Goal: Find specific page/section: Find specific page/section

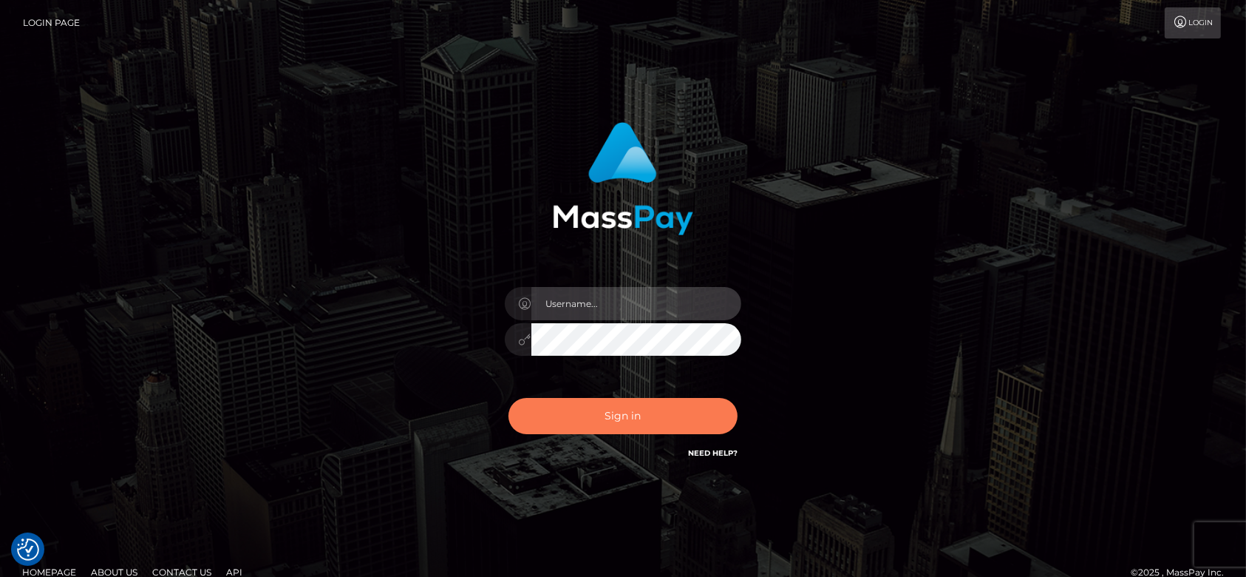
type input "fr.es"
click at [628, 411] on button "Sign in" at bounding box center [623, 416] width 229 height 36
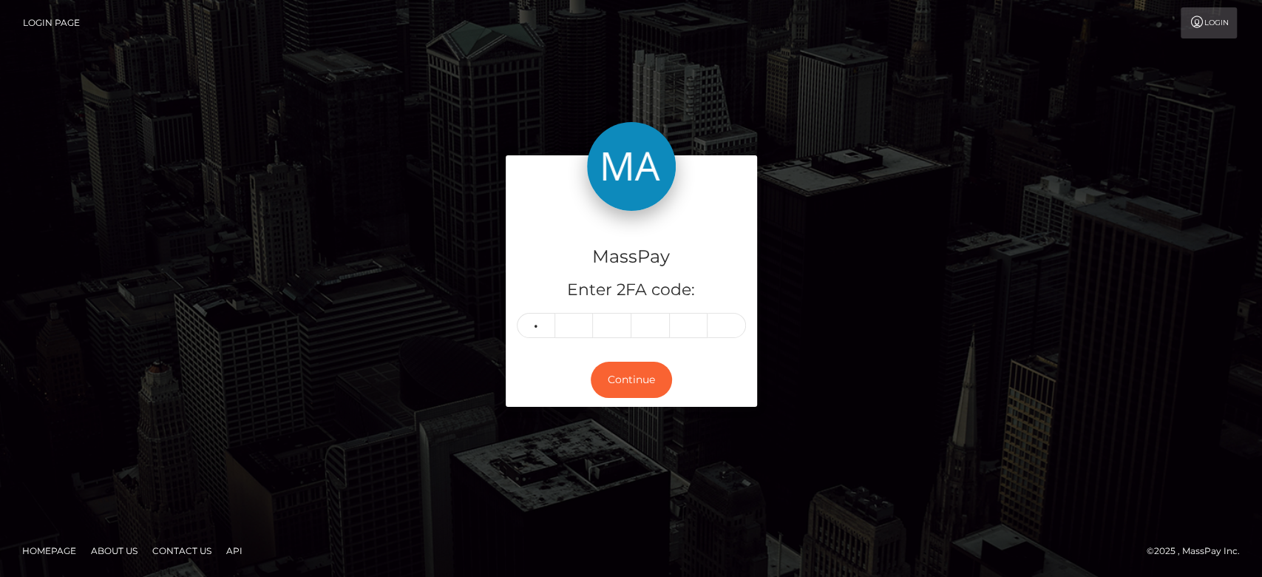
type input "1"
type input "2"
type input "6"
type input "0"
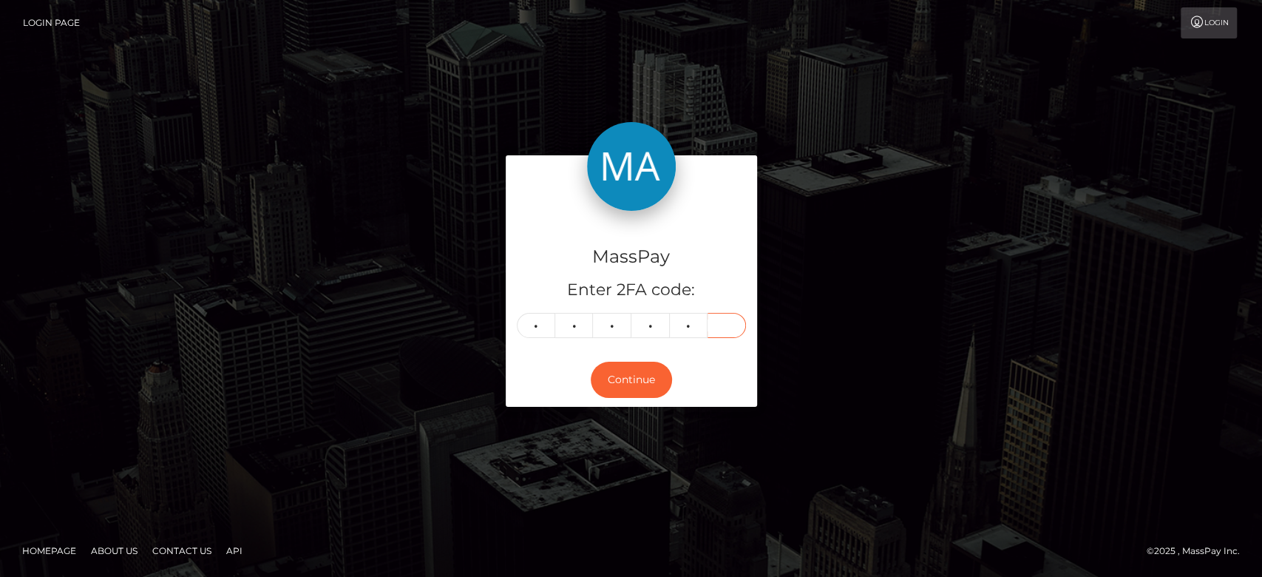
type input "4"
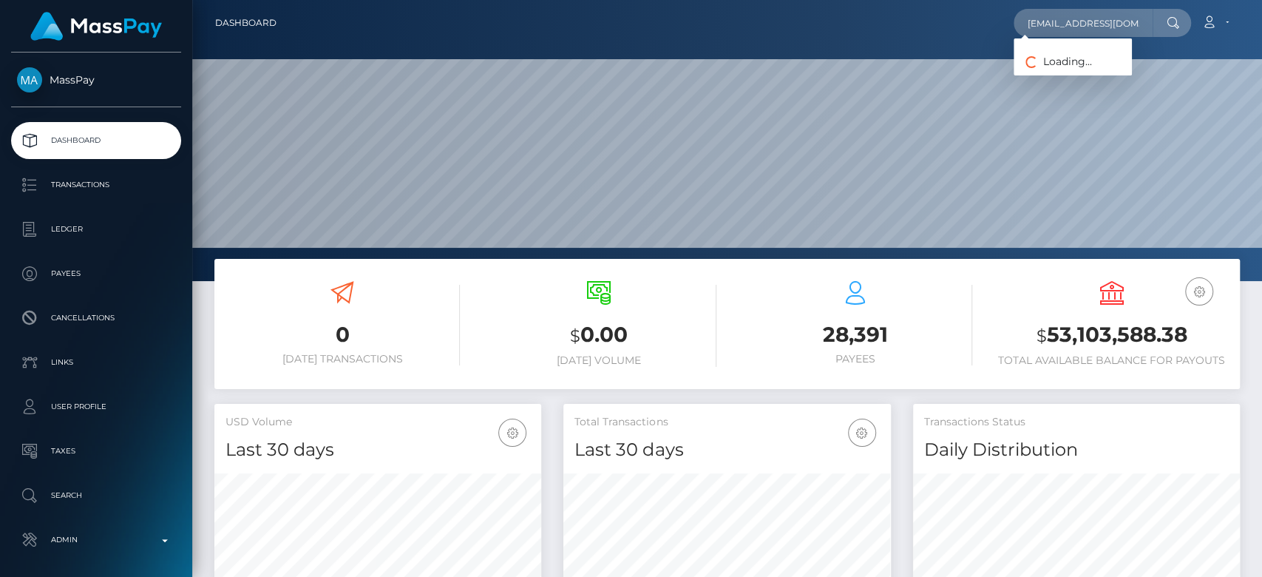
scroll to position [261, 327]
type input "diversedasssh@gmail.com"
click at [1098, 65] on link "Envy Management" at bounding box center [1073, 76] width 120 height 27
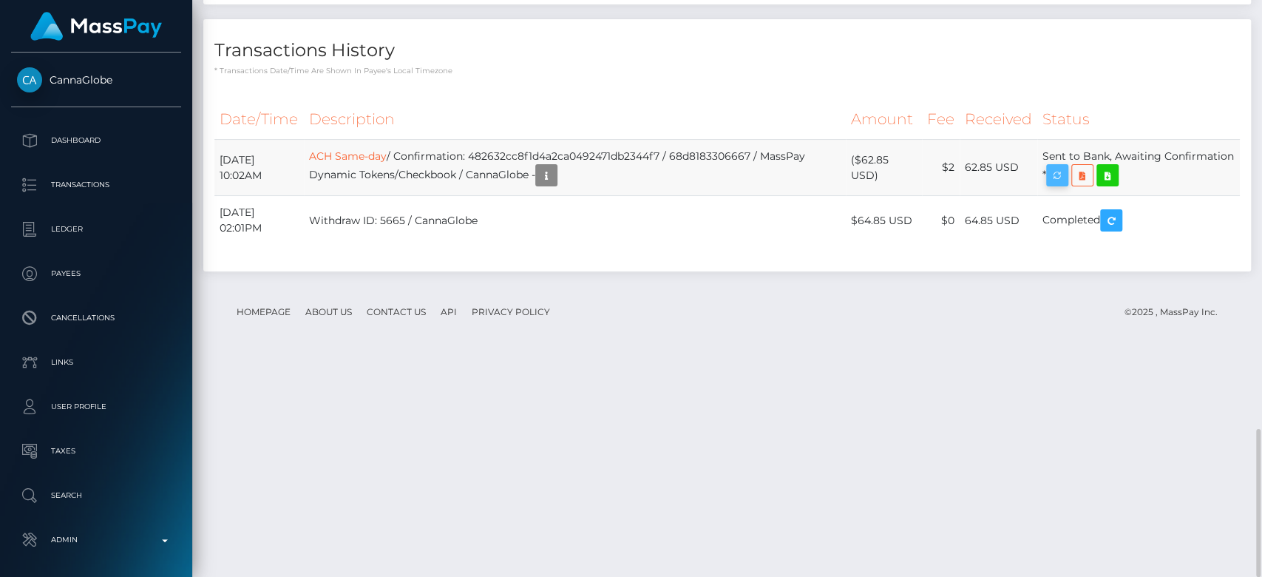
scroll to position [177, 327]
click at [1066, 185] on icon "button" at bounding box center [1057, 175] width 18 height 18
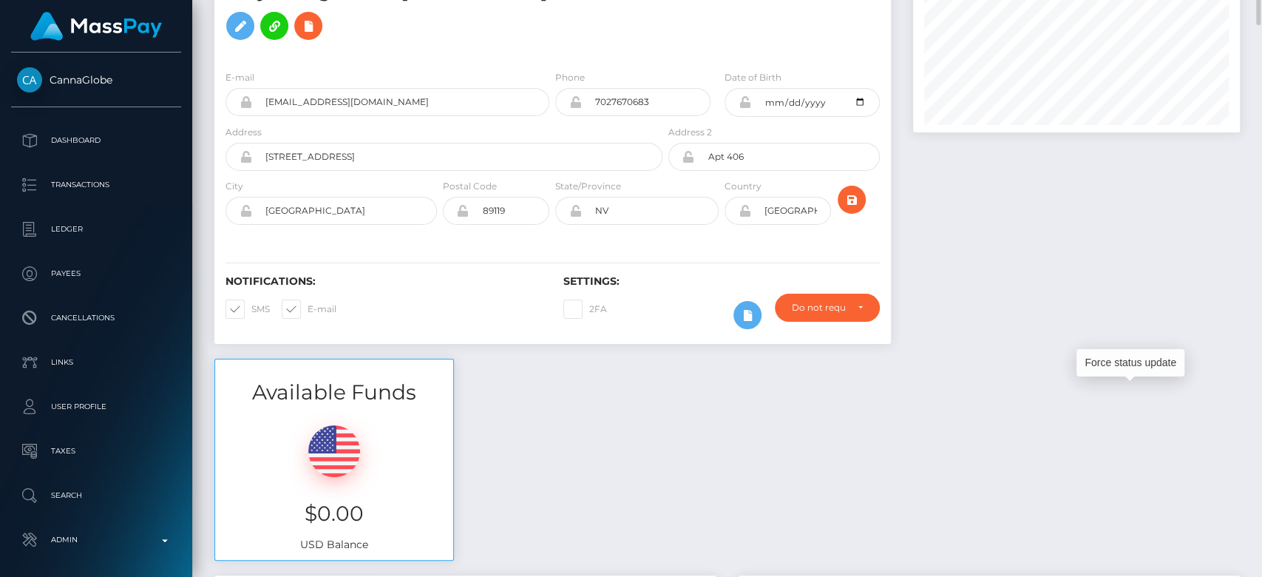
scroll to position [0, 0]
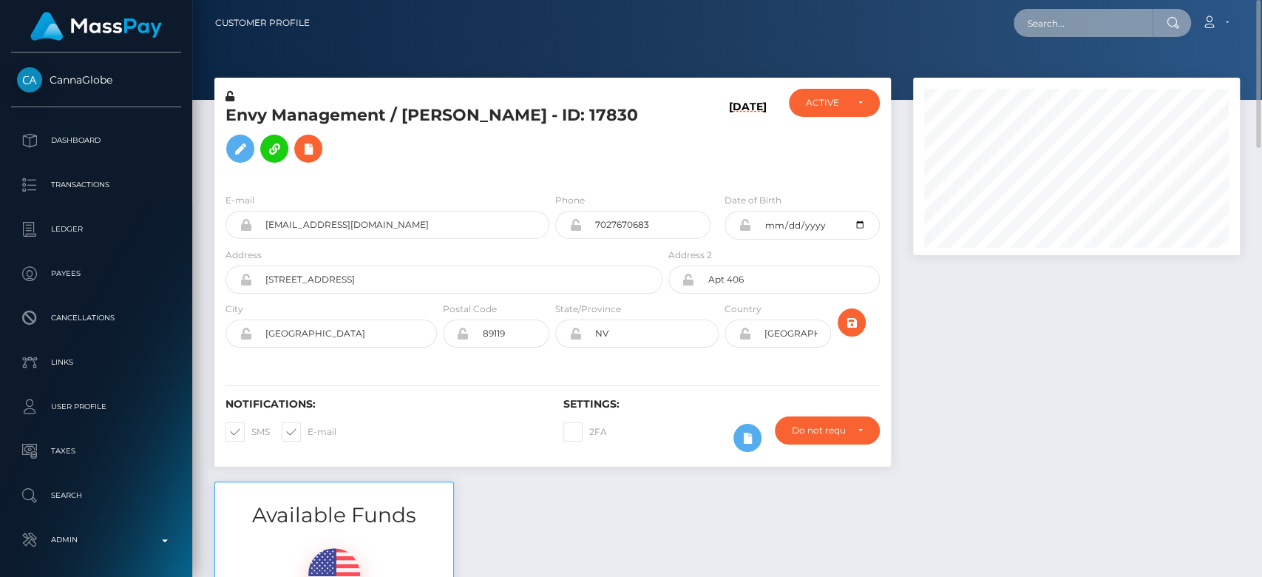
paste input "floquinientosveinte@gmail.com"
click at [1125, 27] on input "[EMAIL_ADDRESS][DOMAIN_NAME]" at bounding box center [1082, 23] width 139 height 28
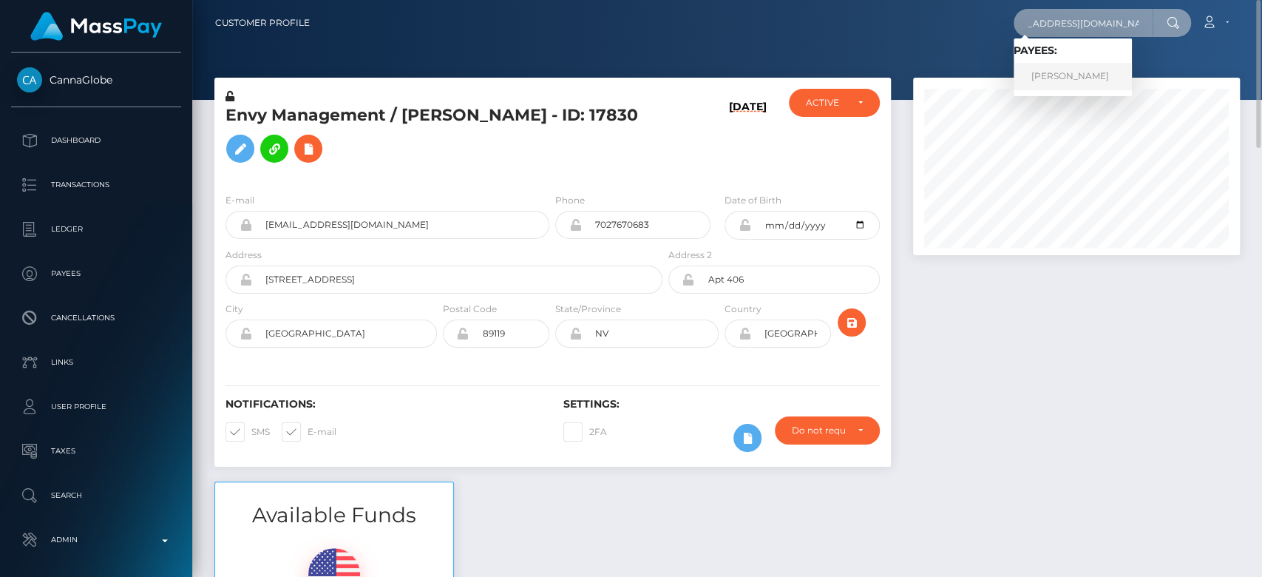
type input "floquinientosveinte@gmail.com"
click at [1073, 79] on link "Flor" at bounding box center [1072, 76] width 118 height 27
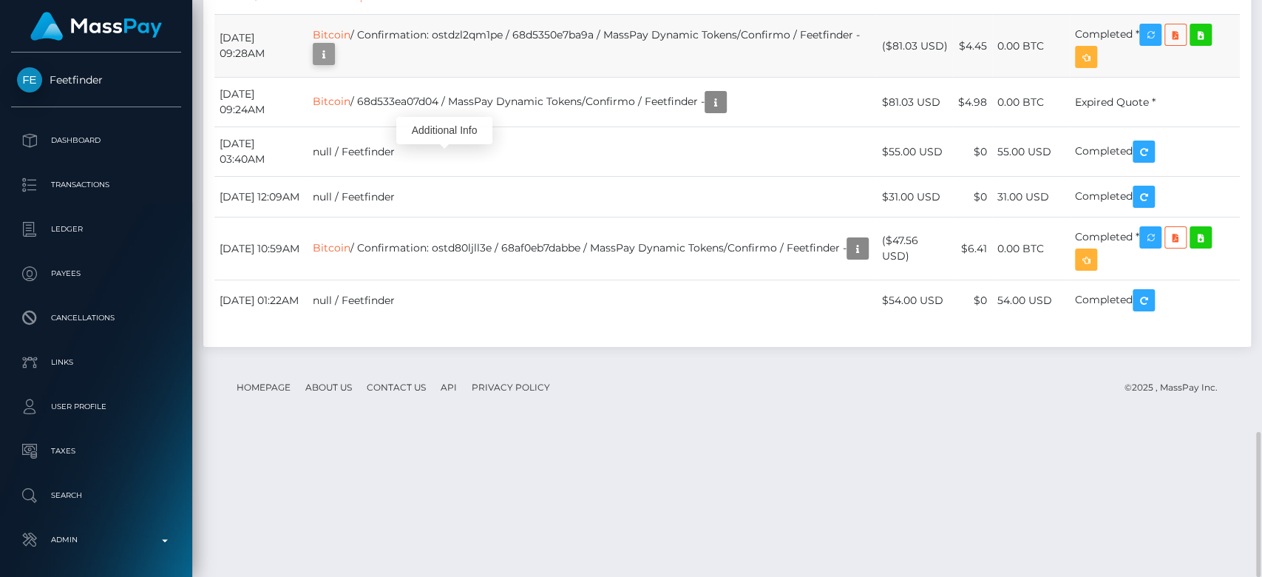
scroll to position [177, 327]
click at [333, 64] on icon "button" at bounding box center [324, 54] width 18 height 18
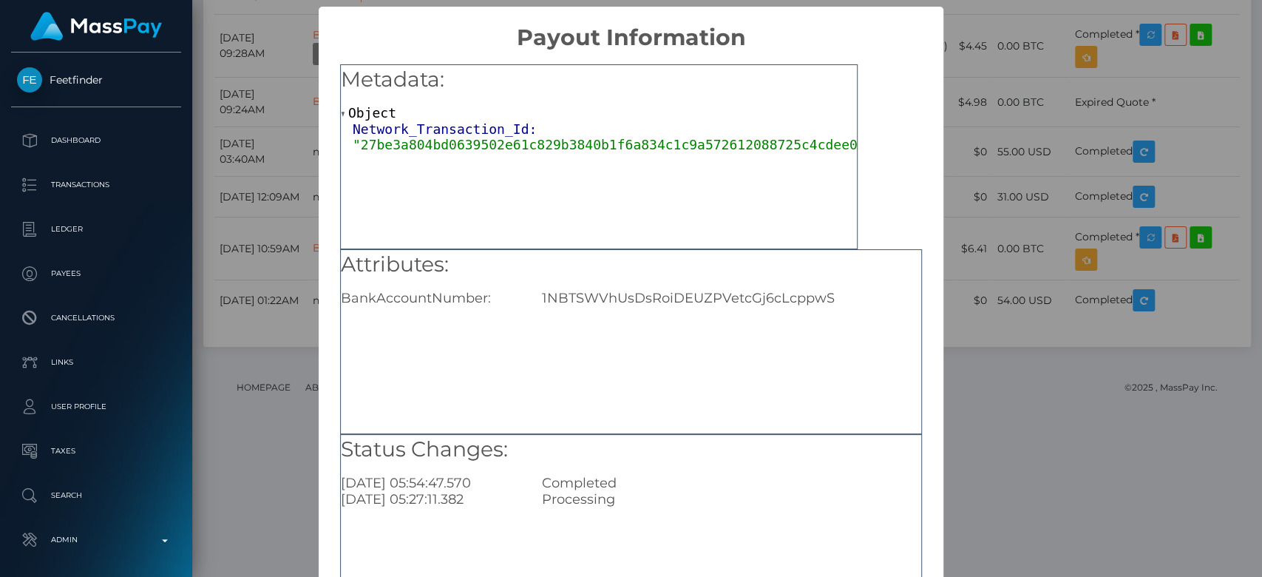
click at [970, 223] on div "× Payout Information Metadata: Object Network_Transaction_Id: "27be3a804bd06395…" at bounding box center [631, 288] width 1262 height 577
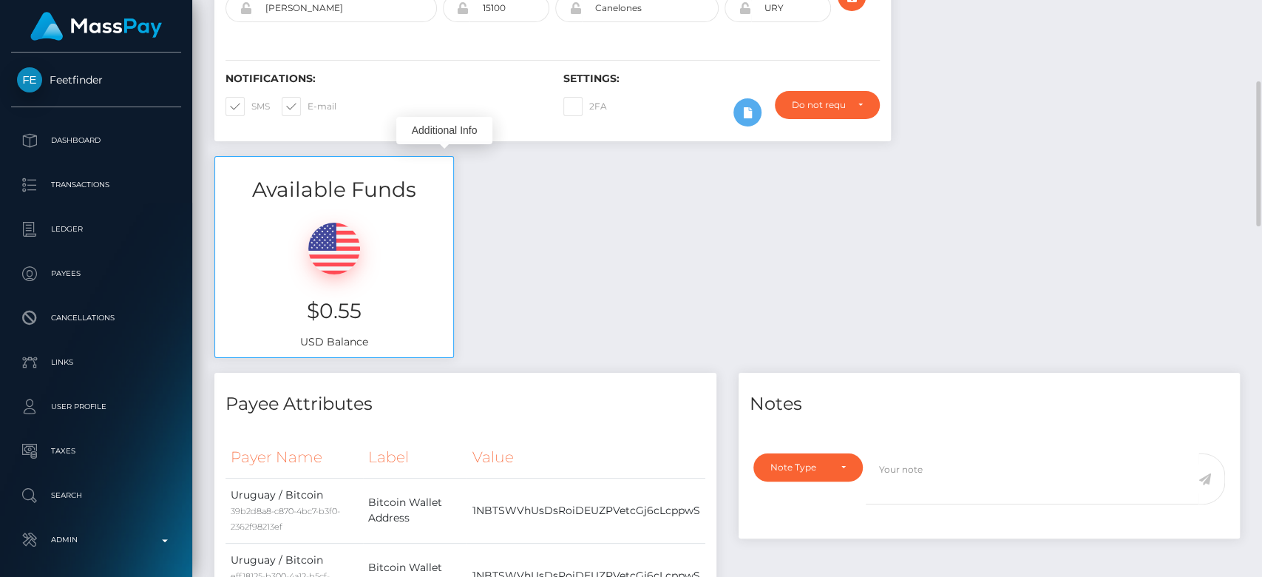
scroll to position [0, 0]
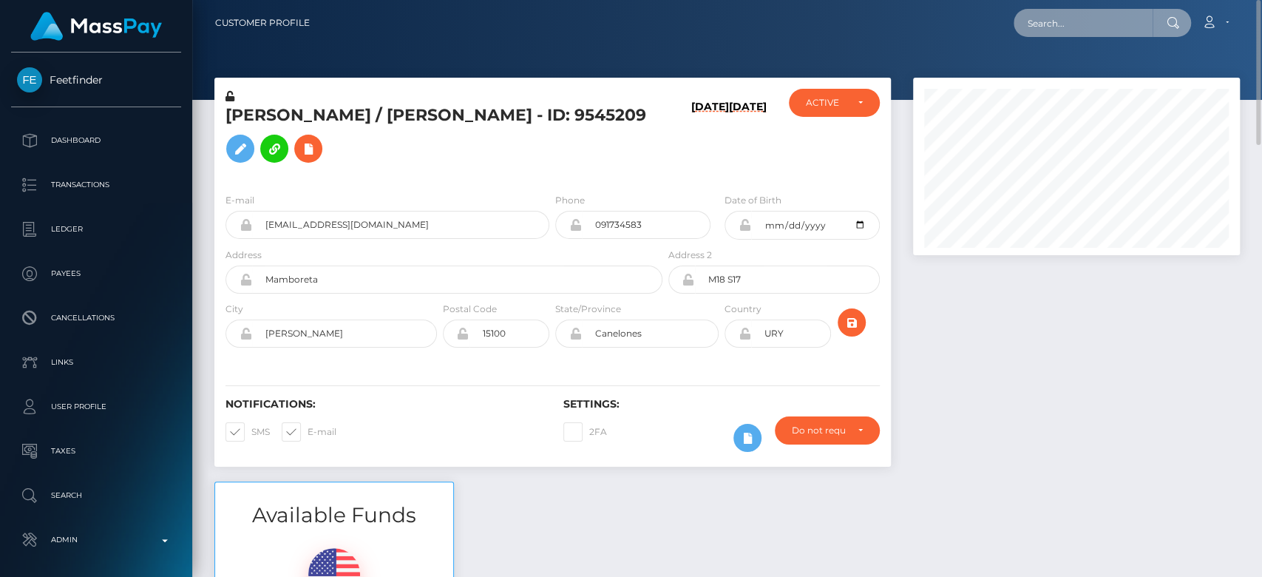
click at [1084, 31] on input "text" at bounding box center [1082, 23] width 139 height 28
paste input "amoregiadaa@gmail.com"
type input "amoregiadaa@gmail.com"
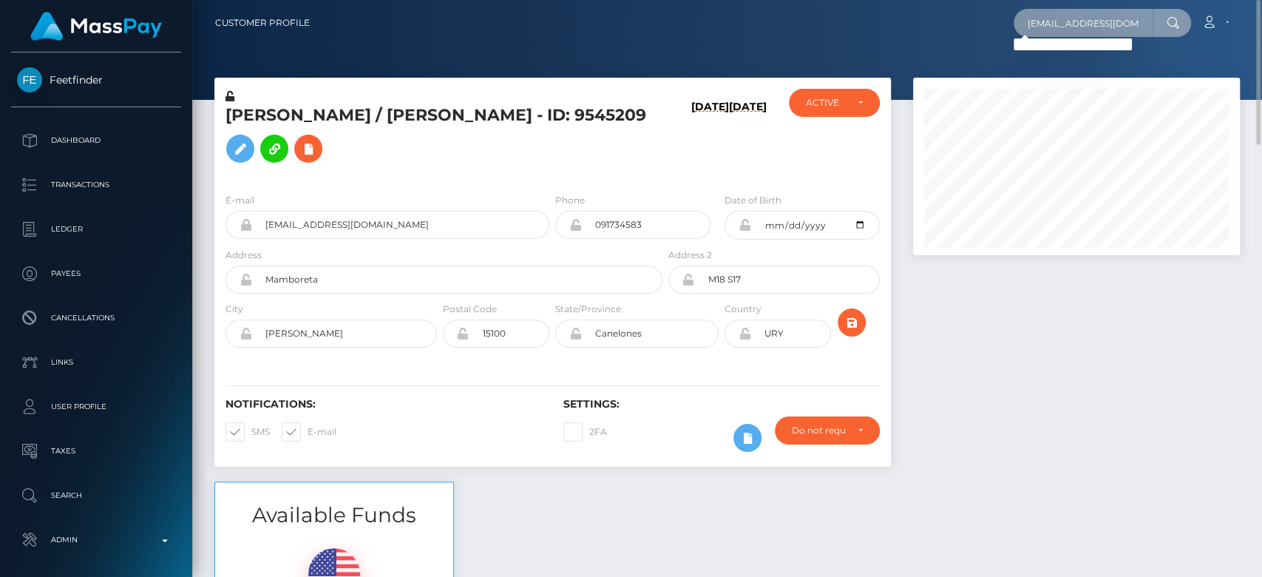
click at [1048, 17] on input "amoregiadaa@gmail.com" at bounding box center [1082, 23] width 139 height 28
paste input "9wgvtxbj9d@privaterelay.applei"
type input "9wgvtxbj9d@privaterelay.appleid.com"
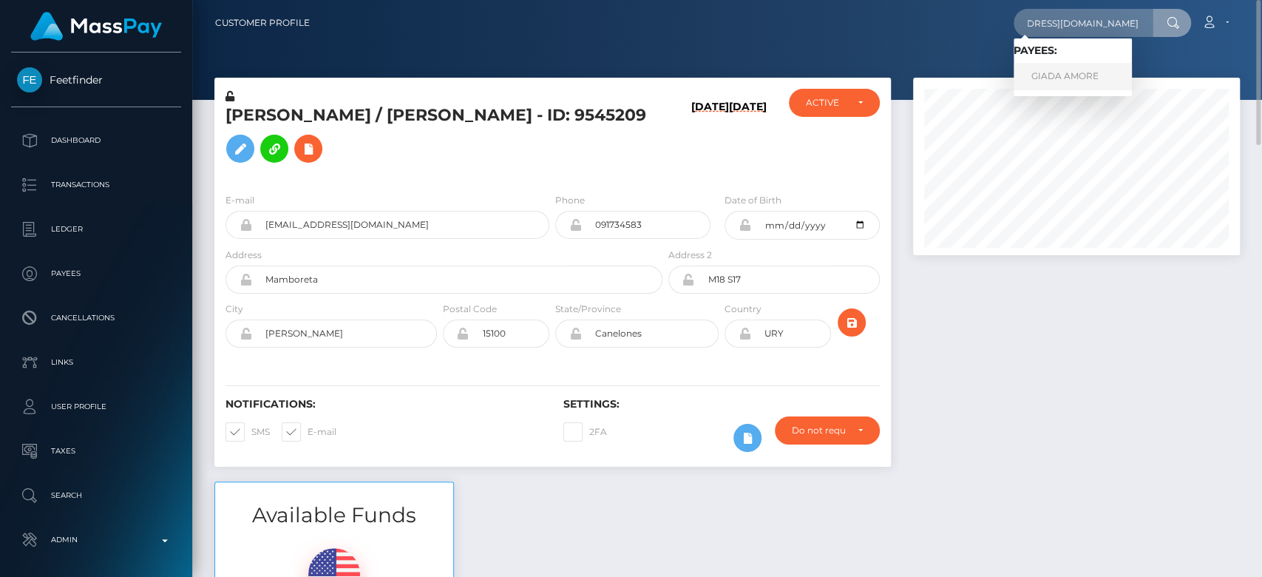
scroll to position [0, 0]
click at [1092, 71] on link "GIADA AMORE" at bounding box center [1072, 76] width 118 height 27
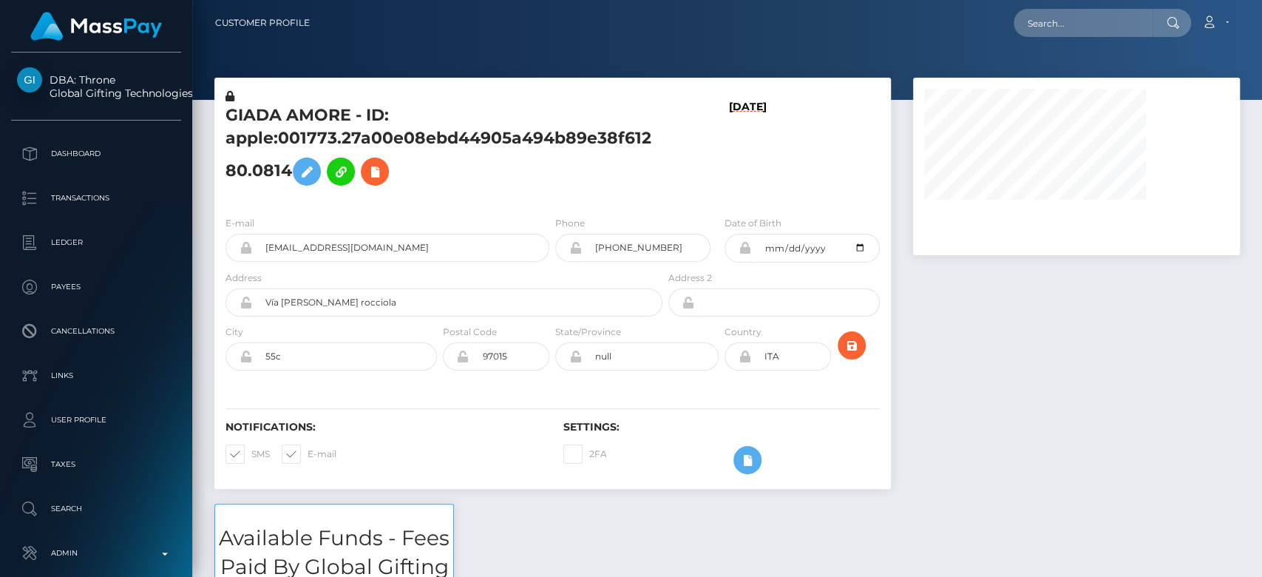
click at [265, 239] on input "[EMAIL_ADDRESS][DOMAIN_NAME]" at bounding box center [400, 248] width 297 height 28
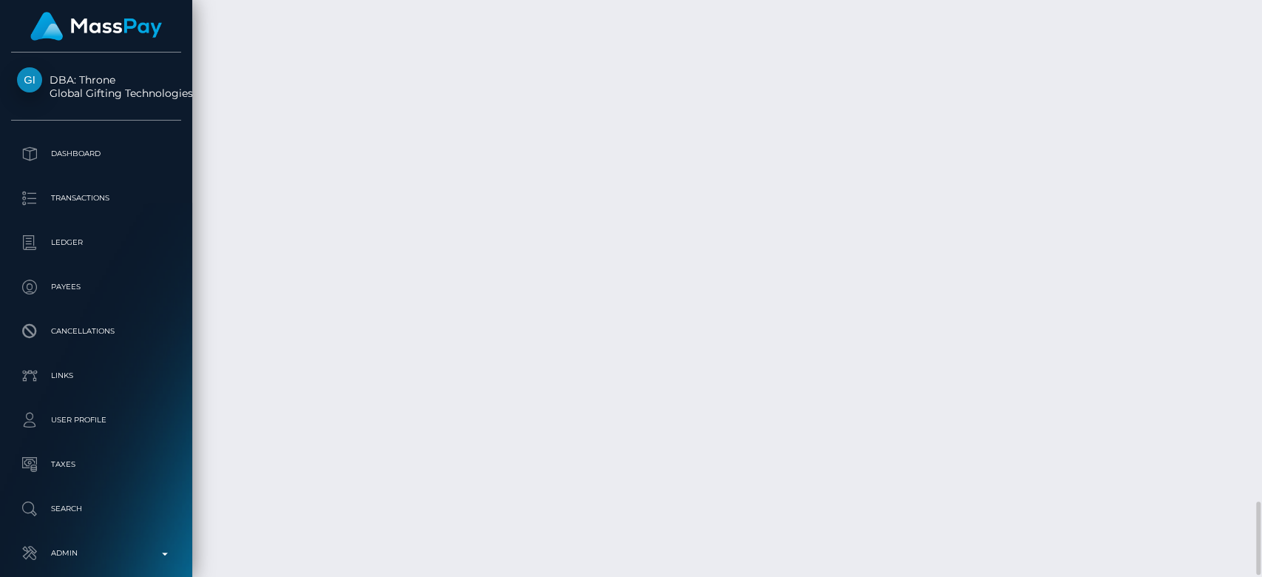
scroll to position [3909, 0]
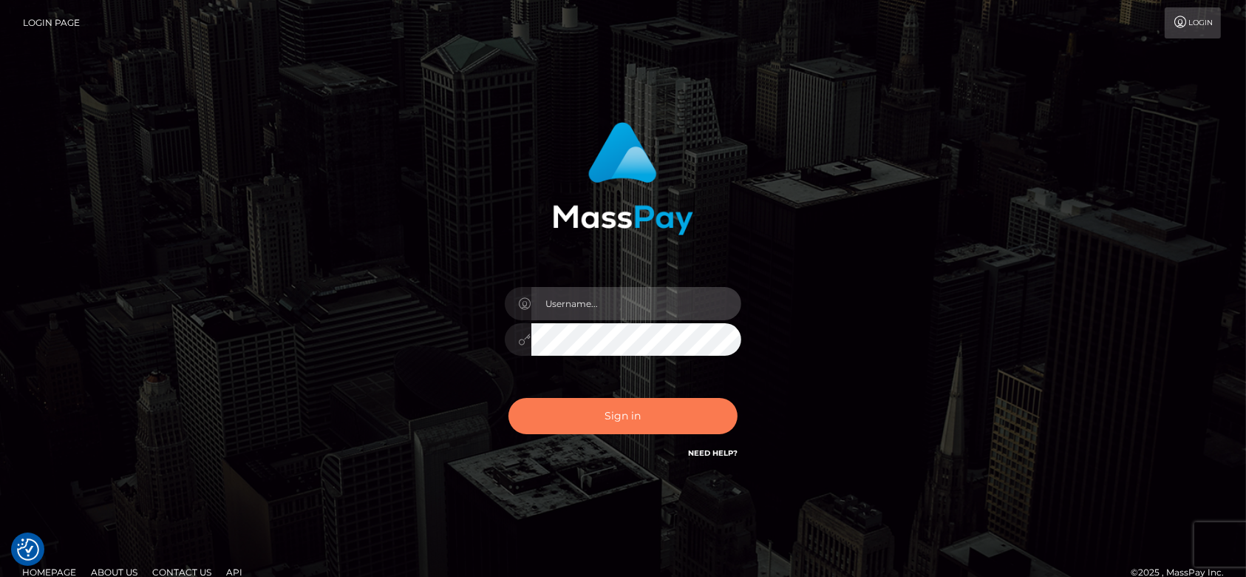
type input "fr.es"
click at [622, 404] on button "Sign in" at bounding box center [623, 416] width 229 height 36
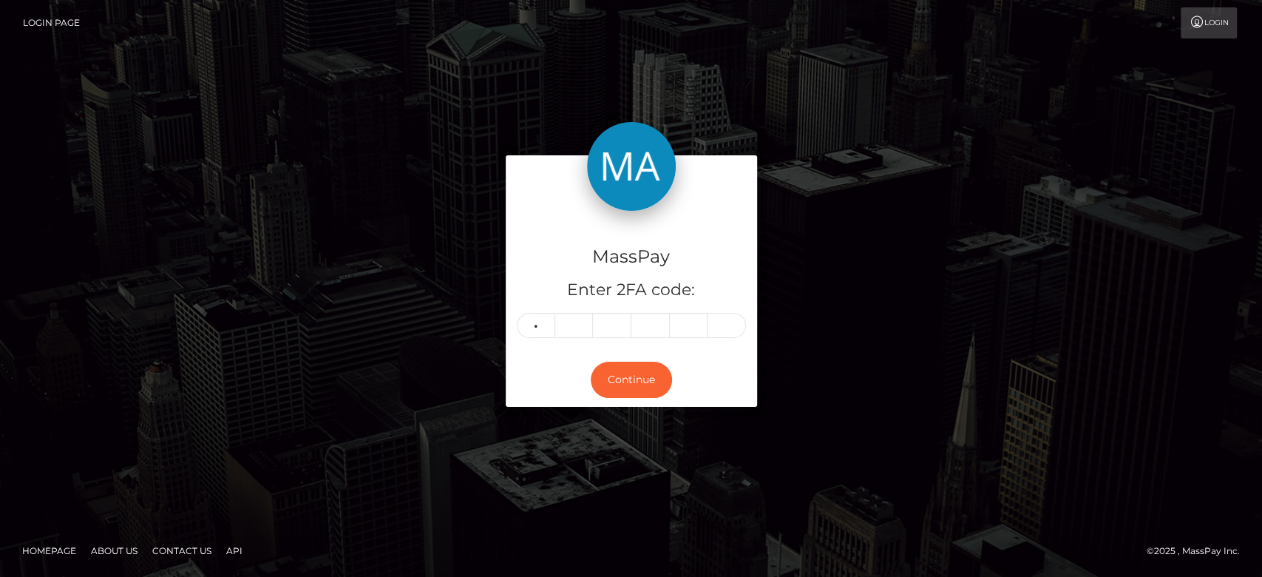
type input "7"
type input "6"
type input "2"
type input "8"
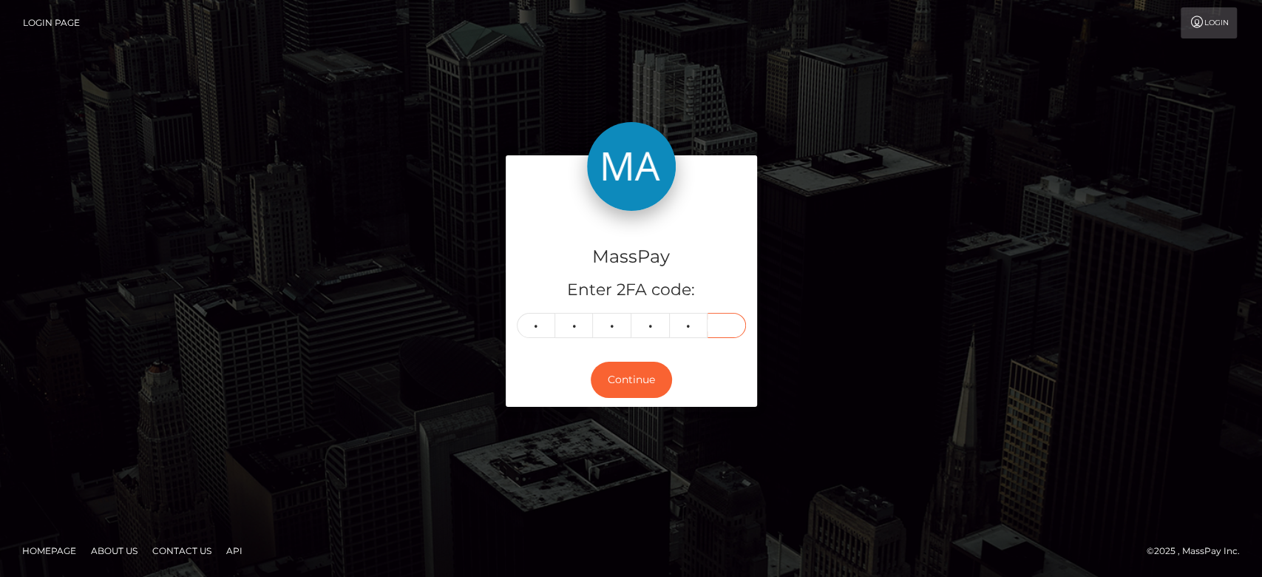
type input "7"
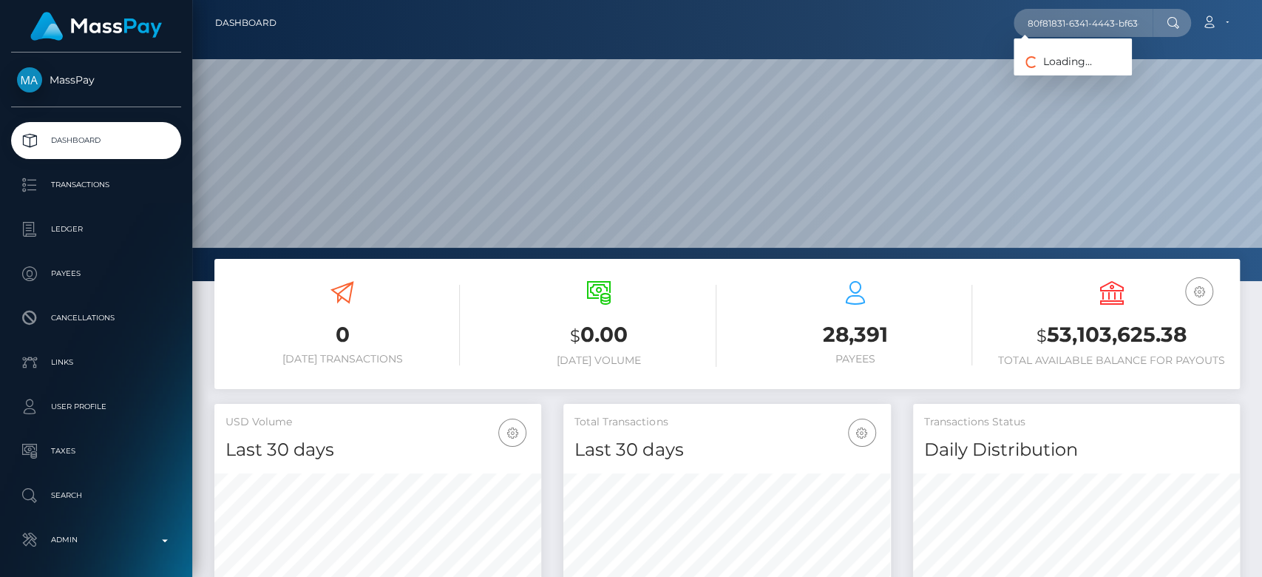
scroll to position [261, 327]
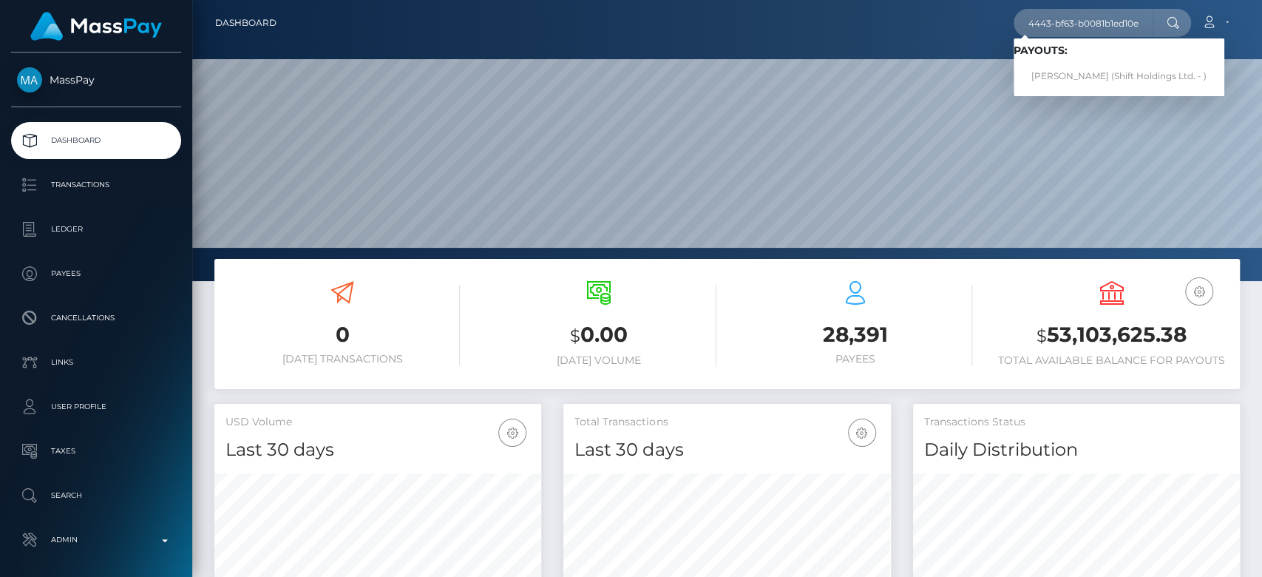
type input "80f81831-6341-4443-bf63-b0081b1ed10e"
click at [1061, 70] on link "JOYCE DE NIEVA CUDEN (Shift Holdings Ltd. - )" at bounding box center [1118, 76] width 211 height 27
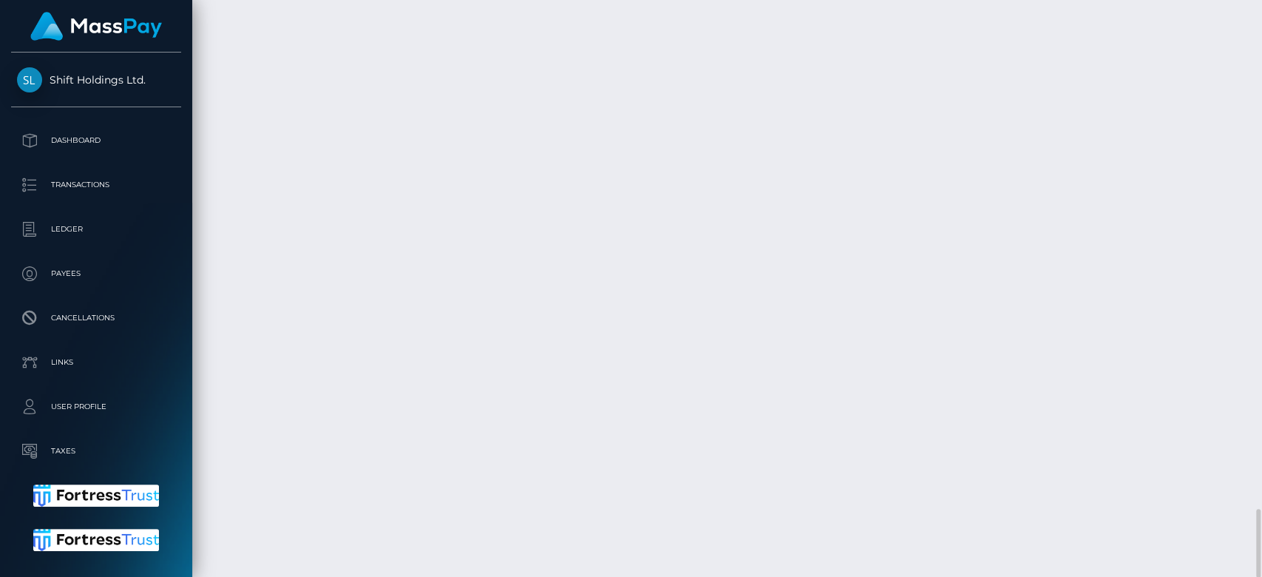
scroll to position [177, 327]
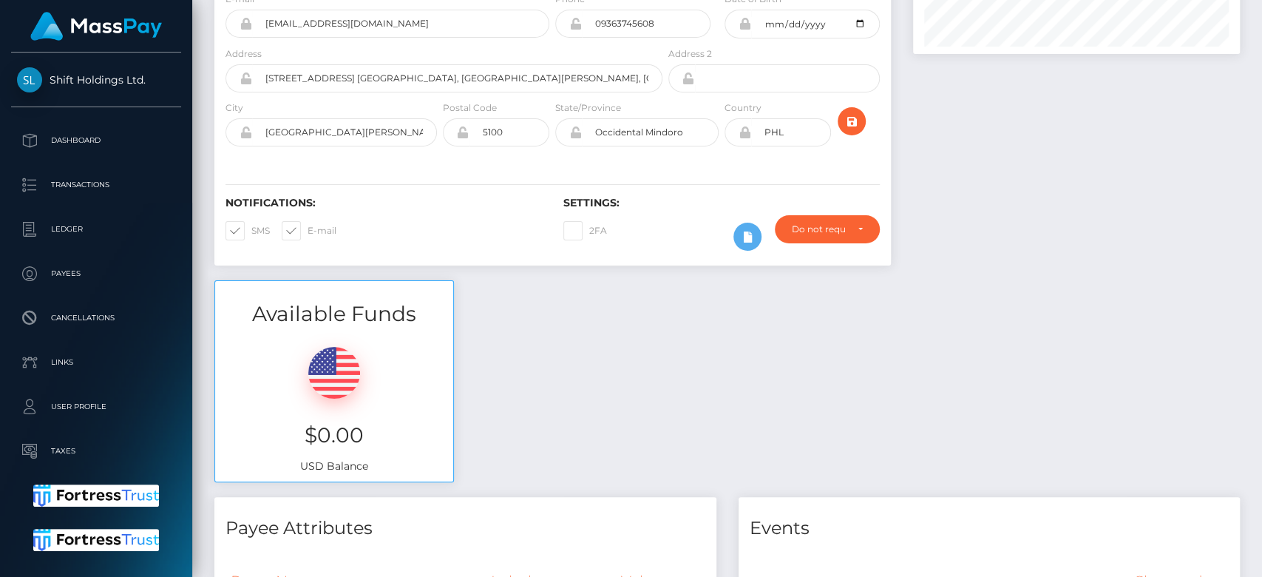
scroll to position [0, 0]
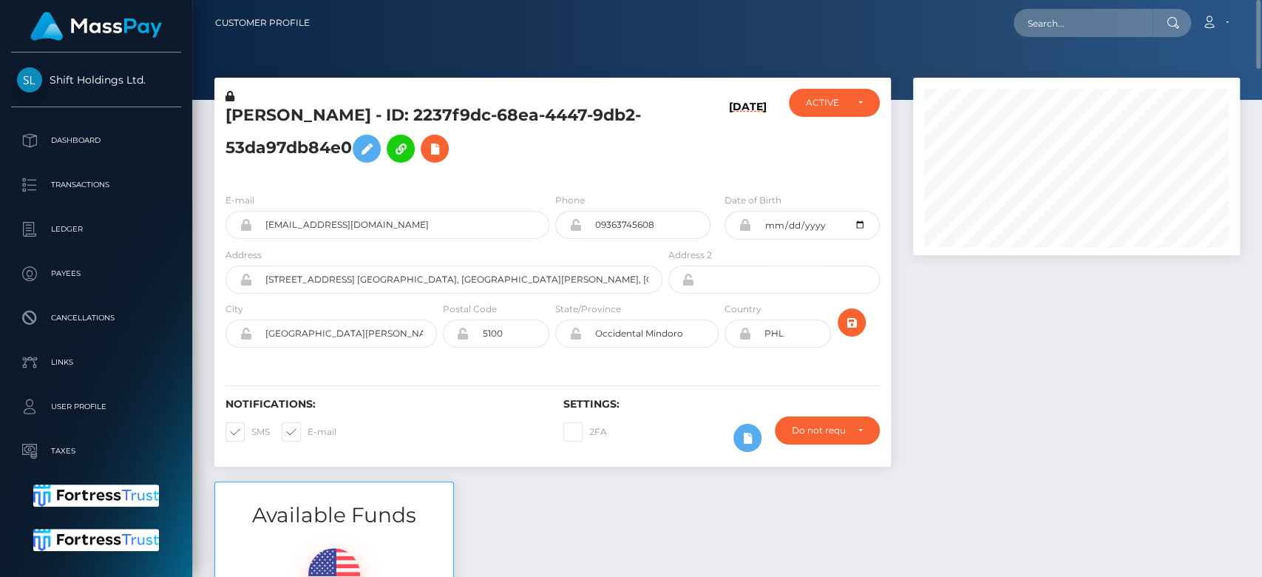
click at [1081, 4] on nav "Customer Profile Loading... Loading... Account" at bounding box center [727, 23] width 1070 height 46
paste input "paulalorenzo88@gmail.com"
click at [1078, 12] on input "paulalorenzo88@gmail.com" at bounding box center [1082, 23] width 139 height 28
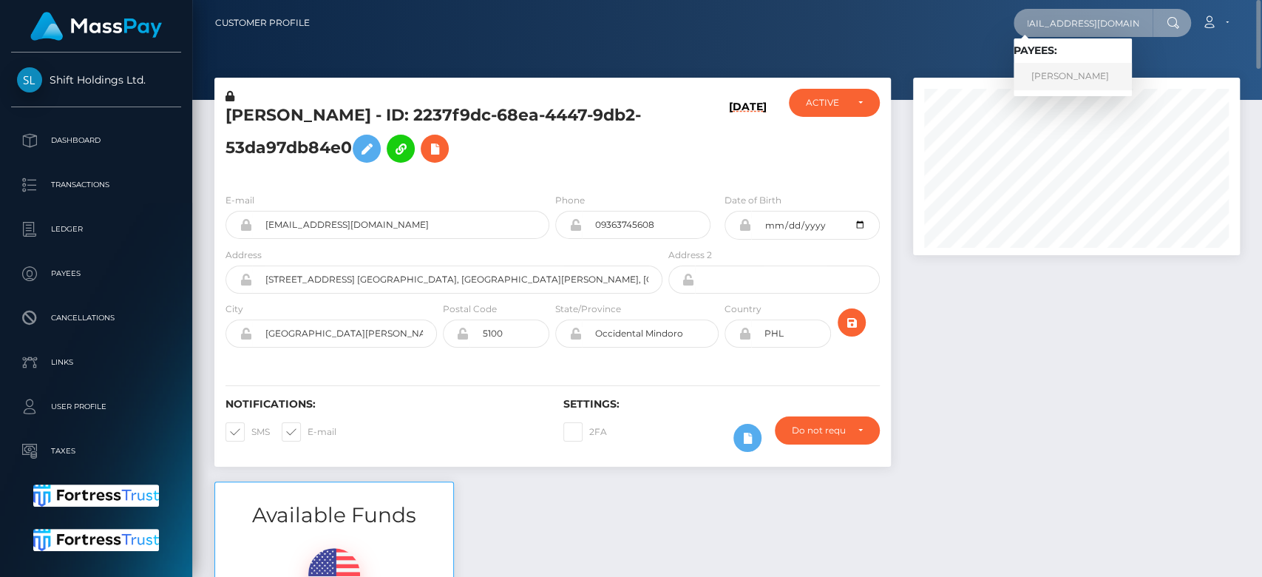
type input "paulalorenzo88@gmail.com"
click at [1068, 76] on link "MARIA PAULA LORENZO" at bounding box center [1072, 76] width 118 height 27
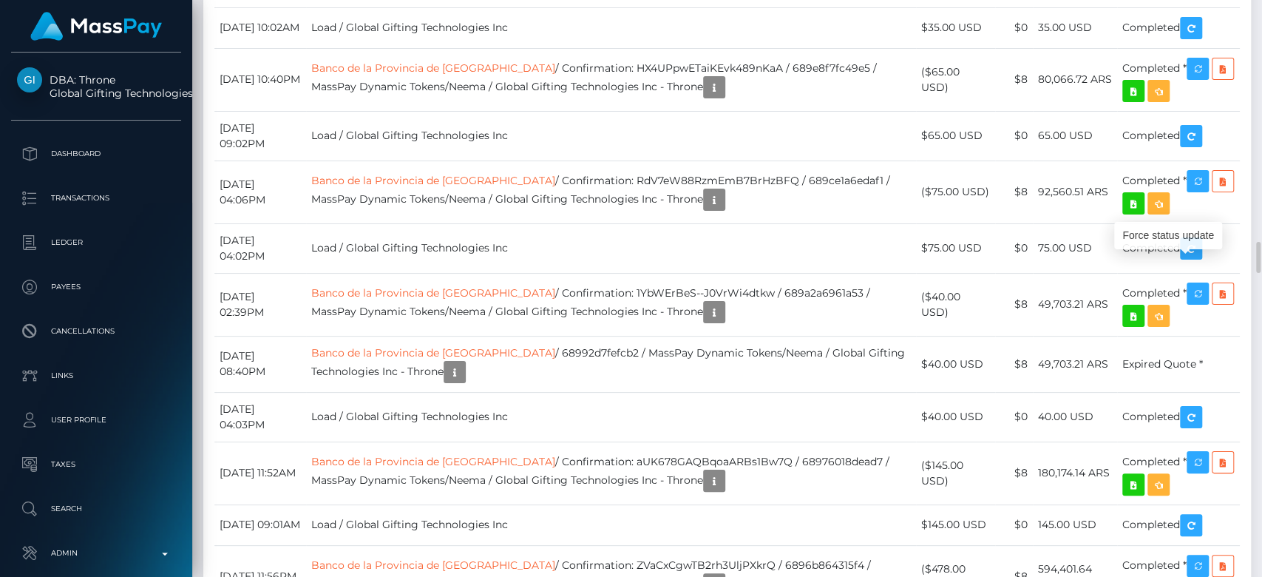
scroll to position [177, 327]
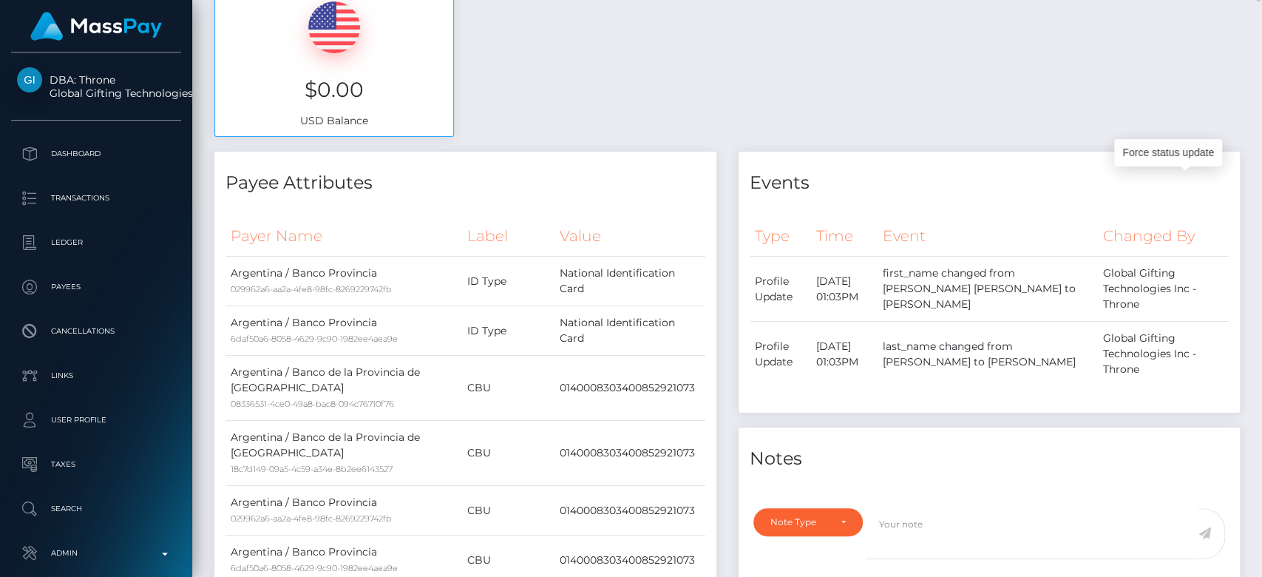
scroll to position [0, 0]
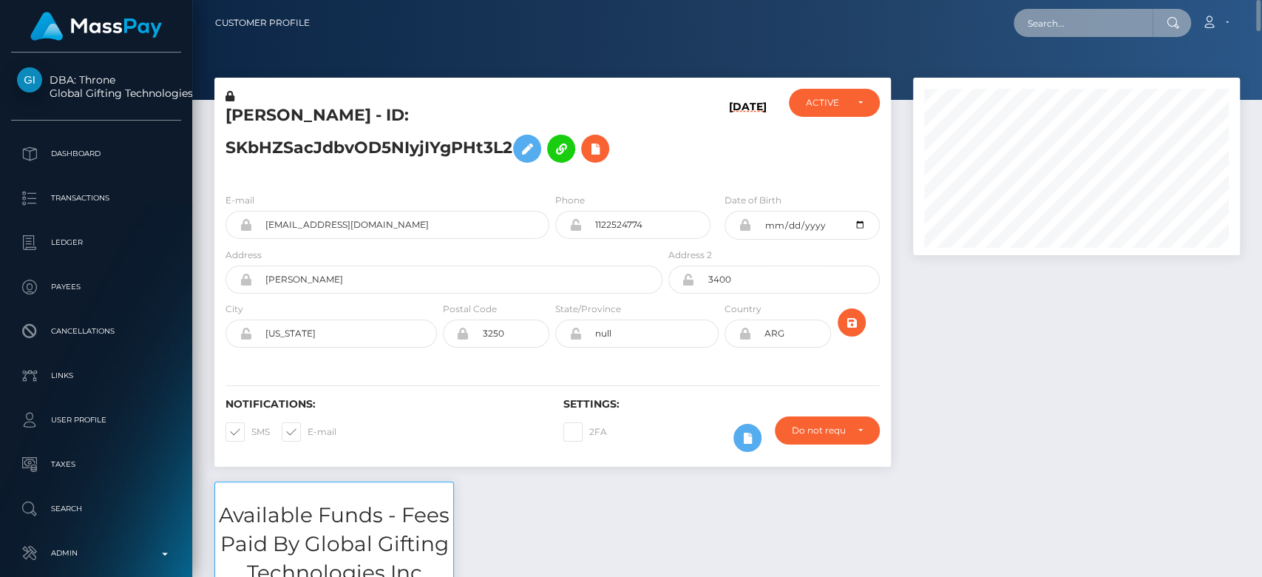
click at [1076, 21] on input "text" at bounding box center [1082, 23] width 139 height 28
paste input "naitlibat63@gmail.com"
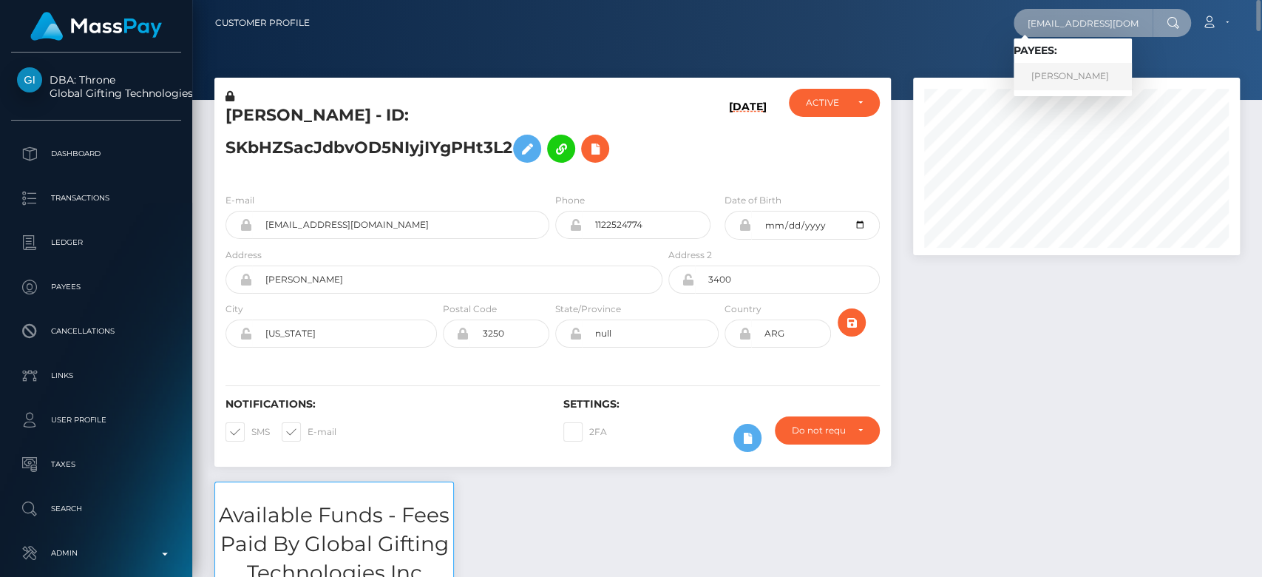
type input "naitlibat63@gmail.com"
click at [1101, 70] on link "NATALIIA BATURINA" at bounding box center [1072, 76] width 118 height 27
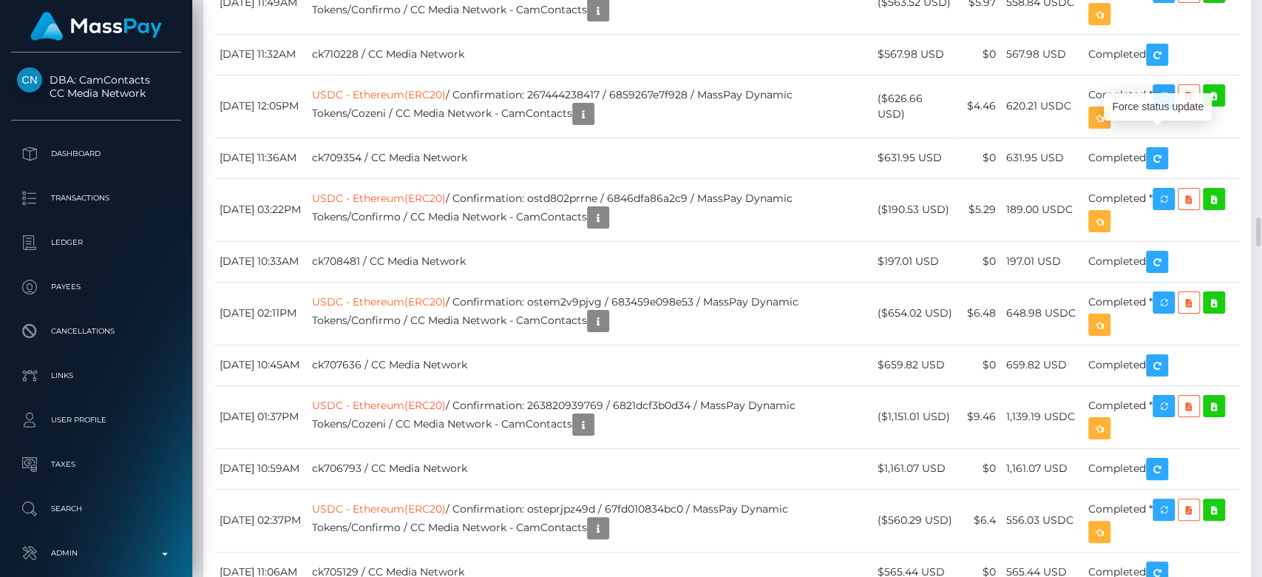
scroll to position [177, 327]
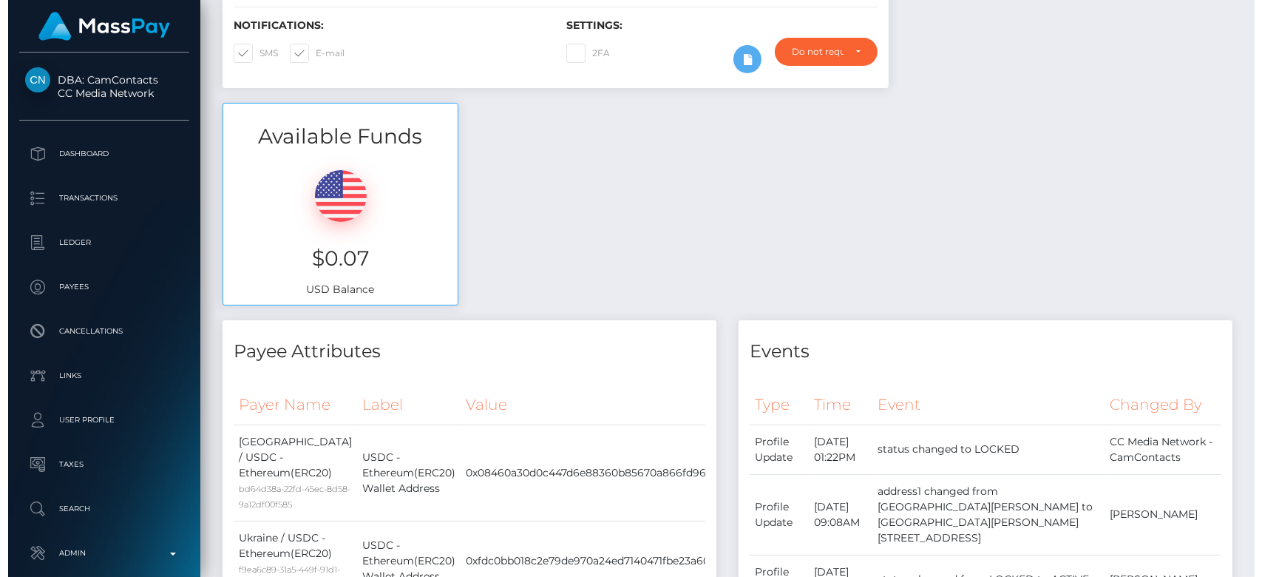
scroll to position [0, 0]
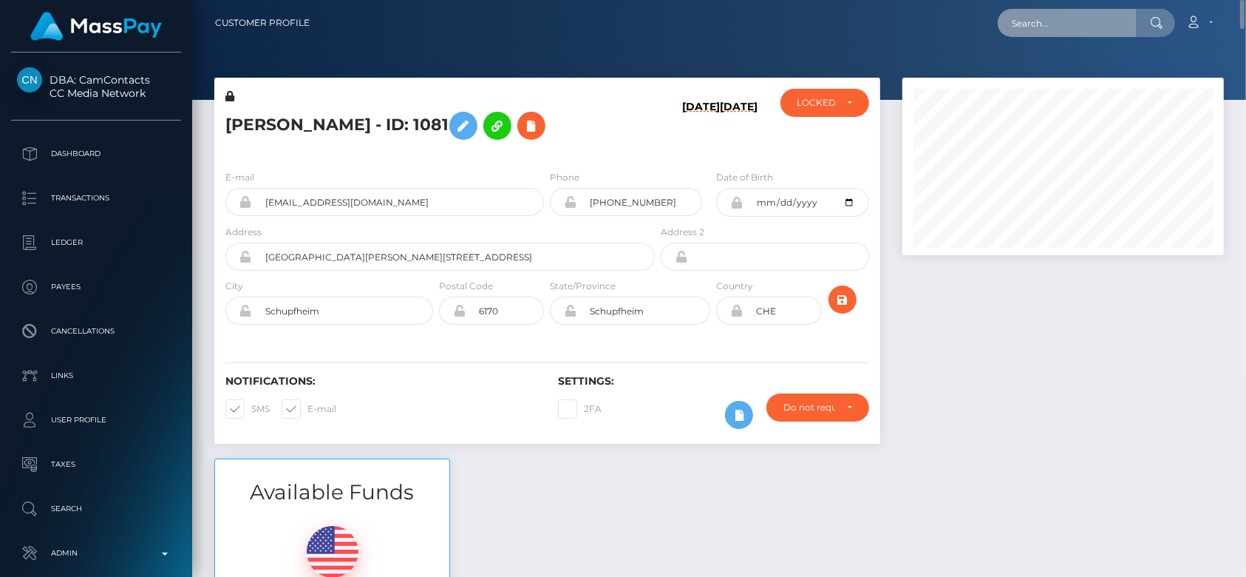
click at [1078, 21] on input "text" at bounding box center [1067, 23] width 139 height 28
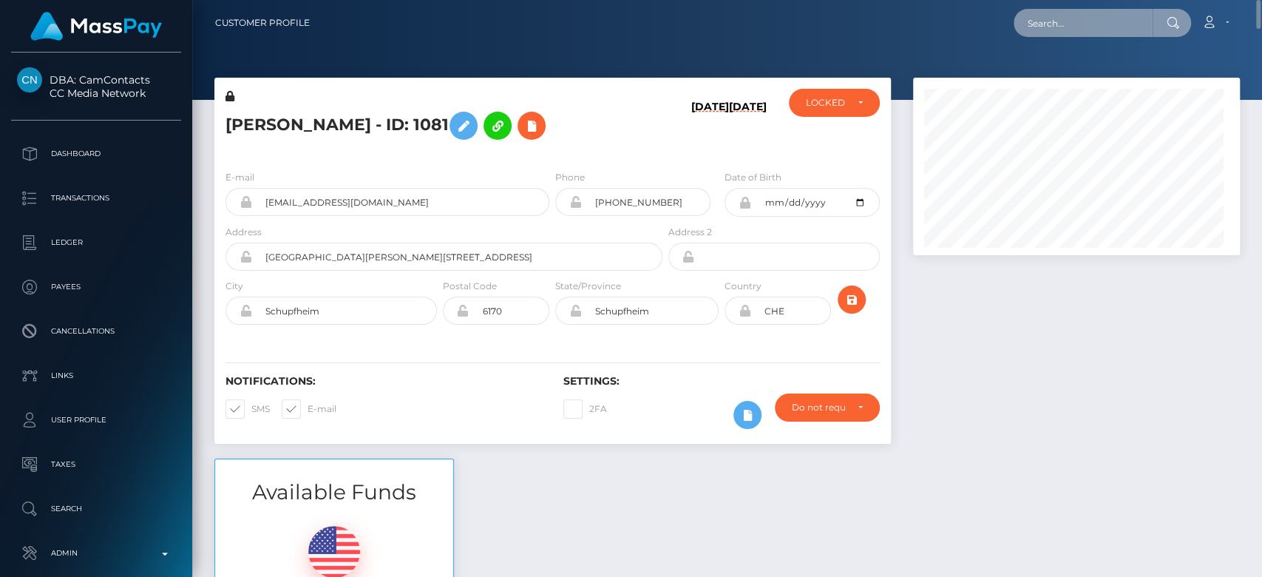
scroll to position [177, 327]
paste input "rouseroci@gmail.com"
type input "rouseroci@gmail.com"
click at [1100, 28] on input "rouseroci@gmail.com" at bounding box center [1082, 23] width 139 height 28
paste input "rocilgt@gmail.com"
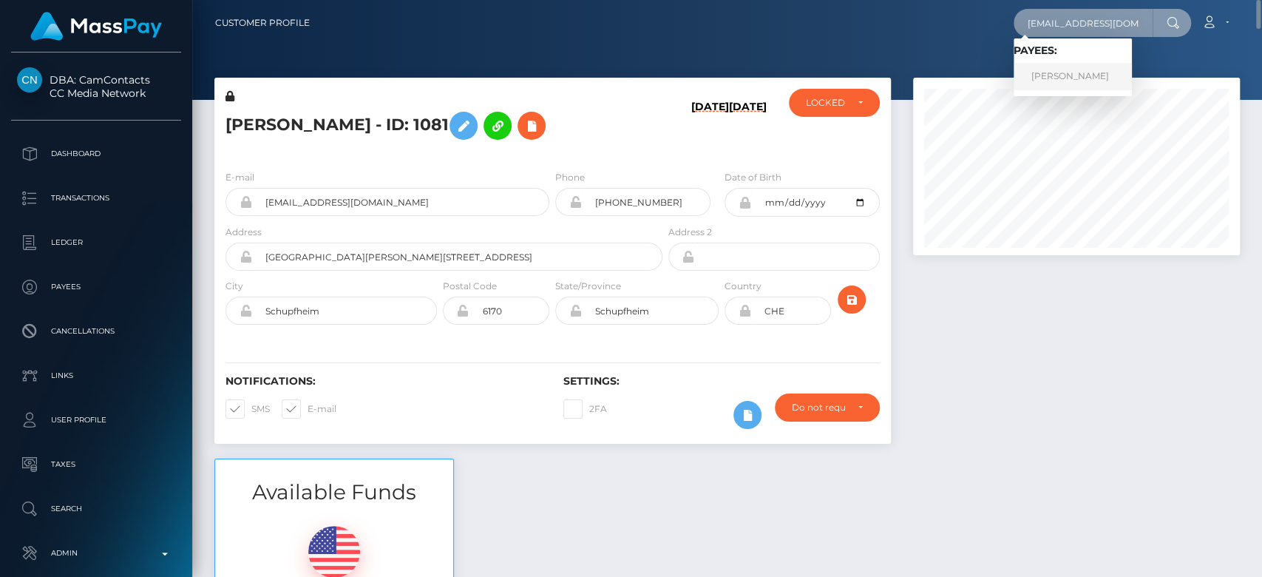
type input "rocilgt@gmail.com"
click at [1088, 68] on link "TOMAS AGUSTIN VILLAFANE" at bounding box center [1072, 76] width 118 height 27
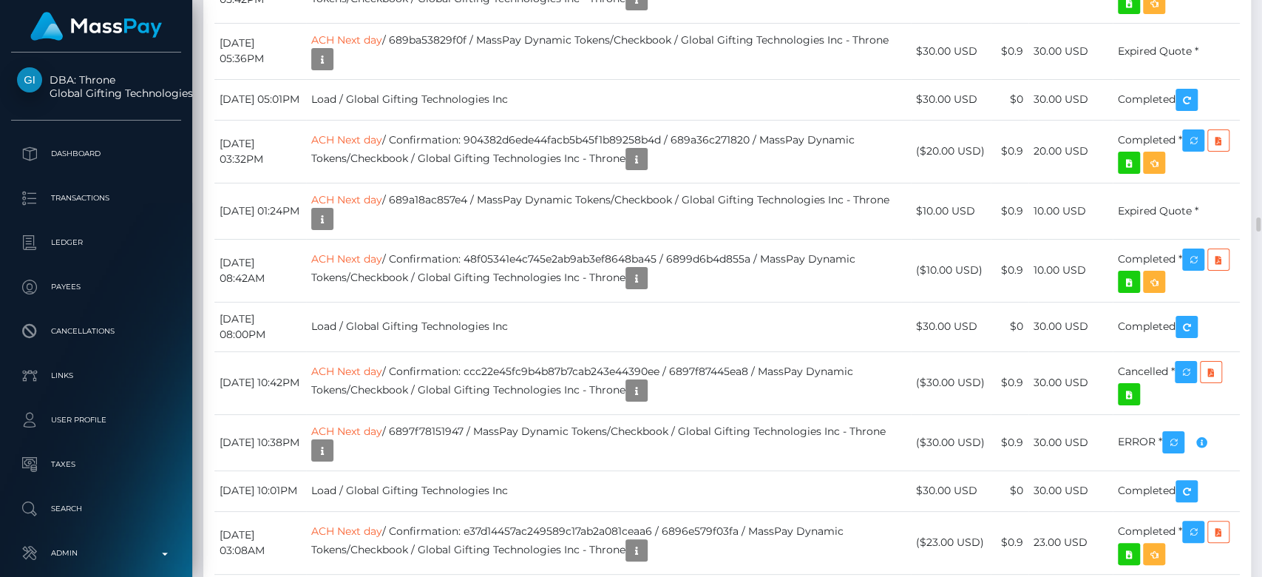
scroll to position [177, 327]
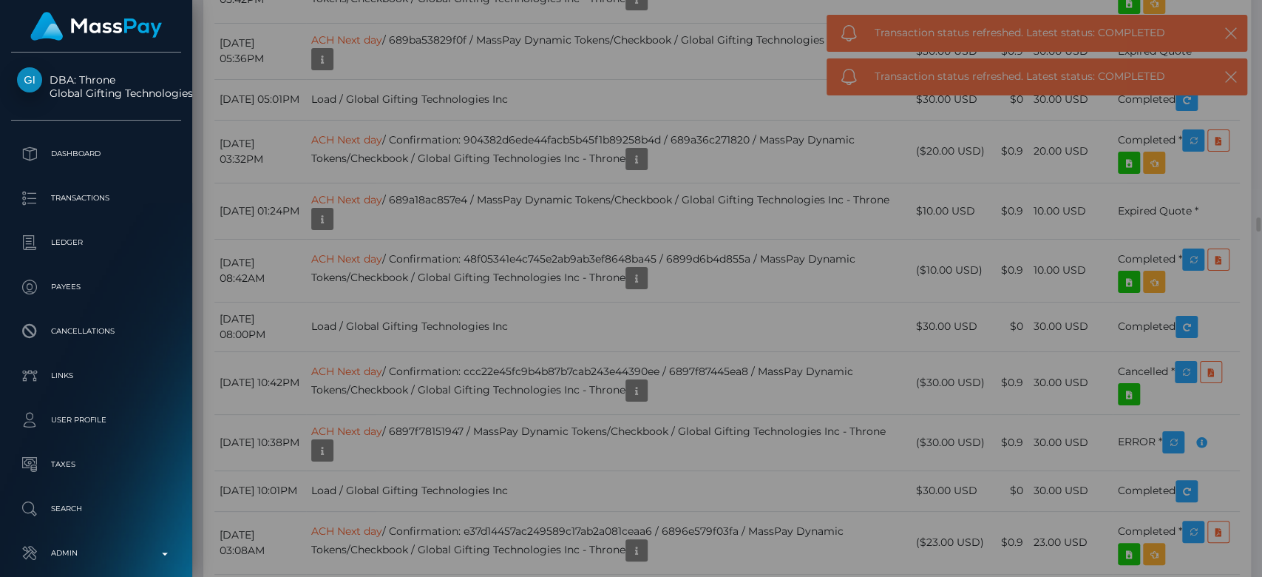
scroll to position [0, 0]
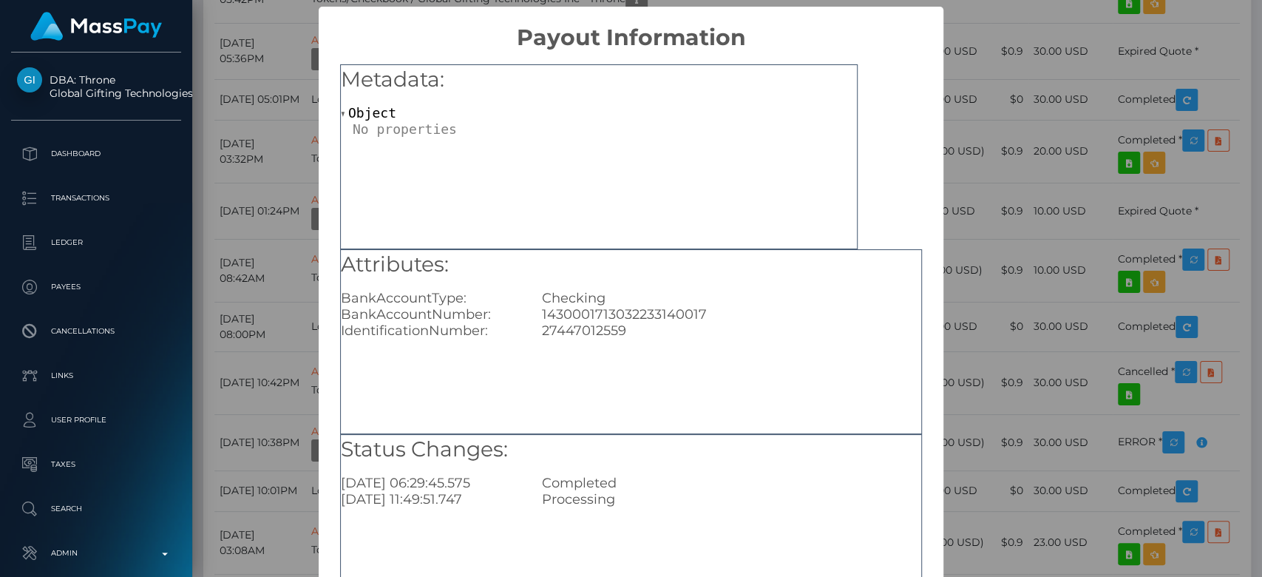
click at [1015, 91] on div "× Payout Information Metadata: Object Attributes: BankAccountType: Checking Ban…" at bounding box center [631, 288] width 1262 height 577
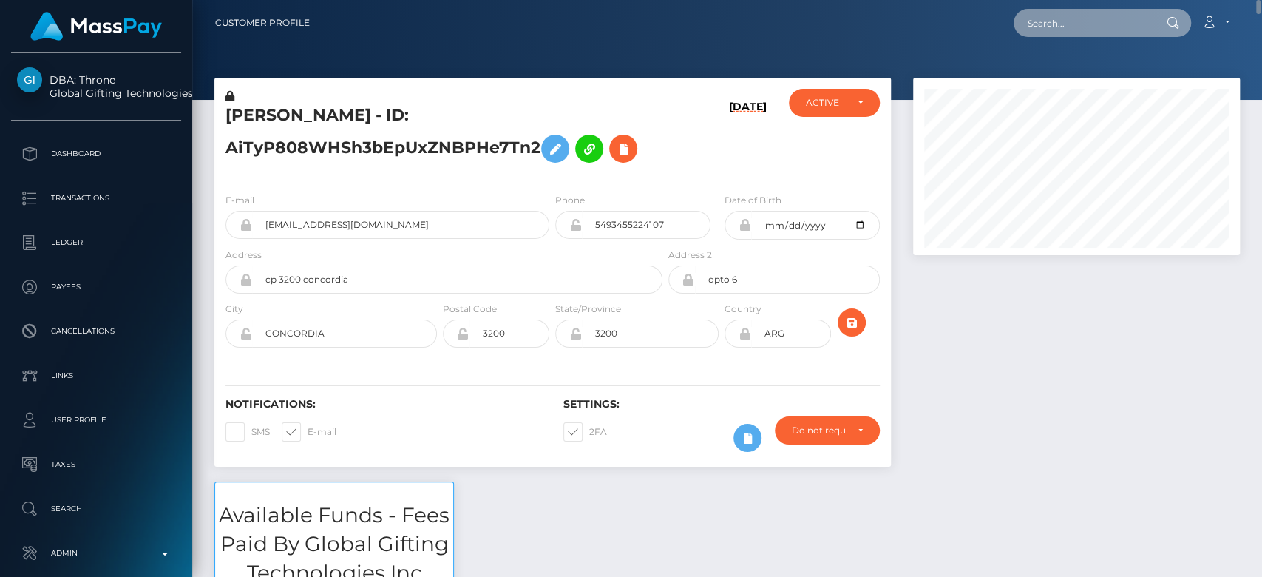
click at [1064, 17] on input "text" at bounding box center [1082, 23] width 139 height 28
paste input "feetfun.india@gmail.com"
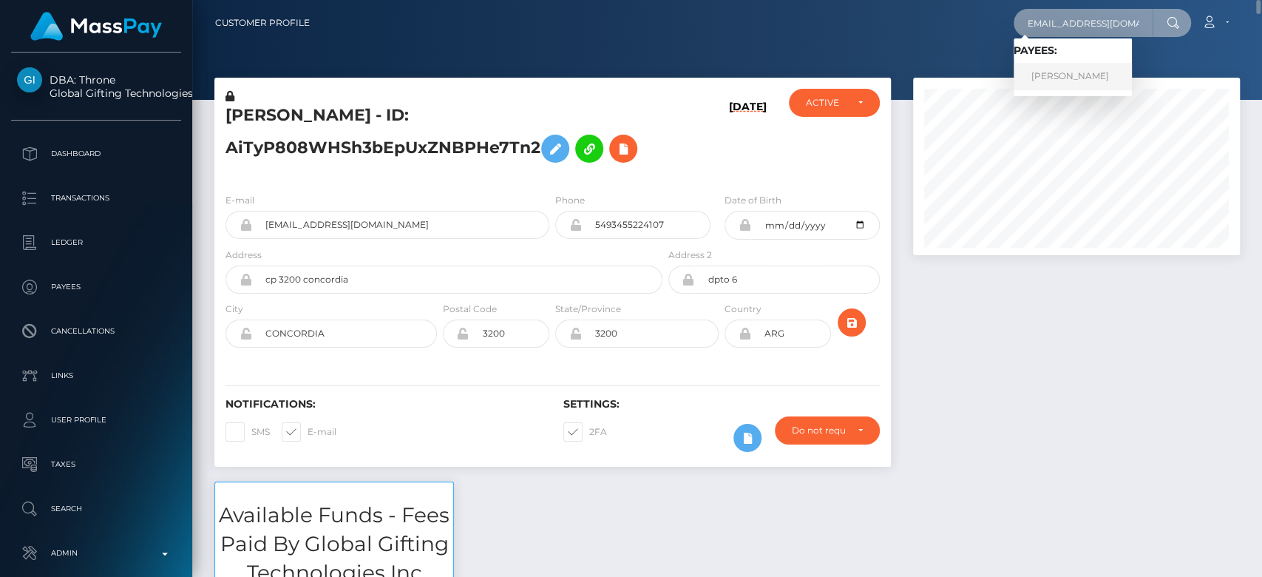
type input "feetfun.india@gmail.com"
click at [1060, 79] on link "SEEMA RAI" at bounding box center [1072, 76] width 118 height 27
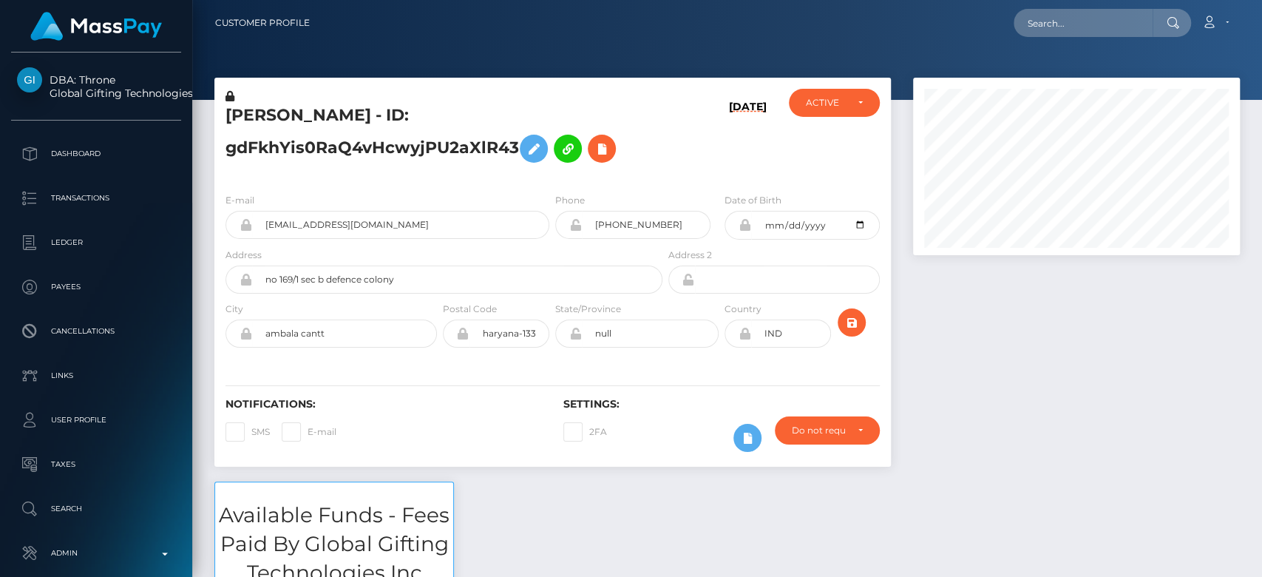
scroll to position [177, 327]
click at [1103, 441] on div at bounding box center [1076, 280] width 349 height 404
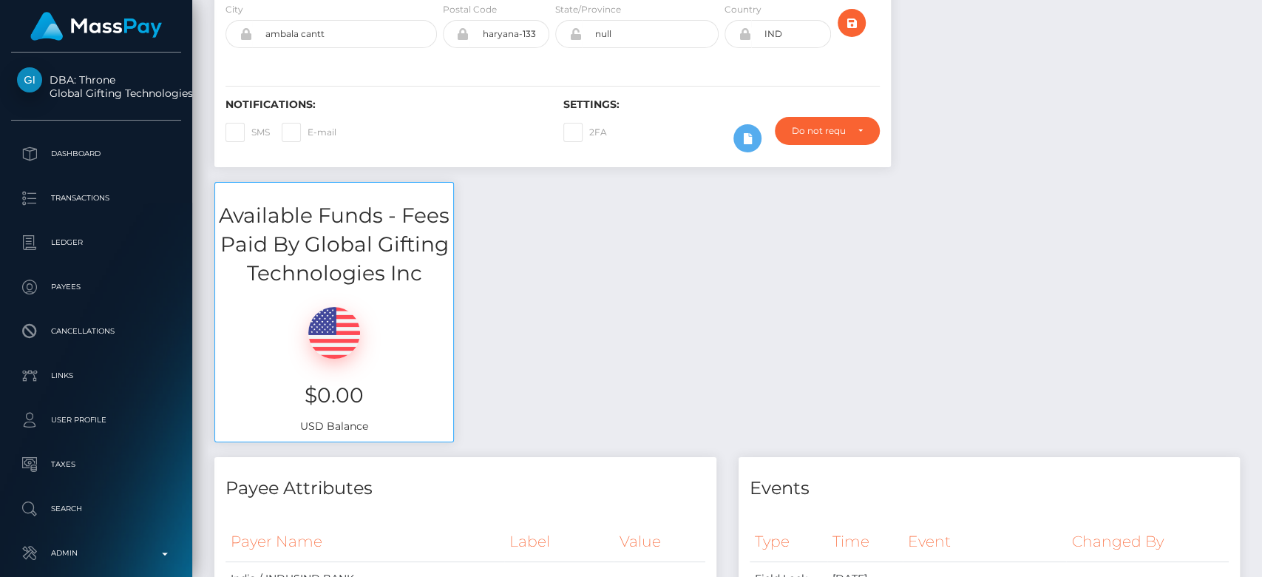
scroll to position [0, 0]
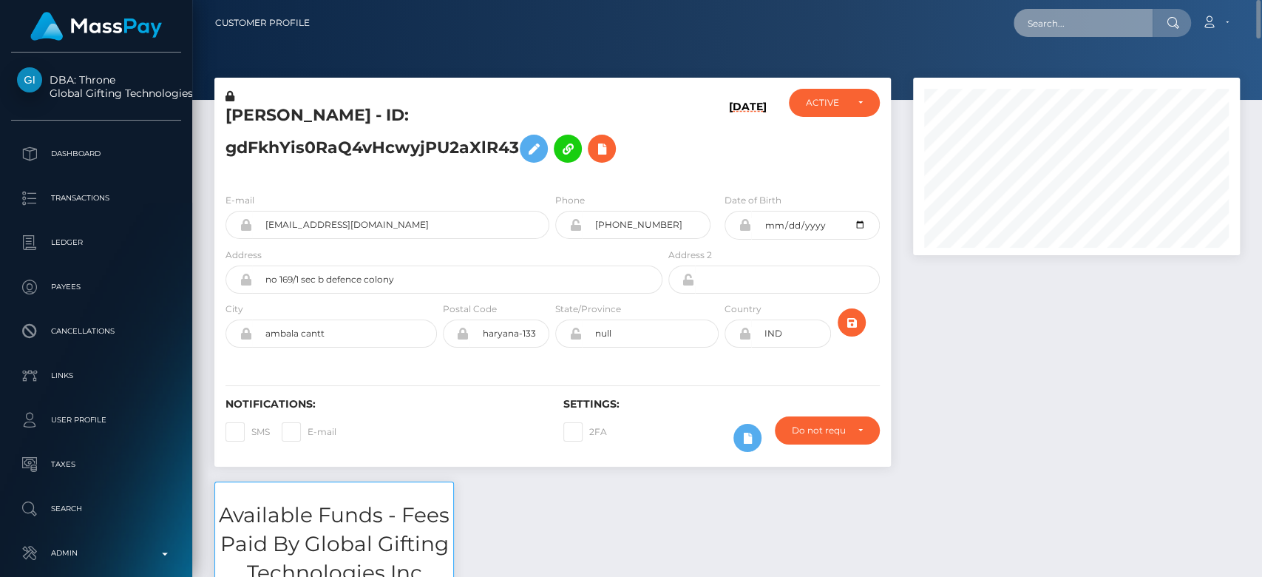
click at [1064, 21] on input "text" at bounding box center [1082, 23] width 139 height 28
paste input "[EMAIL_ADDRESS][DOMAIN_NAME]"
type input "[EMAIL_ADDRESS][DOMAIN_NAME]"
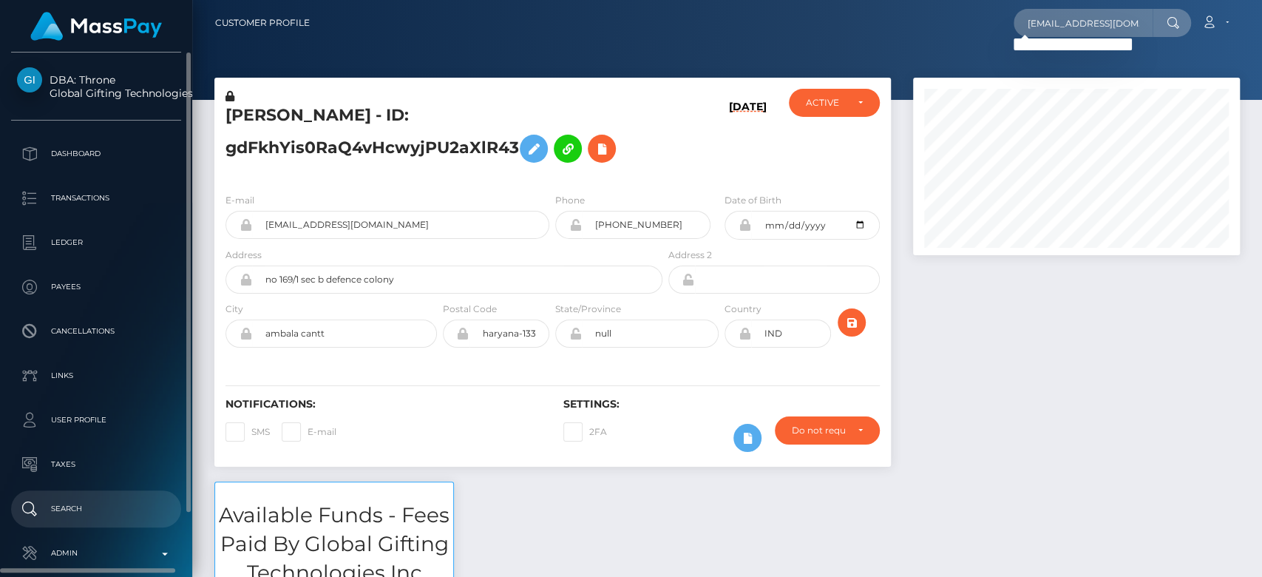
click at [77, 496] on link "Search" at bounding box center [96, 508] width 170 height 37
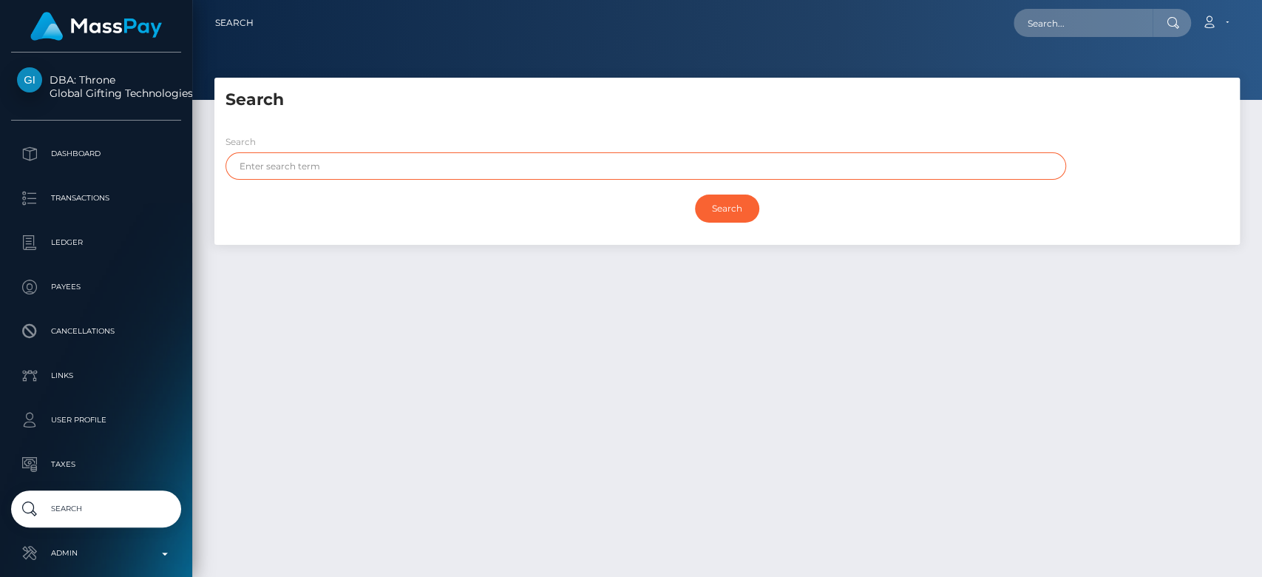
click at [456, 165] on input "text" at bounding box center [645, 165] width 840 height 27
paste input "Maria Eduarda"
drag, startPoint x: 390, startPoint y: 174, endPoint x: 265, endPoint y: 163, distance: 126.2
click at [265, 163] on input "Maria Eduarda" at bounding box center [645, 165] width 840 height 27
type input "Maria"
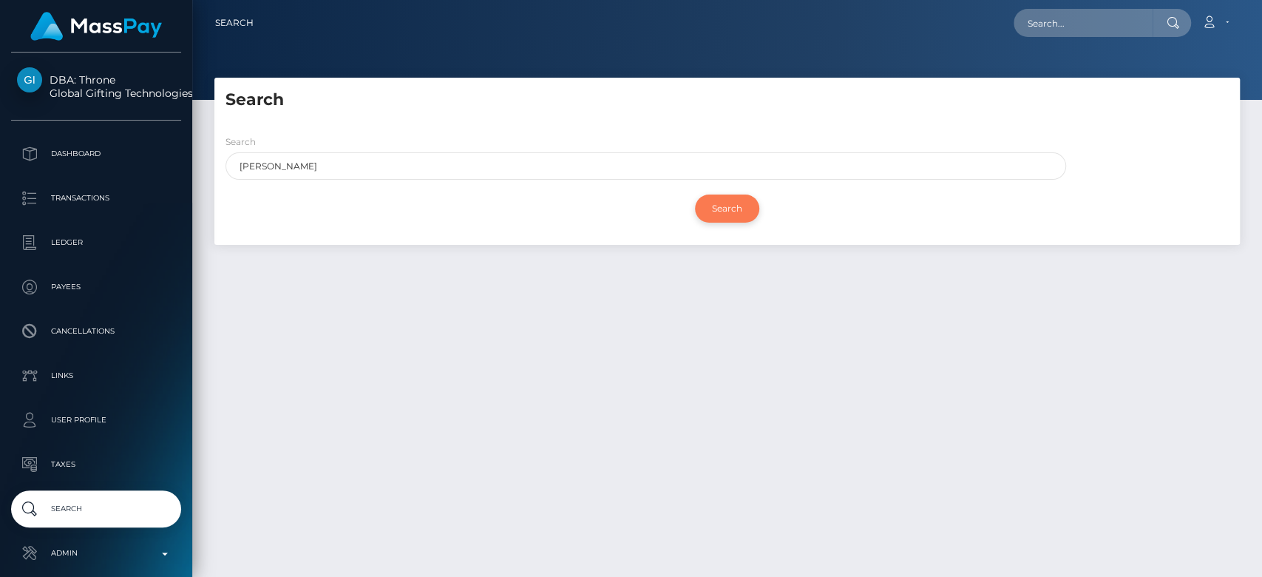
click at [727, 203] on input "Search" at bounding box center [727, 208] width 64 height 28
click at [738, 210] on input "Search" at bounding box center [727, 208] width 64 height 28
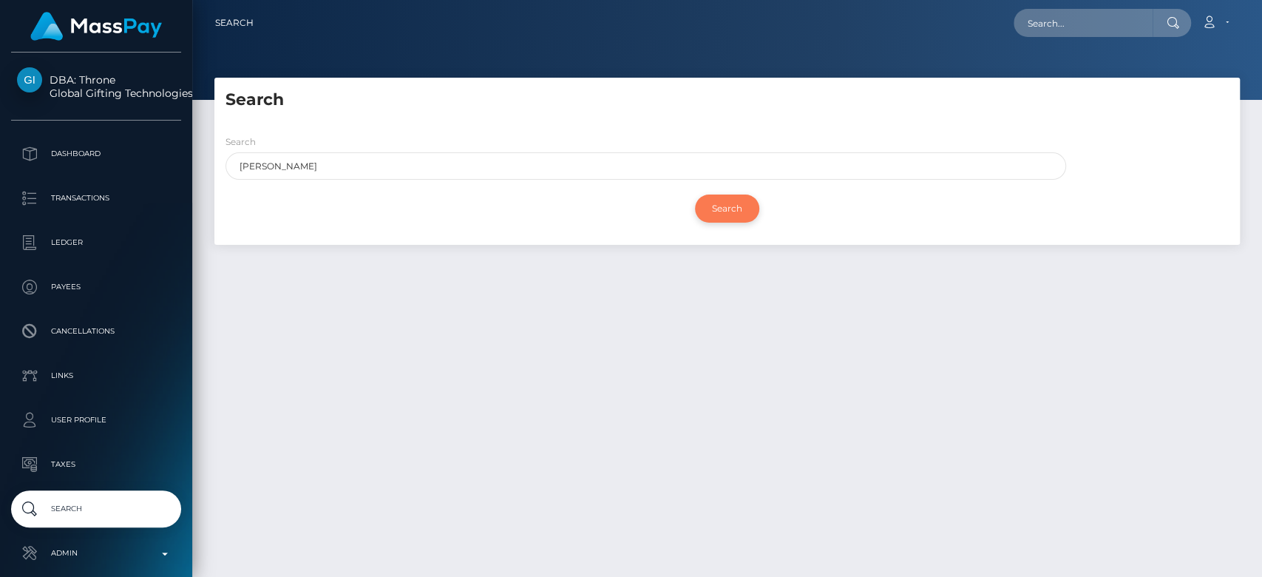
click at [738, 210] on input "Search" at bounding box center [727, 208] width 64 height 28
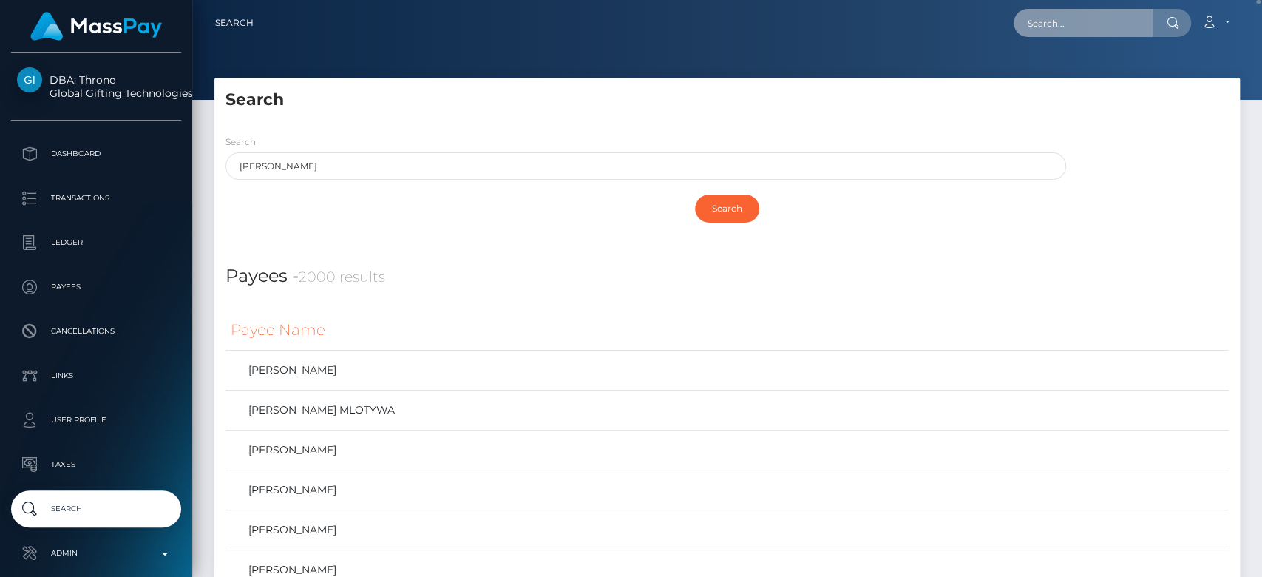
click at [1082, 28] on input "text" at bounding box center [1082, 23] width 139 height 28
paste input "maridudasouza67@gmail.com"
type input "maridudasouza67@gmail.com"
click at [393, 231] on div "Search" at bounding box center [726, 212] width 1025 height 50
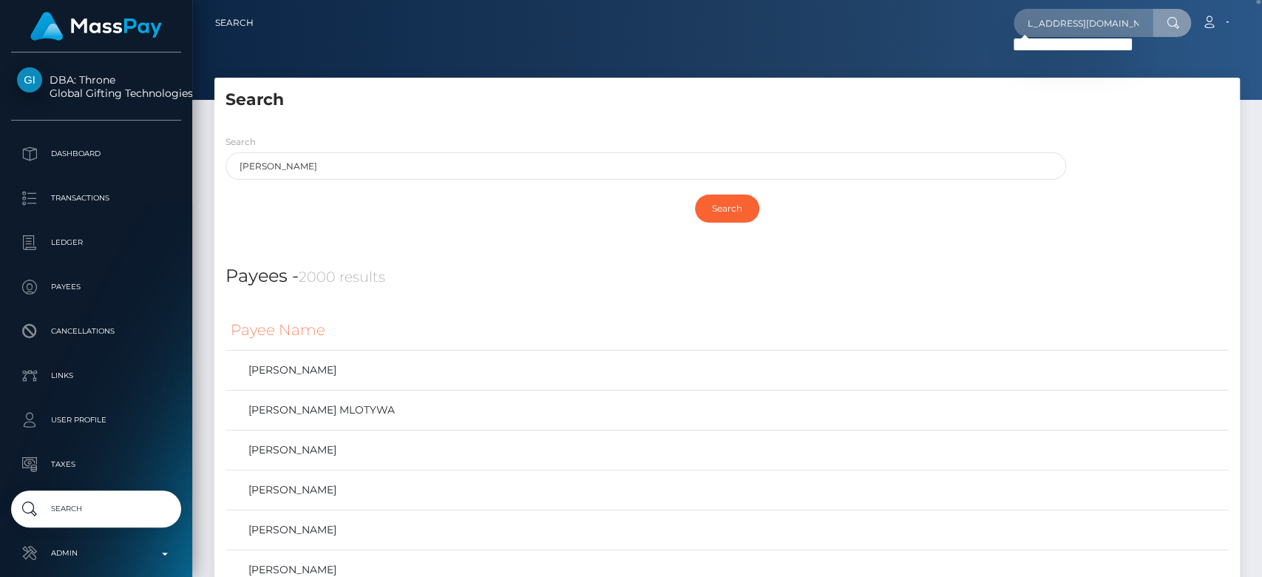
scroll to position [0, 0]
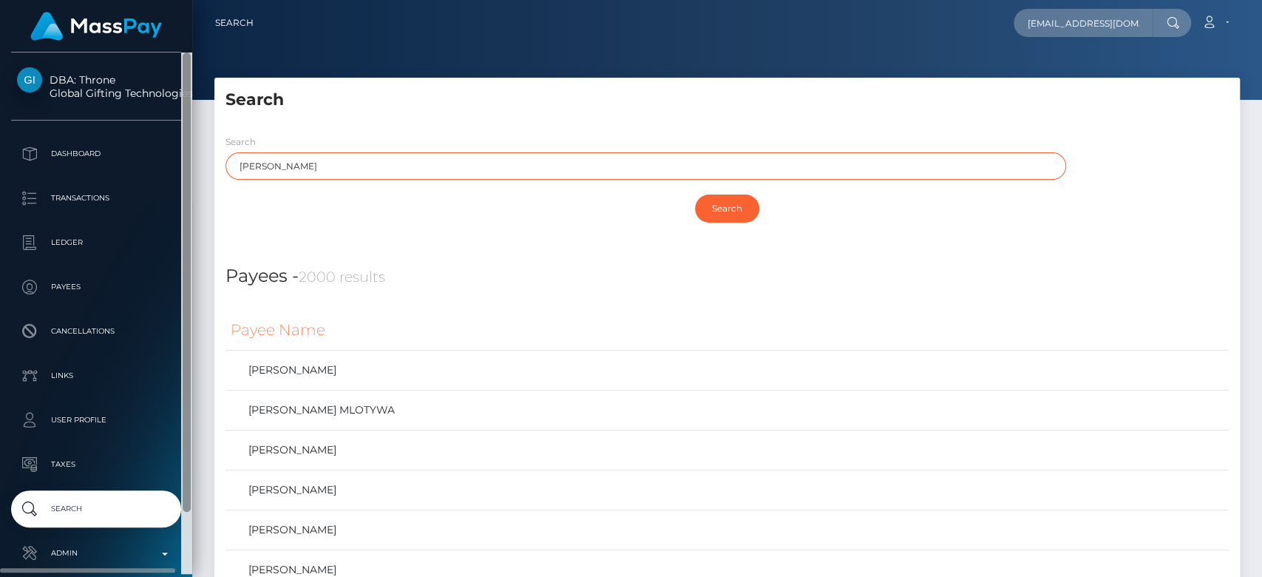
drag, startPoint x: 313, startPoint y: 169, endPoint x: 189, endPoint y: 173, distance: 123.5
click at [189, 173] on div "DBA: Throne Global Gifting Technologies Inc Dashboard Transactions Ledger" at bounding box center [631, 288] width 1262 height 577
click at [189, 173] on div at bounding box center [187, 281] width 8 height 459
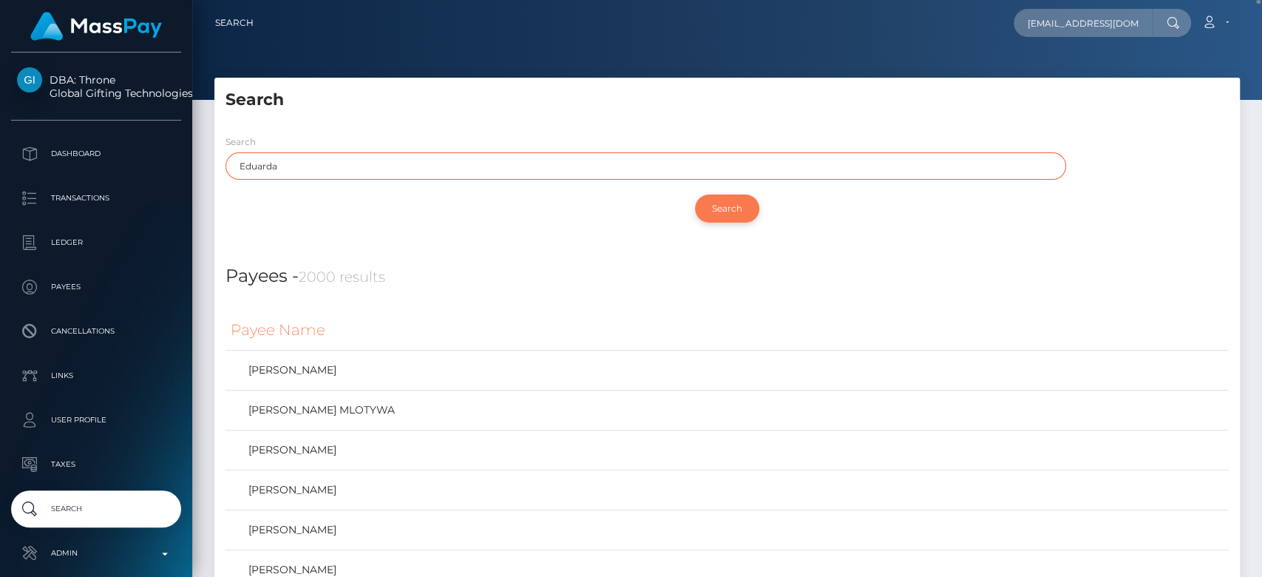
type input "Eduarda"
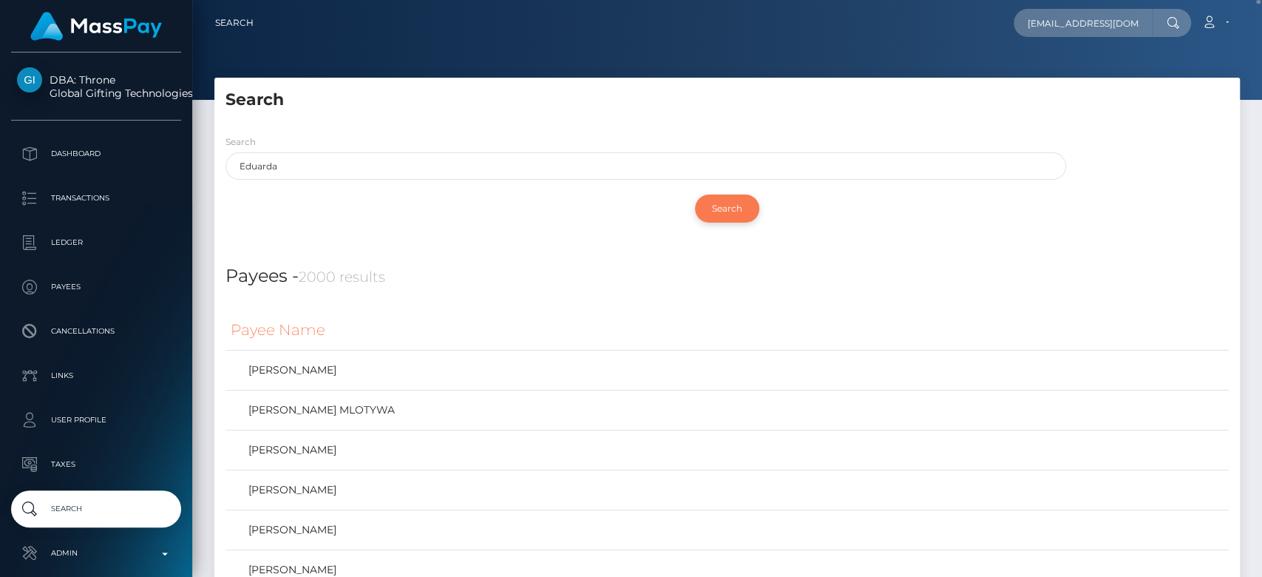
click at [715, 207] on input "Search" at bounding box center [727, 208] width 64 height 28
click at [1065, 27] on input "maridudasouza67@gmail.com" at bounding box center [1082, 23] width 139 height 28
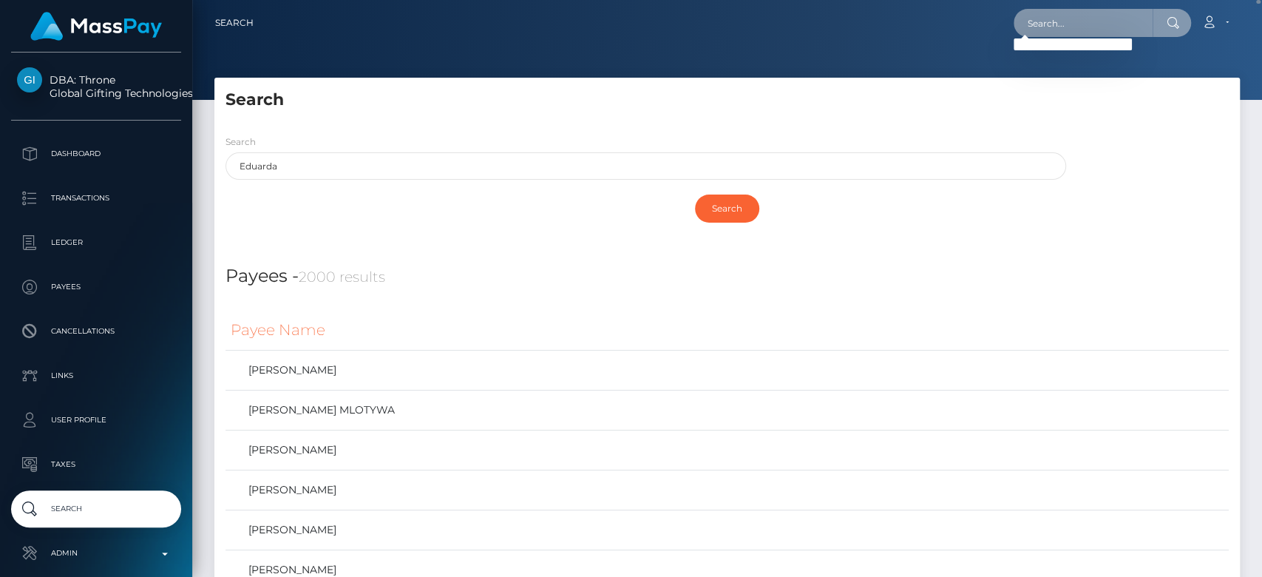
paste input "maridudasouza67@gmail.com"
type input "maridudasouza67@gmail.com"
click at [1053, 15] on input "maridudasouza67@gmail.com" at bounding box center [1082, 23] width 139 height 28
paste input "therealpolypocket@gmail.com"
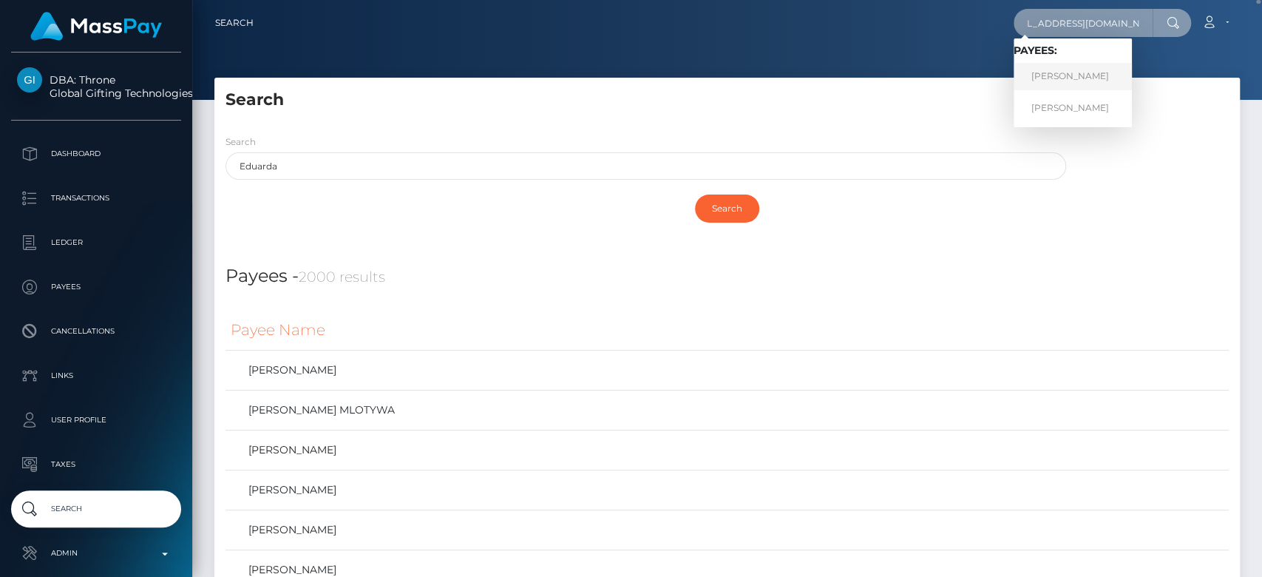
type input "therealpolypocket@gmail.com"
click at [1105, 69] on link "ALYSSA MARIE NEWLAND" at bounding box center [1072, 76] width 118 height 27
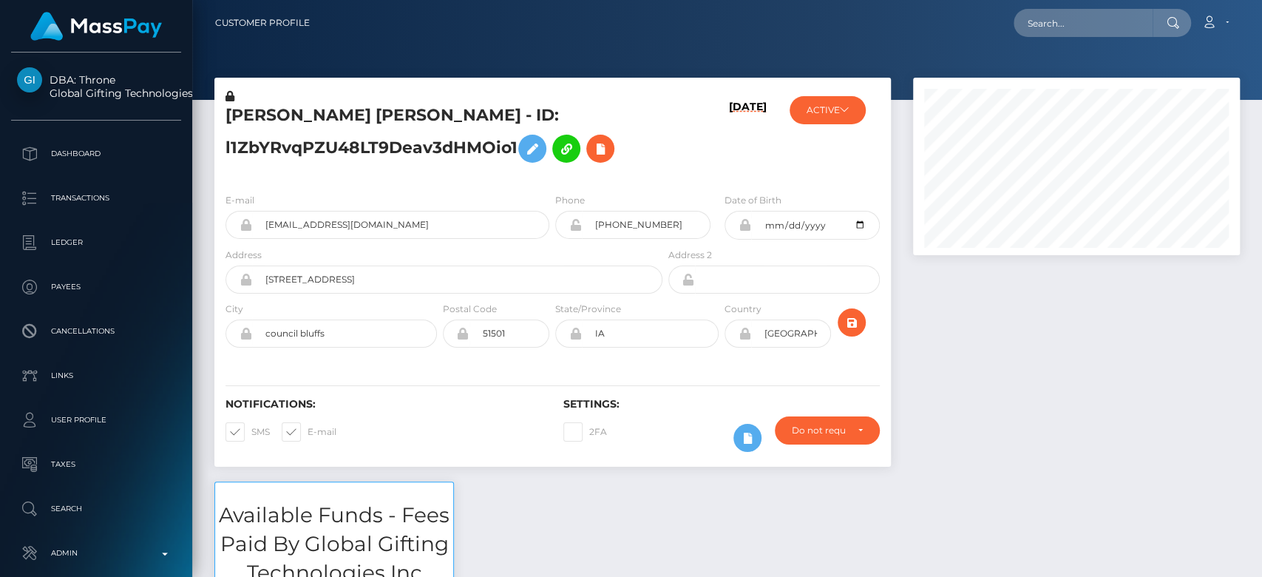
scroll to position [177, 327]
click at [979, 352] on div at bounding box center [1076, 280] width 349 height 404
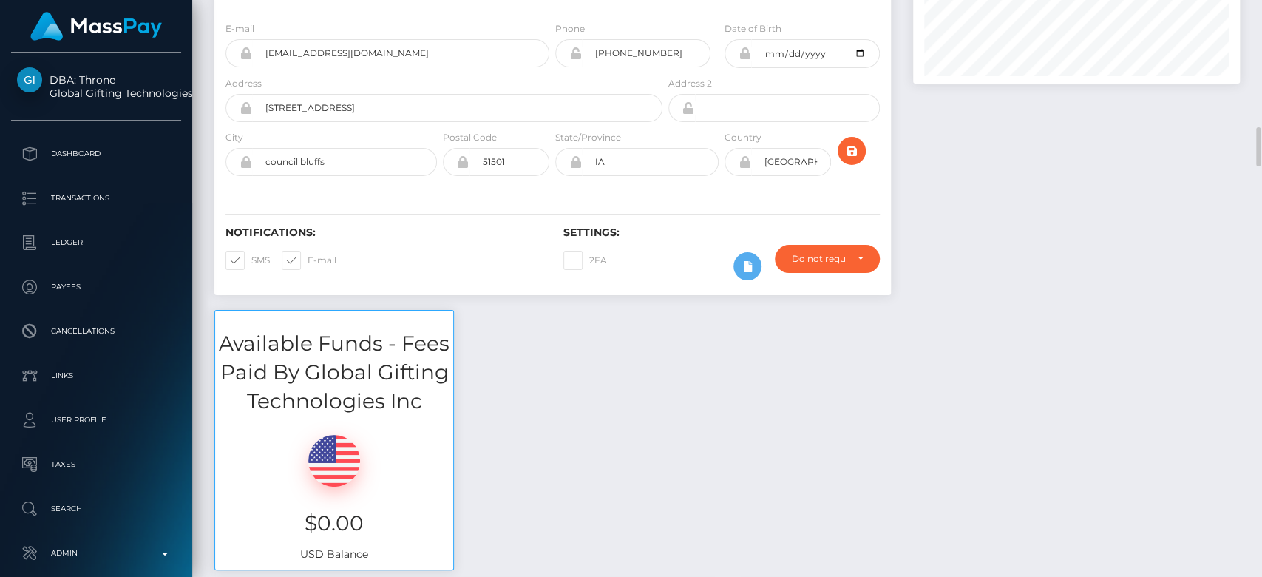
scroll to position [0, 0]
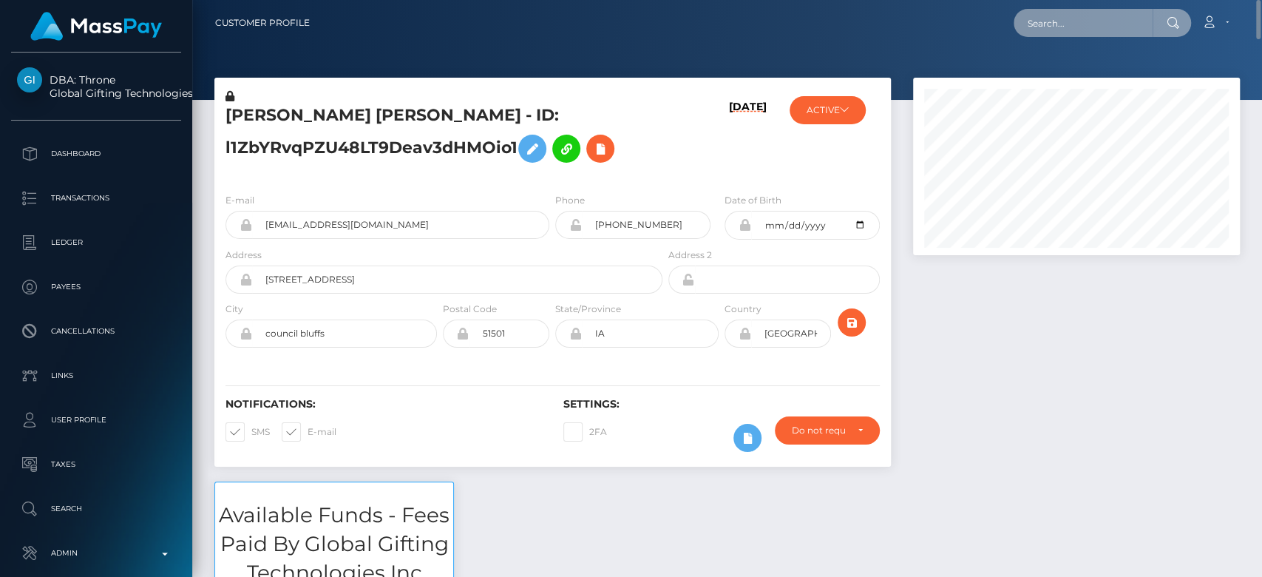
click at [1106, 35] on input "text" at bounding box center [1082, 23] width 139 height 28
paste input "[EMAIL_ADDRESS][DOMAIN_NAME]"
type input "[EMAIL_ADDRESS][DOMAIN_NAME]"
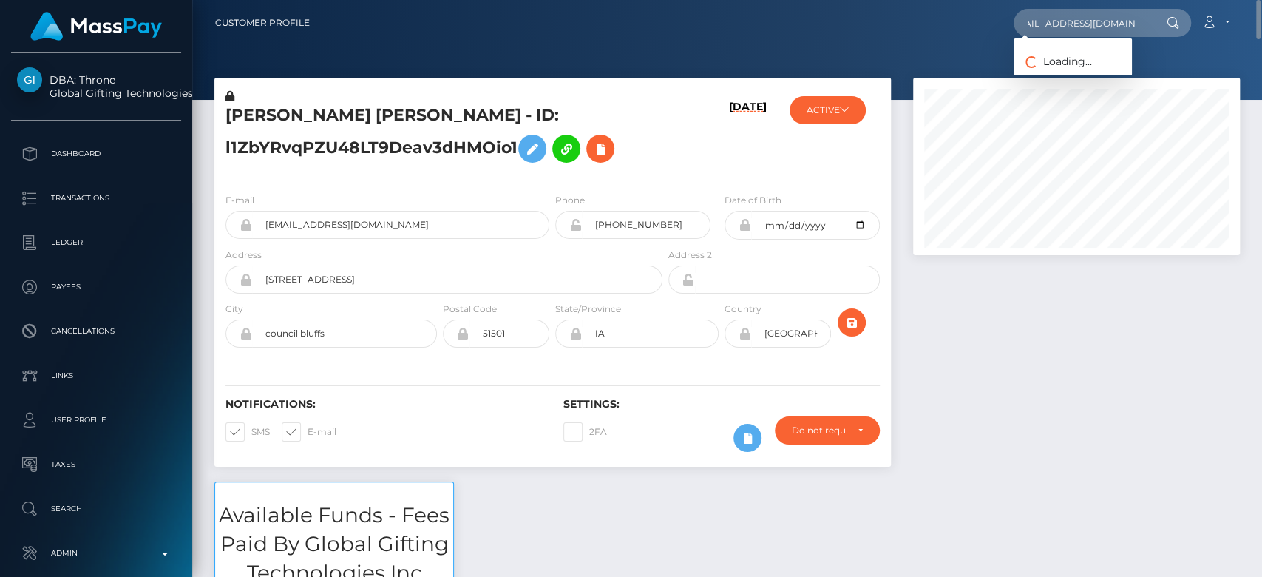
scroll to position [0, 0]
click at [1035, 307] on div at bounding box center [1076, 280] width 349 height 404
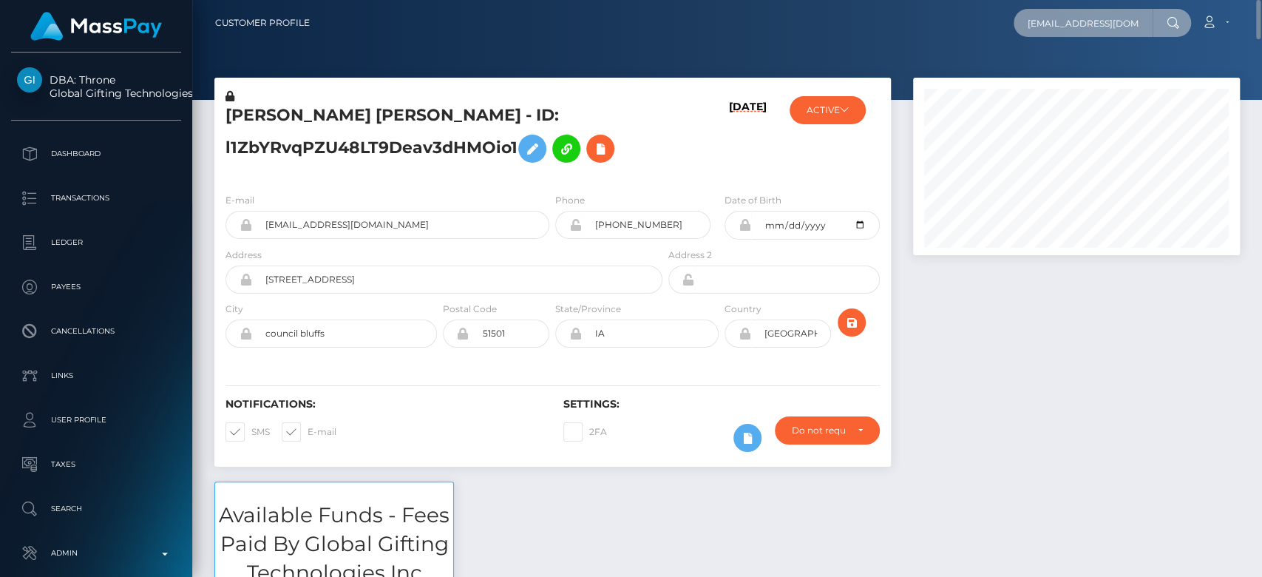
click at [1062, 33] on input "[EMAIL_ADDRESS][DOMAIN_NAME]" at bounding box center [1082, 23] width 139 height 28
paste input "[EMAIL_ADDRESS][DOMAIN_NAME]"
type input "[EMAIL_ADDRESS][DOMAIN_NAME]"
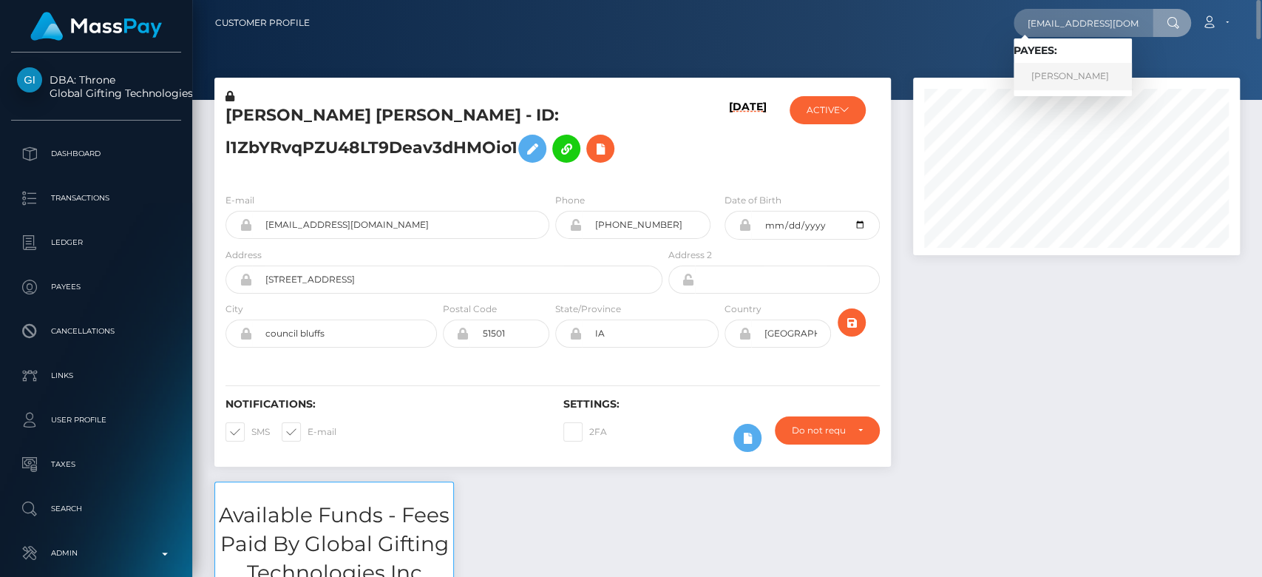
click at [1095, 73] on link "Paul Anderson" at bounding box center [1072, 76] width 118 height 27
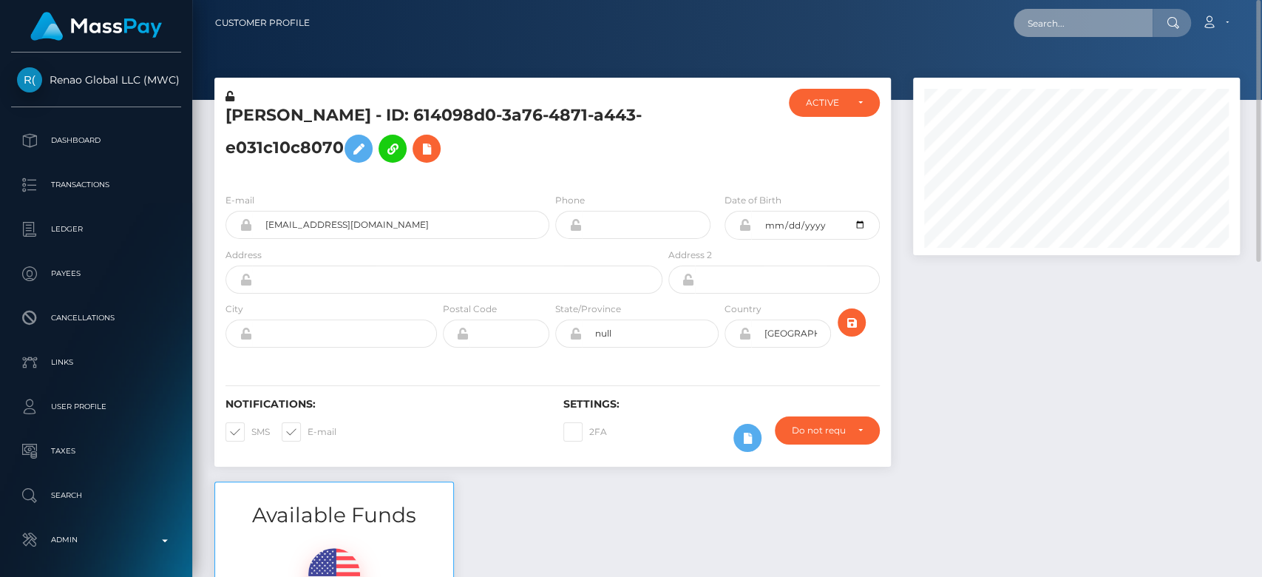
click at [1097, 18] on input "text" at bounding box center [1082, 23] width 139 height 28
paste input "[EMAIL_ADDRESS][DOMAIN_NAME]"
type input "[EMAIL_ADDRESS][DOMAIN_NAME]"
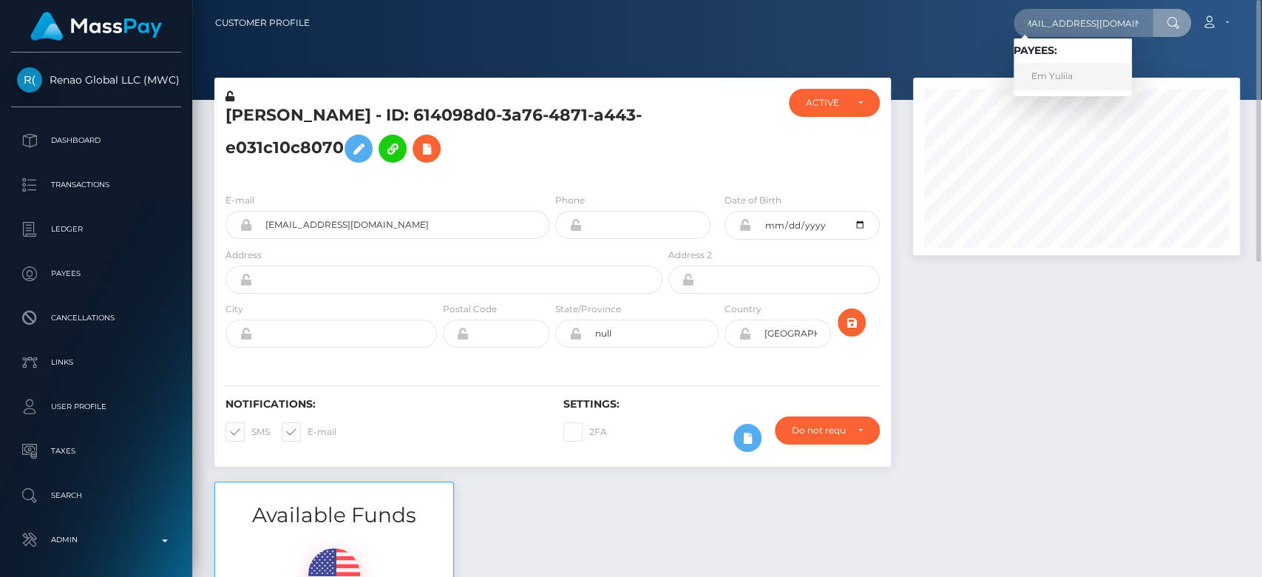
scroll to position [0, 0]
click at [1087, 75] on link "Em Yuliia" at bounding box center [1072, 76] width 118 height 27
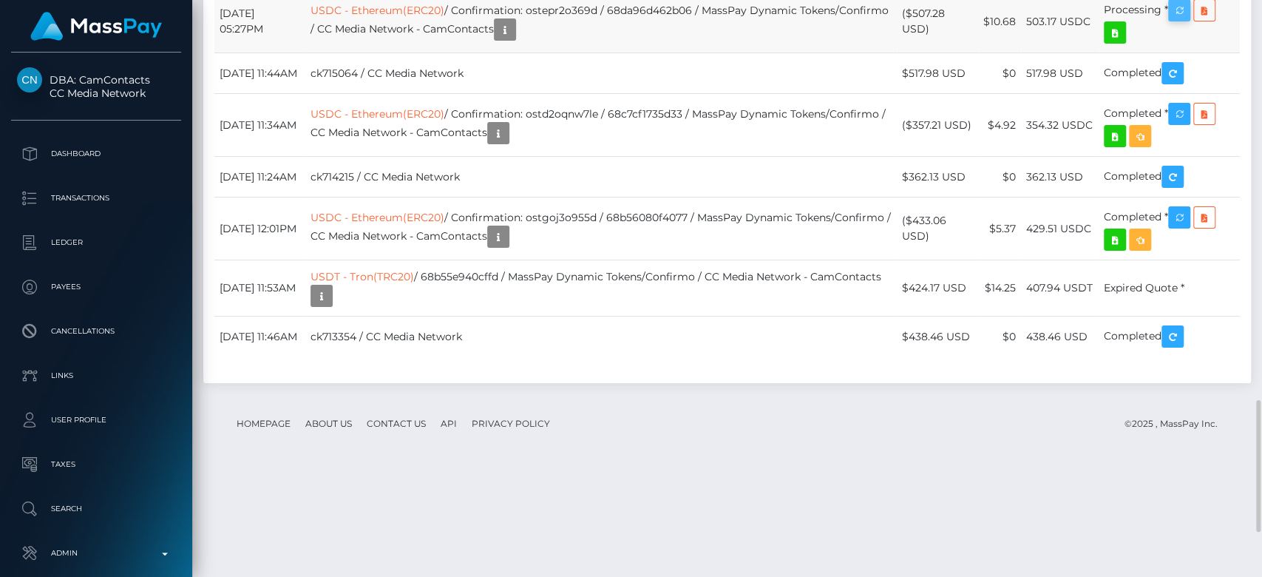
scroll to position [177, 327]
click at [1187, 20] on icon "button" at bounding box center [1179, 10] width 18 height 18
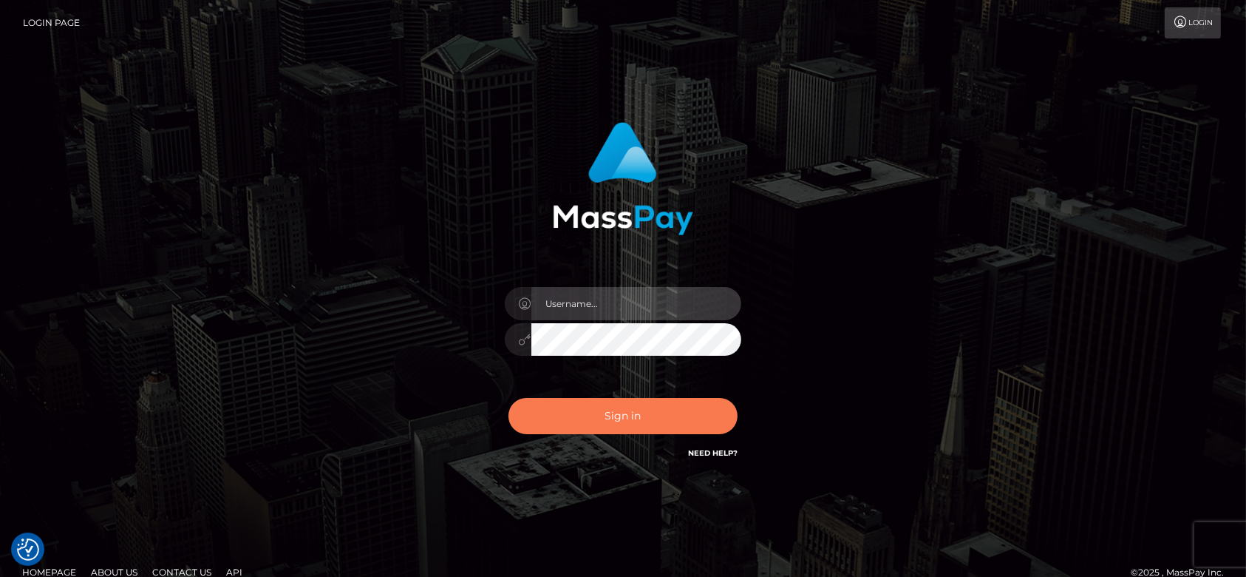
type input "[DOMAIN_NAME]"
click at [676, 424] on button "Sign in" at bounding box center [623, 416] width 229 height 36
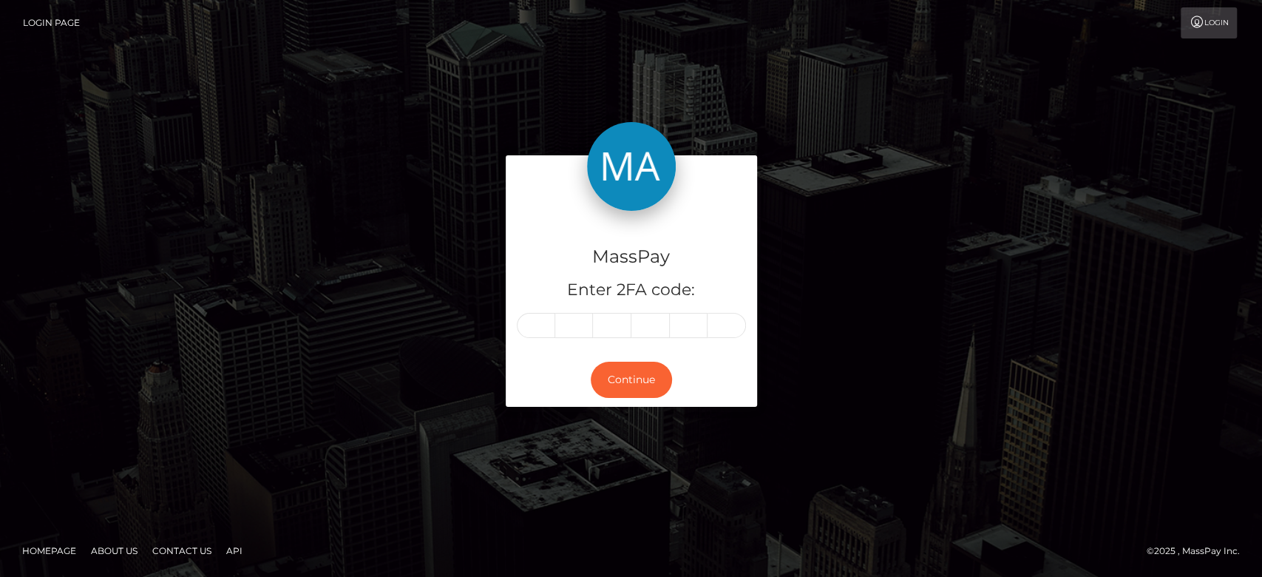
click at [539, 322] on input "text" at bounding box center [536, 325] width 38 height 25
type input "1"
type input "2"
type input "4"
type input "9"
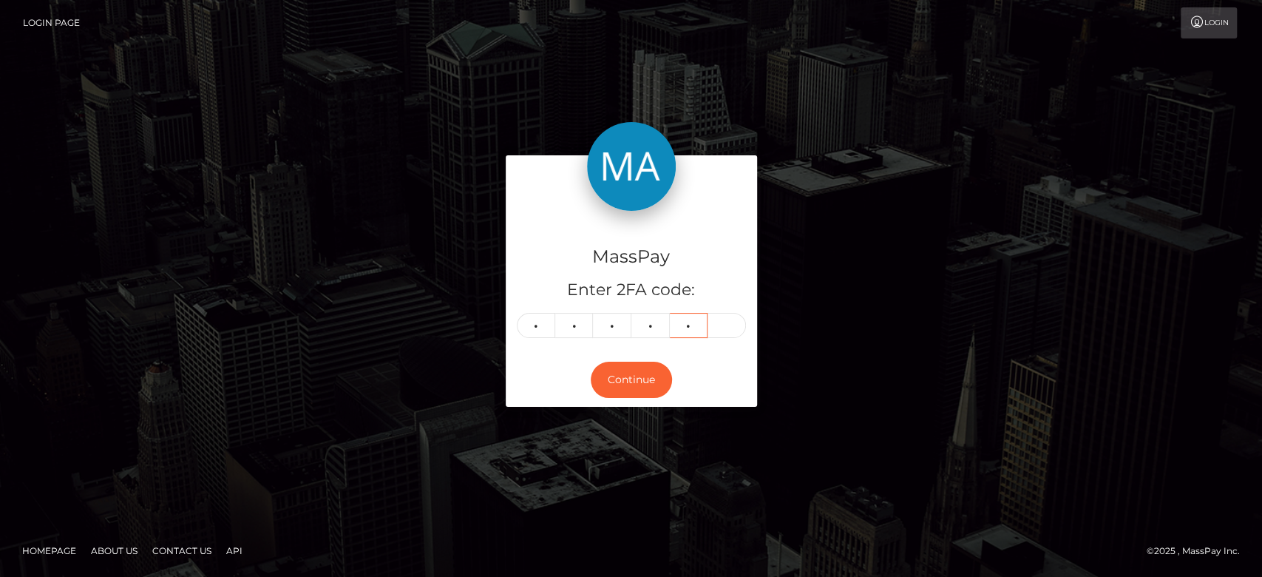
type input "6"
type input "5"
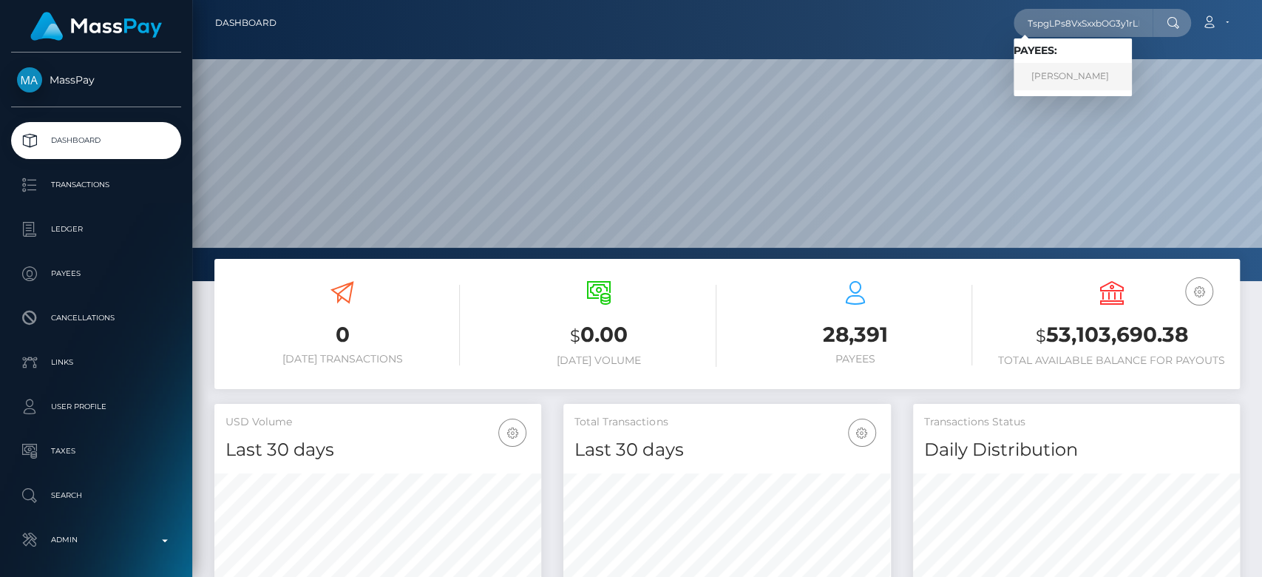
click at [1071, 69] on link "ELENI GELAGOTIS" at bounding box center [1072, 76] width 118 height 27
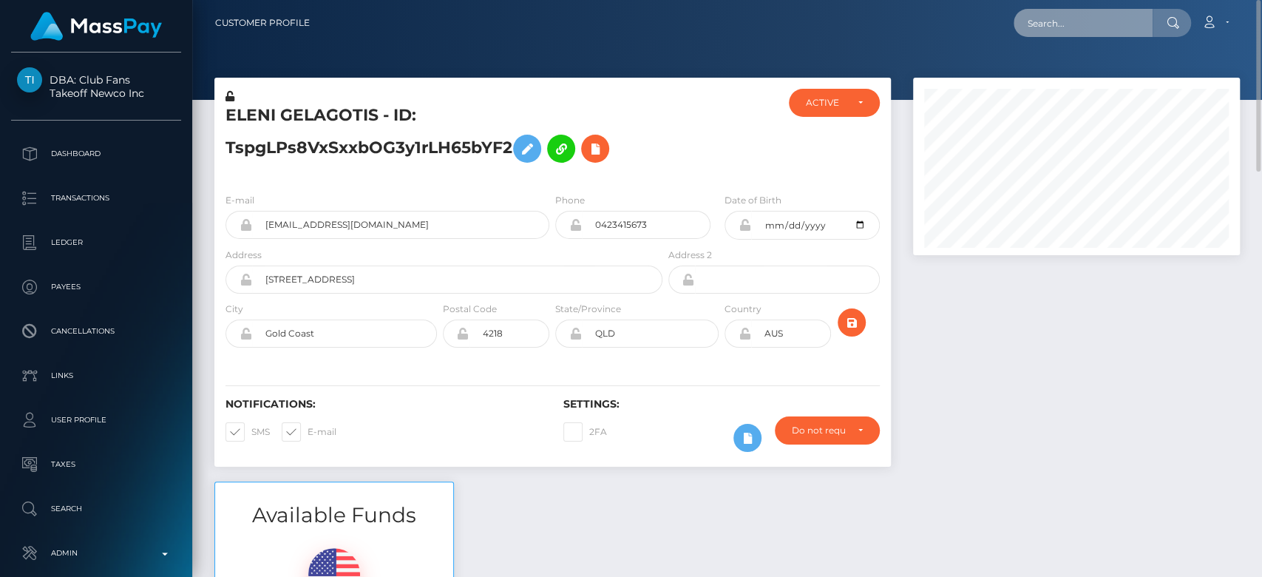
click at [1076, 24] on input "text" at bounding box center [1082, 23] width 139 height 28
paste input "[EMAIL_ADDRESS][DOMAIN_NAME]"
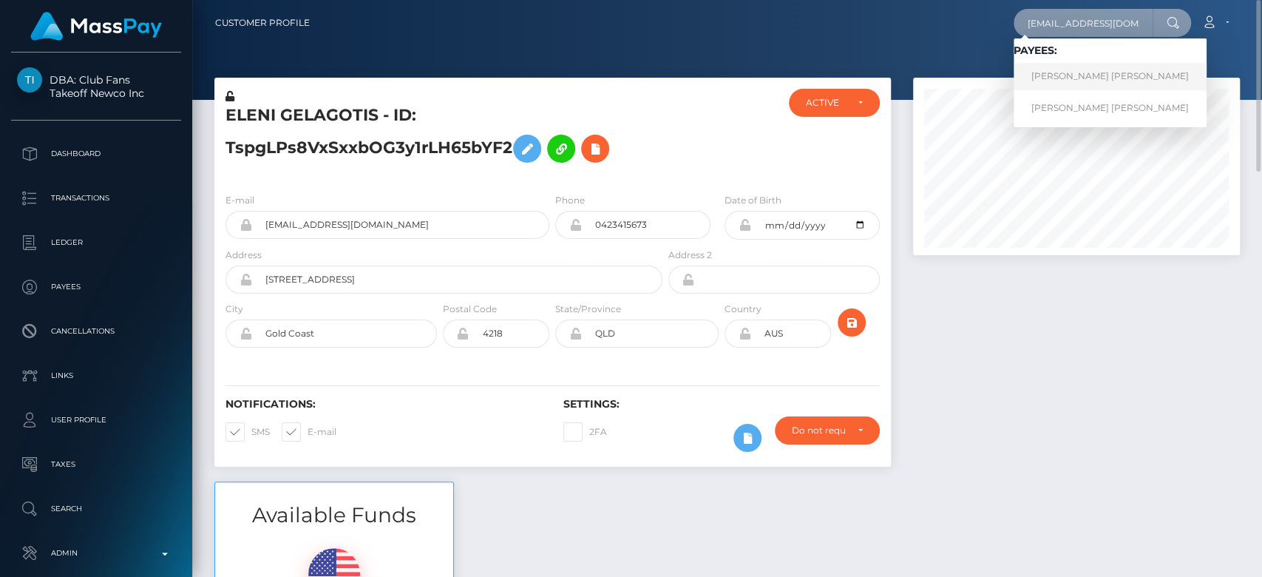
type input "[EMAIL_ADDRESS][DOMAIN_NAME]"
click at [1051, 73] on link "[PERSON_NAME] [PERSON_NAME]" at bounding box center [1109, 76] width 193 height 27
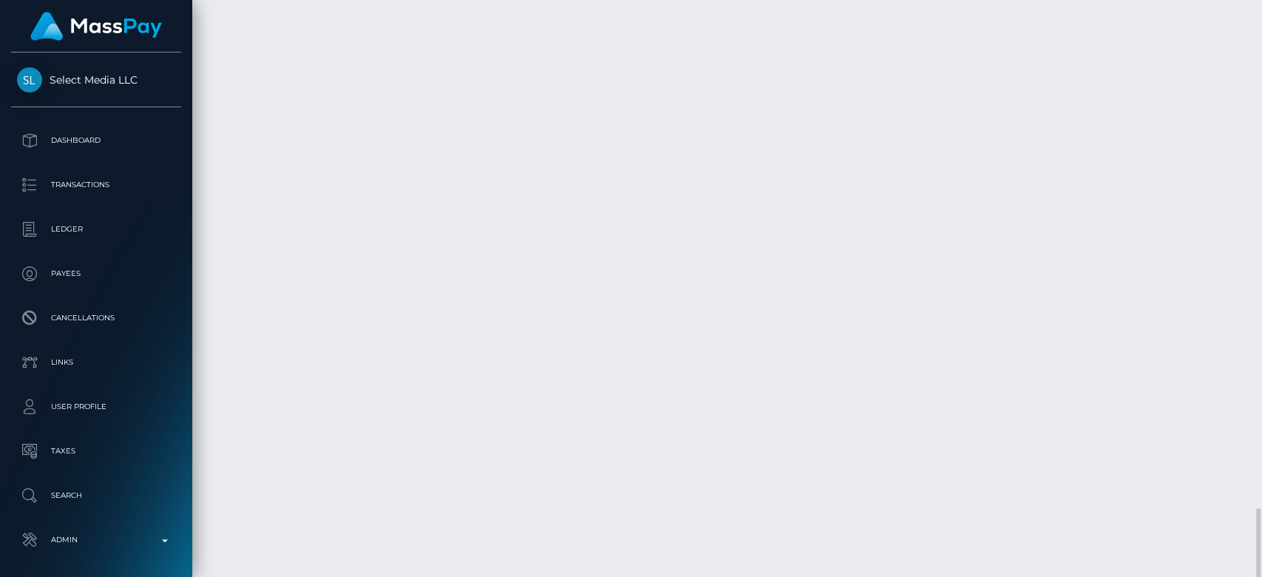
scroll to position [177, 327]
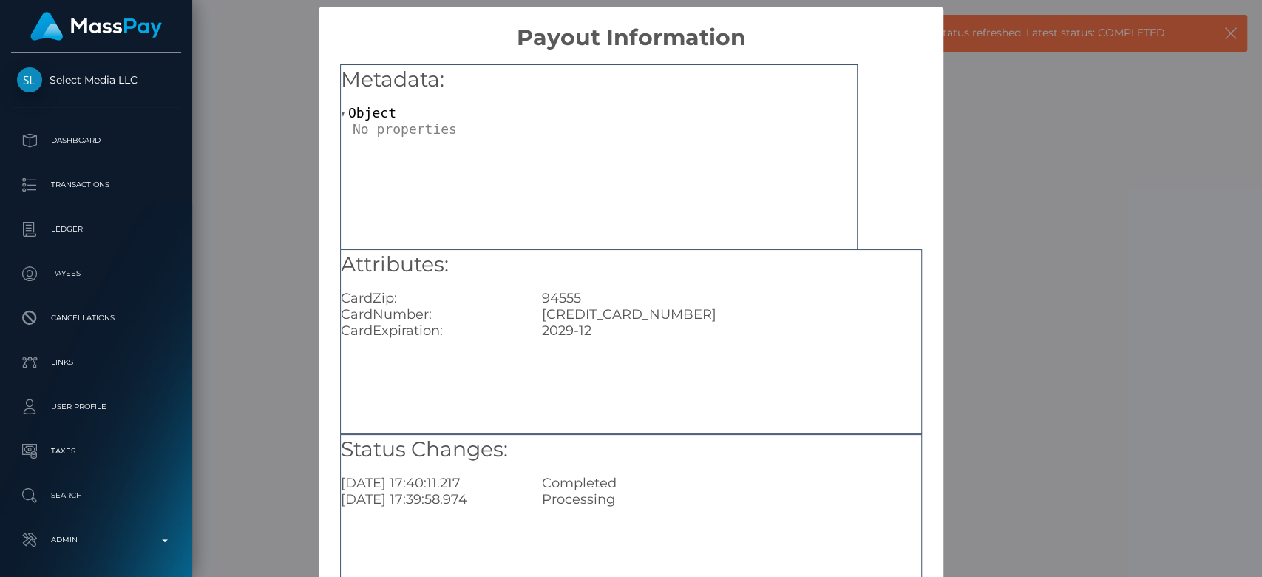
click at [262, 271] on div "× Payout Information Metadata: Object Attributes: CardZip: 94555 CardNumber: 40…" at bounding box center [631, 288] width 1262 height 577
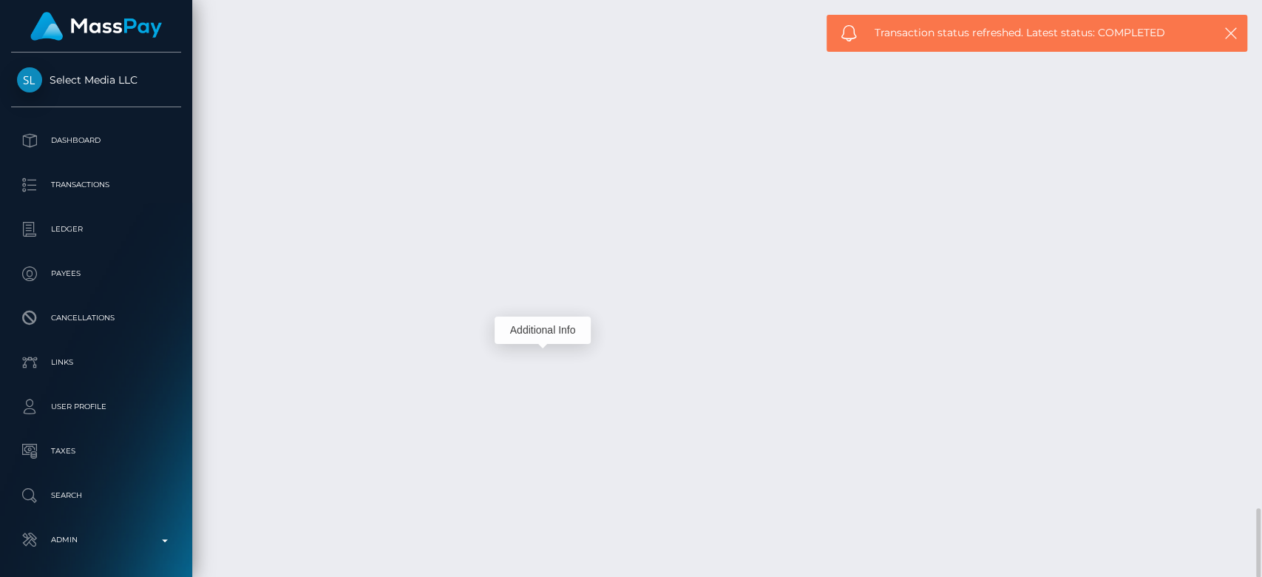
copy td "336c5bd05ee845fc88a1aa3aff8b8cb2"
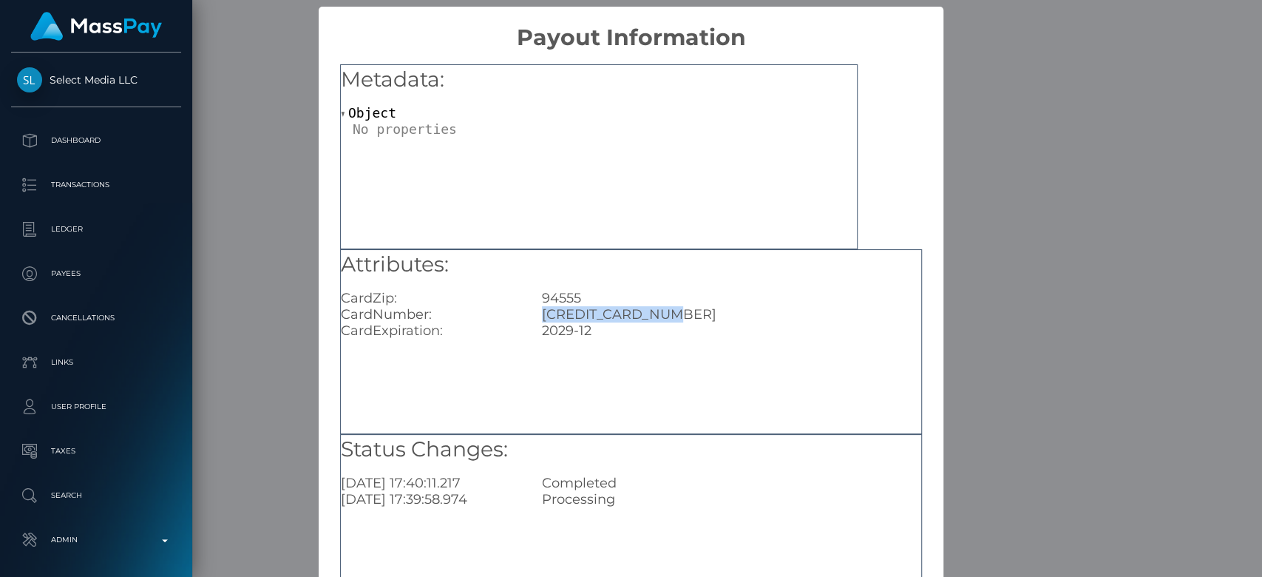
drag, startPoint x: 675, startPoint y: 313, endPoint x: 523, endPoint y: 315, distance: 151.5
click at [531, 315] on div "4031630530078897" at bounding box center [731, 314] width 401 height 16
copy div "4031630530078897"
click at [1011, 63] on div "× Payout Information Metadata: Object Attributes: CardZip: 94555 CardNumber: 40…" at bounding box center [631, 288] width 1262 height 577
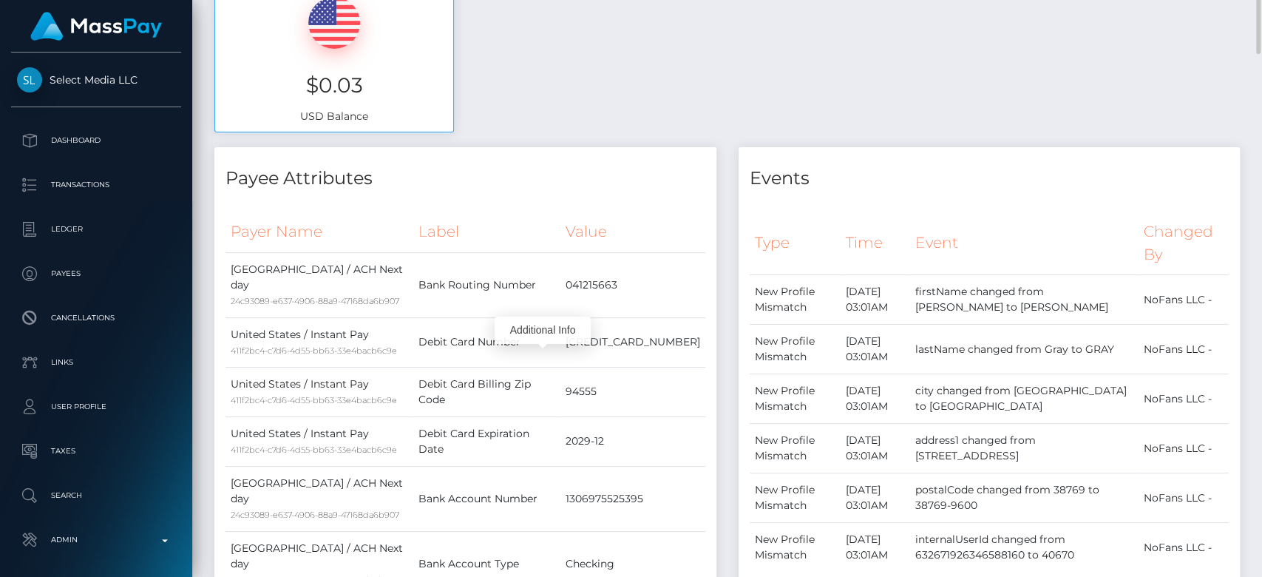
scroll to position [0, 0]
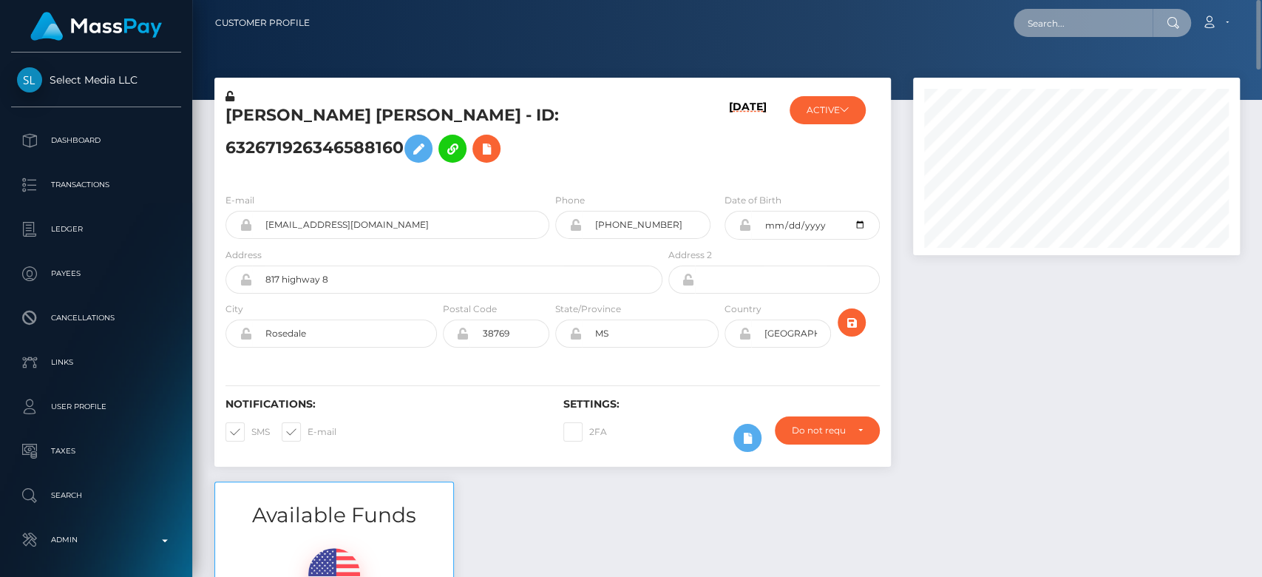
click at [1060, 24] on input "text" at bounding box center [1082, 23] width 139 height 28
paste input "kerabenjamin38@gmail.com"
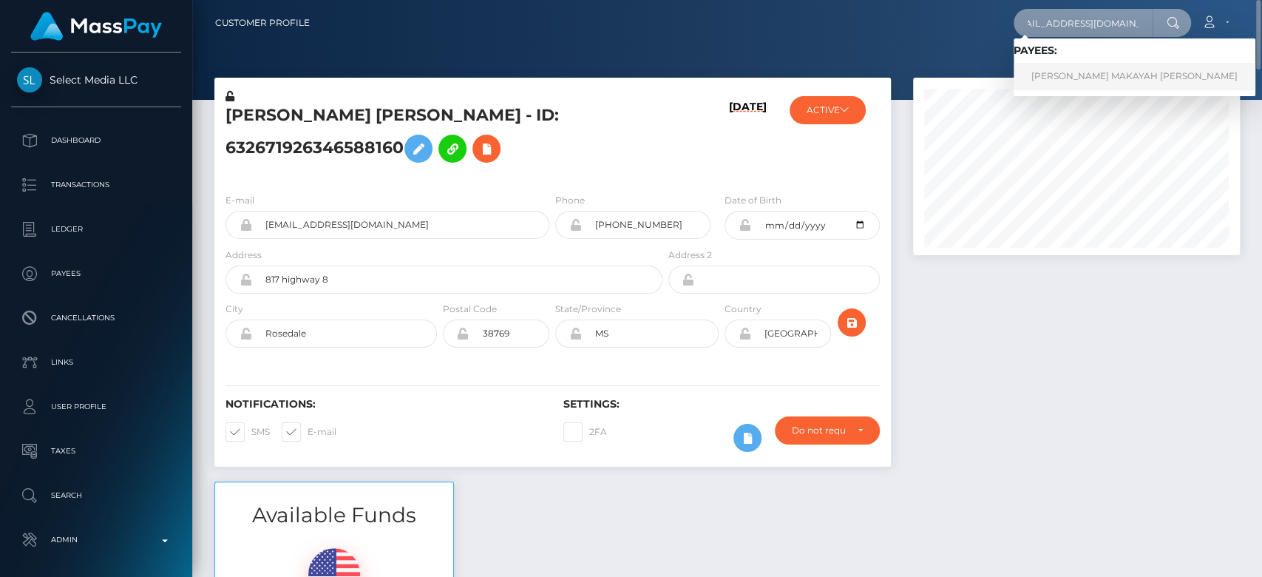
type input "kerabenjamin38@gmail.com"
click at [1071, 67] on link "KERA MAKAYAH BENJAMIN" at bounding box center [1134, 76] width 242 height 27
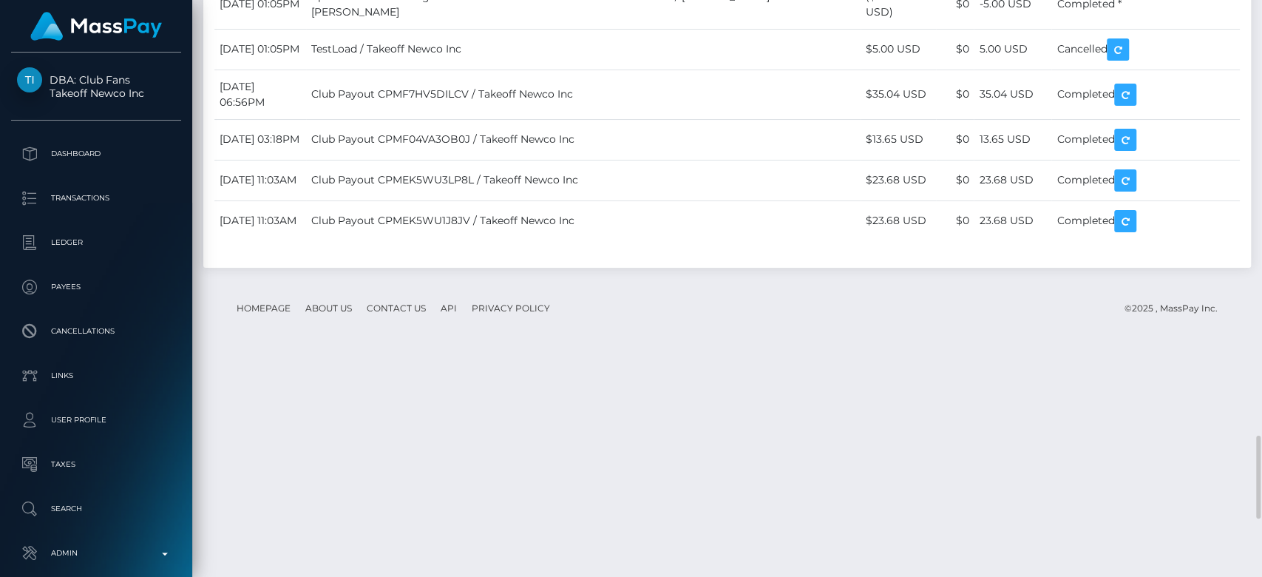
scroll to position [177, 327]
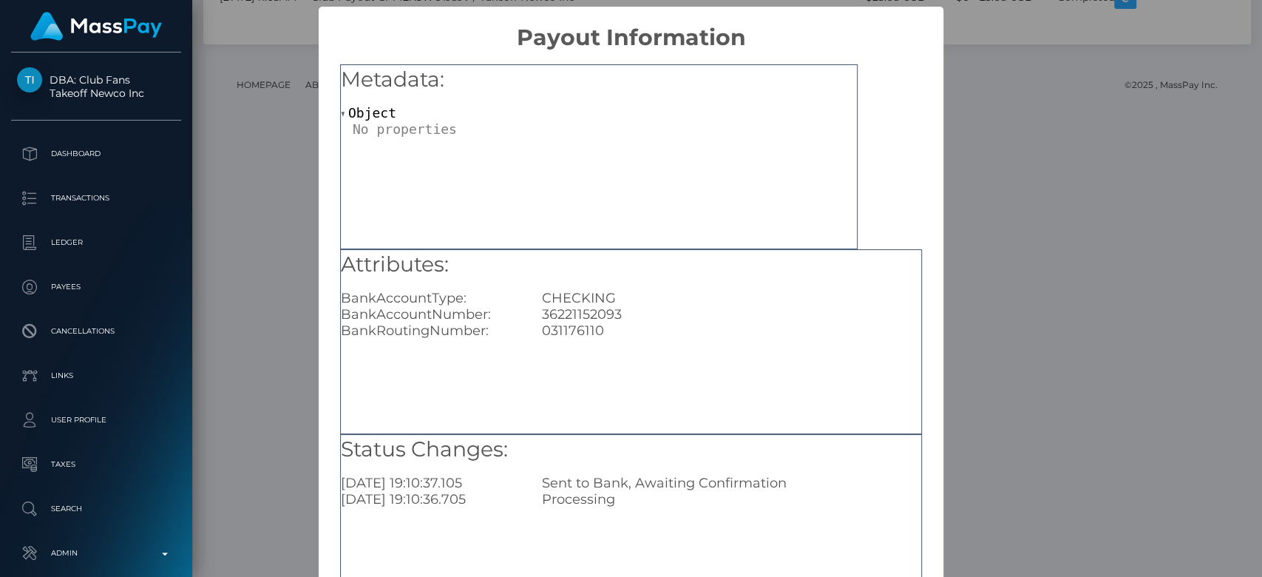
click at [603, 316] on div "36221152093" at bounding box center [731, 314] width 401 height 16
copy div "36221152093"
click at [987, 229] on div "× Payout Information Metadata: Object Attributes: BankAccountType: CHECKING Ban…" at bounding box center [631, 288] width 1262 height 577
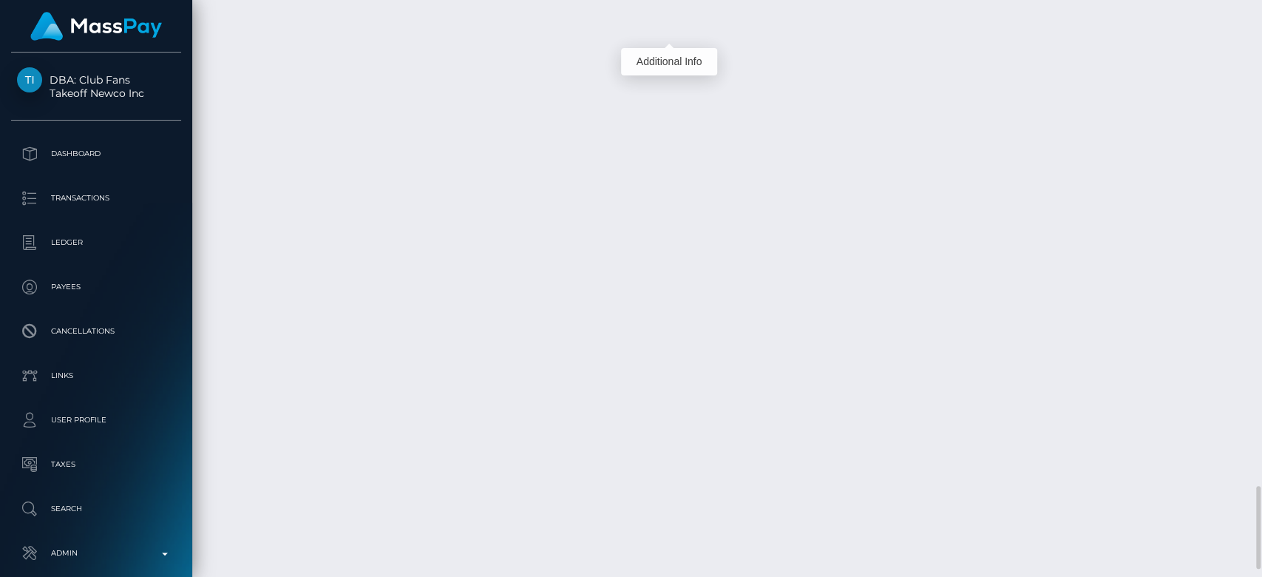
scroll to position [3368, 0]
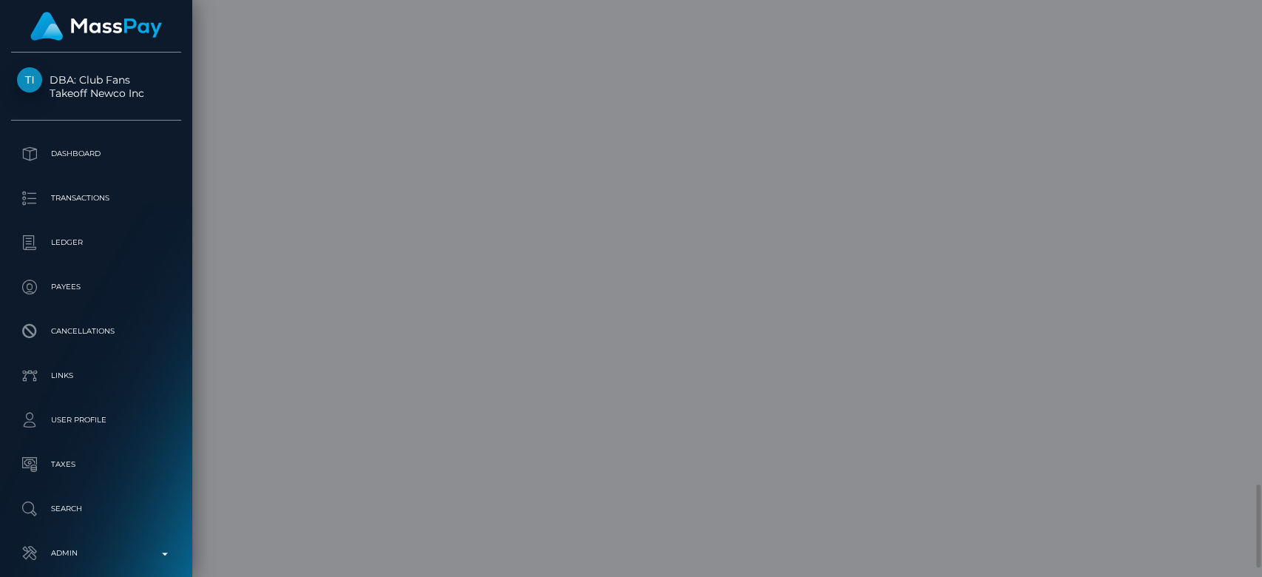
scroll to position [0, 0]
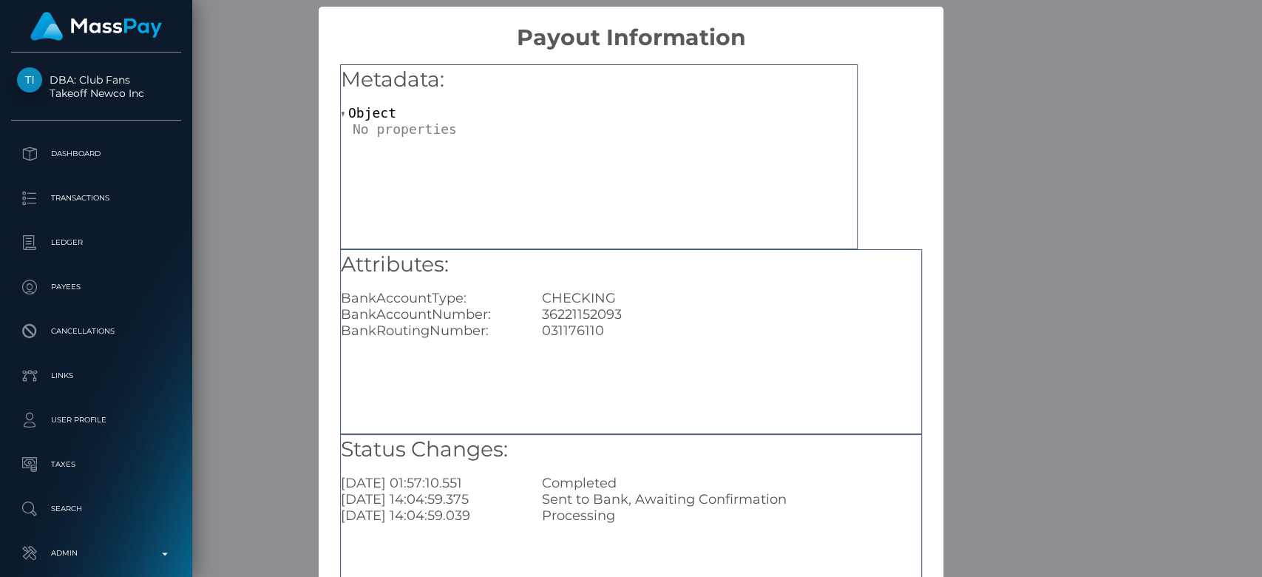
click at [1043, 62] on div "× Payout Information Metadata: Object Attributes: BankAccountType: CHECKING Ban…" at bounding box center [631, 288] width 1262 height 577
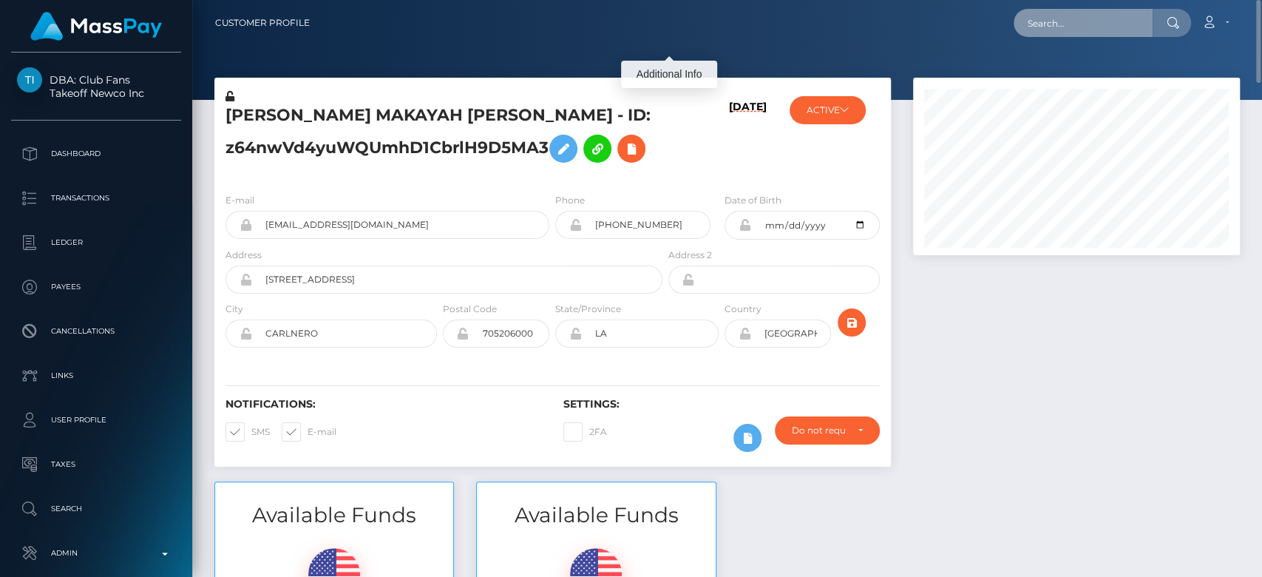
click at [1065, 23] on input "text" at bounding box center [1082, 23] width 139 height 28
paste input "laciemonroe1@gmail.com"
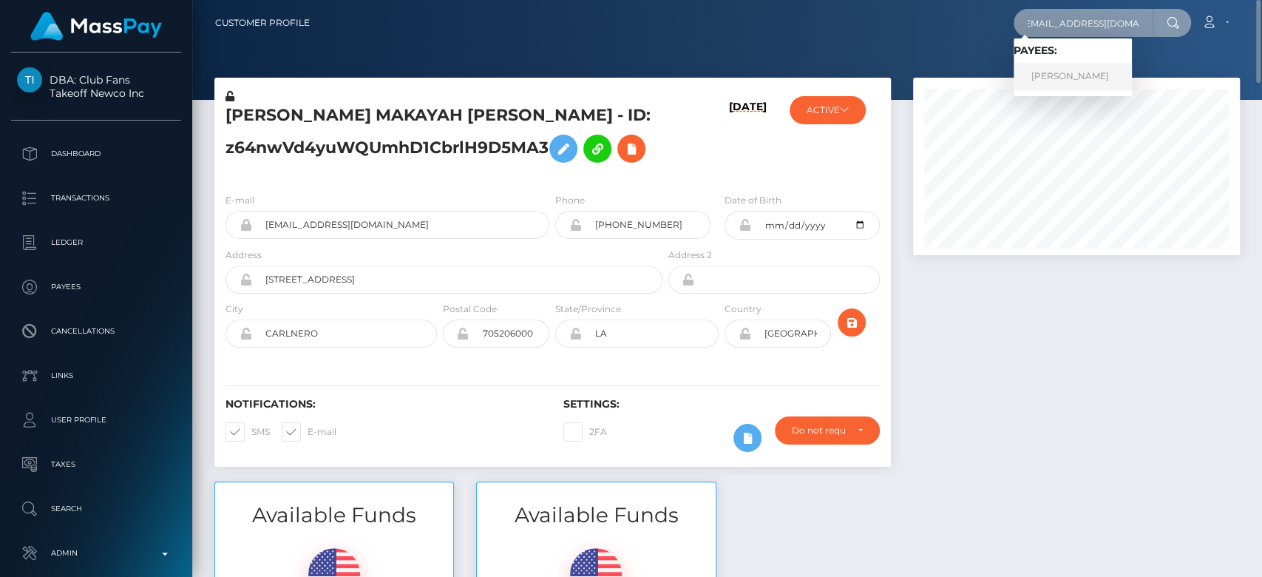
type input "laciemonroe1@gmail.com"
click at [1095, 68] on link "Lacie Monroe" at bounding box center [1072, 76] width 118 height 27
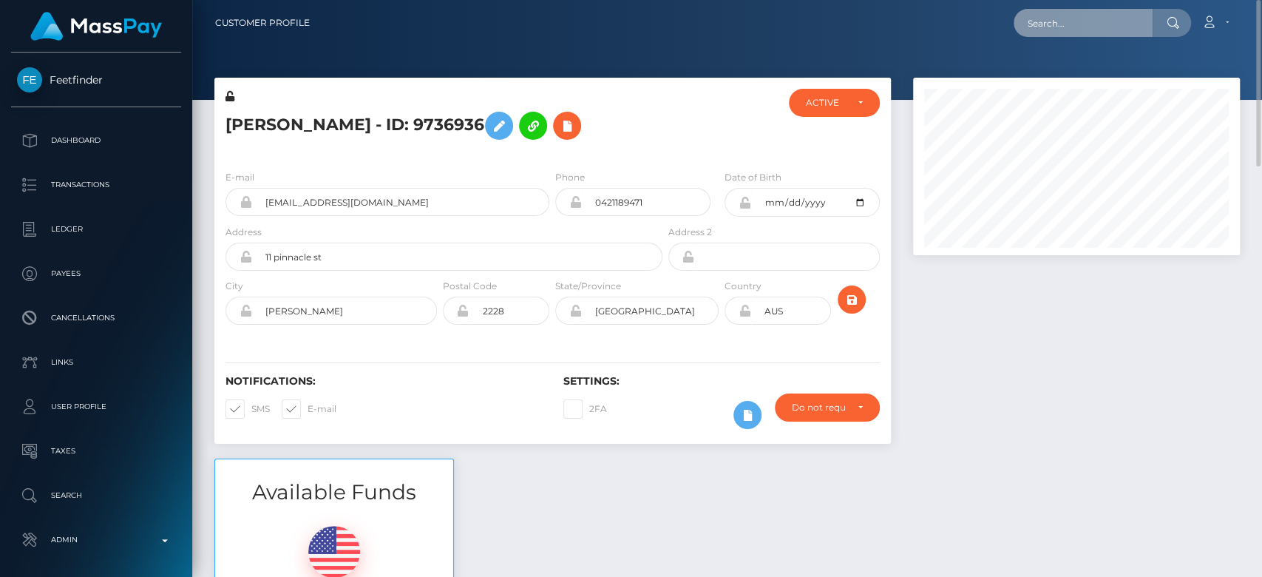
click at [1095, 26] on input "text" at bounding box center [1082, 23] width 139 height 28
paste input "[EMAIL_ADDRESS][DOMAIN_NAME]"
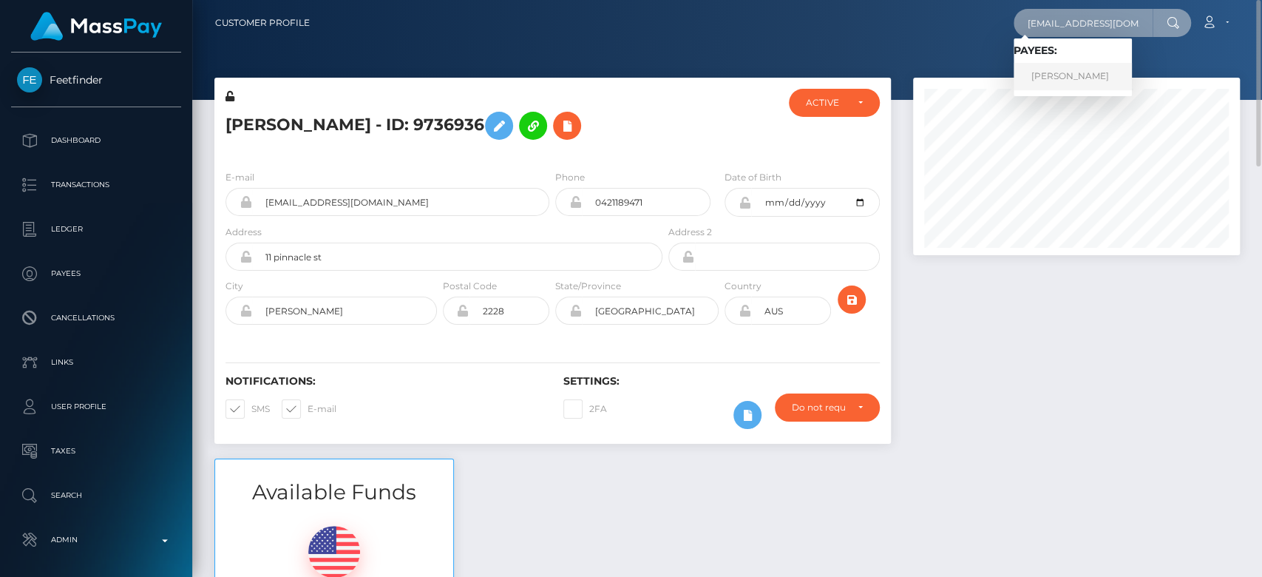
type input "[EMAIL_ADDRESS][DOMAIN_NAME]"
click at [1102, 63] on link "[PERSON_NAME]" at bounding box center [1072, 76] width 118 height 27
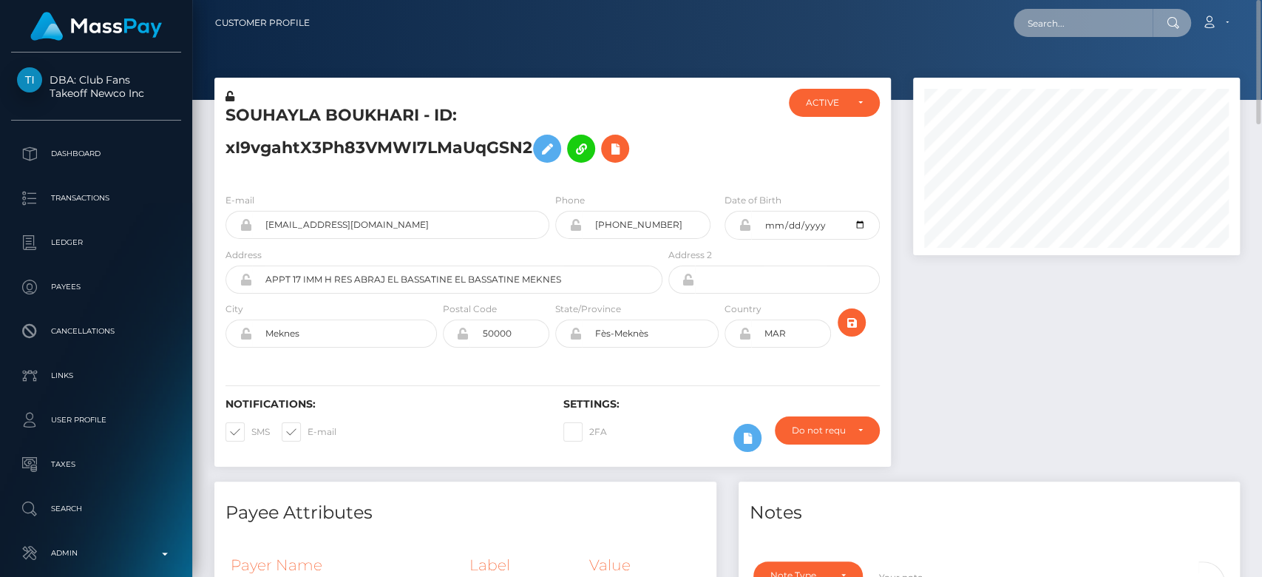
paste input "[EMAIL_ADDRESS][DOMAIN_NAME]"
click at [1070, 15] on input "[EMAIL_ADDRESS][DOMAIN_NAME]" at bounding box center [1082, 23] width 139 height 28
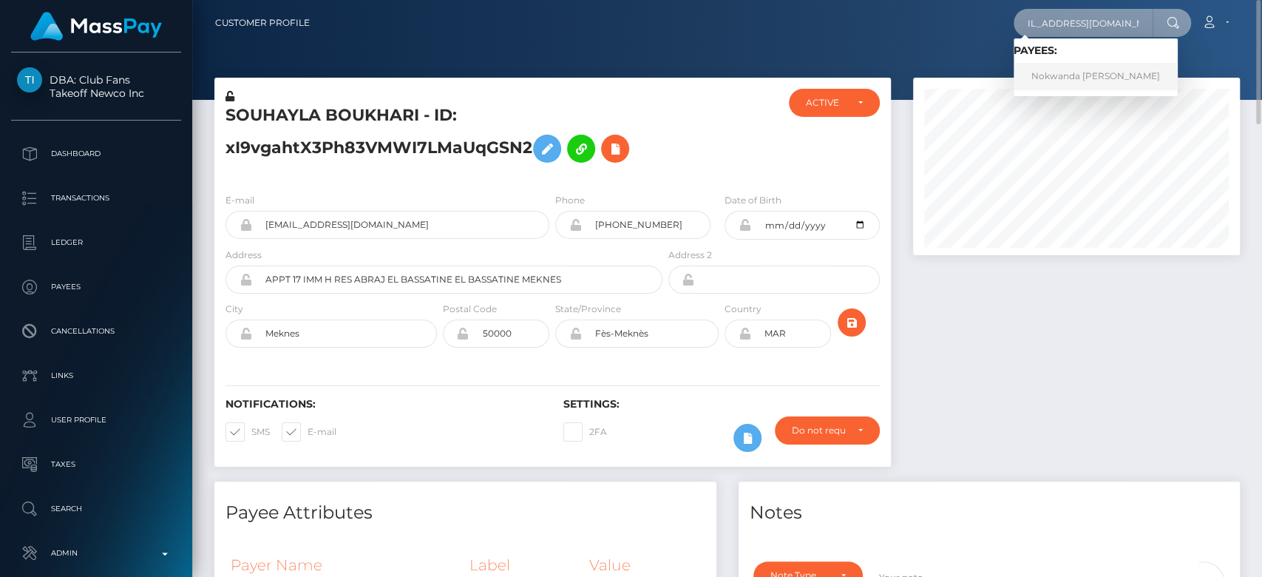
type input "[EMAIL_ADDRESS][DOMAIN_NAME]"
click at [1087, 72] on link "Nokwanda Patricia Vezi" at bounding box center [1095, 76] width 164 height 27
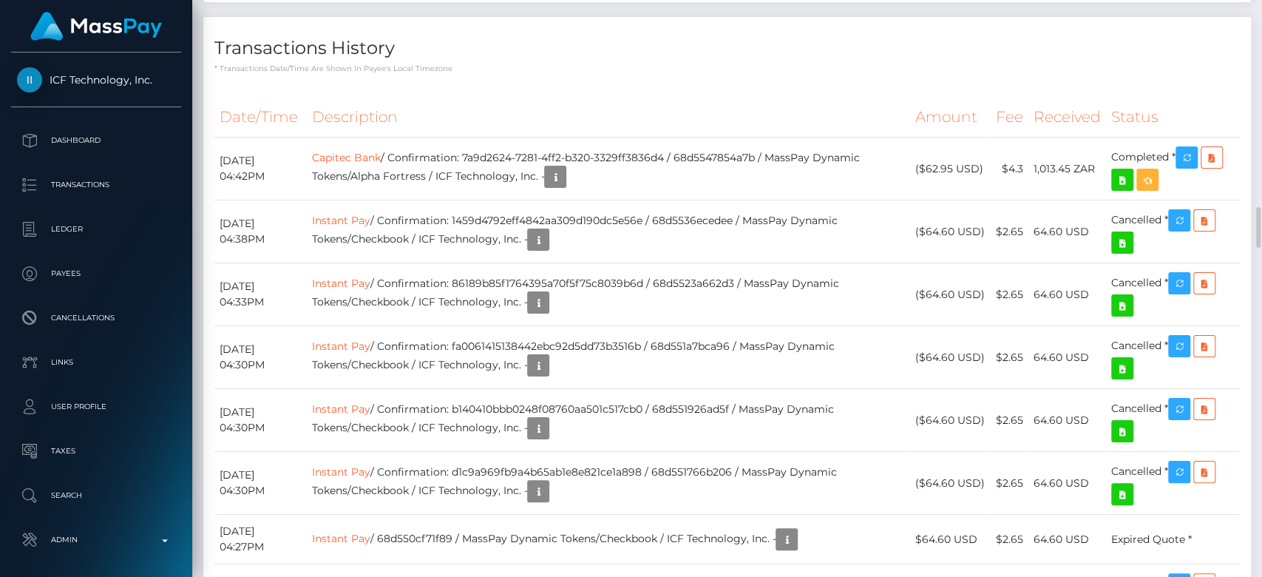
scroll to position [2868, 0]
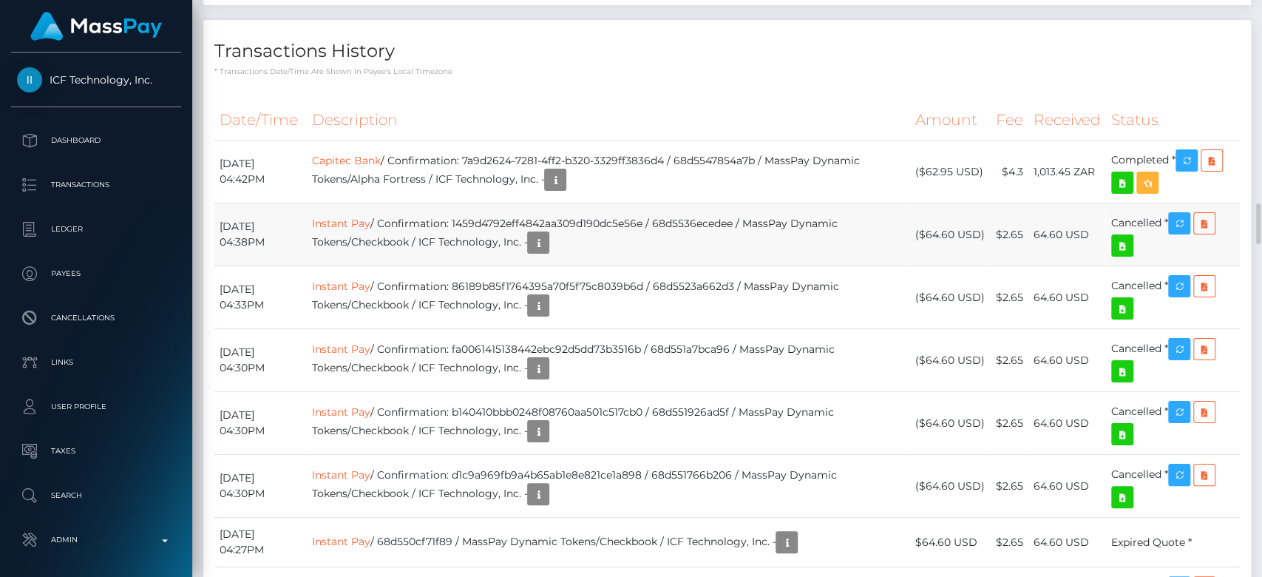
click at [931, 203] on td "($64.60 USD)" at bounding box center [950, 234] width 81 height 63
click at [1195, 152] on icon "button" at bounding box center [1186, 161] width 18 height 18
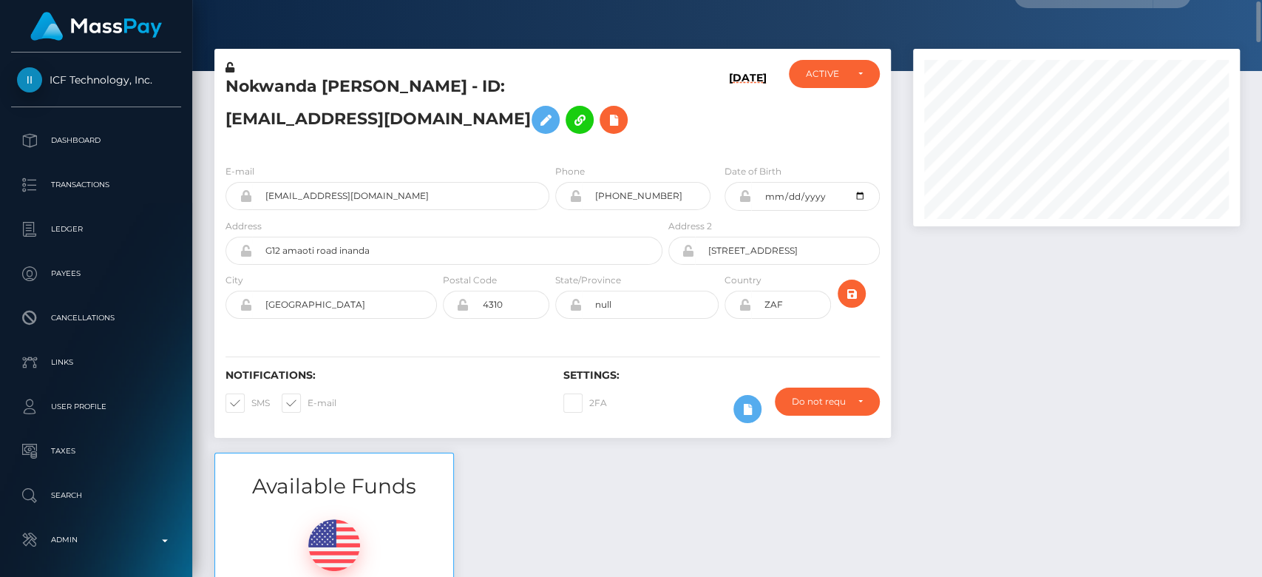
scroll to position [0, 0]
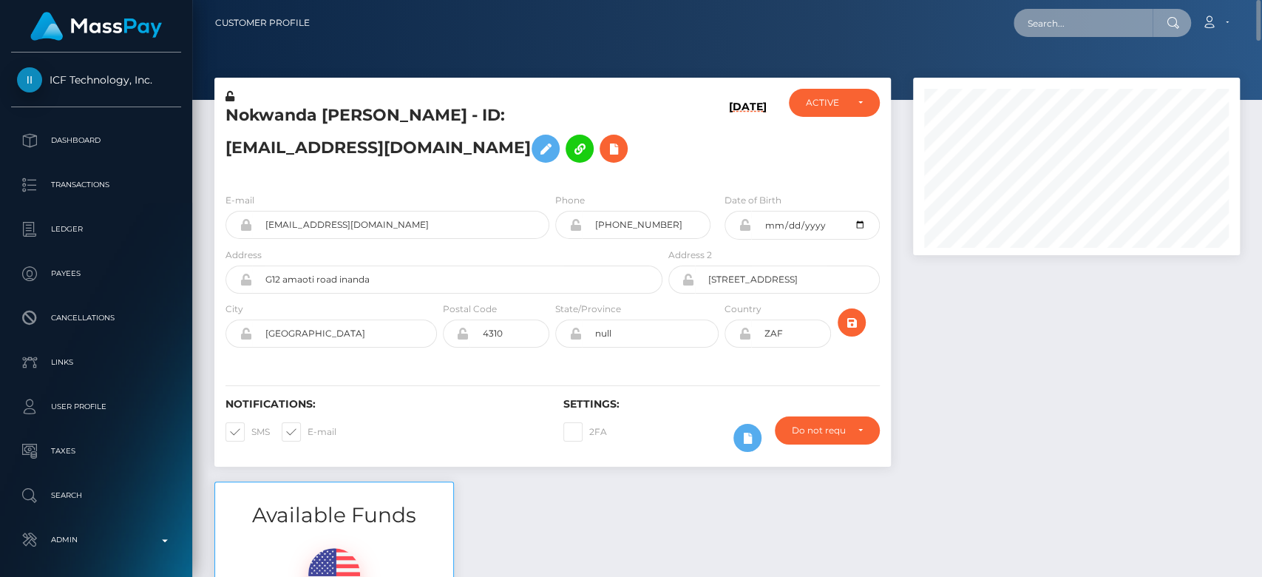
click at [1060, 15] on input "text" at bounding box center [1082, 23] width 139 height 28
paste input "[EMAIL_ADDRESS][DOMAIN_NAME]"
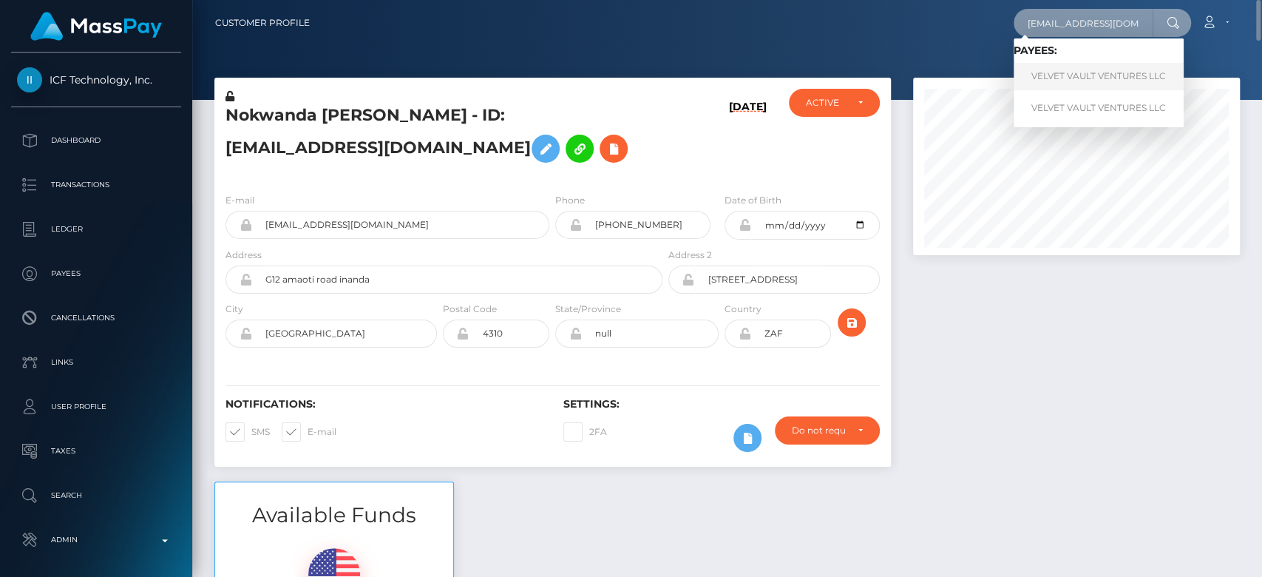
type input "[EMAIL_ADDRESS][DOMAIN_NAME]"
click at [1074, 72] on link "VELVET VAULT VENTURES LLC" at bounding box center [1098, 76] width 170 height 27
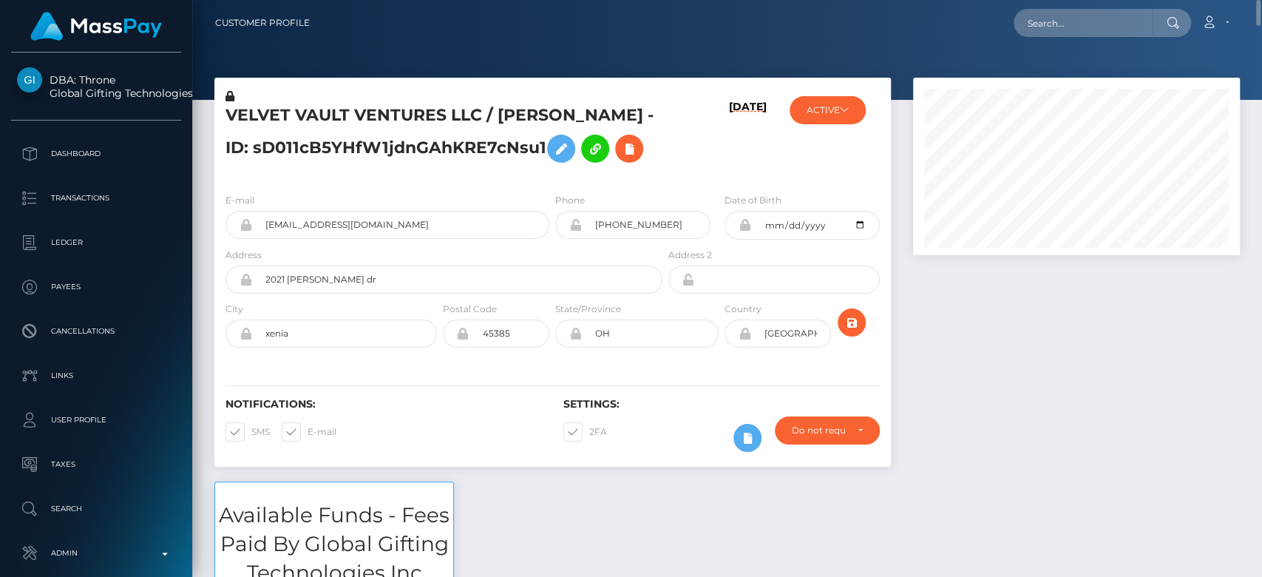
click at [1053, 38] on nav "Customer Profile Loading... Loading... Account" at bounding box center [727, 23] width 1070 height 46
click at [1055, 30] on input "text" at bounding box center [1082, 23] width 139 height 28
paste input "[EMAIL_ADDRESS][DOMAIN_NAME]"
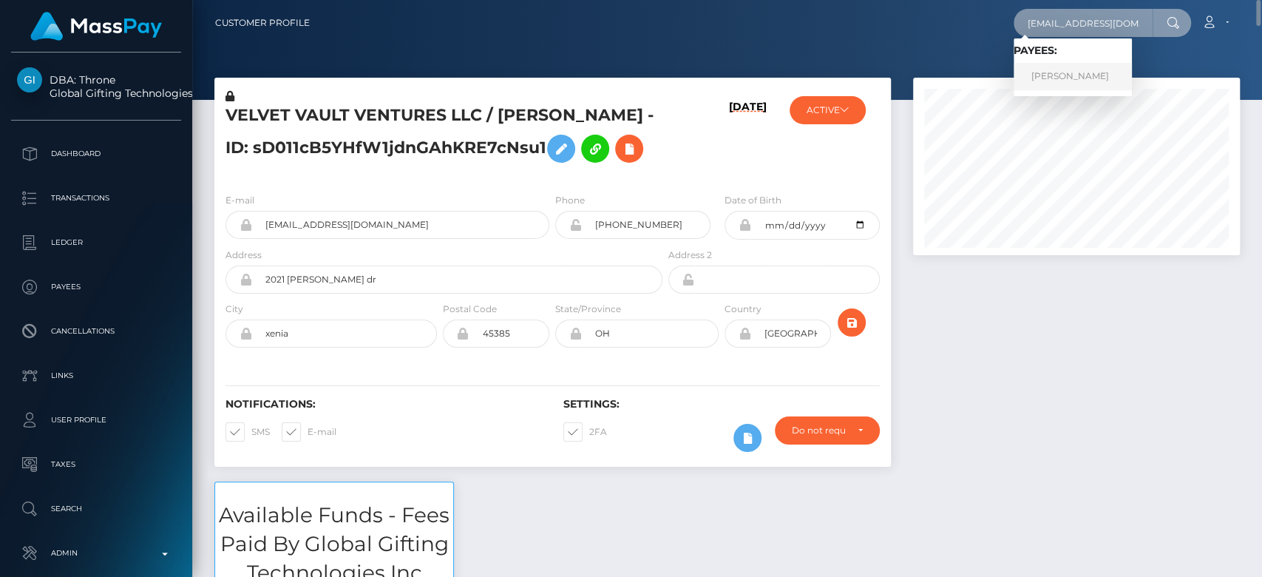
type input "mariiiinas21@gmail.com"
click at [1060, 75] on link "SHADRINA MARYNA" at bounding box center [1072, 76] width 118 height 27
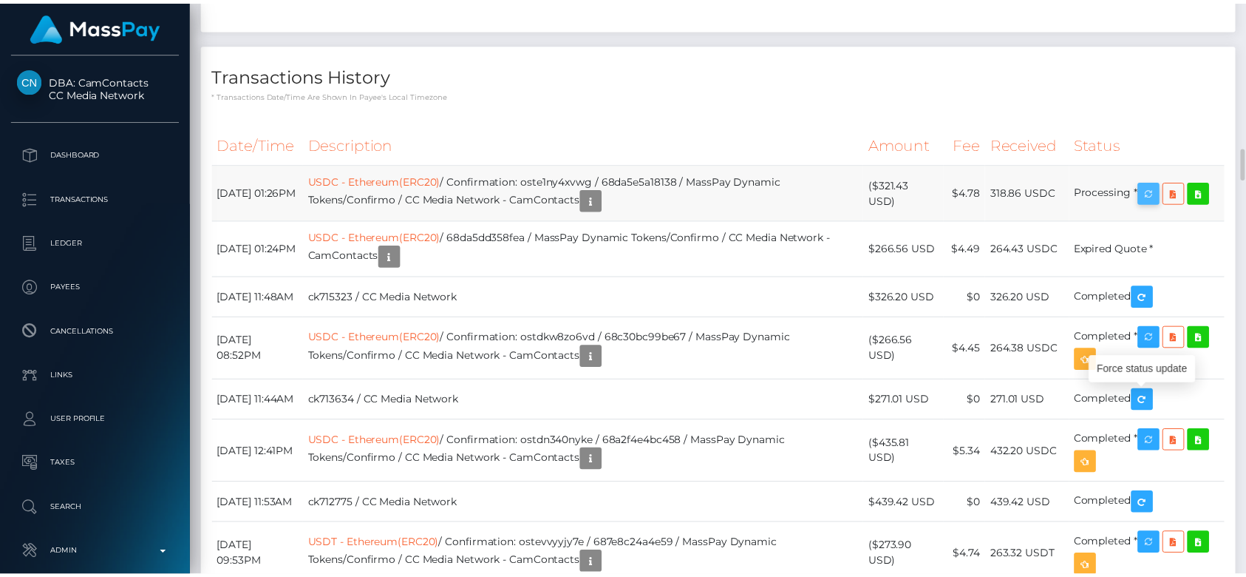
scroll to position [177, 327]
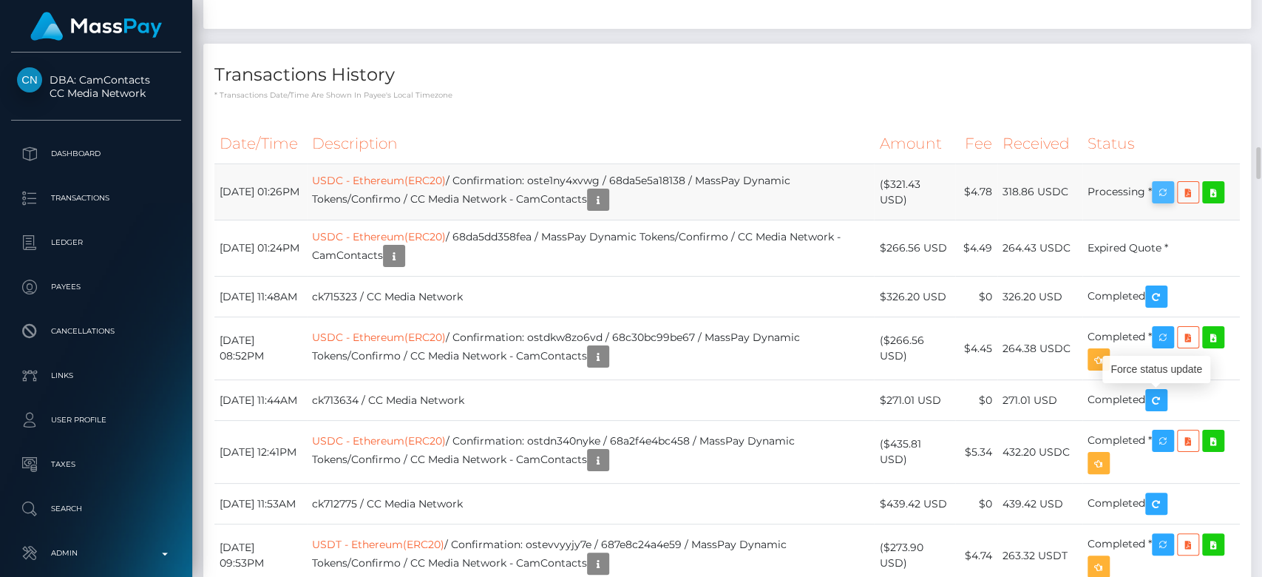
click at [1172, 202] on icon "button" at bounding box center [1163, 192] width 18 height 18
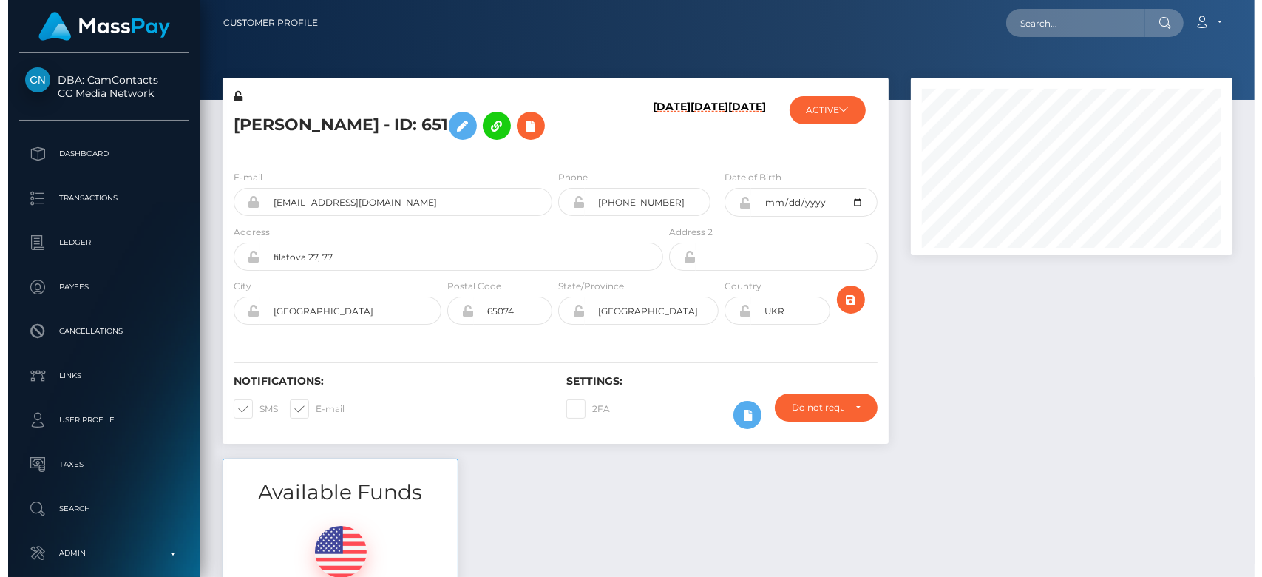
scroll to position [177, 322]
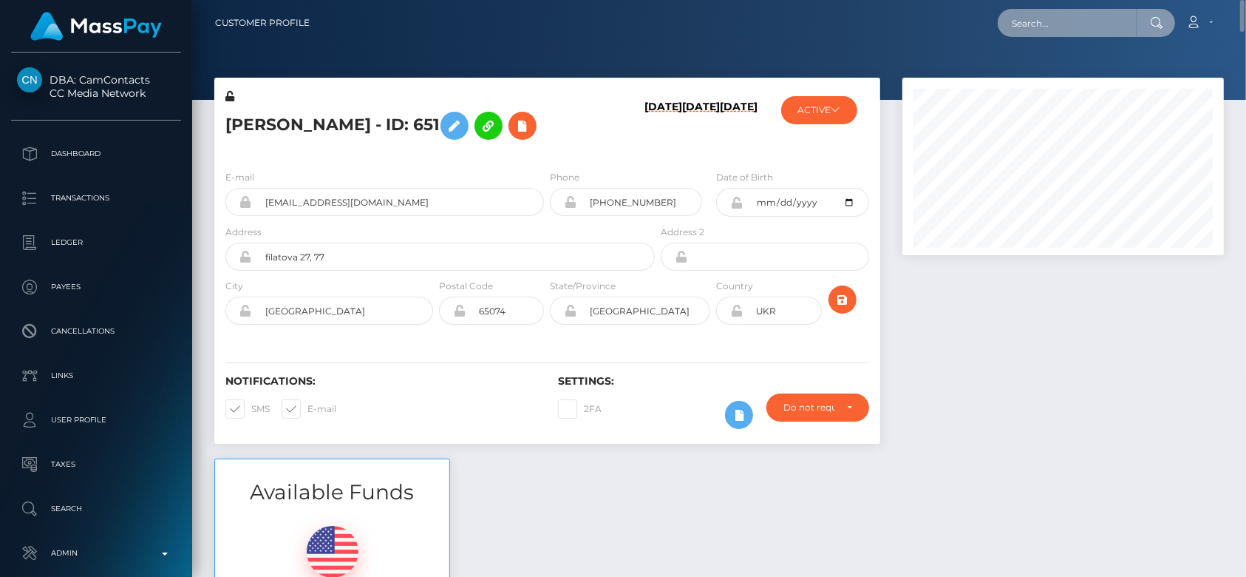
click at [1054, 22] on input "text" at bounding box center [1067, 23] width 139 height 28
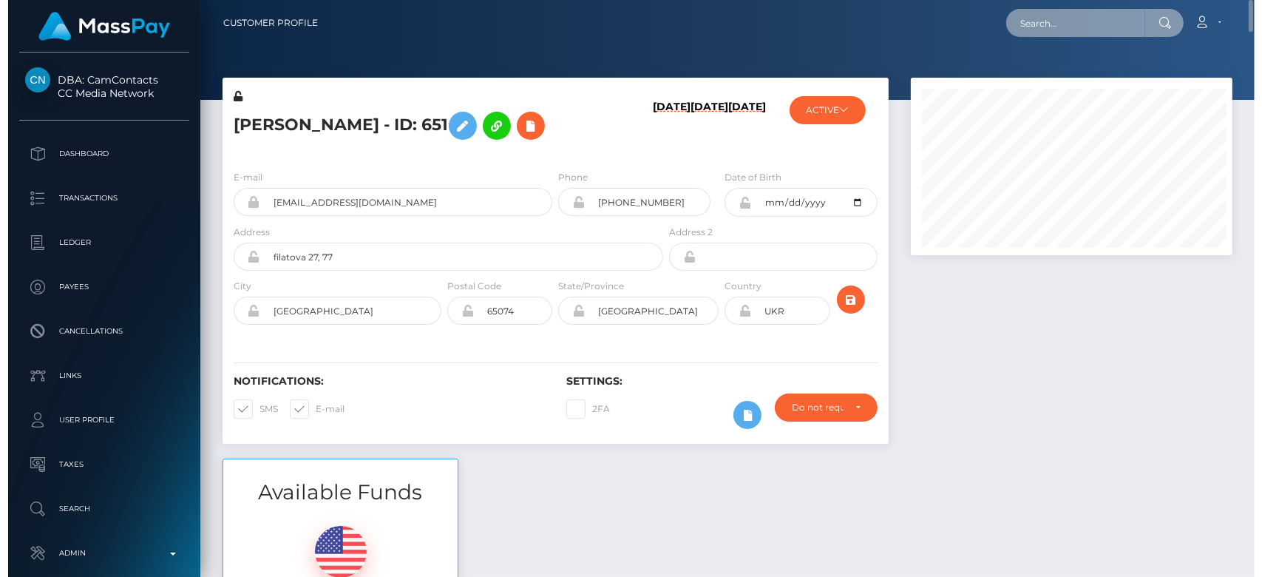
scroll to position [177, 327]
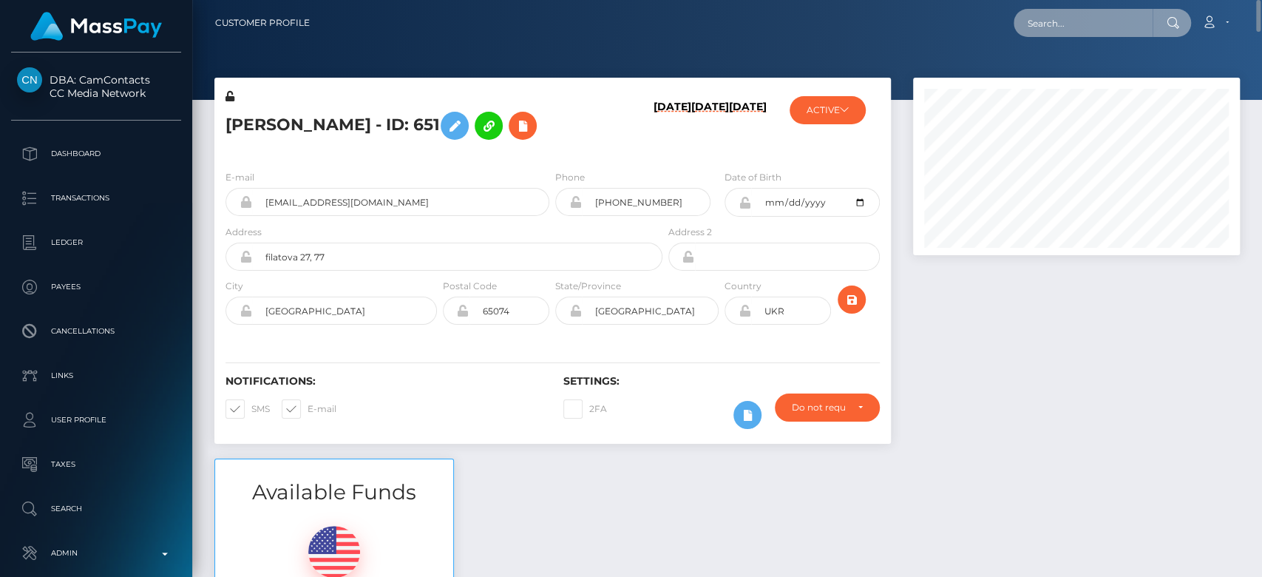
paste input "paulalorenzo88@gmail.com"
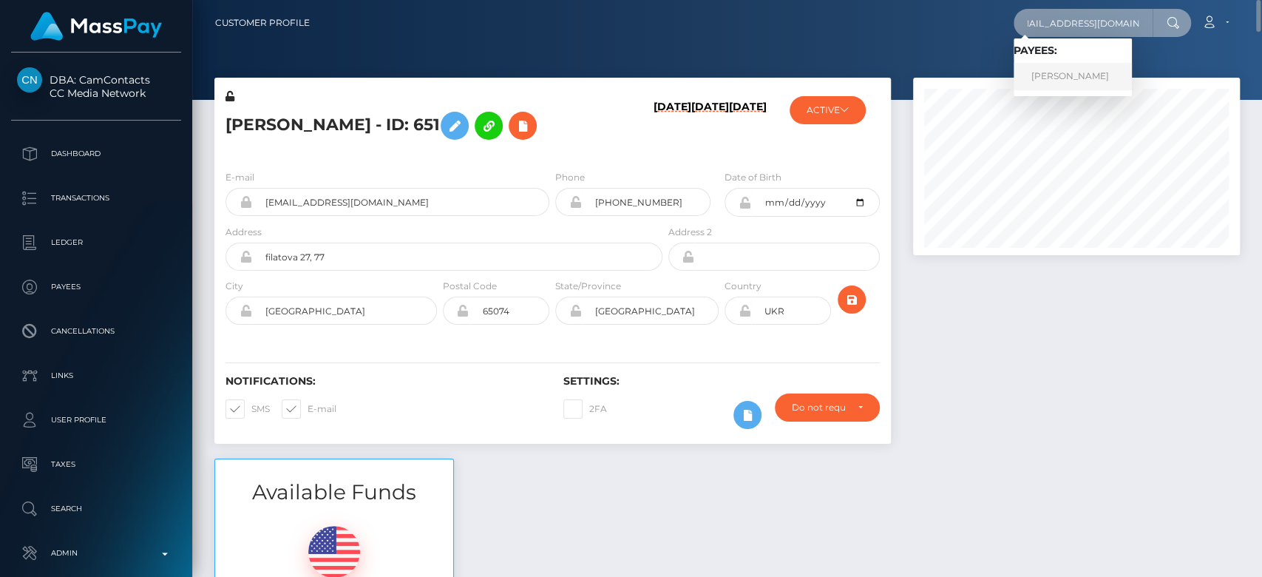
type input "paulalorenzo88@gmail.com"
click at [1084, 77] on link "MARIA PAULA LORENZO" at bounding box center [1072, 76] width 118 height 27
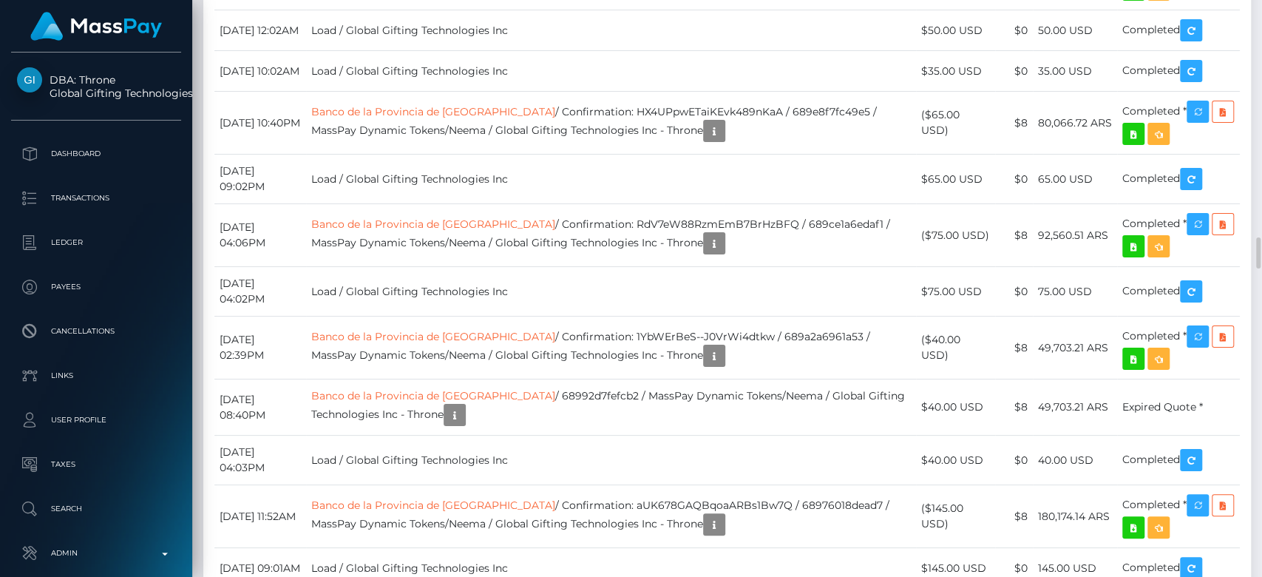
scroll to position [4333, 0]
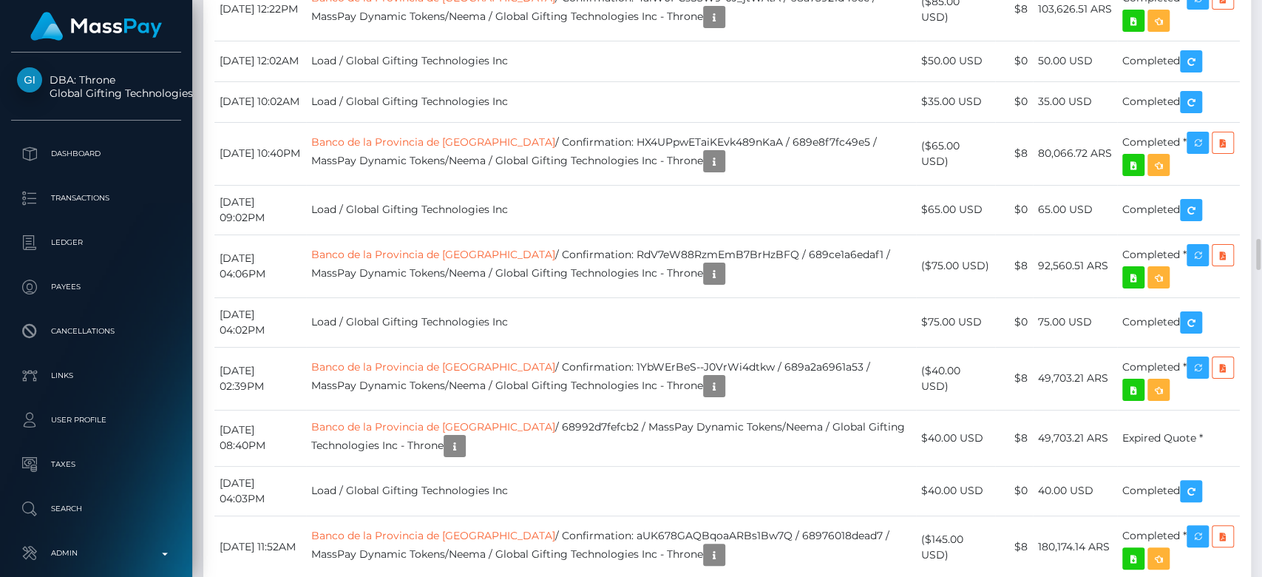
scroll to position [177, 327]
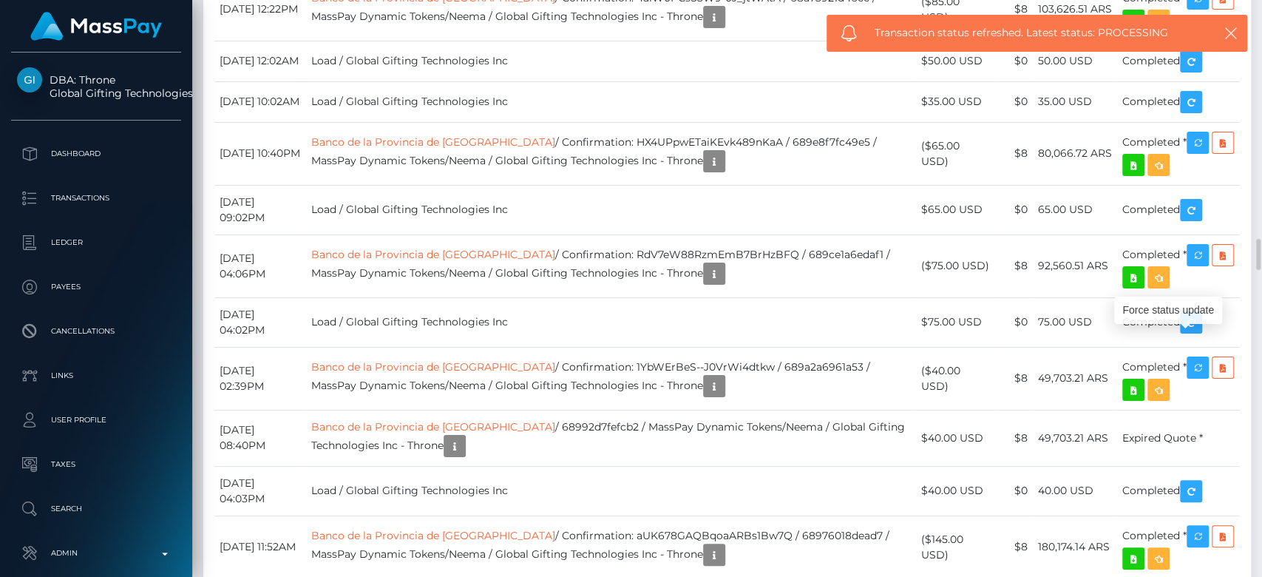
drag, startPoint x: 1196, startPoint y: 347, endPoint x: 906, endPoint y: 222, distance: 315.2
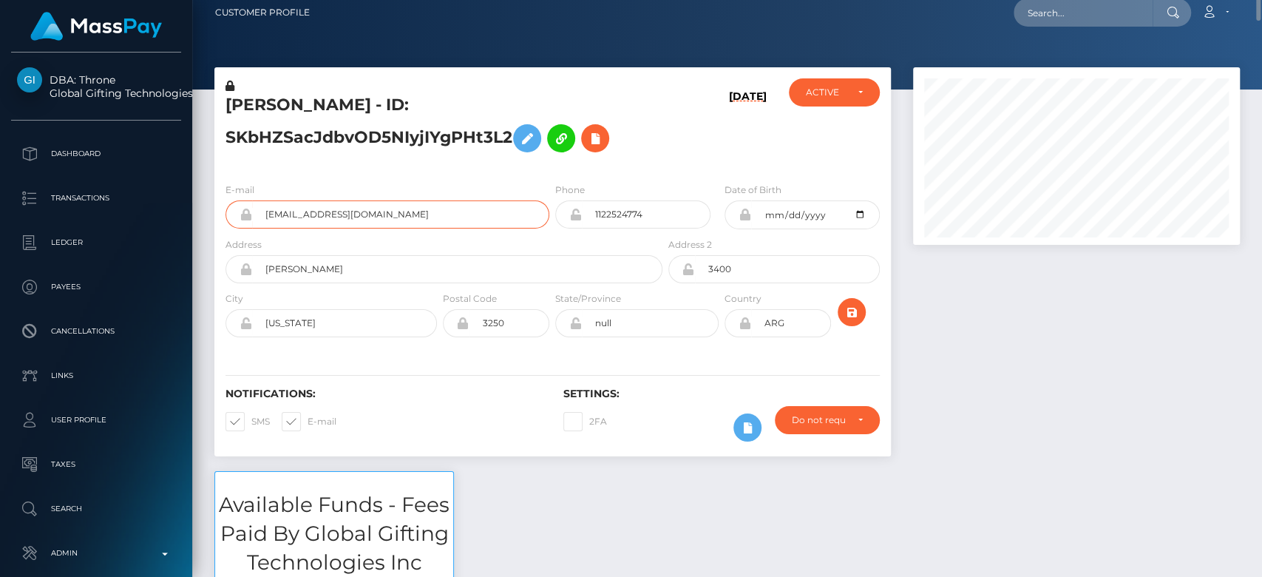
scroll to position [0, 0]
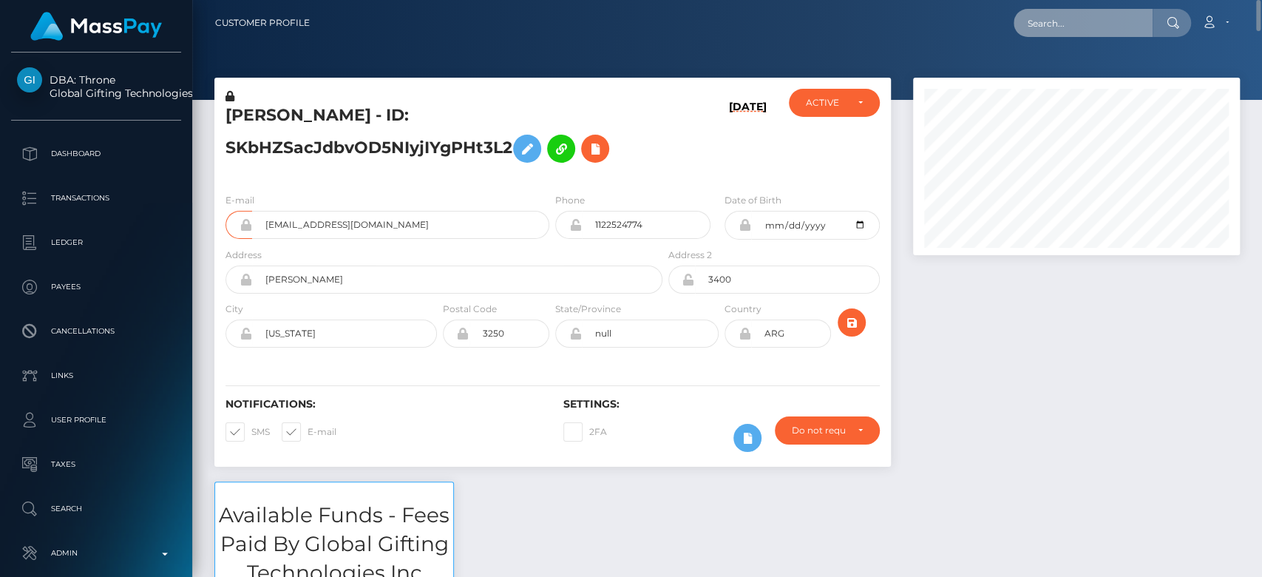
paste input "playtaviii@gmail.com"
click at [1059, 27] on input "playtaviii@gmail.com" at bounding box center [1082, 23] width 139 height 28
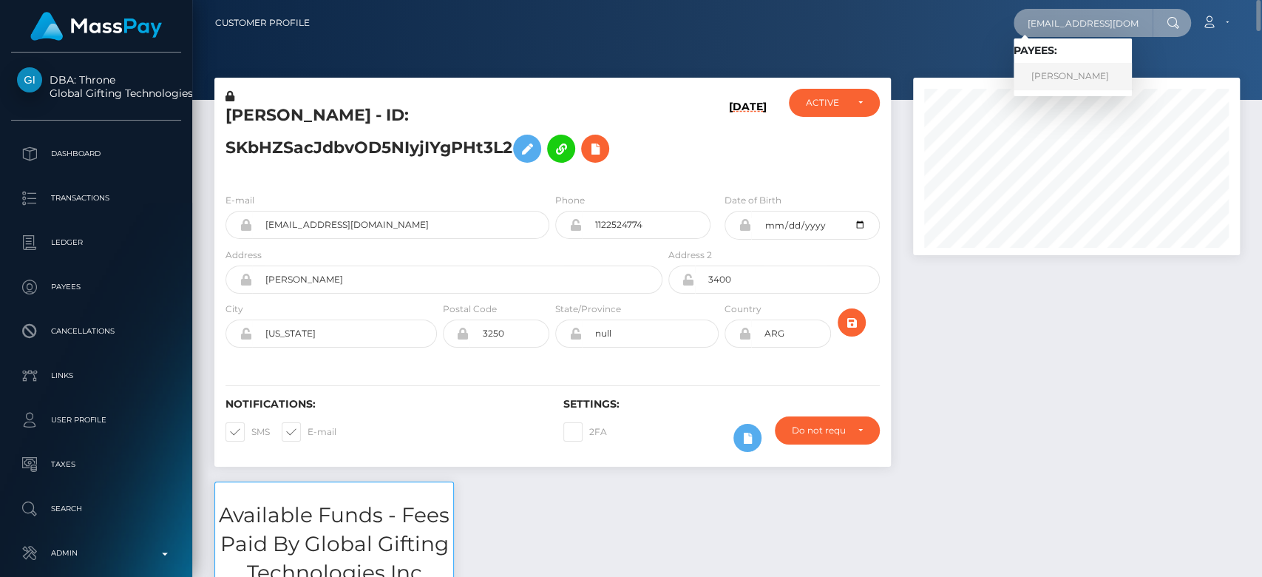
type input "playtaviii@gmail.com"
click at [1116, 84] on link "SAMANTHA NICOLE BERRIOS" at bounding box center [1072, 76] width 118 height 27
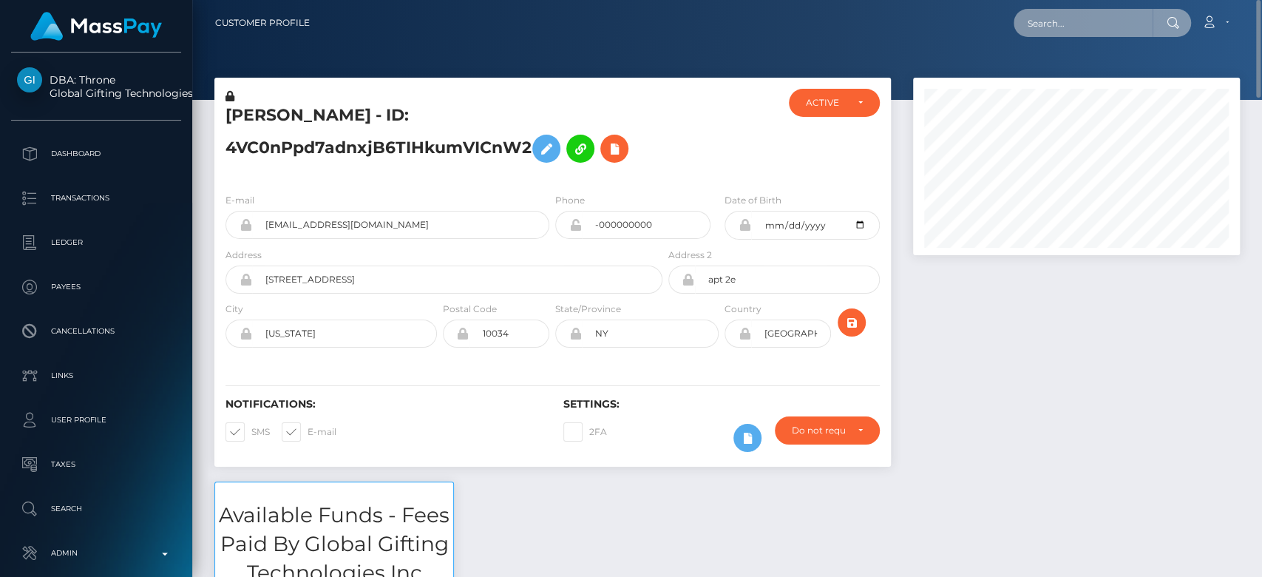
click at [1072, 24] on input "text" at bounding box center [1082, 23] width 139 height 28
paste input "[EMAIL_ADDRESS][DOMAIN_NAME]"
click at [1072, 24] on input "[EMAIL_ADDRESS][DOMAIN_NAME]" at bounding box center [1082, 23] width 139 height 28
type input "[EMAIL_ADDRESS][DOMAIN_NAME]"
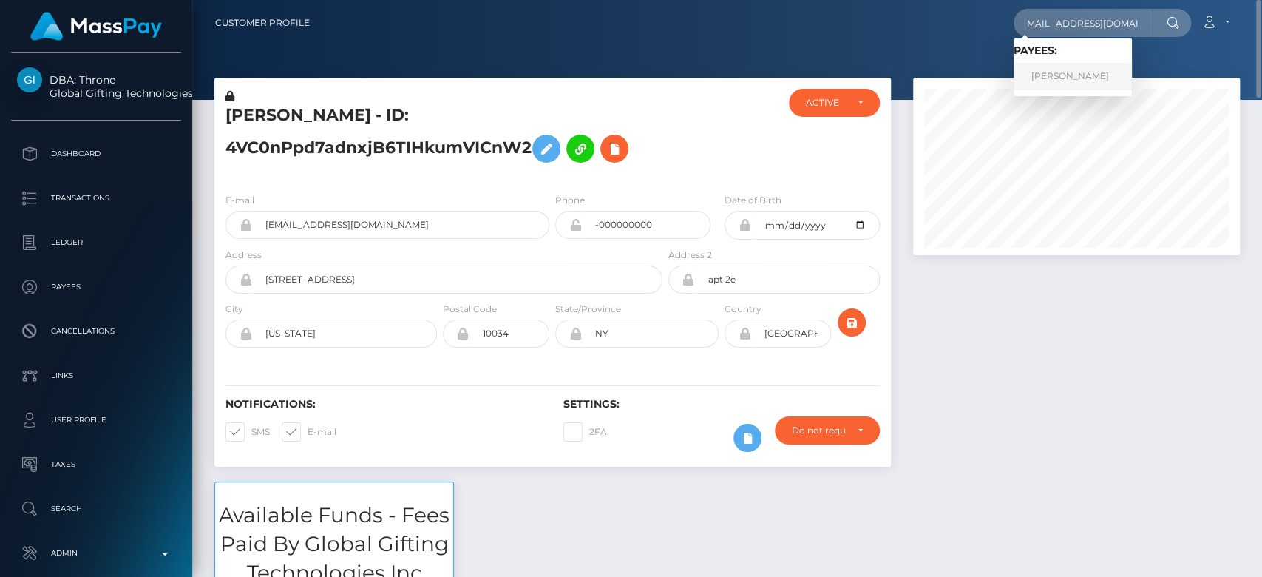
scroll to position [0, 0]
click at [1078, 72] on link "[PERSON_NAME]" at bounding box center [1072, 76] width 118 height 27
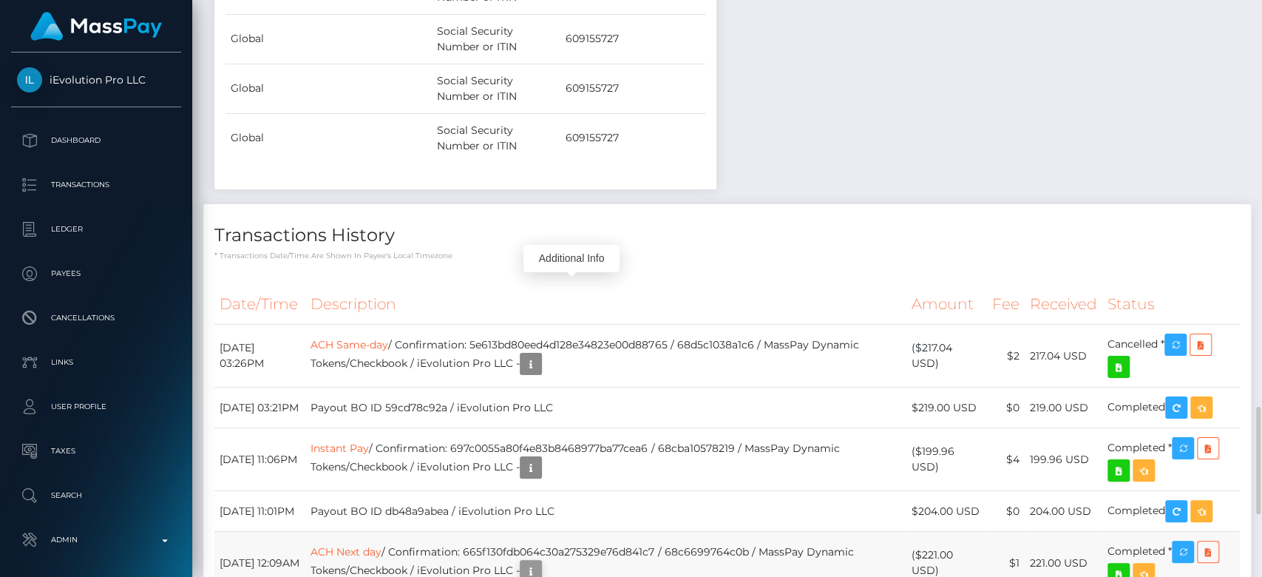
scroll to position [177, 327]
click at [540, 562] on icon "button" at bounding box center [531, 571] width 18 height 18
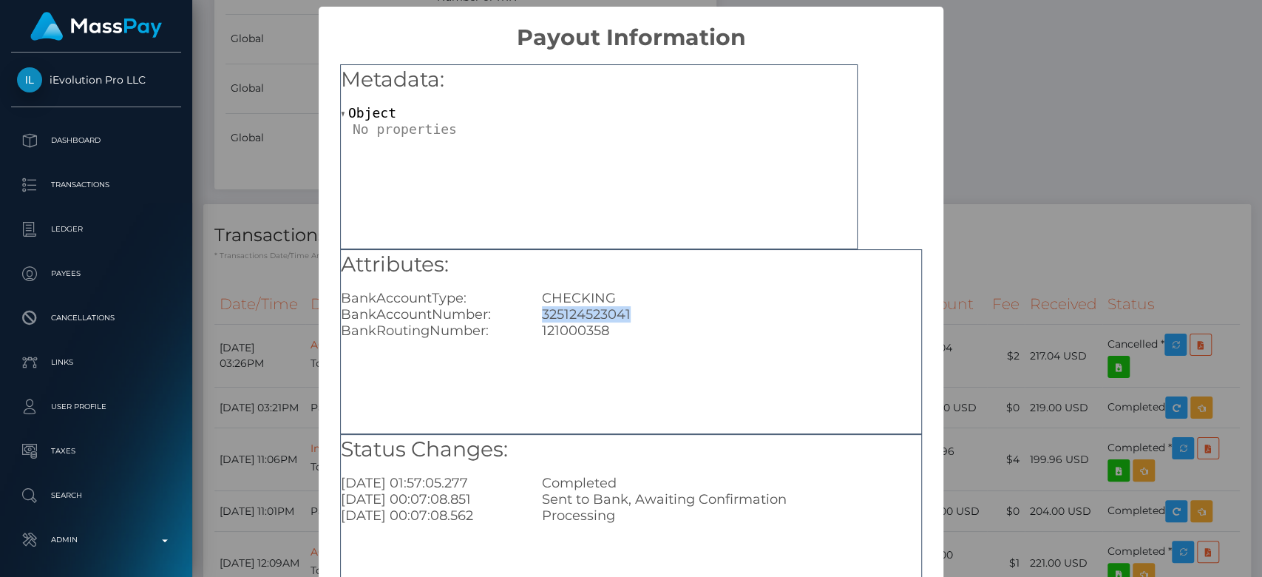
drag, startPoint x: 601, startPoint y: 318, endPoint x: 534, endPoint y: 316, distance: 67.3
click at [534, 316] on div "325124523041" at bounding box center [731, 314] width 401 height 16
copy div "325124523041"
click at [1016, 203] on div "× Payout Information Metadata: Object Attributes: BankAccountType: CHECKING Ban…" at bounding box center [631, 288] width 1262 height 577
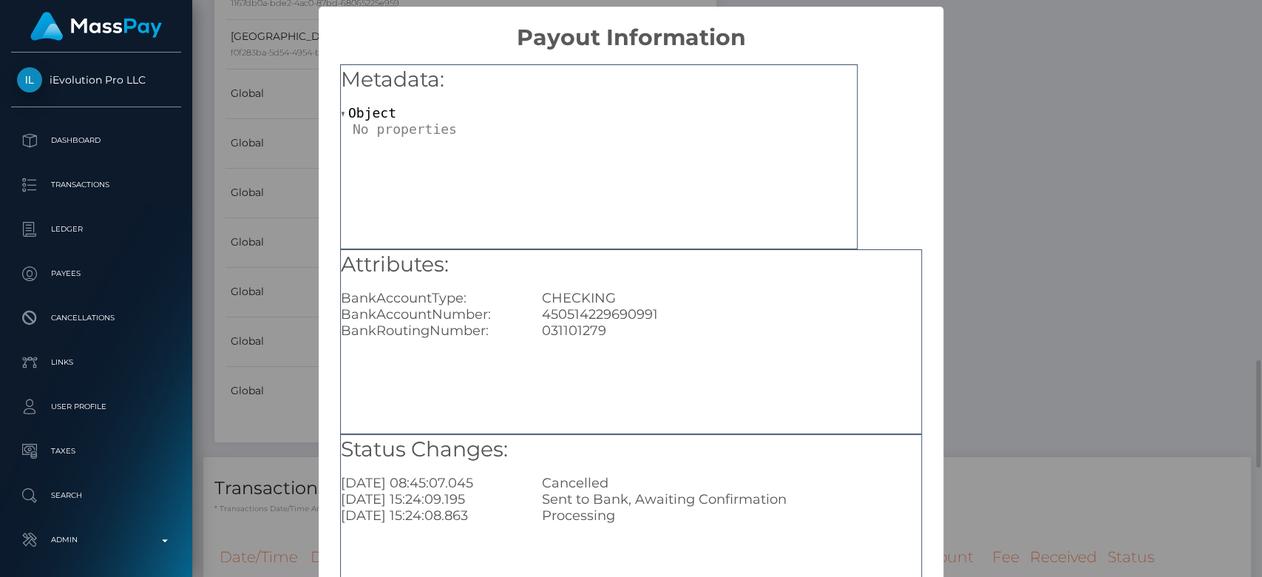
scroll to position [0, 0]
click at [944, 316] on div "× Payout Information Metadata: Object Attributes: BankAccountType: CHECKING Ban…" at bounding box center [631, 288] width 1262 height 577
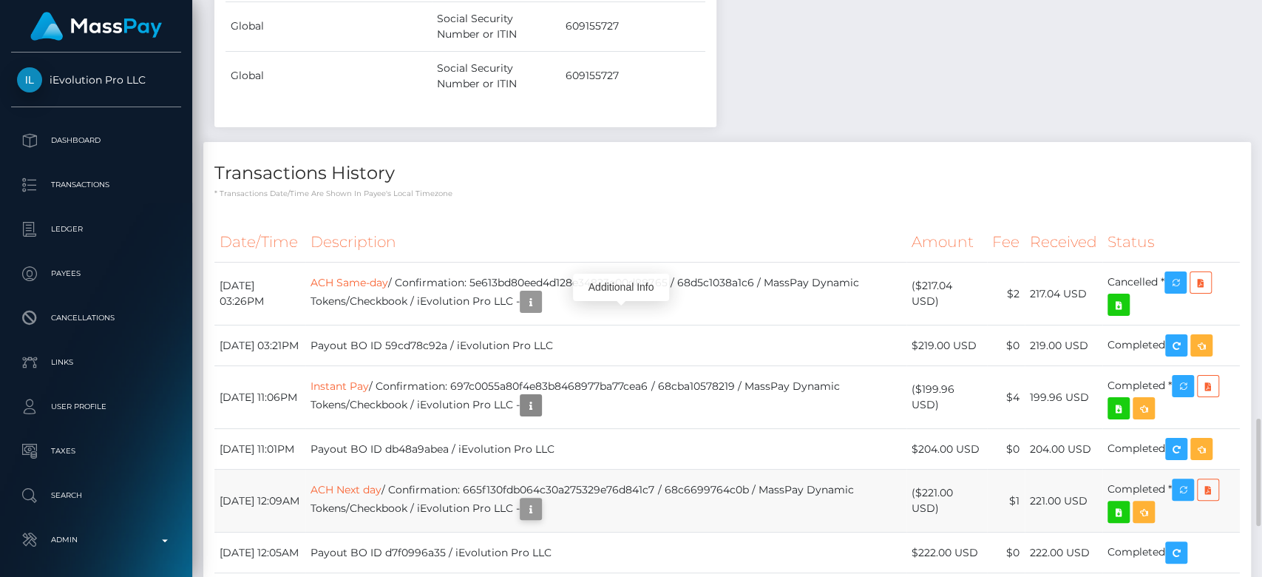
scroll to position [177, 327]
click at [540, 500] on icon "button" at bounding box center [531, 509] width 18 height 18
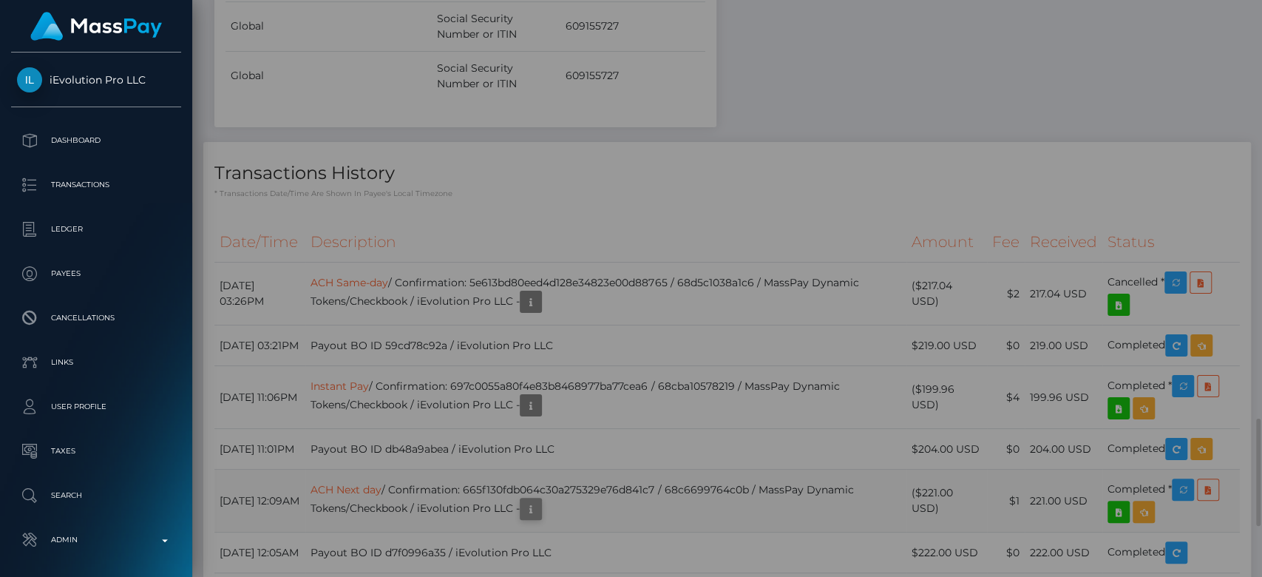
scroll to position [0, 0]
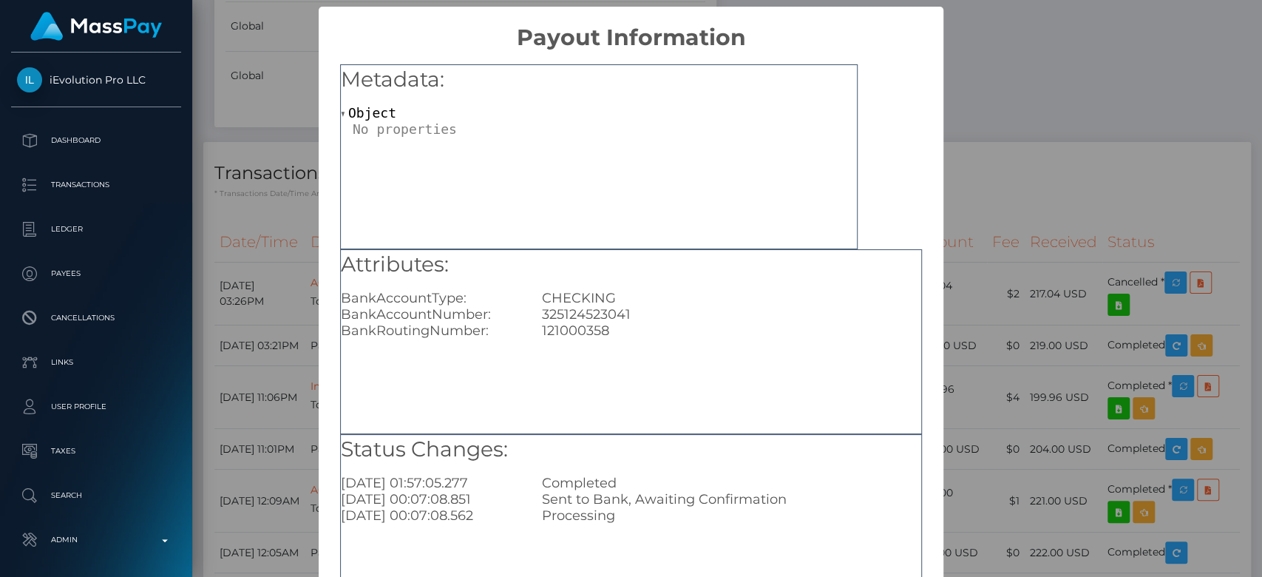
click at [973, 214] on div "× Payout Information Metadata: Object Attributes: BankAccountType: CHECKING Ban…" at bounding box center [631, 288] width 1262 height 577
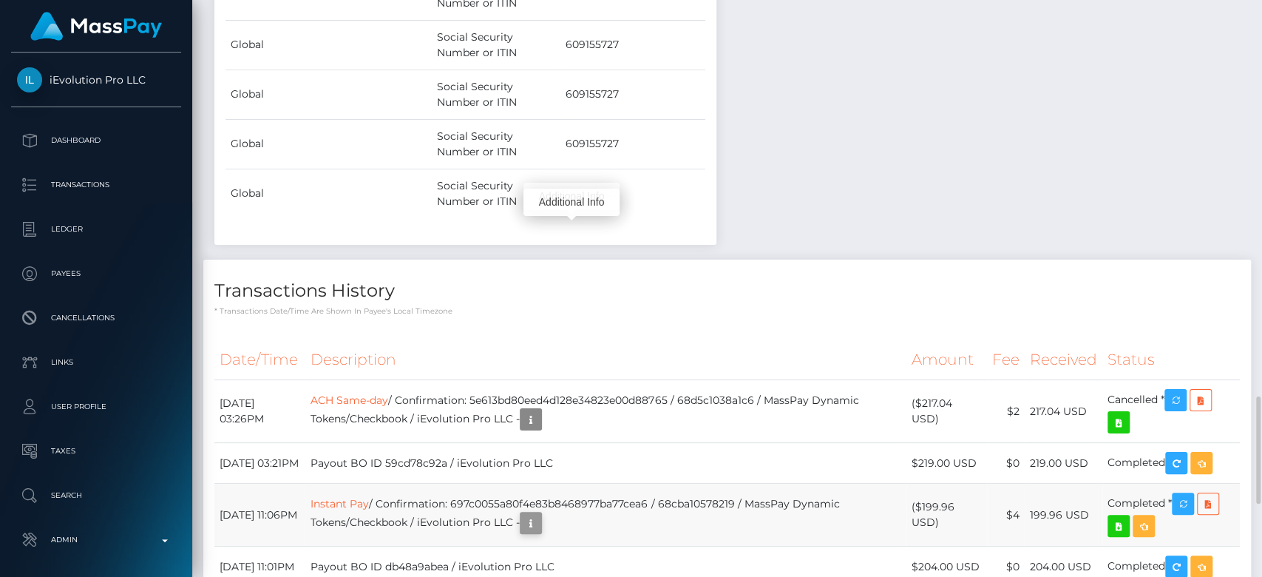
scroll to position [177, 327]
click at [540, 514] on icon "button" at bounding box center [531, 523] width 18 height 18
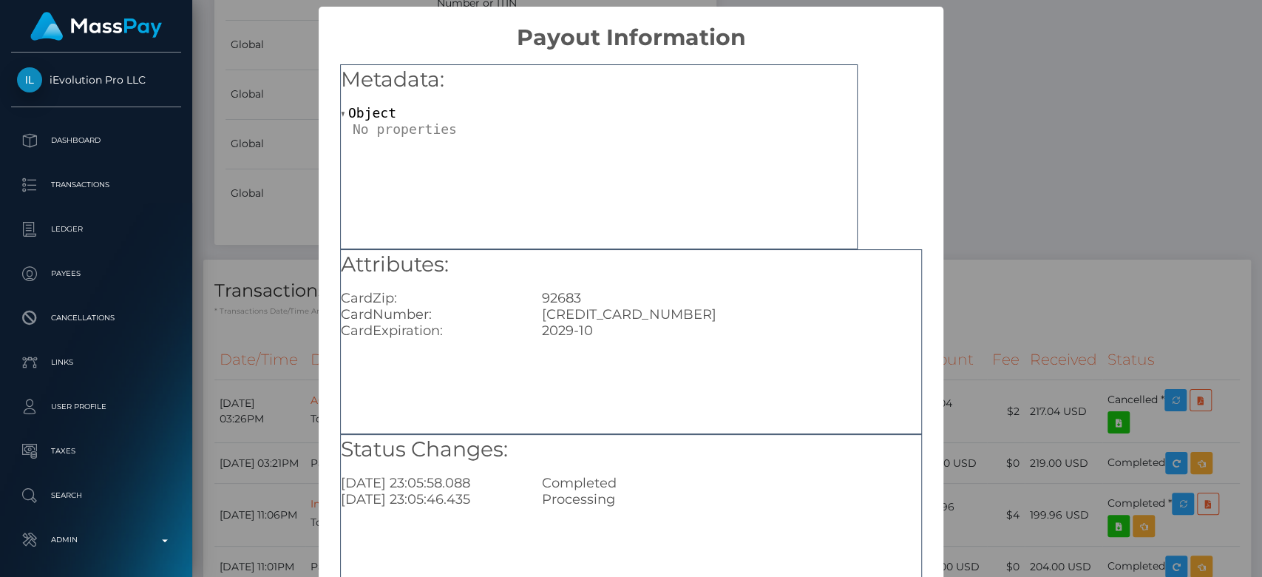
scroll to position [0, 0]
click at [970, 334] on div "× Payout Information Metadata: Object Attributes: CardZip: 92683 CardNumber: 48…" at bounding box center [631, 288] width 1262 height 577
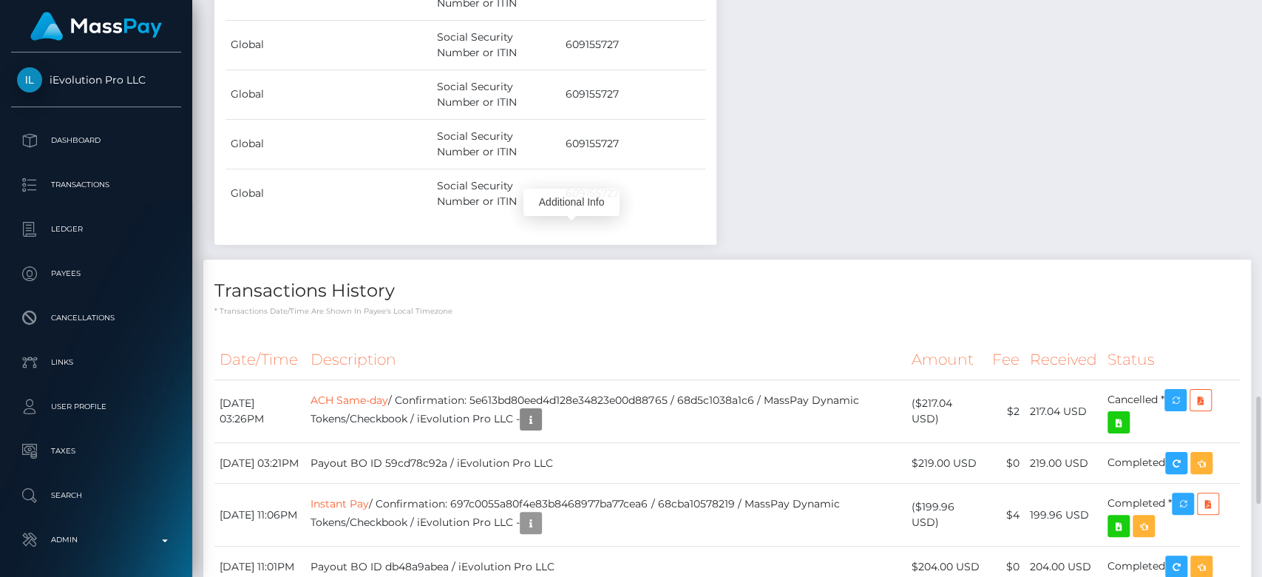
scroll to position [177, 327]
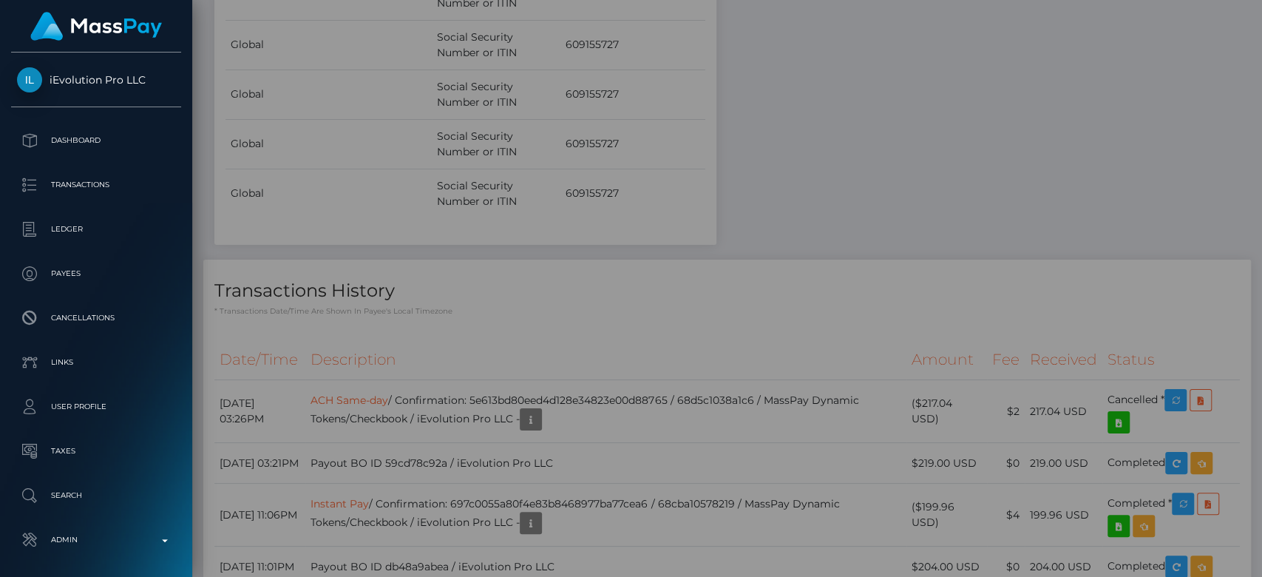
scroll to position [0, 0]
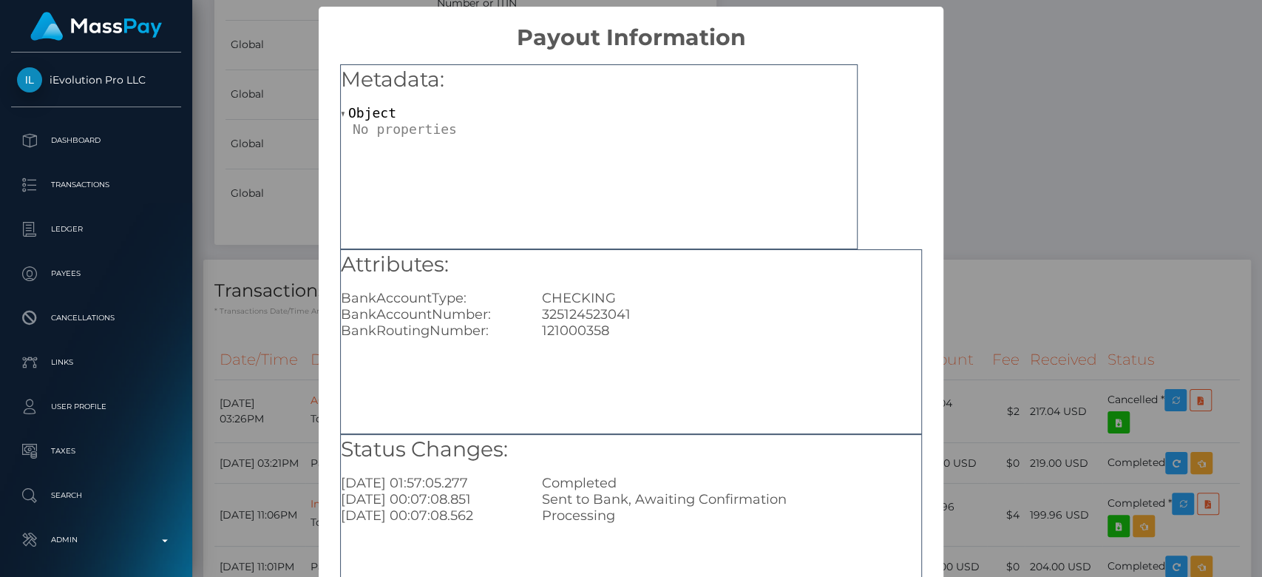
click at [587, 327] on div "121000358" at bounding box center [731, 330] width 401 height 16
copy div "121000358"
click at [964, 225] on div "× Payout Information Metadata: Object Attributes: BankAccountType: CHECKING Ban…" at bounding box center [631, 288] width 1262 height 577
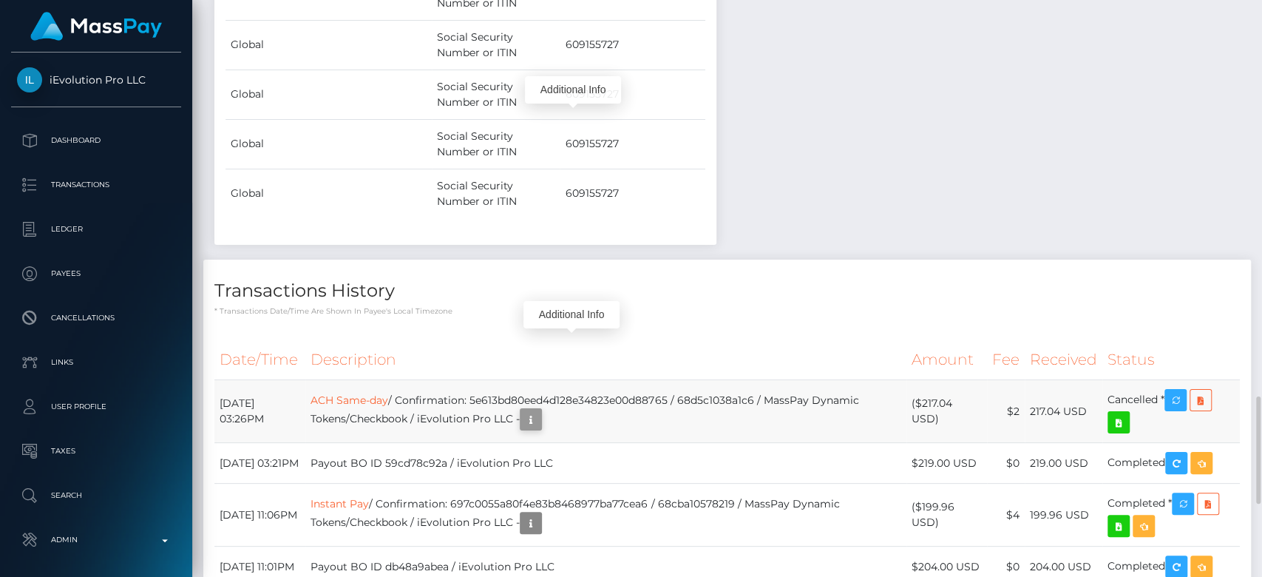
scroll to position [177, 327]
click at [540, 410] on icon "button" at bounding box center [531, 419] width 18 height 18
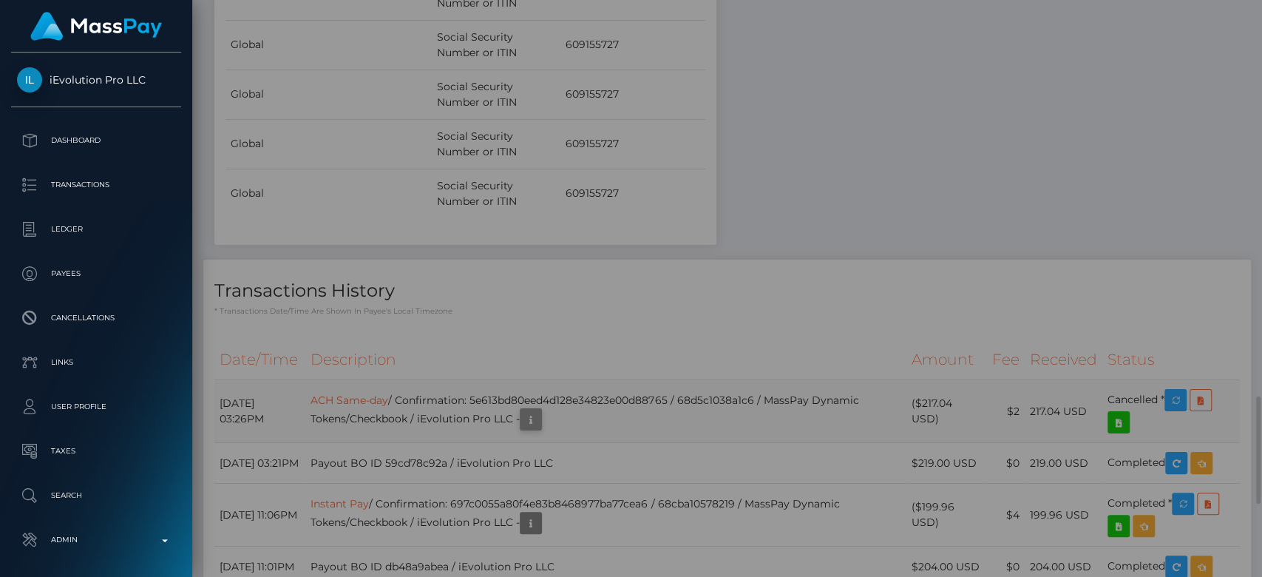
scroll to position [0, 0]
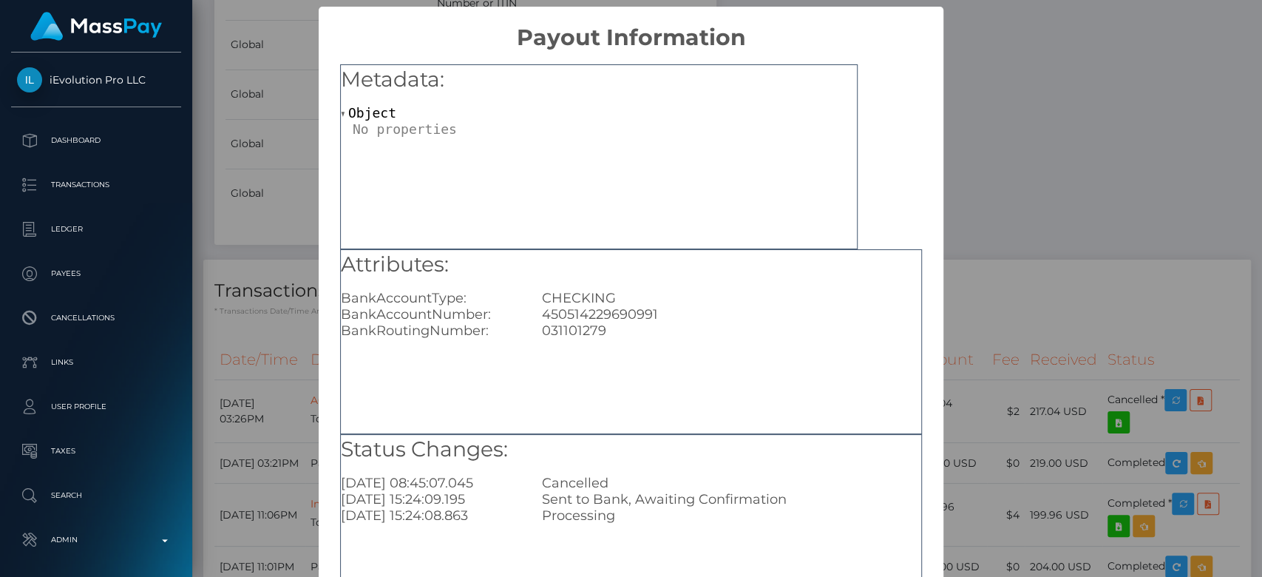
click at [1011, 257] on div "× Payout Information Metadata: Object Attributes: BankAccountType: CHECKING Ban…" at bounding box center [631, 288] width 1262 height 577
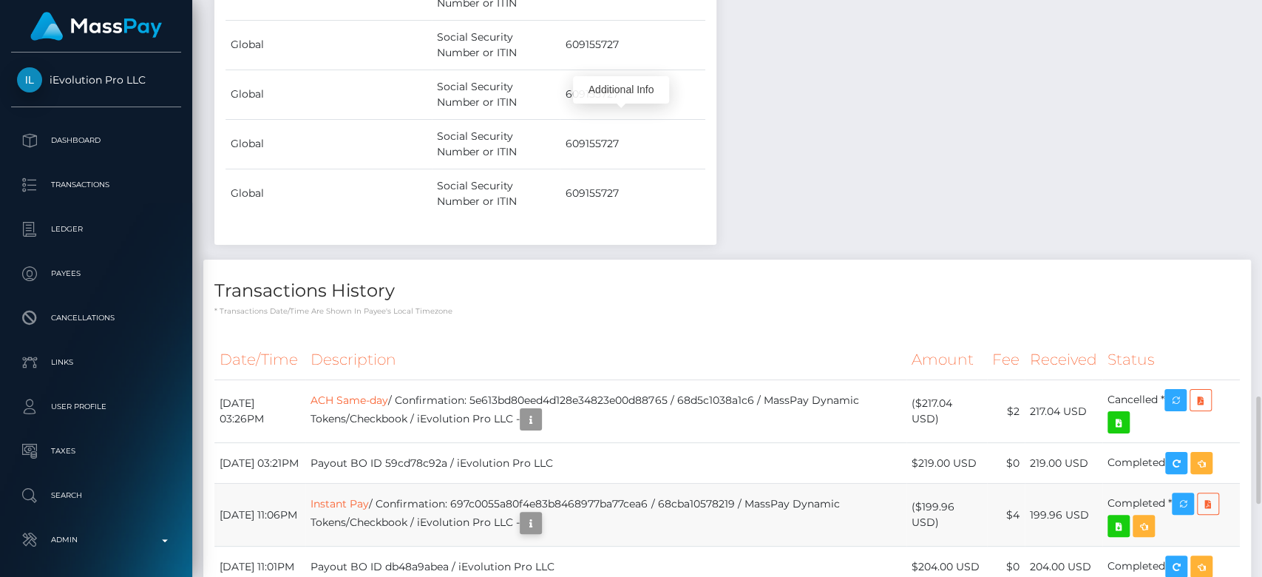
scroll to position [177, 327]
click at [540, 514] on icon "button" at bounding box center [531, 523] width 18 height 18
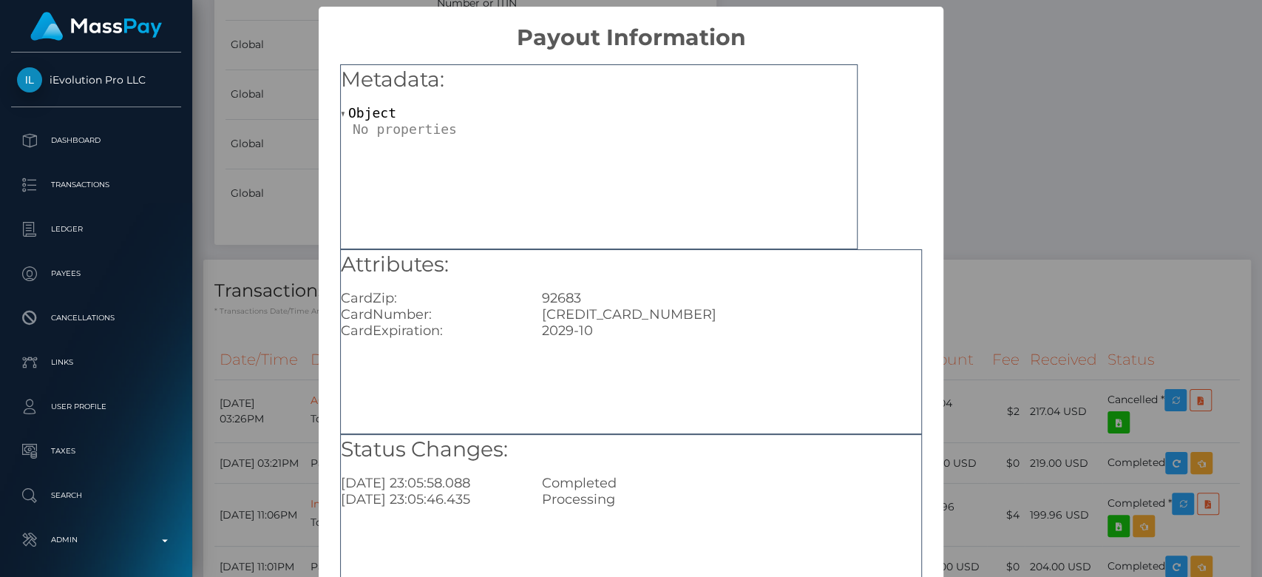
scroll to position [0, 0]
click at [599, 307] on div "4815881028965580" at bounding box center [731, 314] width 401 height 16
copy div "4815881028965580"
click at [976, 196] on div "× Payout Information Metadata: Object Attributes: CardZip: 92683 CardNumber: 48…" at bounding box center [631, 288] width 1262 height 577
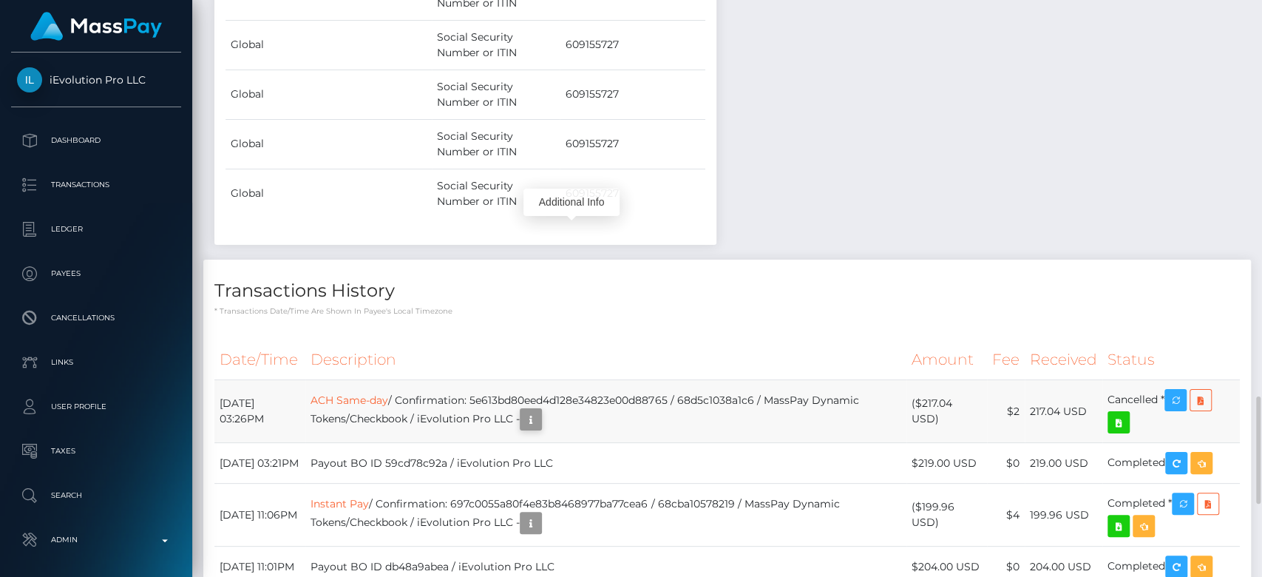
scroll to position [177, 327]
click at [540, 410] on icon "button" at bounding box center [531, 419] width 18 height 18
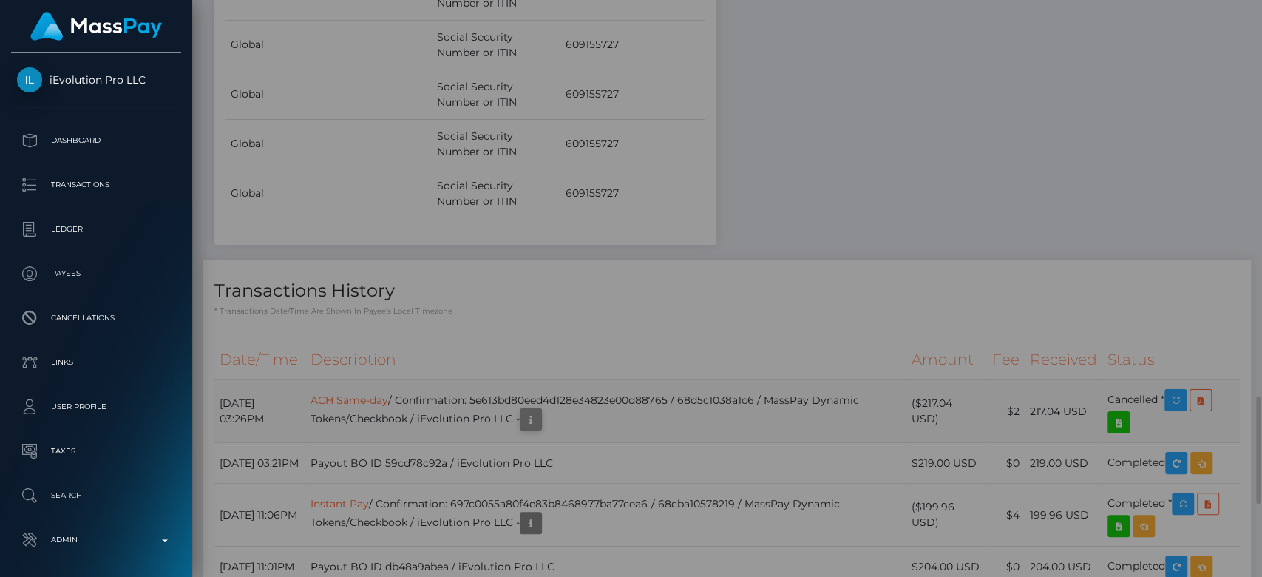
scroll to position [0, 0]
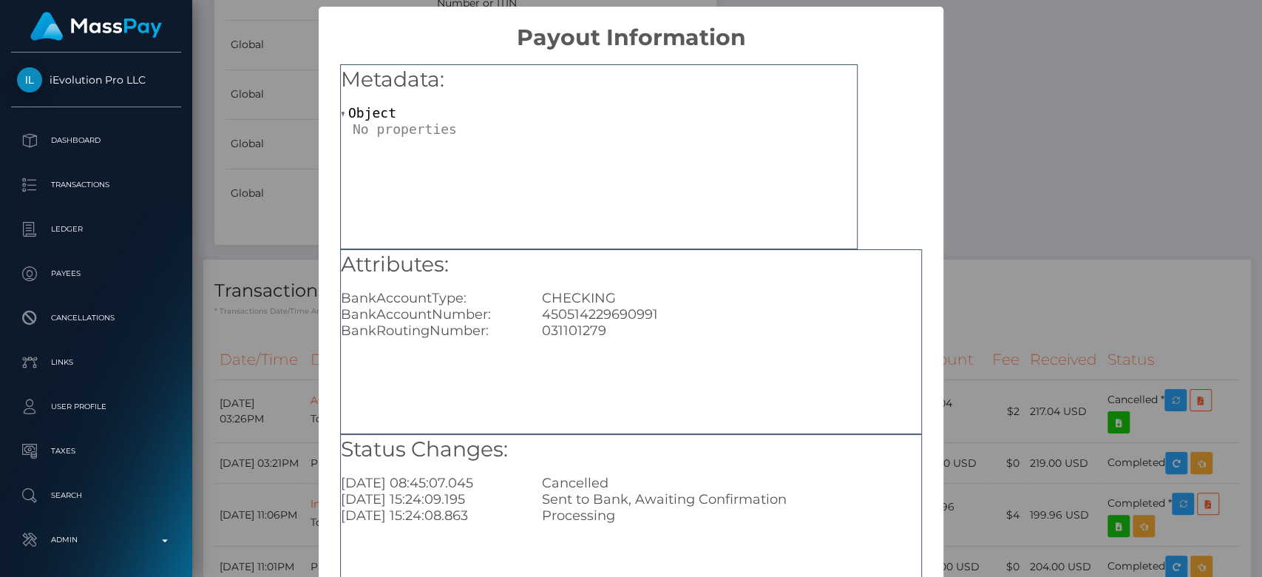
click at [1052, 246] on div "× Payout Information Metadata: Object Attributes: BankAccountType: CHECKING Ban…" at bounding box center [631, 288] width 1262 height 577
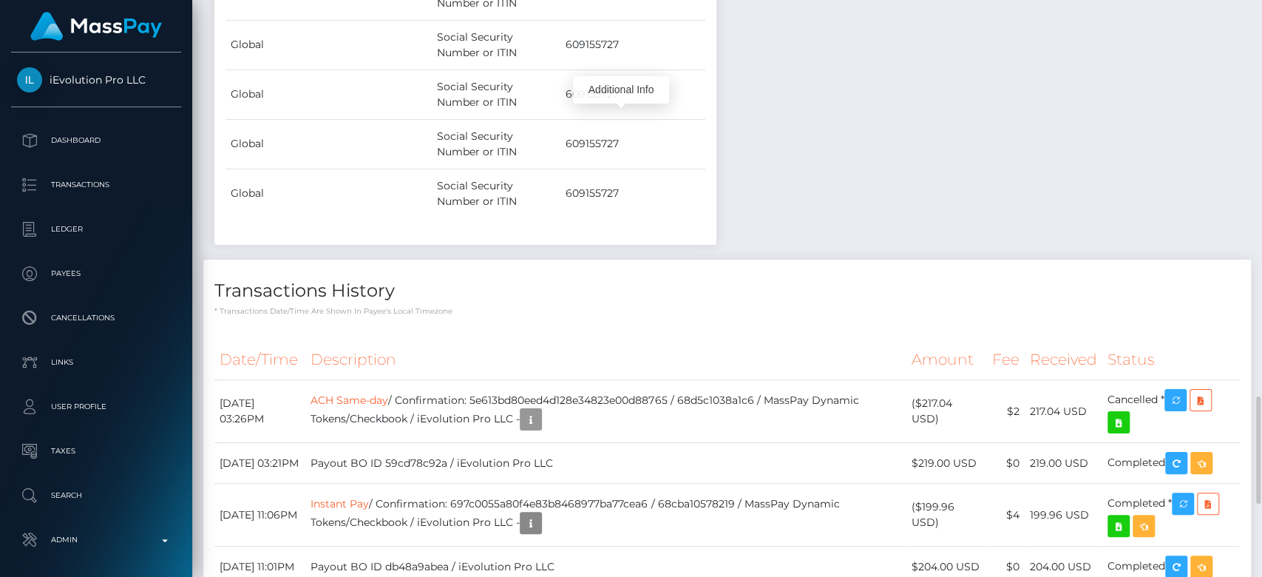
scroll to position [177, 327]
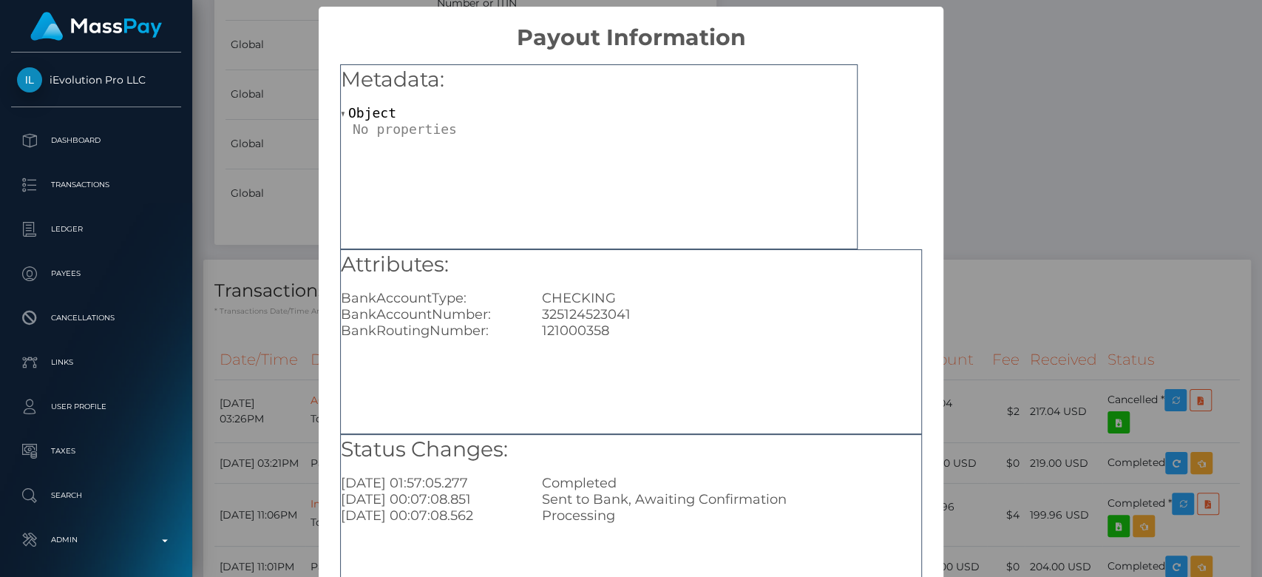
scroll to position [0, 0]
click at [1029, 293] on div "× Payout Information Metadata: Object Attributes: BankAccountType: CHECKING Ban…" at bounding box center [631, 288] width 1262 height 577
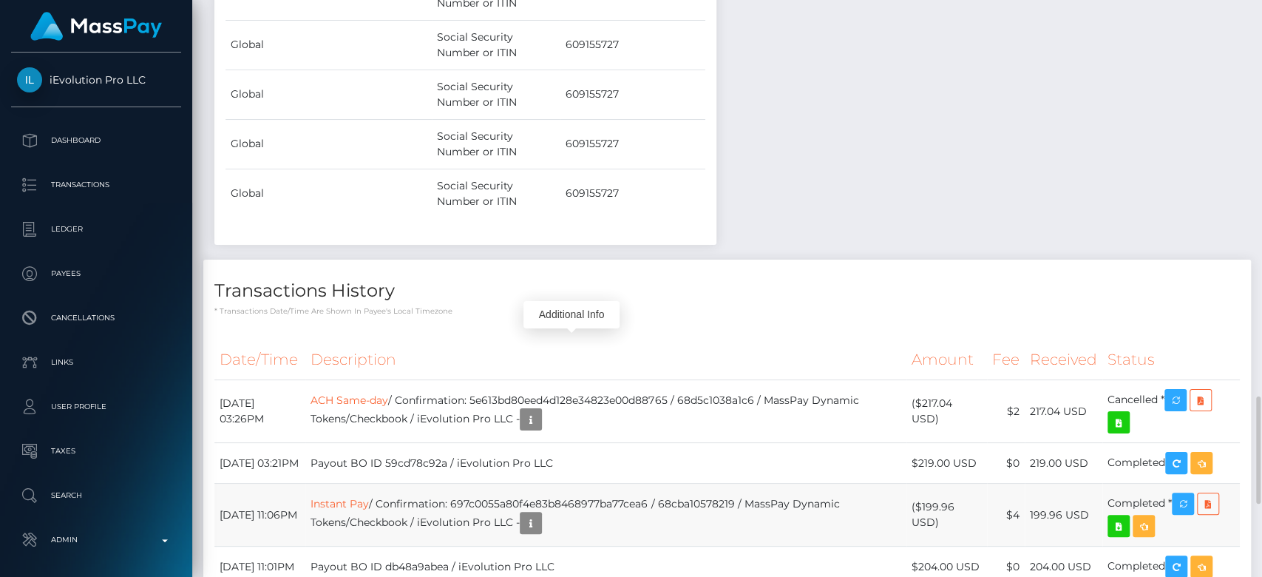
scroll to position [177, 327]
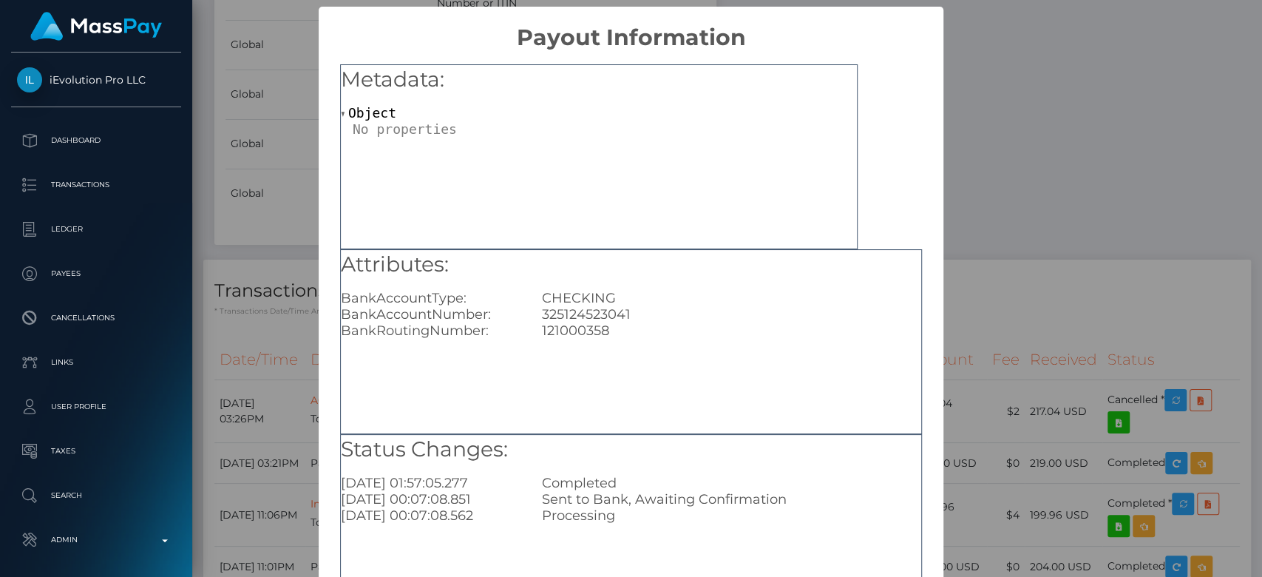
click at [582, 316] on div "325124523041" at bounding box center [731, 314] width 401 height 16
copy div "325124523041"
click at [1057, 62] on div "× Payout Information Metadata: Object Attributes: BankAccountType: CHECKING Ban…" at bounding box center [631, 288] width 1262 height 577
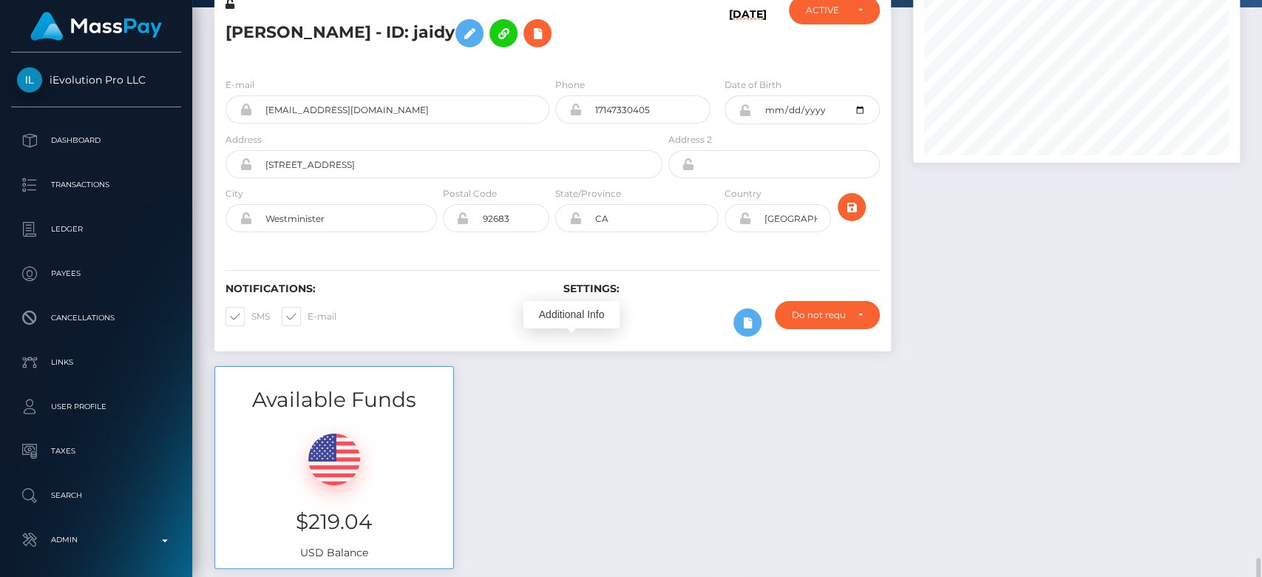
scroll to position [0, 0]
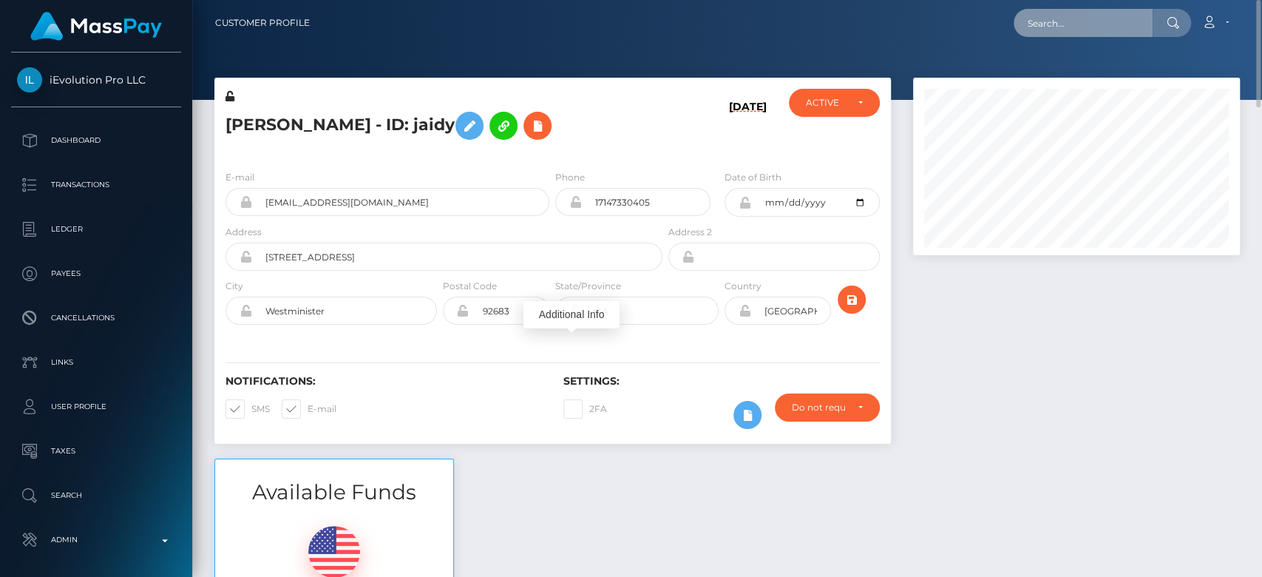
click at [1087, 24] on input "text" at bounding box center [1082, 23] width 139 height 28
paste input "molianistore85@gmail.com"
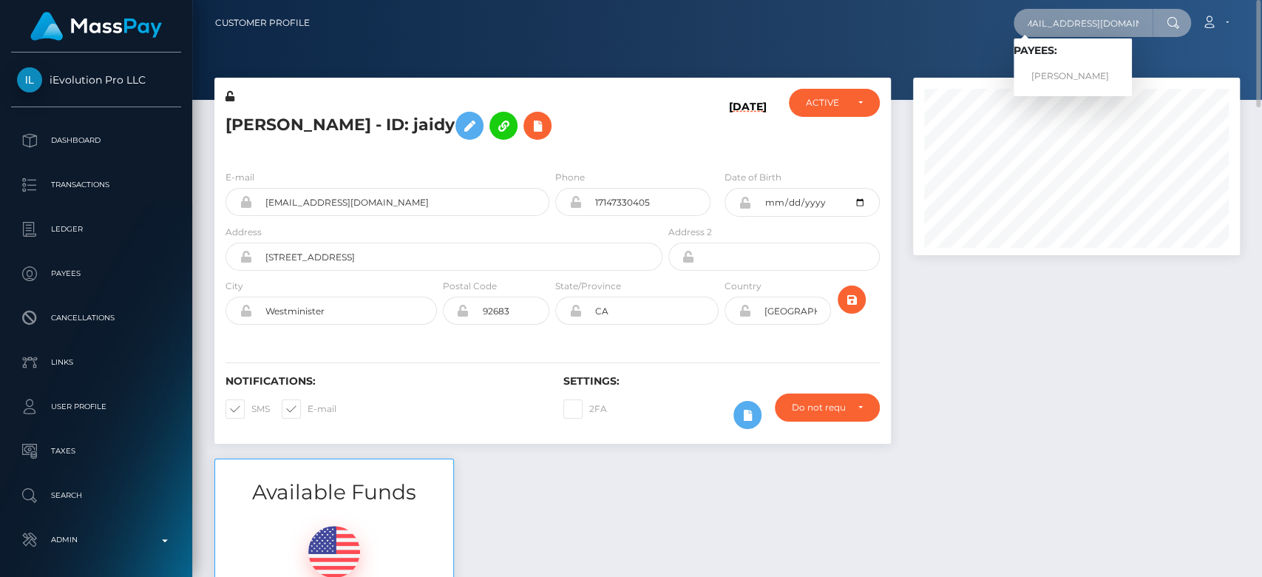
type input "molianistore85@gmail.com"
click at [1105, 66] on link "Ana Radu" at bounding box center [1072, 76] width 118 height 27
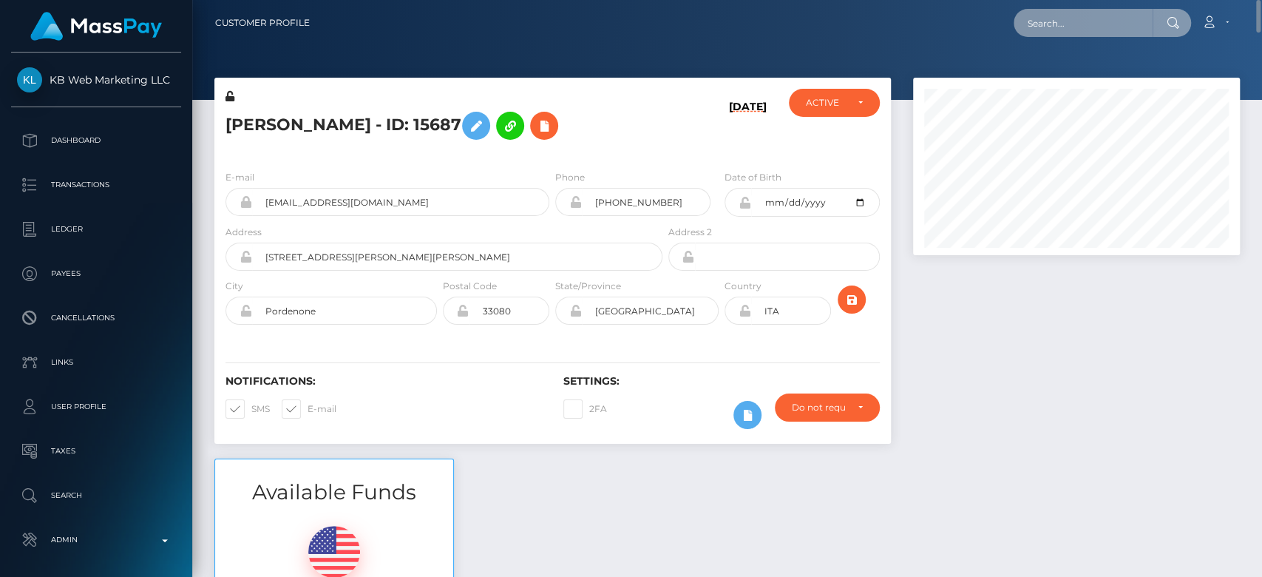
click at [1072, 32] on input "text" at bounding box center [1082, 23] width 139 height 28
paste input "[EMAIL_ADDRESS][DOMAIN_NAME]"
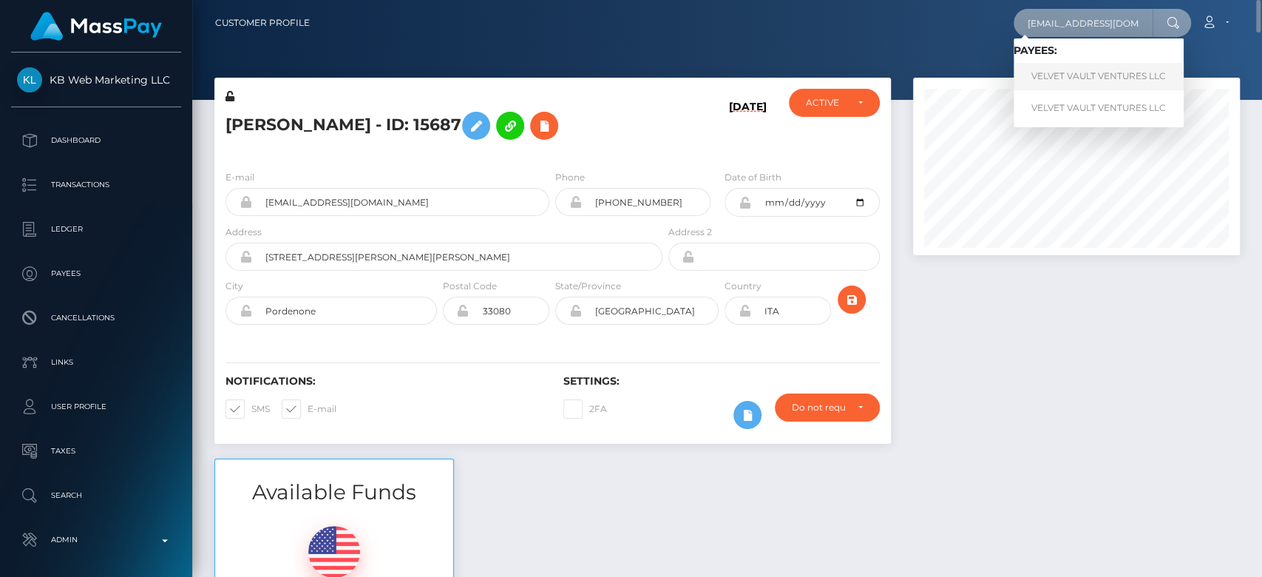
type input "[EMAIL_ADDRESS][DOMAIN_NAME]"
click at [1047, 80] on link "VELVET VAULT VENTURES LLC" at bounding box center [1098, 76] width 170 height 27
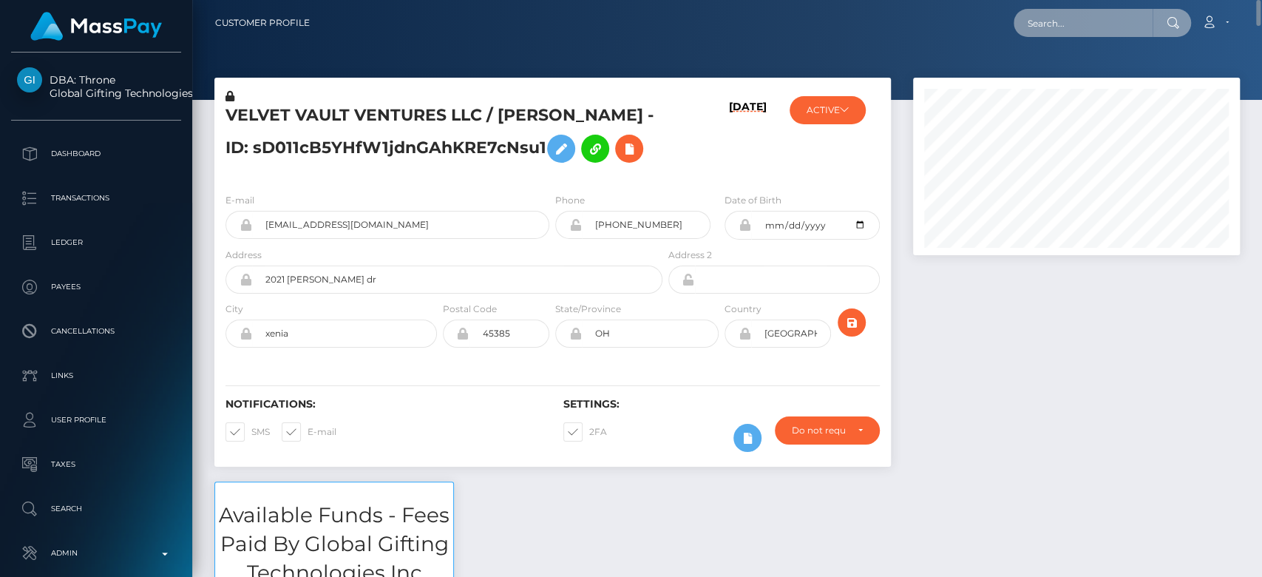
paste input "[EMAIL_ADDRESS][DOMAIN_NAME]"
click at [1084, 26] on input "[EMAIL_ADDRESS][DOMAIN_NAME]" at bounding box center [1082, 23] width 139 height 28
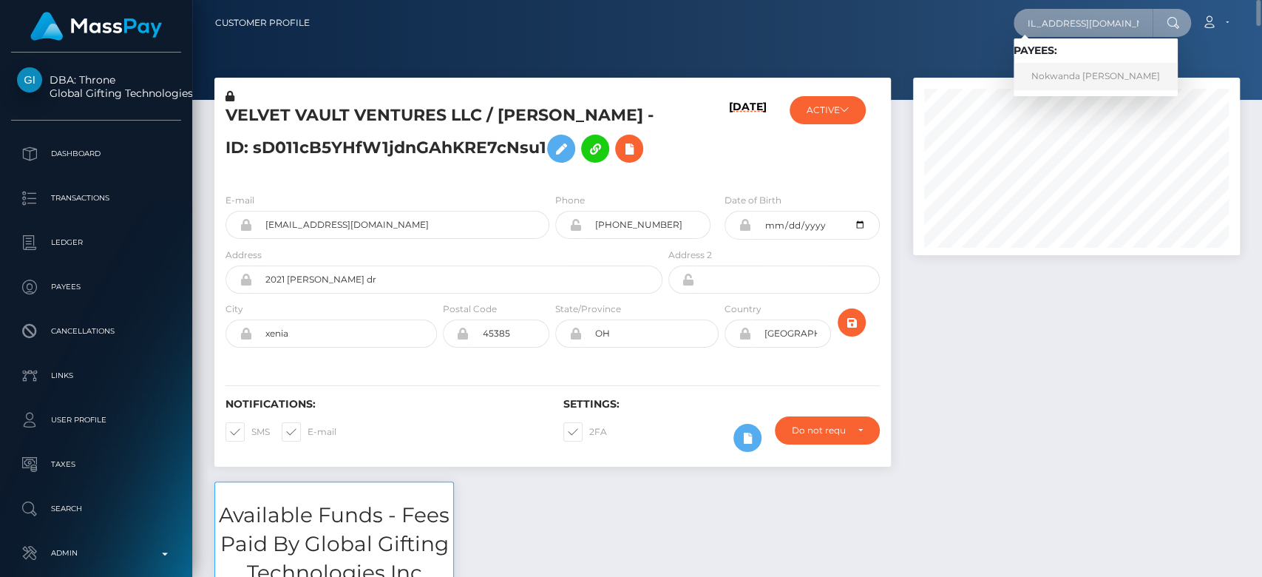
type input "[EMAIL_ADDRESS][DOMAIN_NAME]"
click at [1070, 73] on link "Nokwanda Patricia Vezi" at bounding box center [1095, 76] width 164 height 27
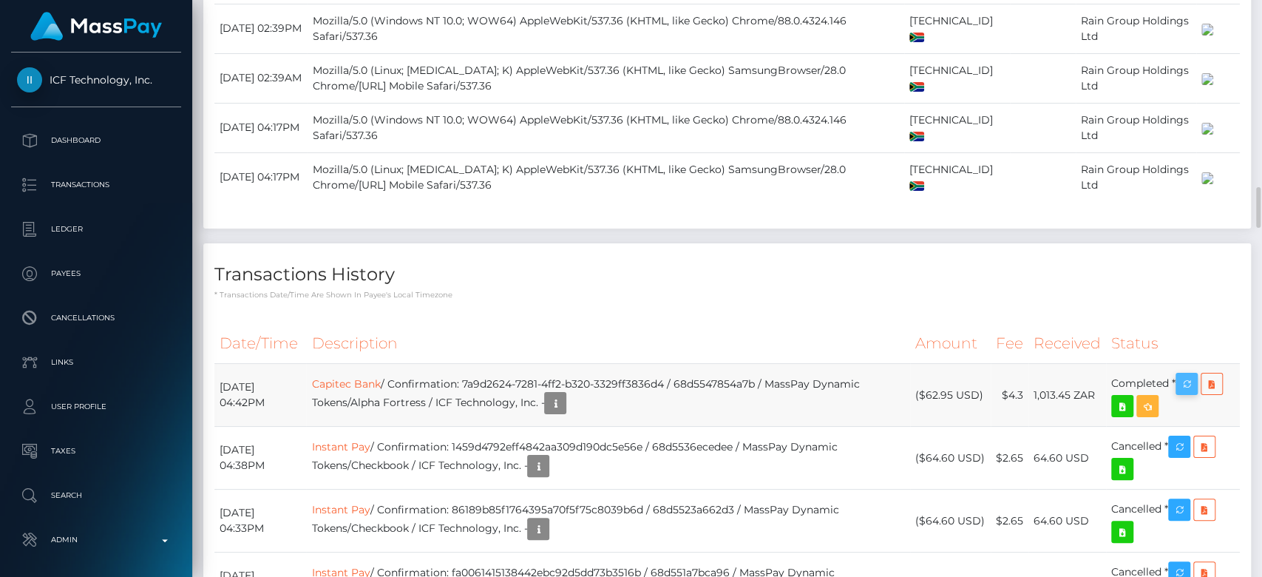
scroll to position [177, 327]
click at [1195, 375] on icon "button" at bounding box center [1186, 384] width 18 height 18
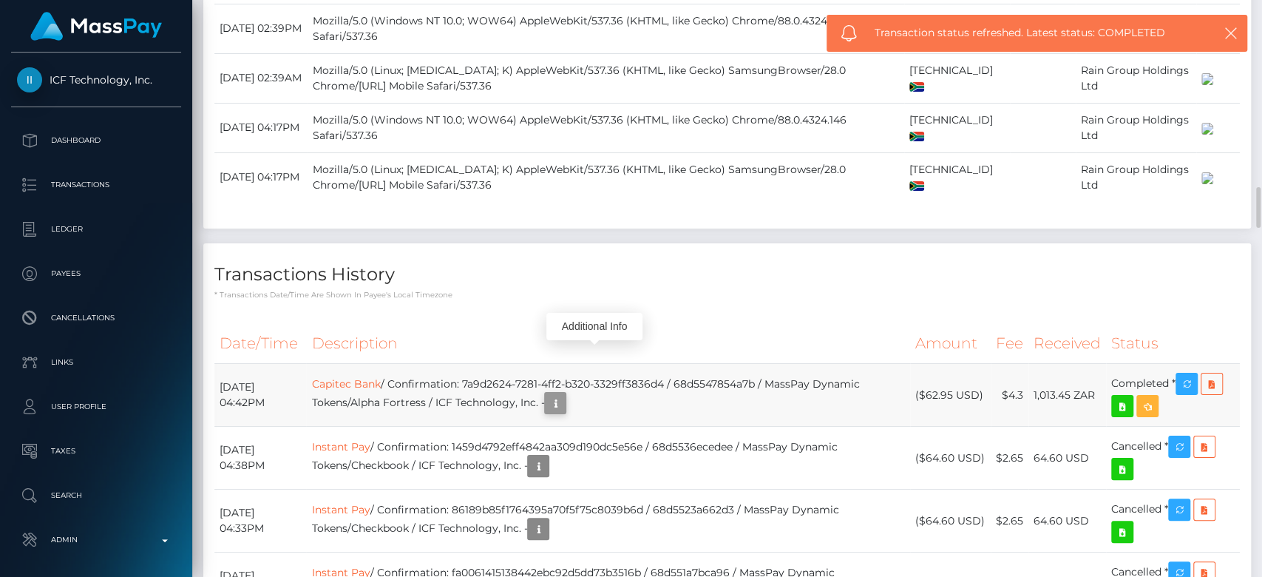
click at [564, 394] on icon "button" at bounding box center [555, 403] width 18 height 18
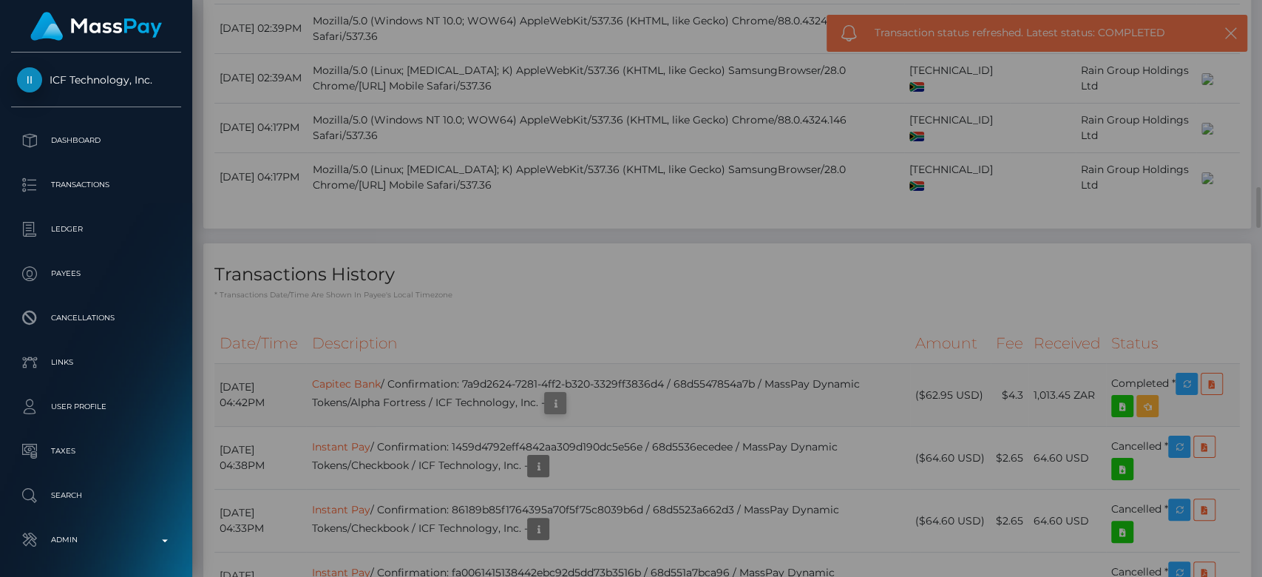
scroll to position [0, 0]
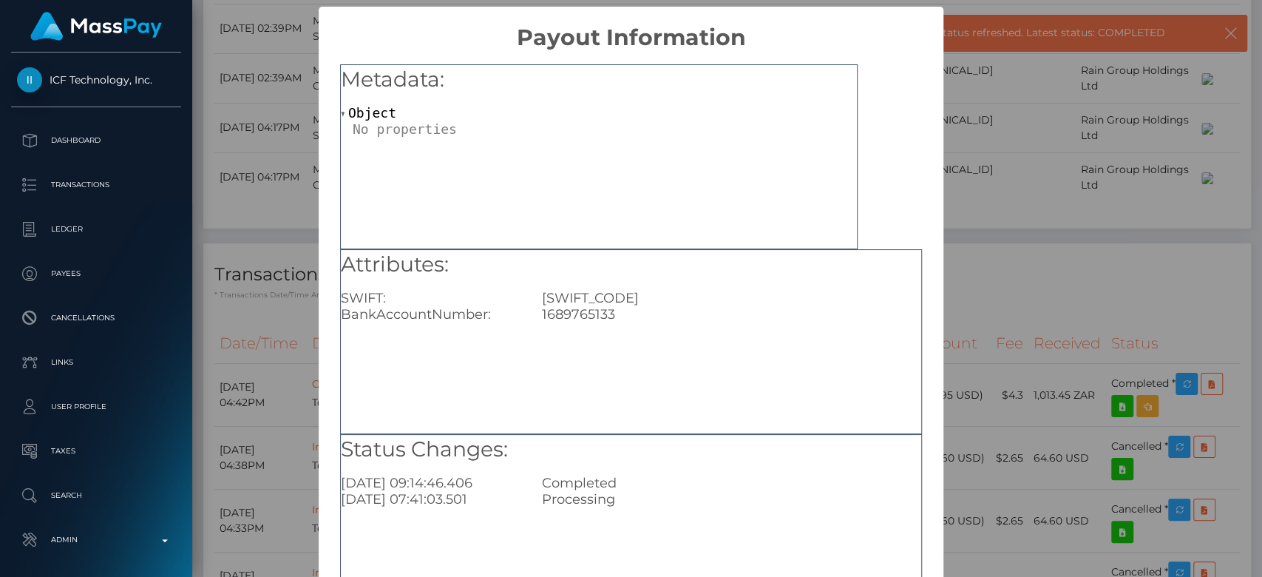
click at [571, 312] on div "1689765133" at bounding box center [731, 314] width 401 height 16
copy div "1689765133"
click at [1030, 327] on div "× Payout Information Metadata: Object Attributes: SWIFT: CABLZAJJXXX BankAccoun…" at bounding box center [631, 288] width 1262 height 577
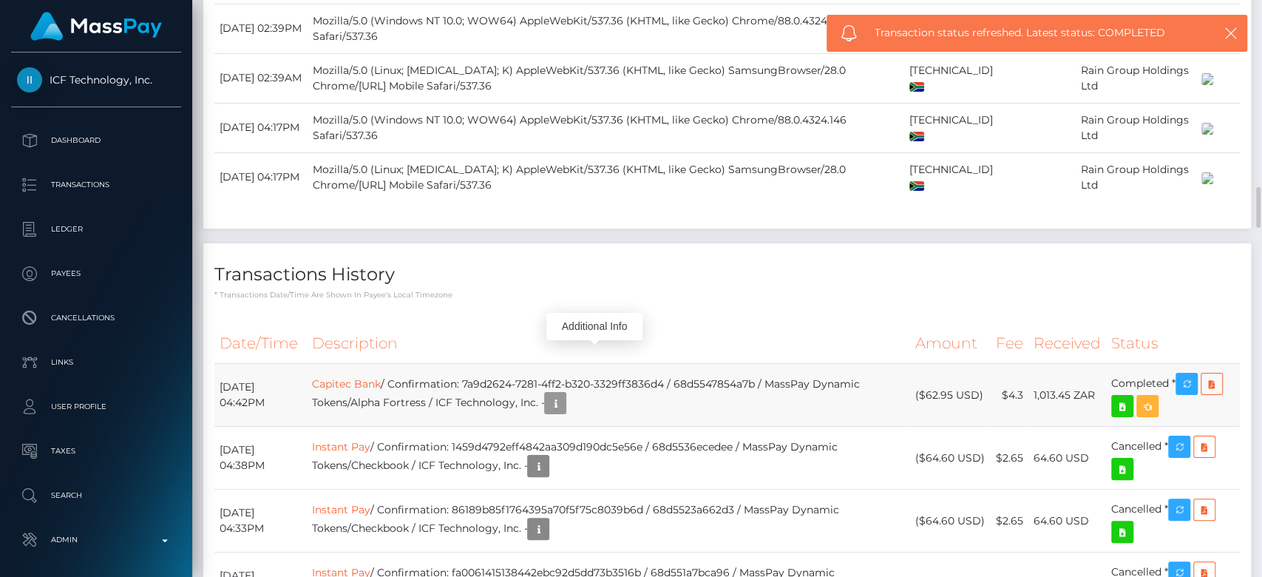
scroll to position [177, 327]
click at [564, 394] on icon "button" at bounding box center [555, 403] width 18 height 18
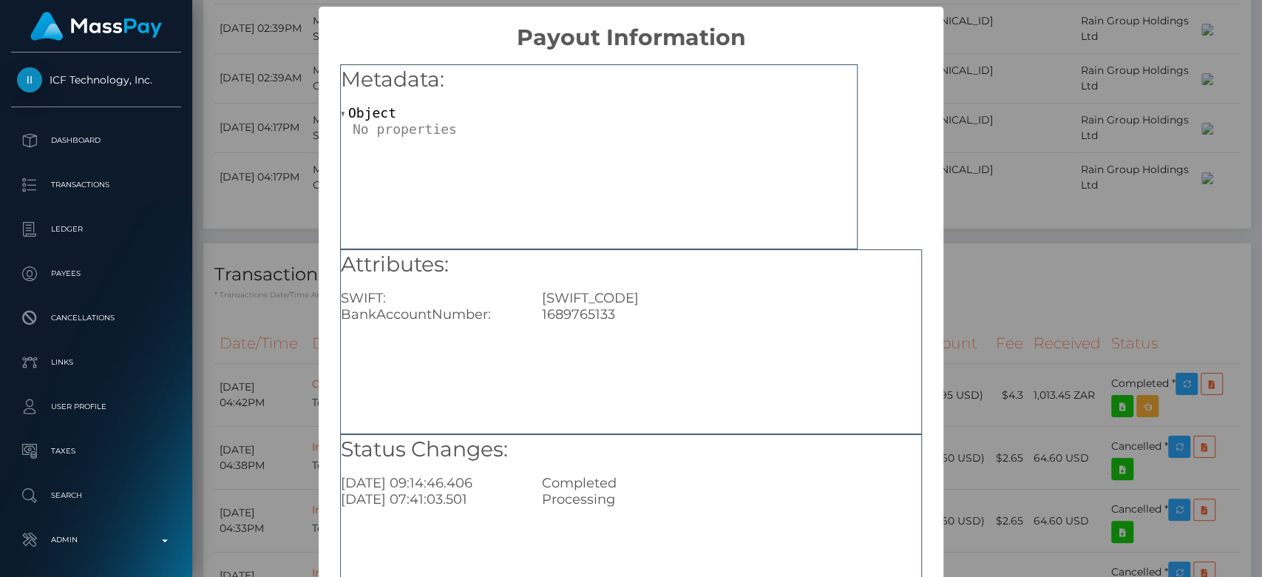
click at [958, 268] on div "× Payout Information Metadata: Object Attributes: SWIFT: CABLZAJJXXX BankAccoun…" at bounding box center [631, 288] width 1262 height 577
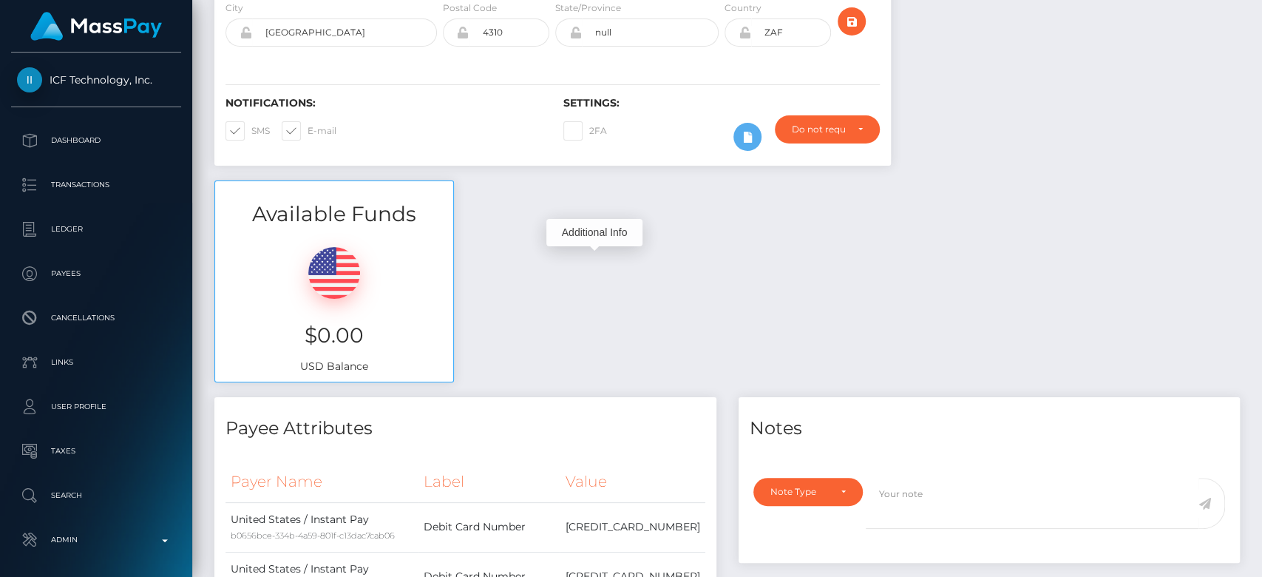
scroll to position [0, 0]
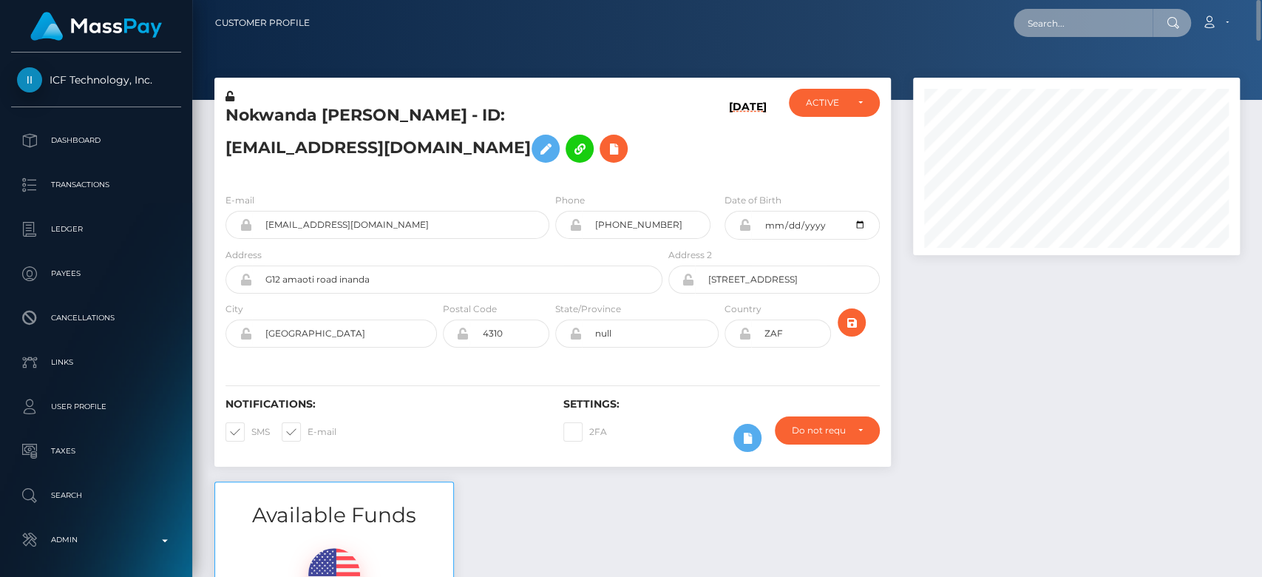
click at [1084, 20] on input "text" at bounding box center [1082, 23] width 139 height 28
paste input "saigullapalli60@gmail.com"
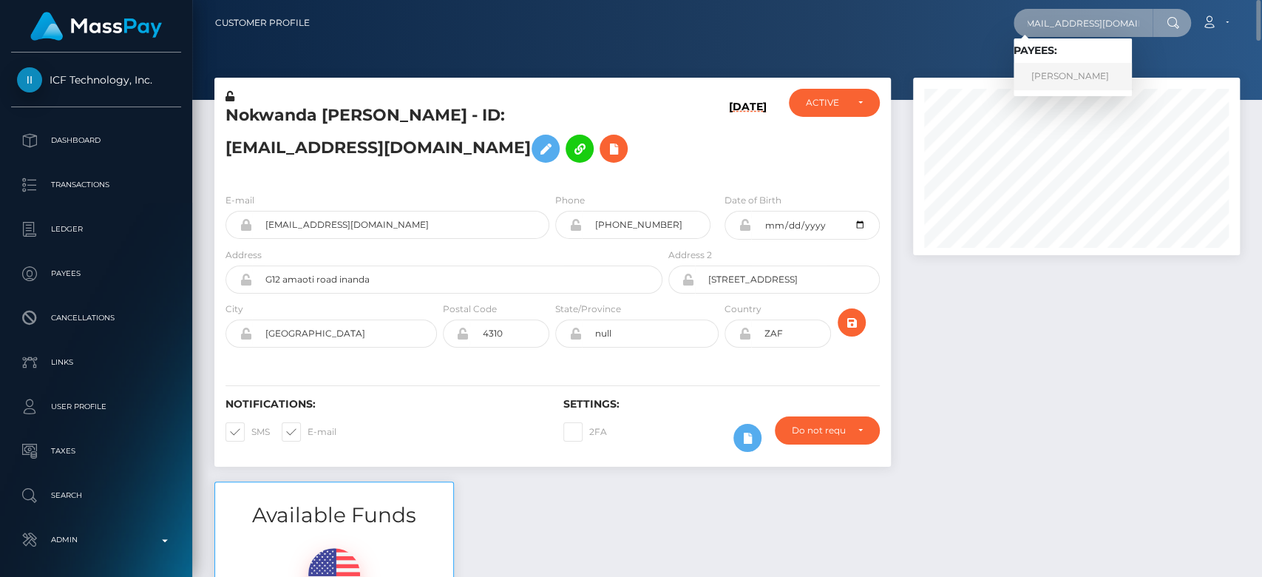
type input "saigullapalli60@gmail.com"
click at [1057, 74] on link "Rama Gullapalli" at bounding box center [1072, 76] width 118 height 27
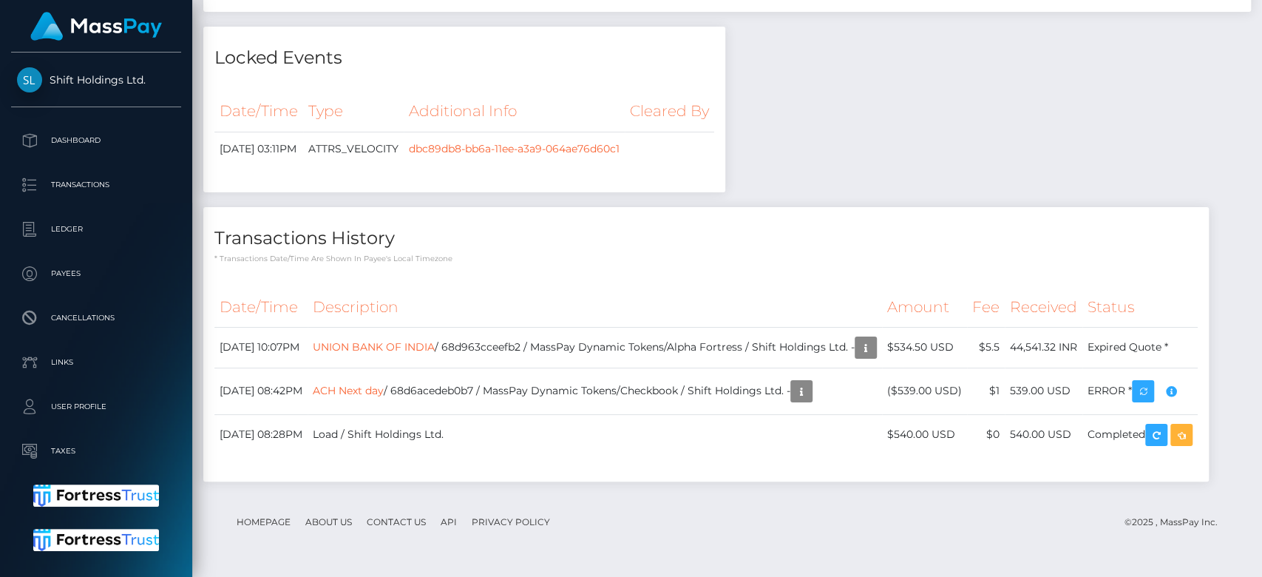
scroll to position [2559, 0]
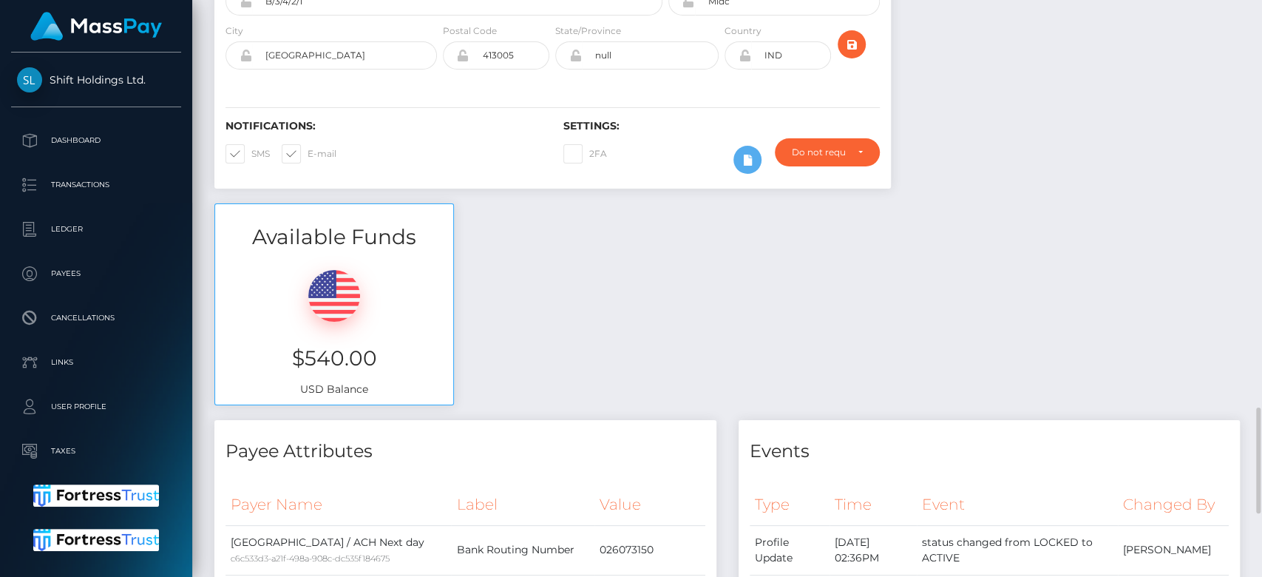
scroll to position [0, 0]
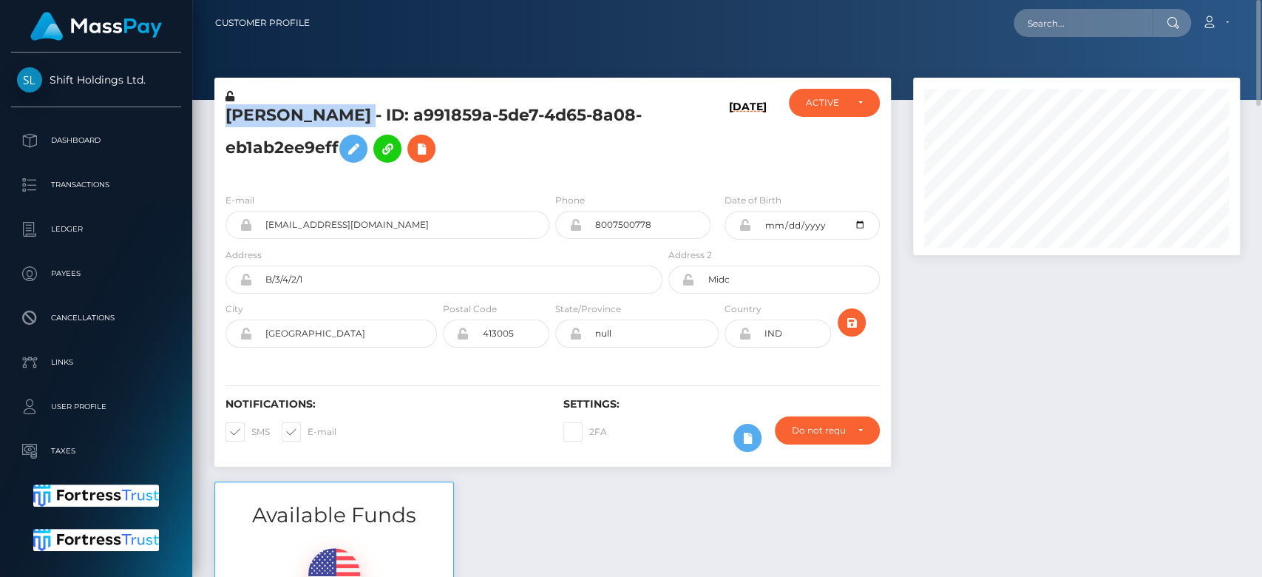
drag, startPoint x: 361, startPoint y: 115, endPoint x: 220, endPoint y: 123, distance: 142.1
click at [220, 123] on div "Rama Gullapalli - ID: a991859a-5de7-4d65-8a08-eb1ab2ee9eff" at bounding box center [439, 135] width 451 height 92
copy h5 "Rama Gullapalli"
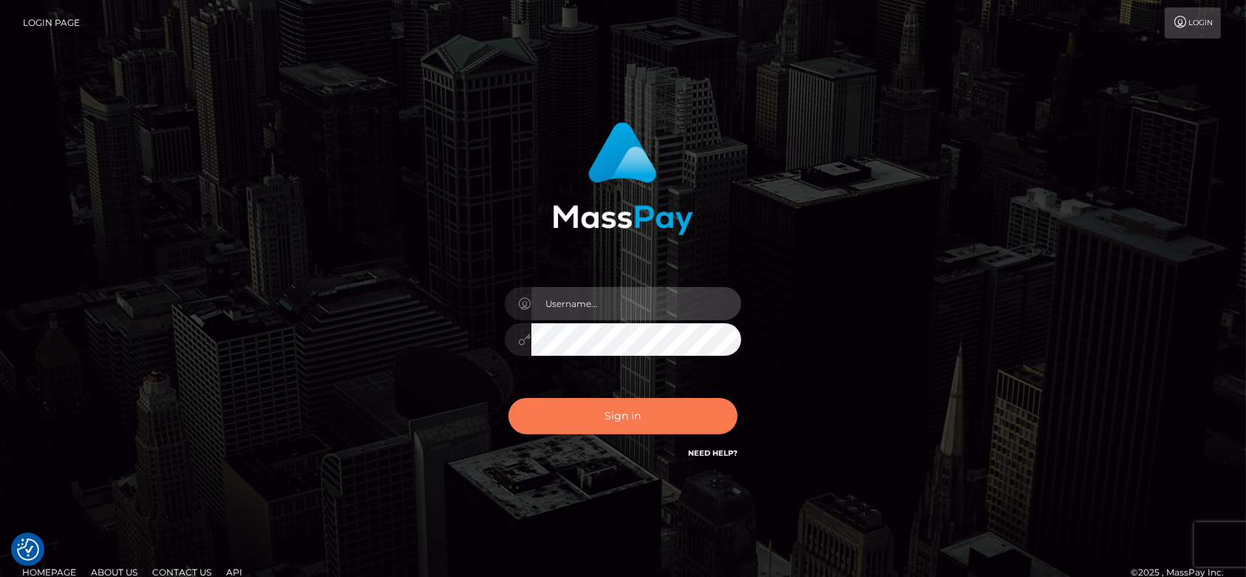
type input "[DOMAIN_NAME]"
click at [633, 415] on button "Sign in" at bounding box center [623, 416] width 229 height 36
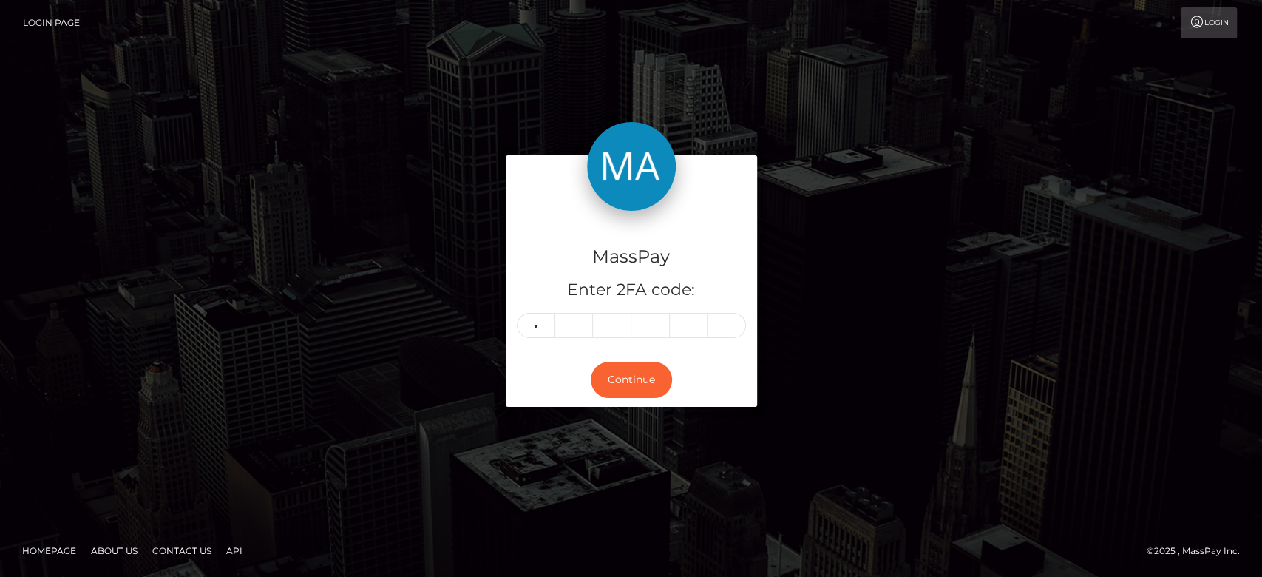
type input "4"
type input "0"
type input "5"
type input "7"
type input "9"
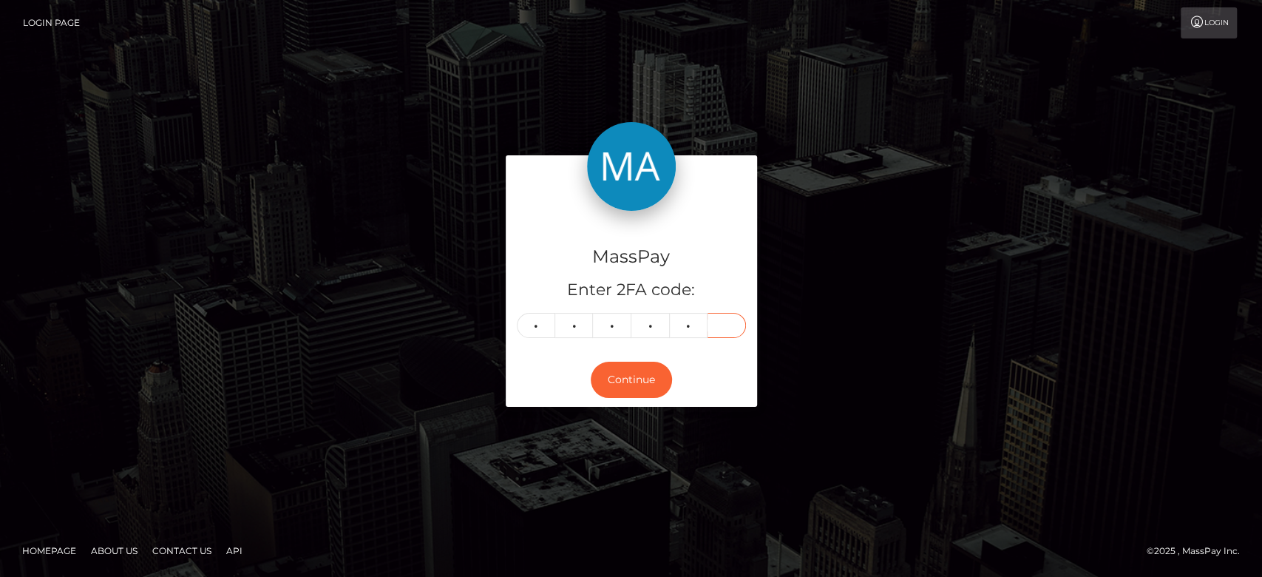
type input "2"
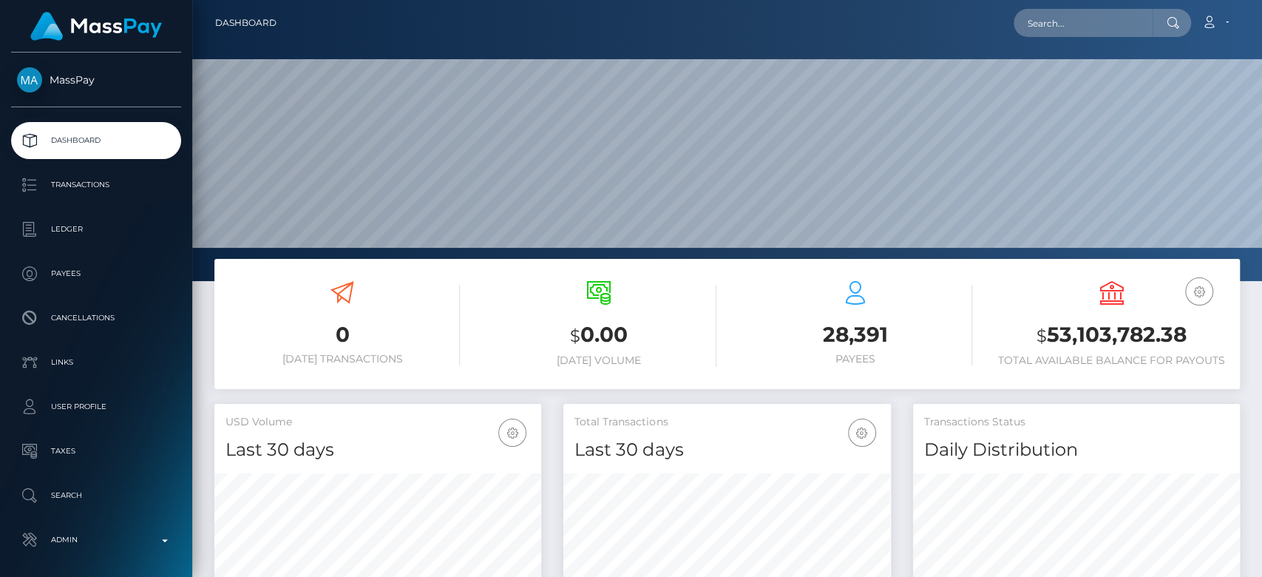
scroll to position [261, 327]
click at [1065, 29] on input "text" at bounding box center [1082, 23] width 139 height 28
paste input "[EMAIL_ADDRESS][DOMAIN_NAME]"
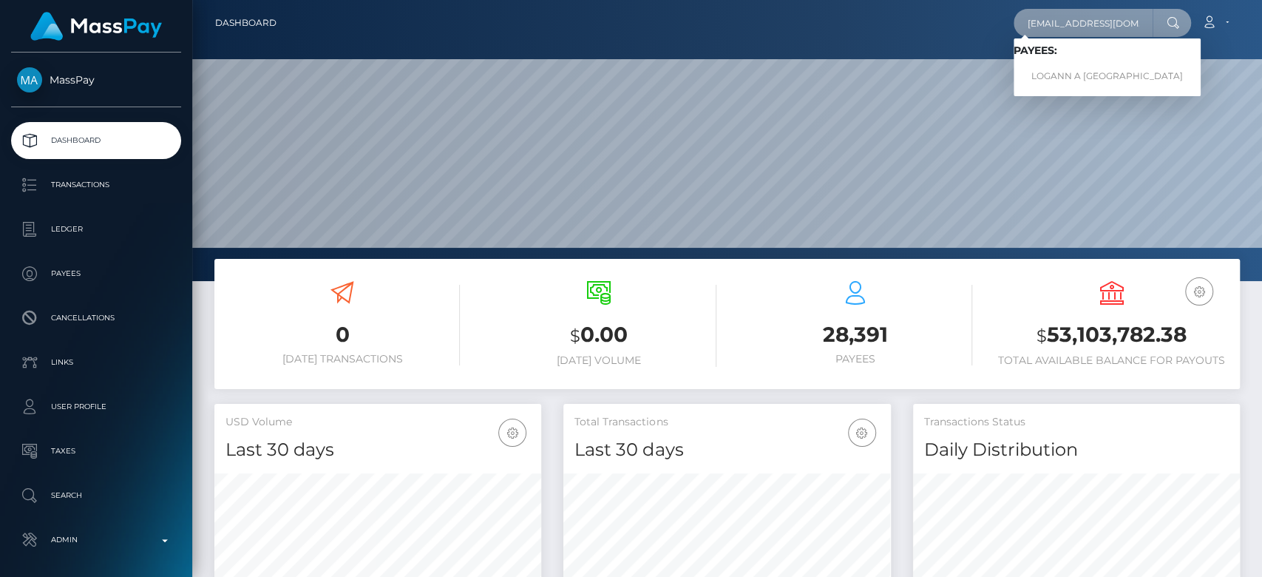
type input "[EMAIL_ADDRESS][DOMAIN_NAME]"
click at [1077, 72] on link "LOGANN A ATWOOD" at bounding box center [1106, 76] width 187 height 27
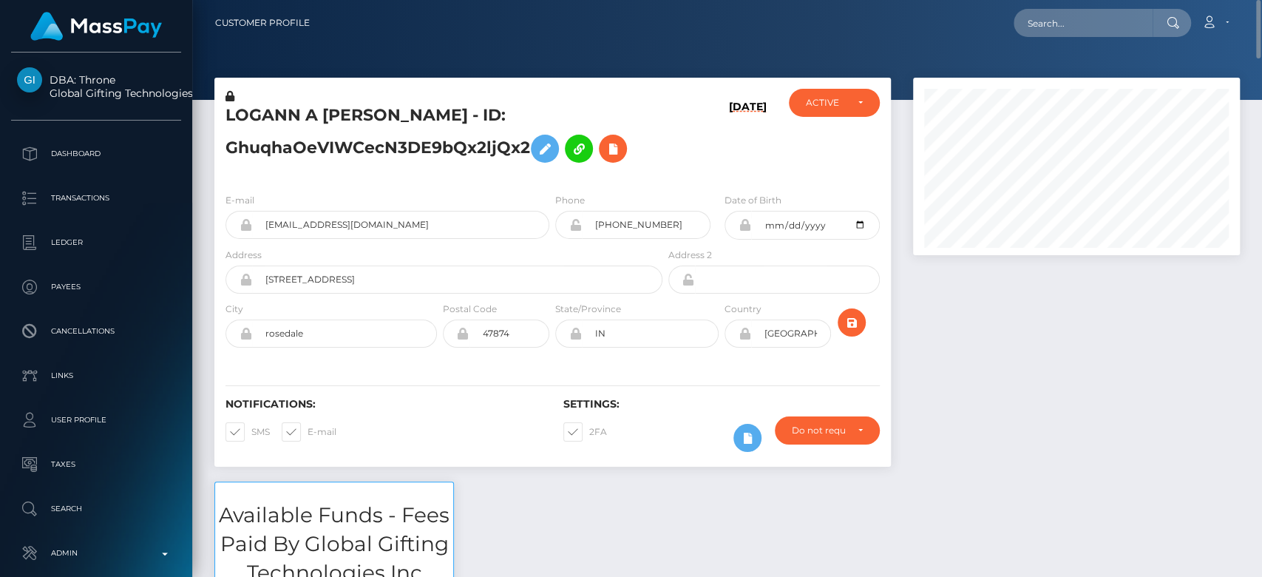
click at [1063, 3] on nav "Customer Profile Loading... Loading... Account" at bounding box center [727, 23] width 1070 height 46
click at [1064, 15] on input "text" at bounding box center [1082, 23] width 139 height 28
paste input "a5fad248d91f4c4289273f4326a90819"
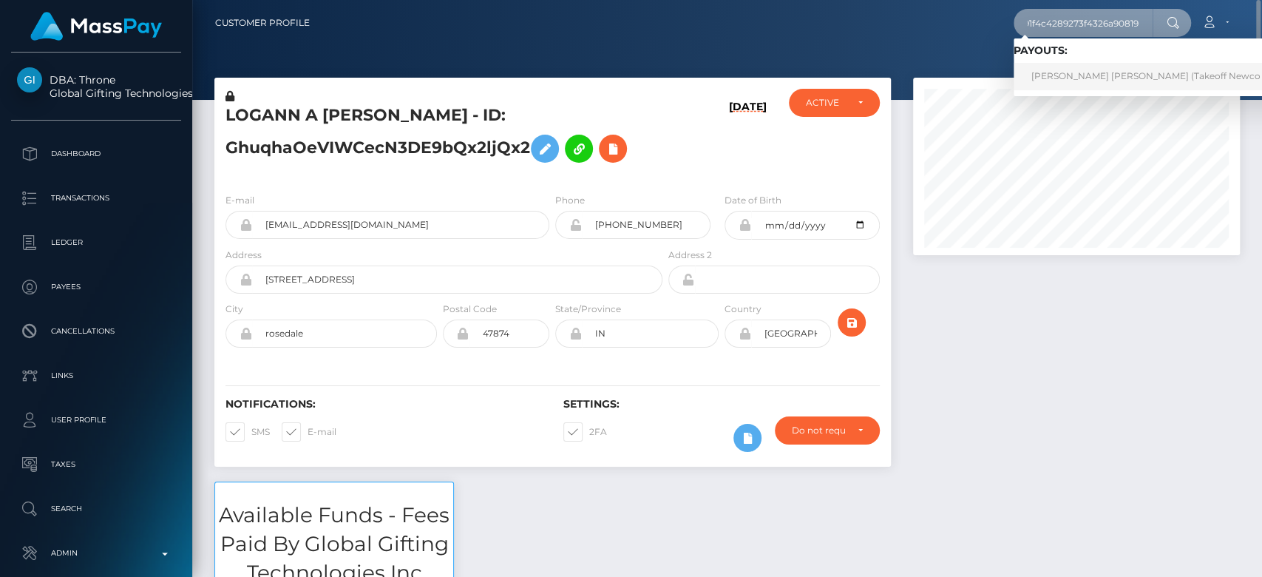
type input "a5fad248d91f4c4289273f4326a90819"
click at [1063, 70] on link "ASHLEY BREK LORRAINE VILCHUCK (Takeoff Newco Inc - Club Fans)" at bounding box center [1181, 76] width 336 height 27
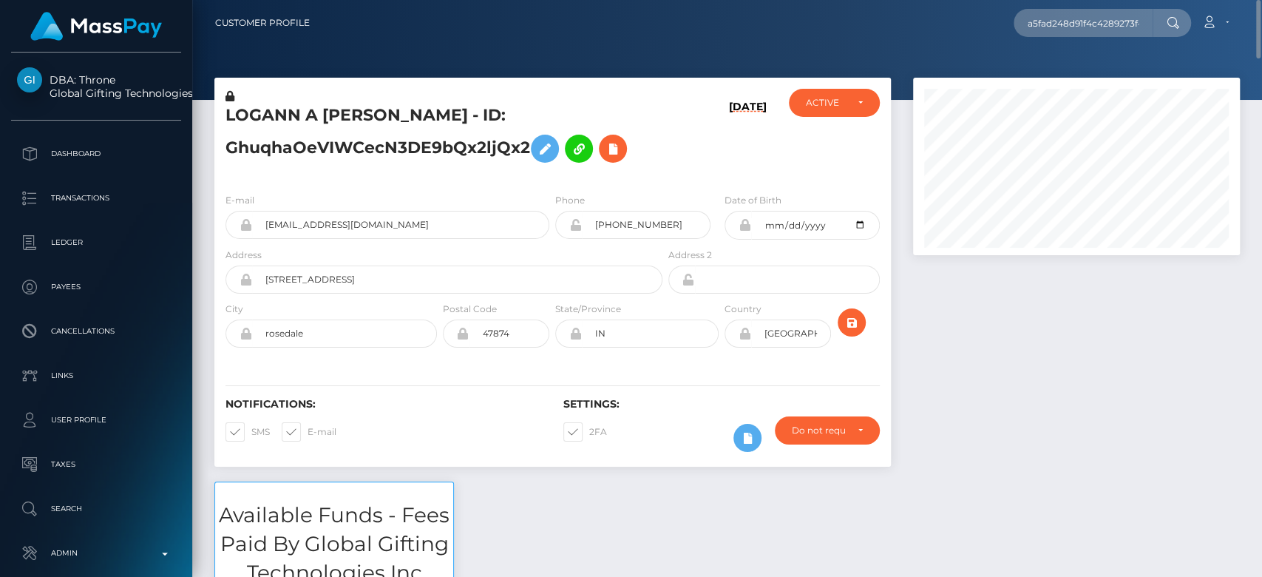
click at [949, 327] on div at bounding box center [1076, 280] width 349 height 404
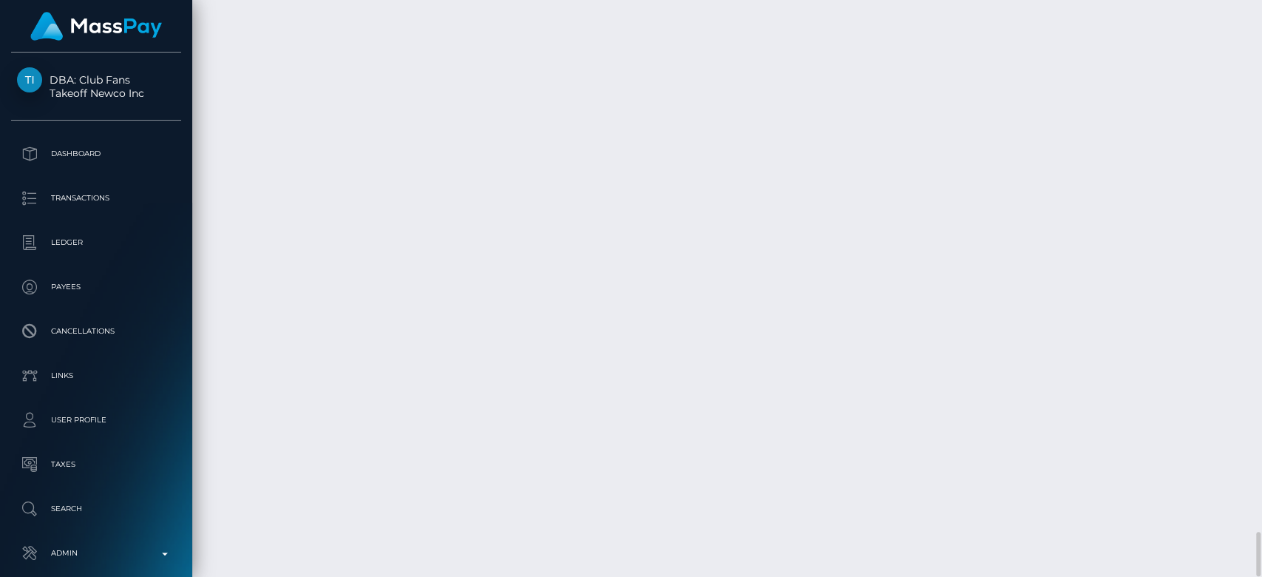
scroll to position [177, 327]
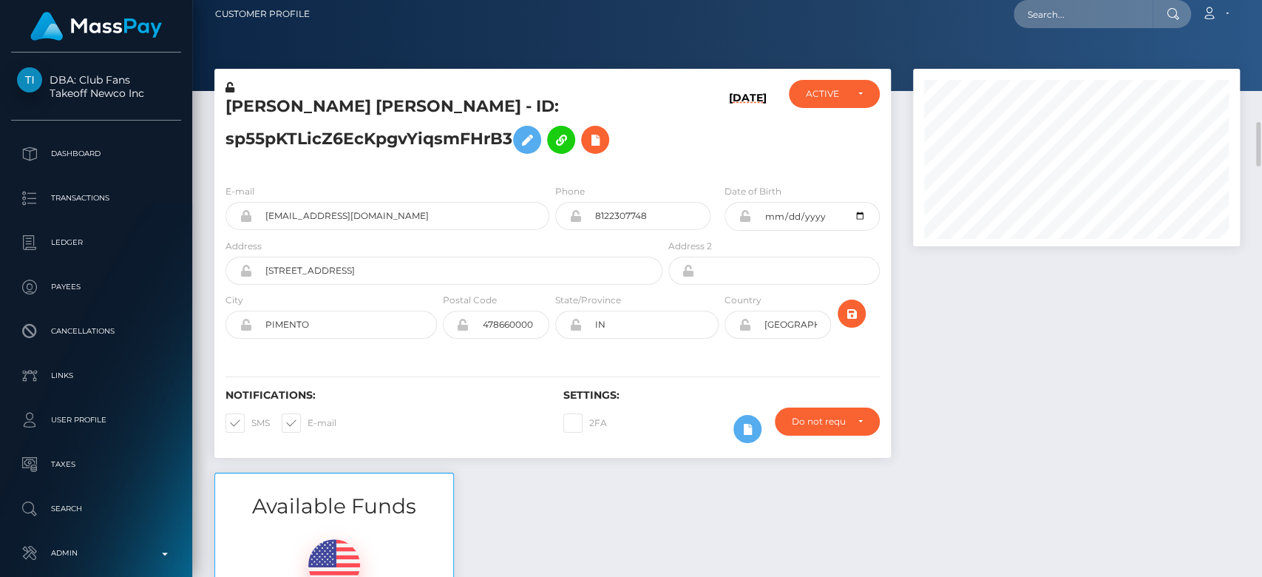
scroll to position [0, 0]
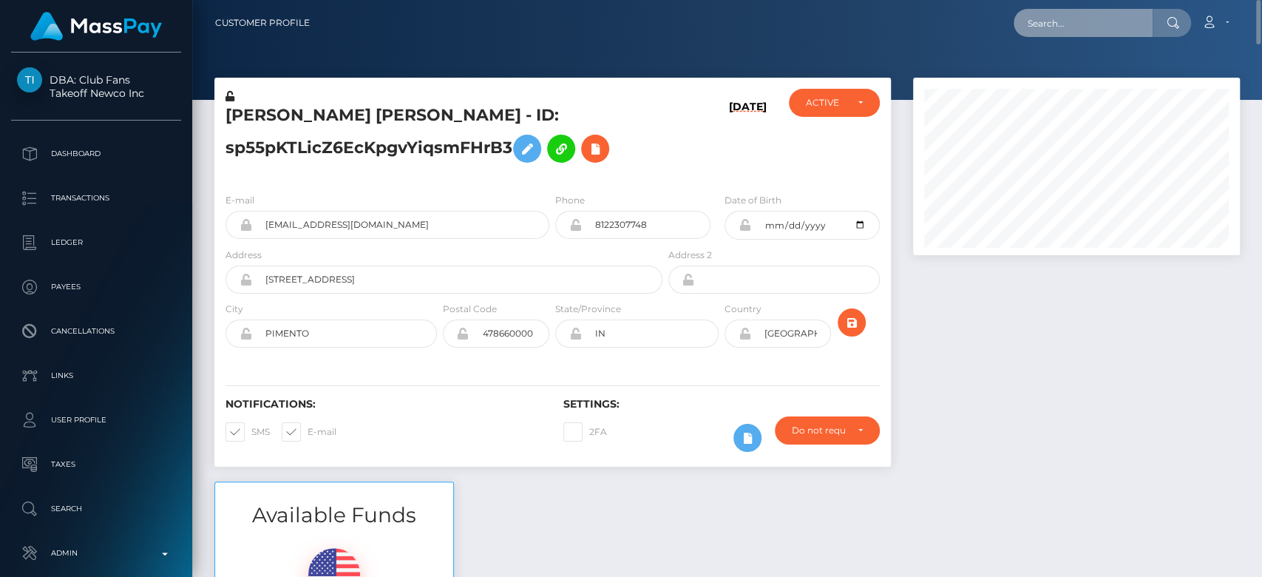
click at [1090, 27] on input "text" at bounding box center [1082, 23] width 139 height 28
paste input "[EMAIL_ADDRESS][DOMAIN_NAME]"
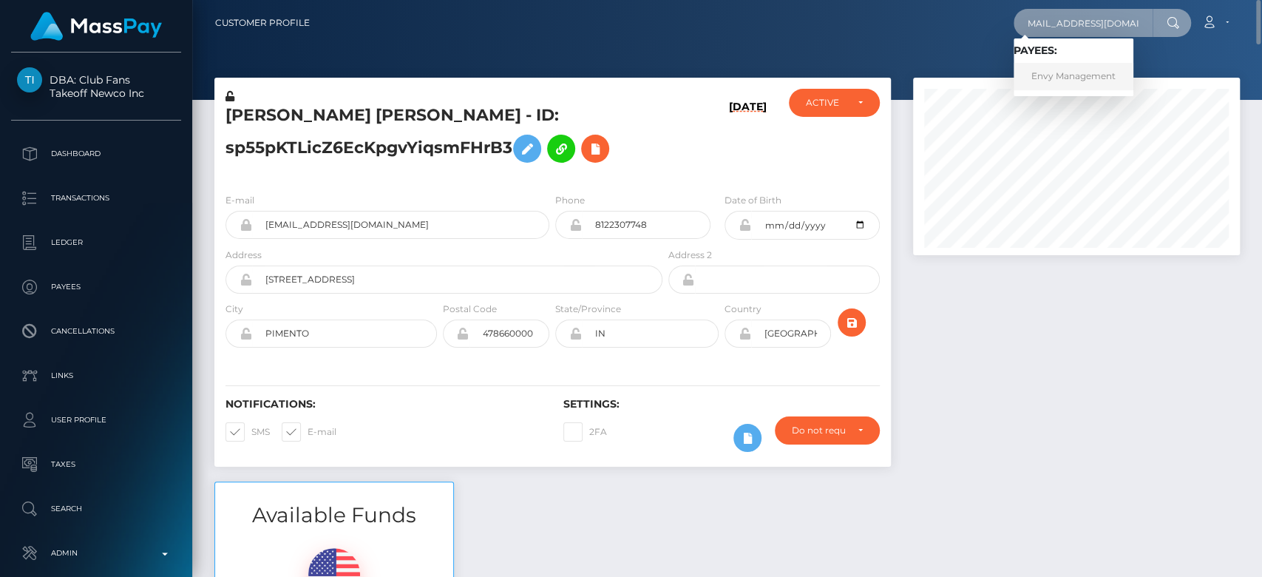
type input "[EMAIL_ADDRESS][DOMAIN_NAME]"
click at [1111, 68] on link "Envy Management" at bounding box center [1073, 76] width 120 height 27
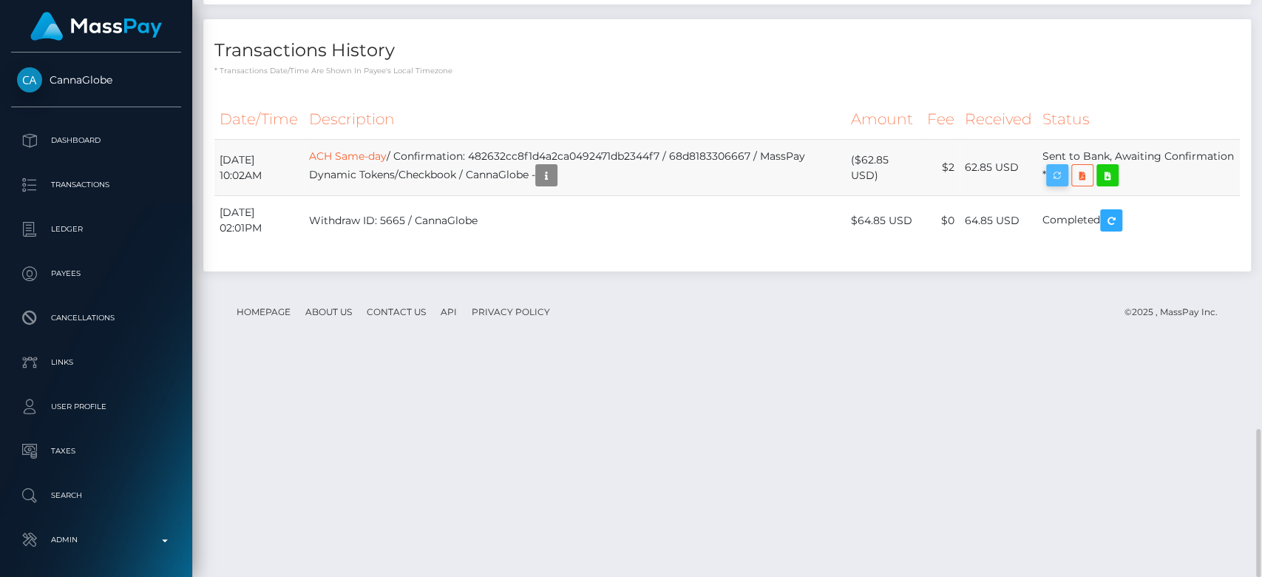
scroll to position [177, 327]
click at [1066, 185] on icon "button" at bounding box center [1057, 175] width 18 height 18
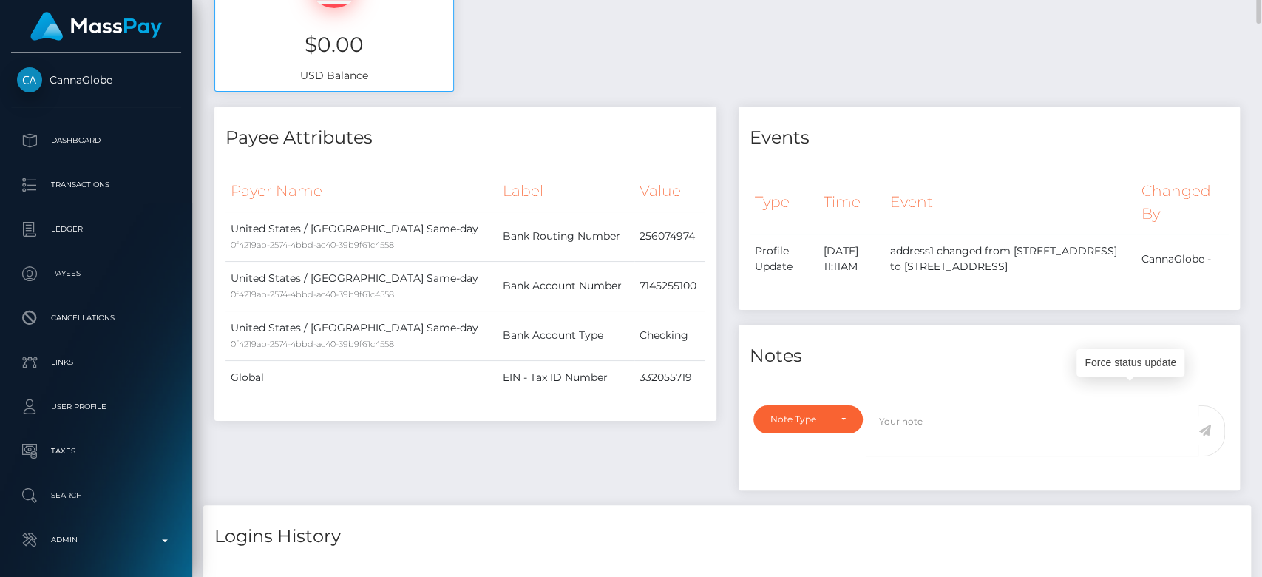
scroll to position [0, 0]
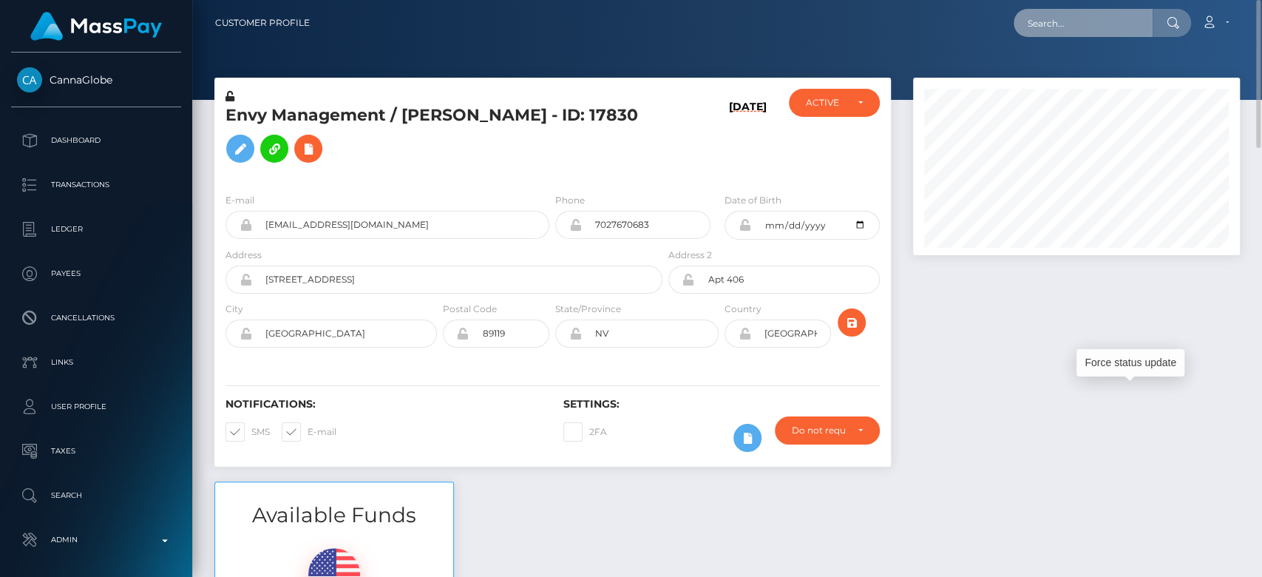
click at [1080, 23] on input "text" at bounding box center [1082, 23] width 139 height 28
paste input "[EMAIL_ADDRESS][DOMAIN_NAME]"
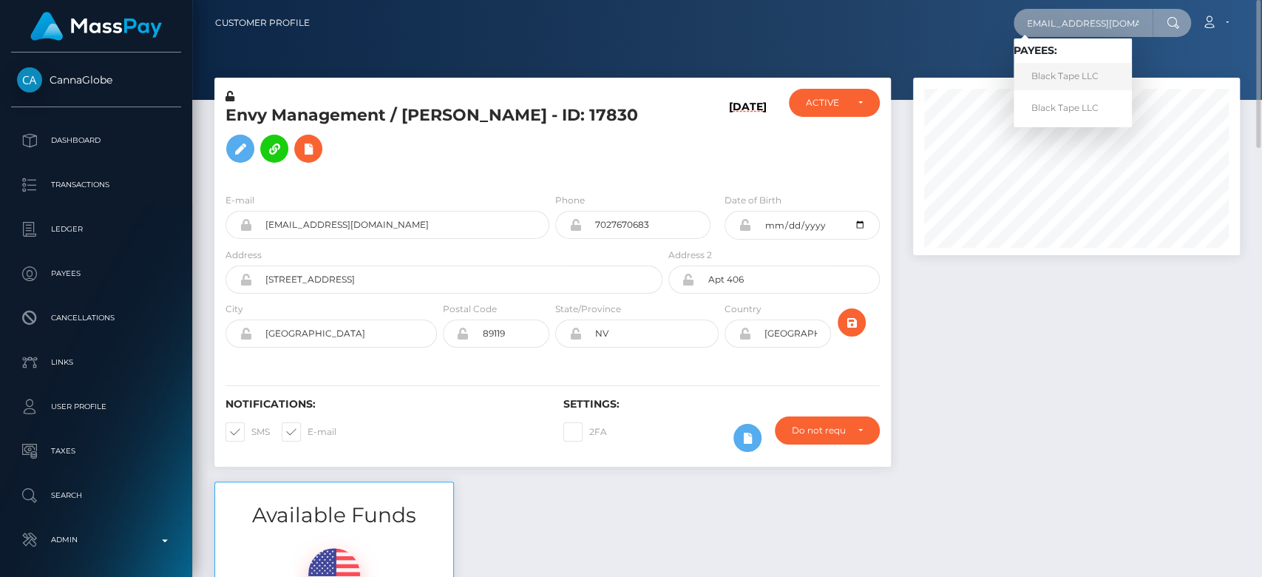
type input "astrodomina@gmail.com"
click at [1067, 75] on link "Black Tape LLC" at bounding box center [1072, 76] width 118 height 27
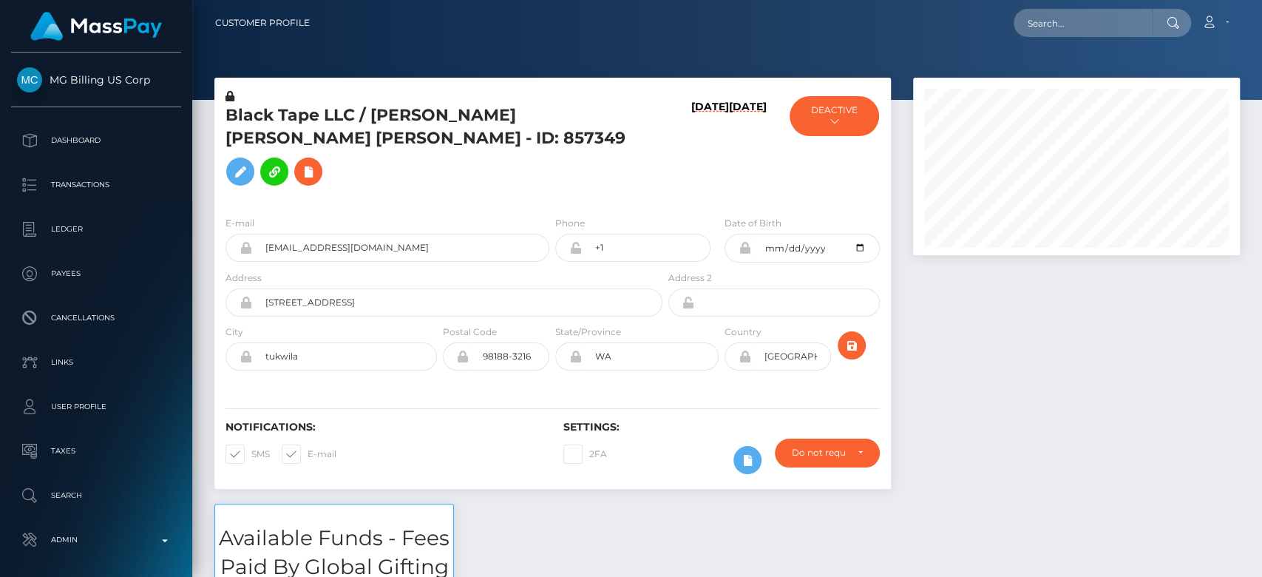
scroll to position [177, 327]
click at [1094, 11] on input "text" at bounding box center [1082, 23] width 139 height 28
paste input "[EMAIL_ADDRESS][DOMAIN_NAME]"
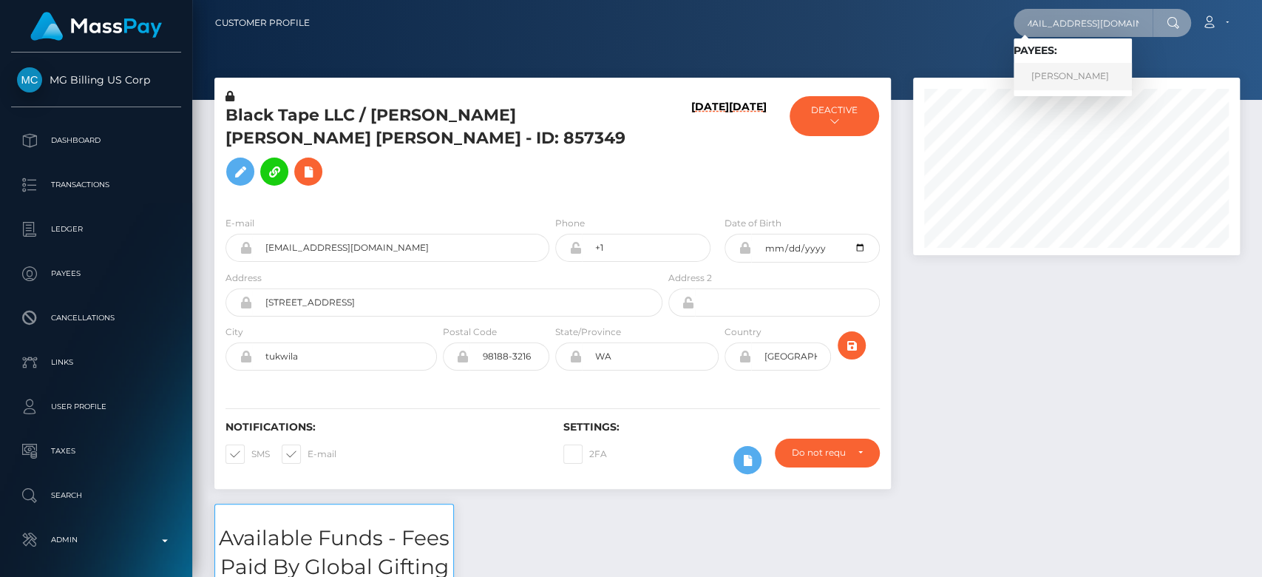
type input "[EMAIL_ADDRESS][DOMAIN_NAME]"
click at [1076, 66] on link "Ana Radu" at bounding box center [1072, 76] width 118 height 27
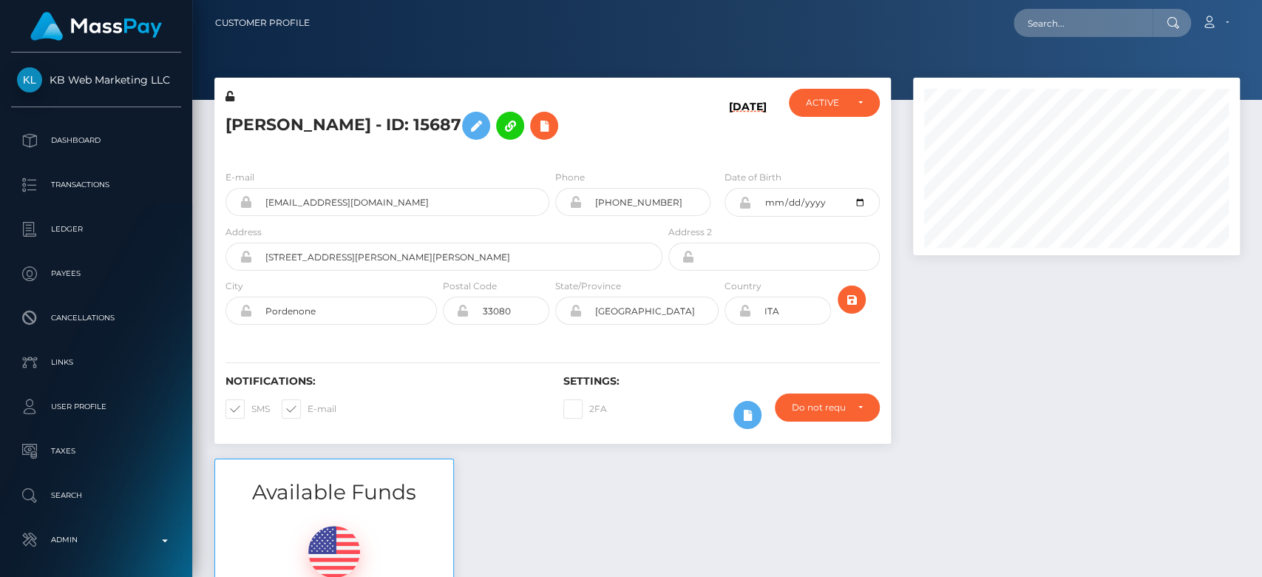
scroll to position [177, 327]
click at [1053, 333] on div at bounding box center [1076, 268] width 349 height 381
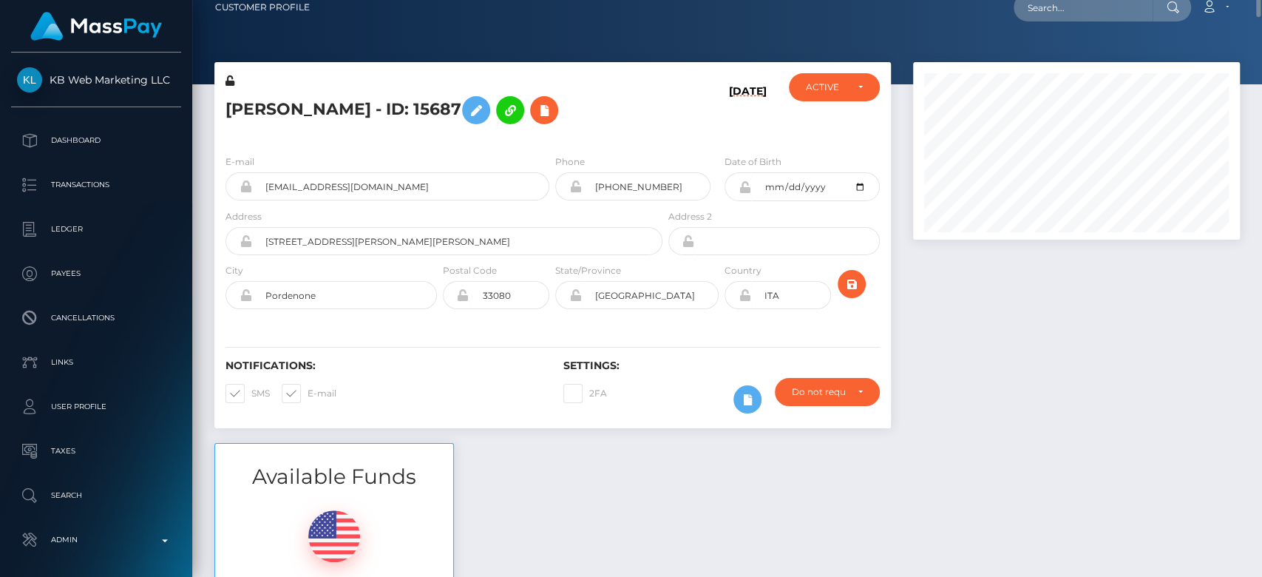
scroll to position [0, 0]
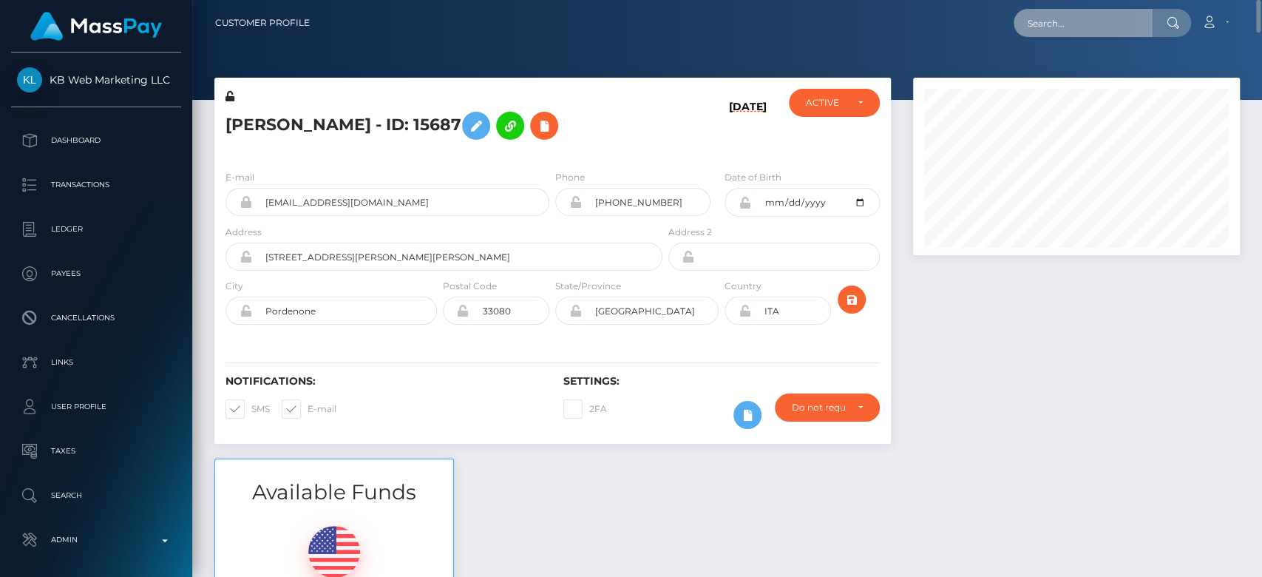
click at [1070, 22] on input "text" at bounding box center [1082, 23] width 139 height 28
paste input "noxynokwanda52@gmail.com"
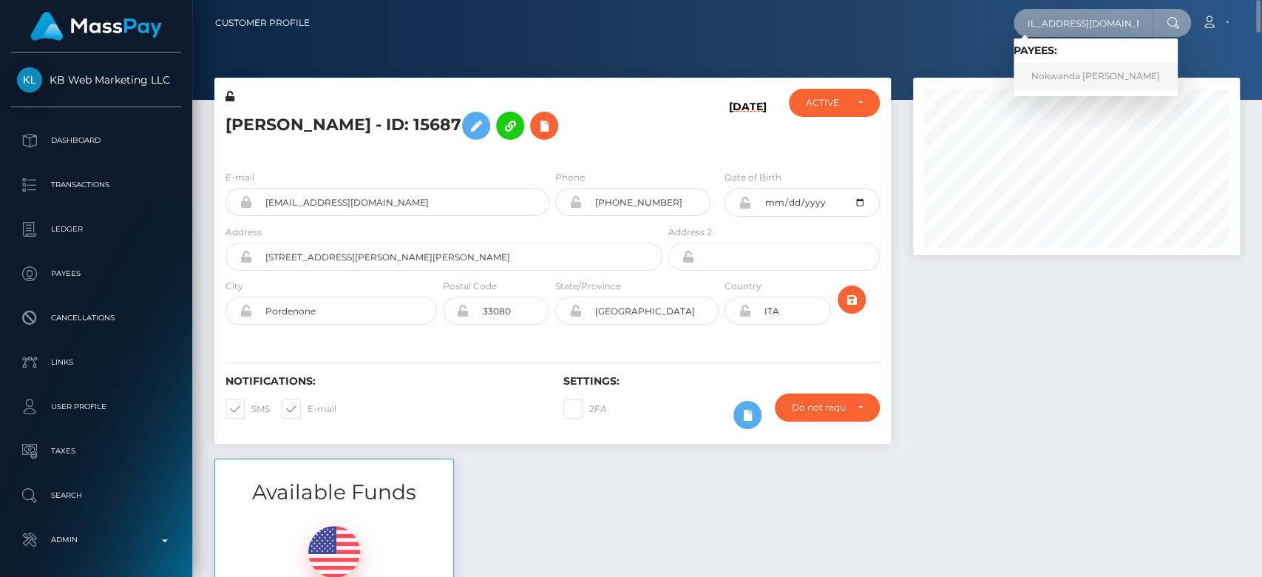
type input "noxynokwanda52@gmail.com"
click at [1067, 74] on link "Nokwanda Patricia Vezi" at bounding box center [1095, 76] width 164 height 27
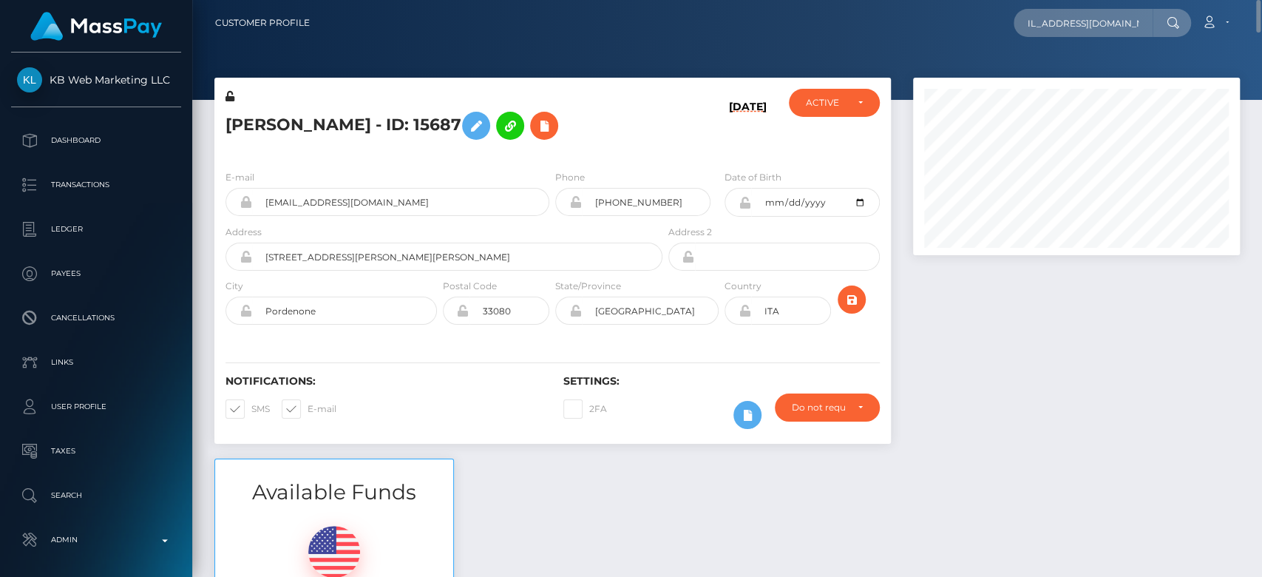
scroll to position [0, 0]
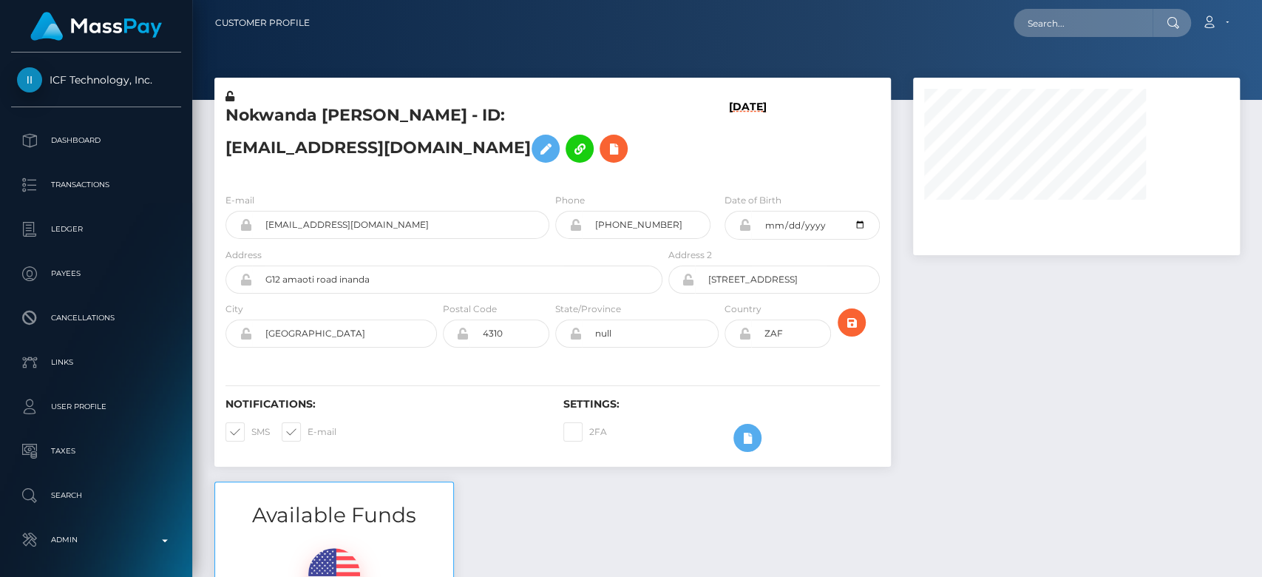
click at [1129, 478] on div at bounding box center [1076, 280] width 349 height 404
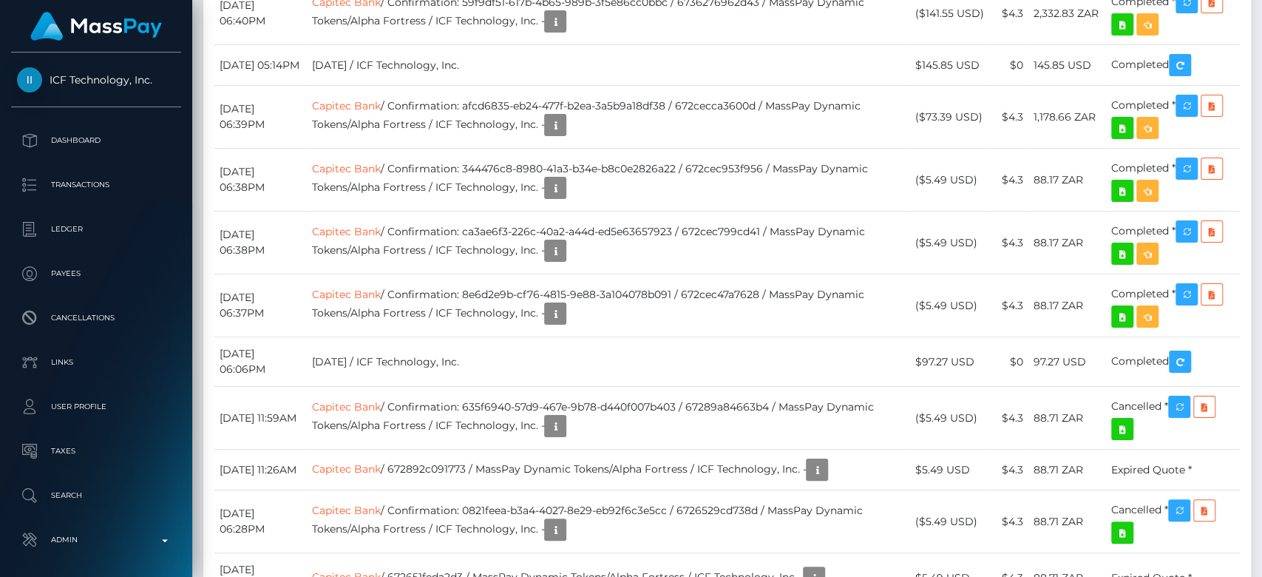
scroll to position [7570, 0]
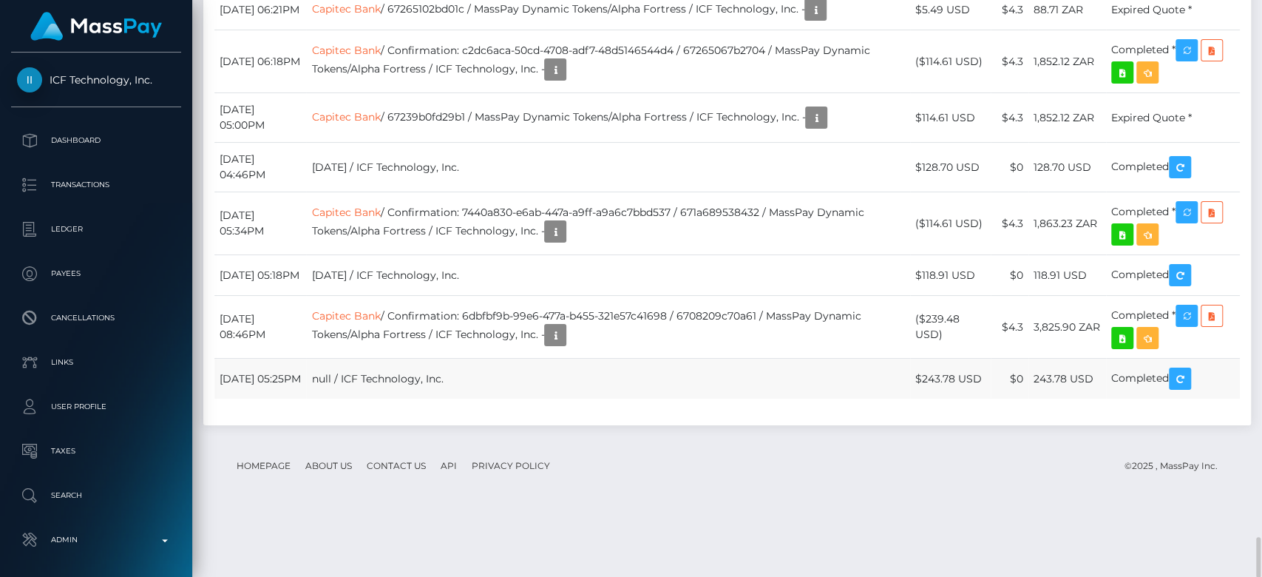
click at [1001, 399] on td "$0" at bounding box center [1009, 378] width 38 height 41
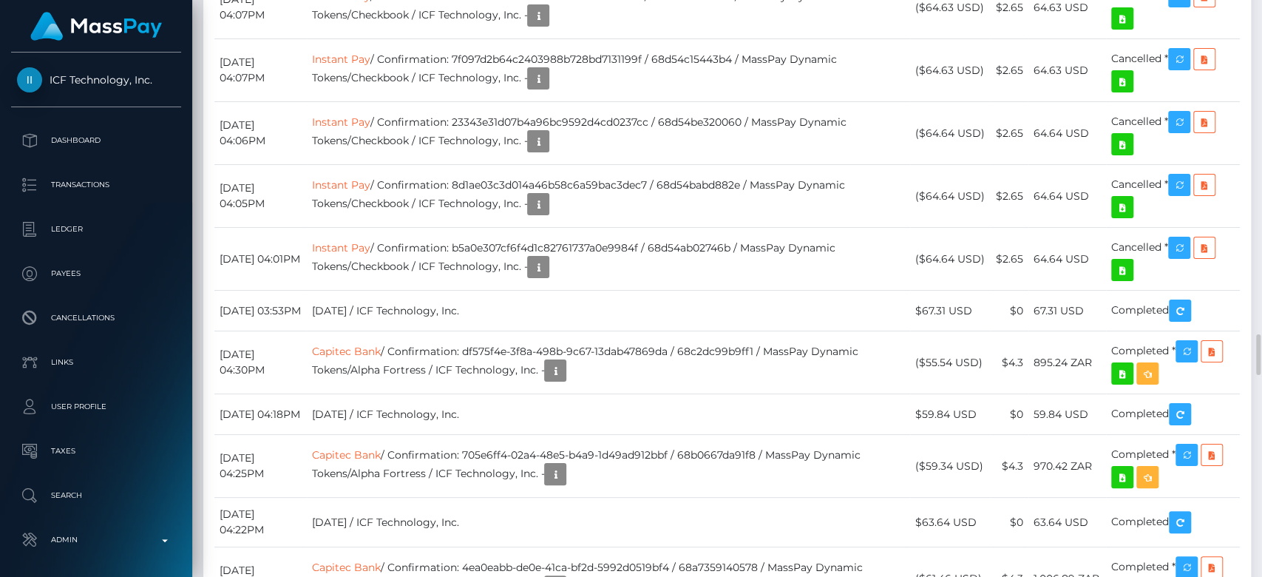
scroll to position [4759, 0]
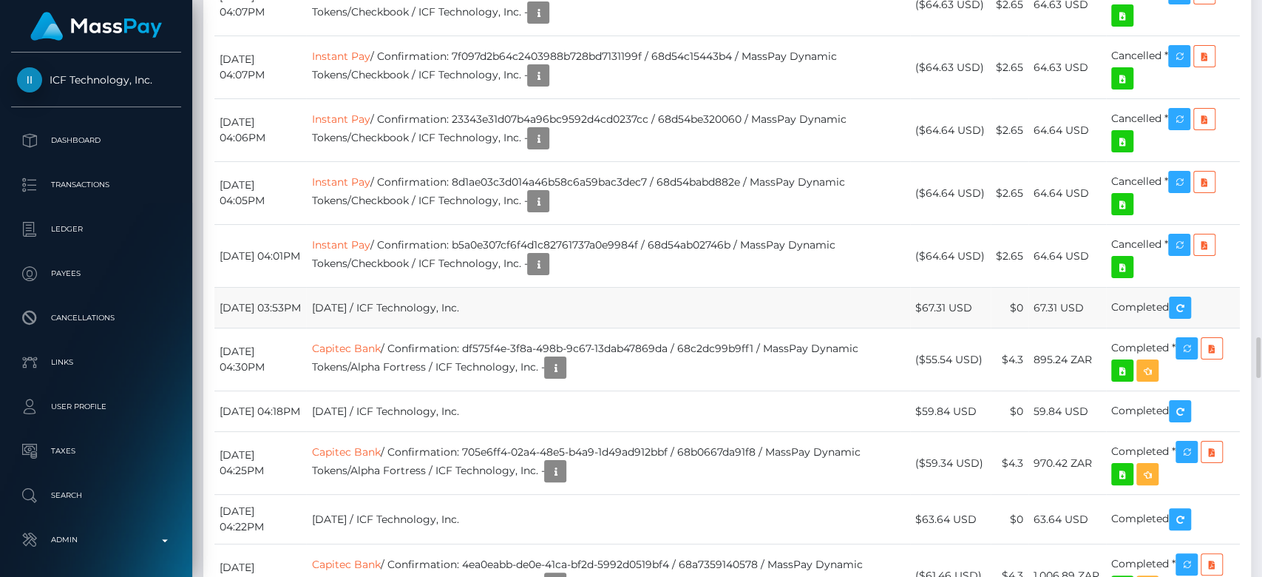
drag, startPoint x: 984, startPoint y: 275, endPoint x: 922, endPoint y: 288, distance: 63.5
click at [922, 288] on td "$67.31 USD" at bounding box center [950, 308] width 81 height 41
copy td "$67.31 USD"
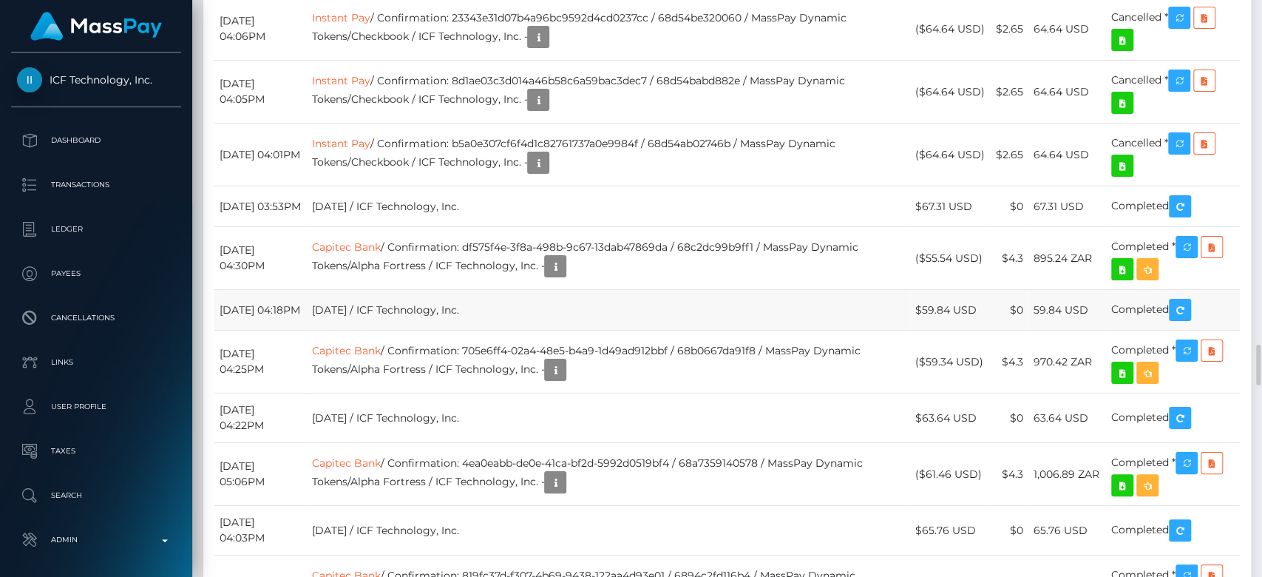
scroll to position [4855, 0]
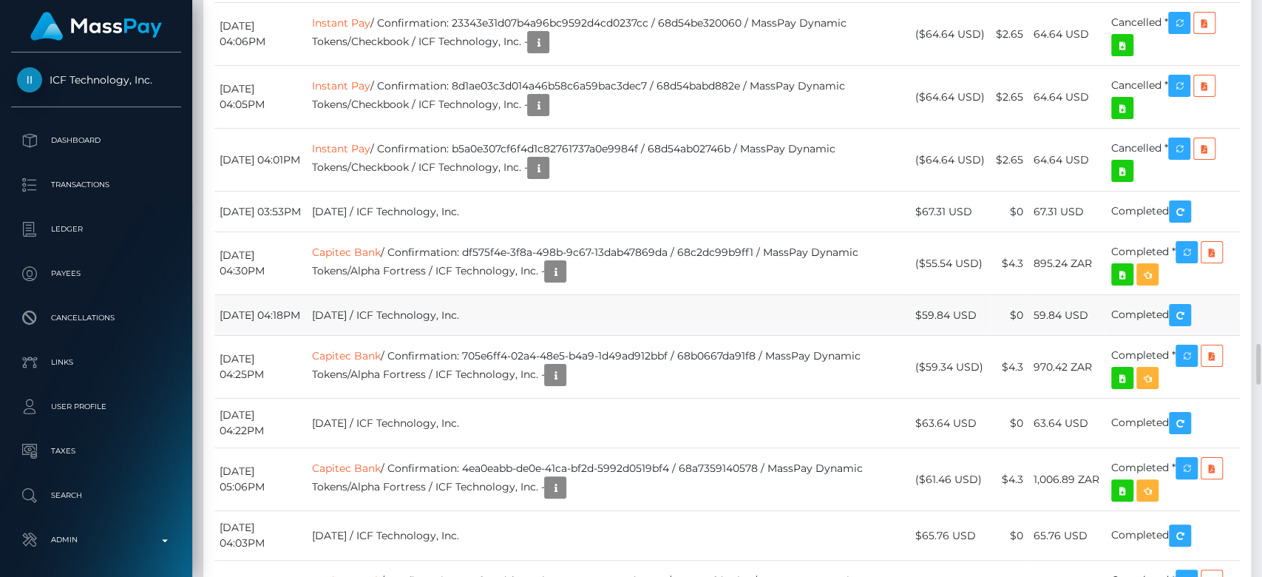
drag, startPoint x: 985, startPoint y: 293, endPoint x: 908, endPoint y: 293, distance: 76.9
click at [908, 295] on tr "September 11, 2025 04:18PM Sept 11 2025 / ICF Technology, Inc. $59.84 USD $0 59…" at bounding box center [726, 315] width 1025 height 41
copy tr "$59.84 USD"
click at [981, 297] on td "$59.84 USD" at bounding box center [950, 315] width 81 height 41
drag, startPoint x: 982, startPoint y: 297, endPoint x: 926, endPoint y: 300, distance: 56.3
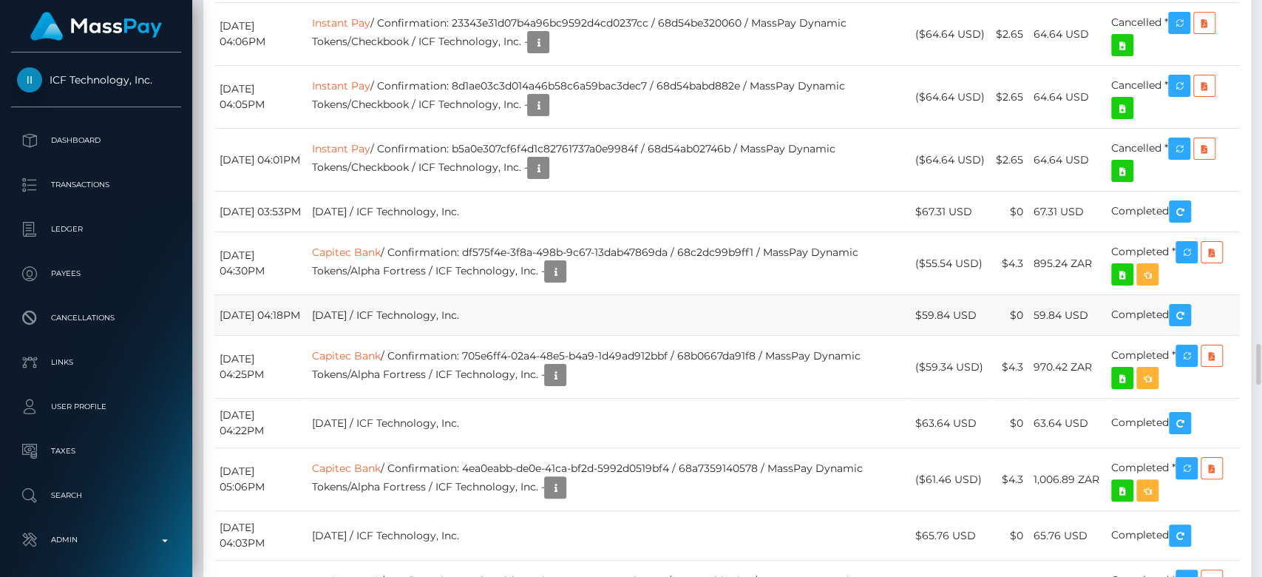
click at [926, 300] on td "$59.84 USD" at bounding box center [950, 315] width 81 height 41
click at [922, 300] on td "$59.84 USD" at bounding box center [950, 315] width 81 height 41
drag, startPoint x: 922, startPoint y: 300, endPoint x: 979, endPoint y: 294, distance: 56.5
click at [979, 295] on td "$59.84 USD" at bounding box center [950, 315] width 81 height 41
copy td "$59.84 USD"
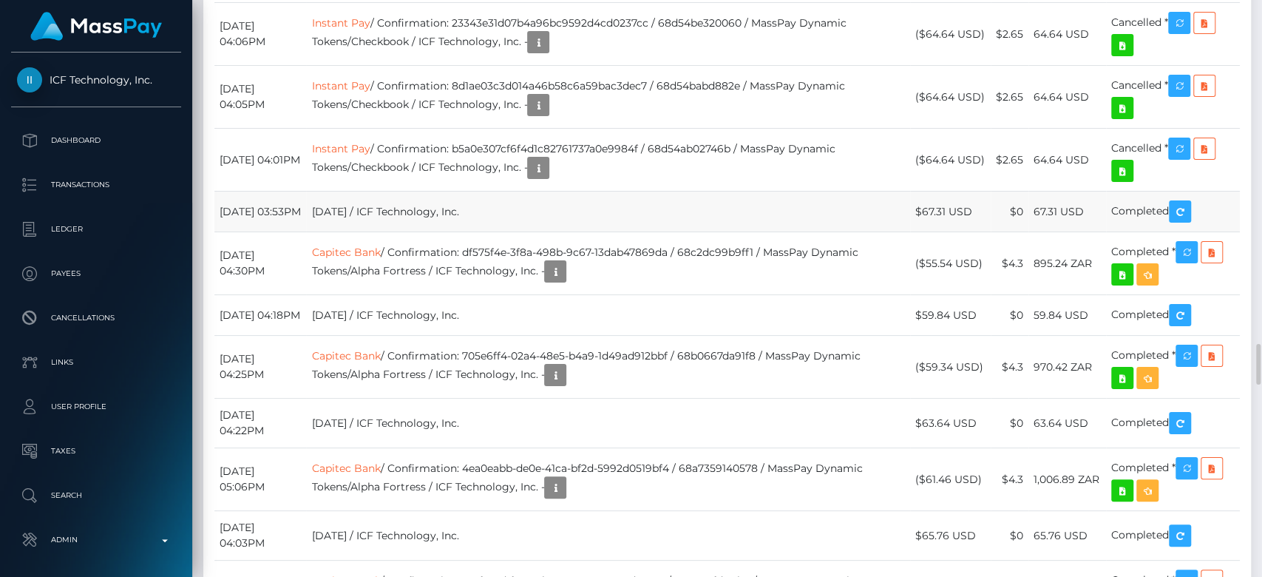
drag, startPoint x: 988, startPoint y: 187, endPoint x: 922, endPoint y: 184, distance: 66.6
click at [922, 191] on td "$67.31 USD" at bounding box center [950, 211] width 81 height 41
copy td "$67.31 USD"
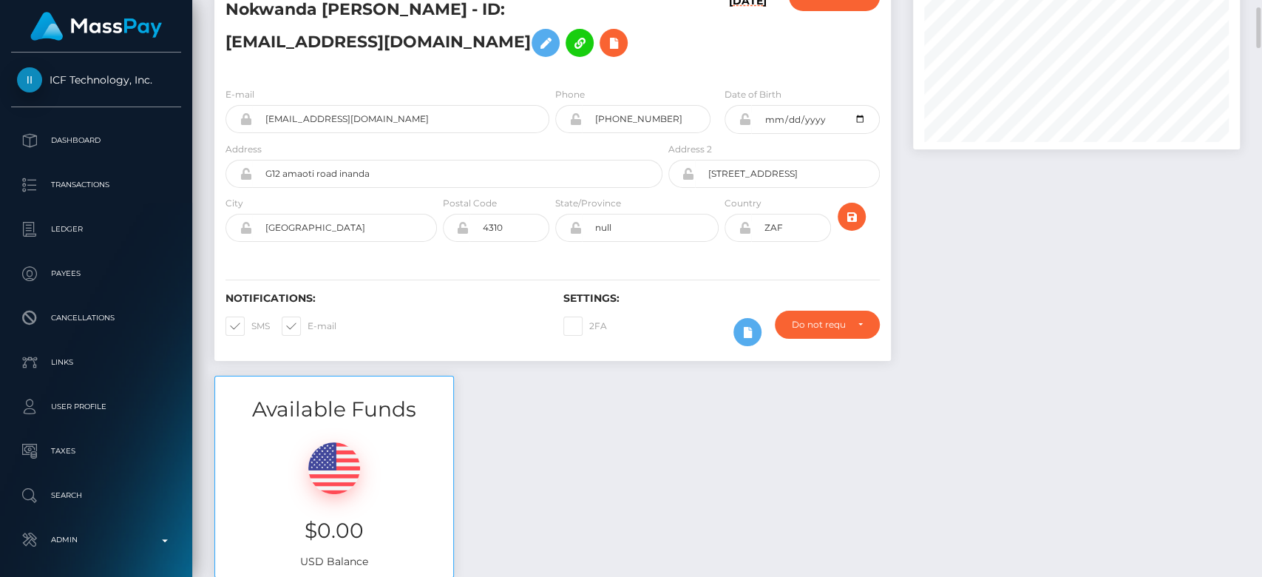
scroll to position [0, 0]
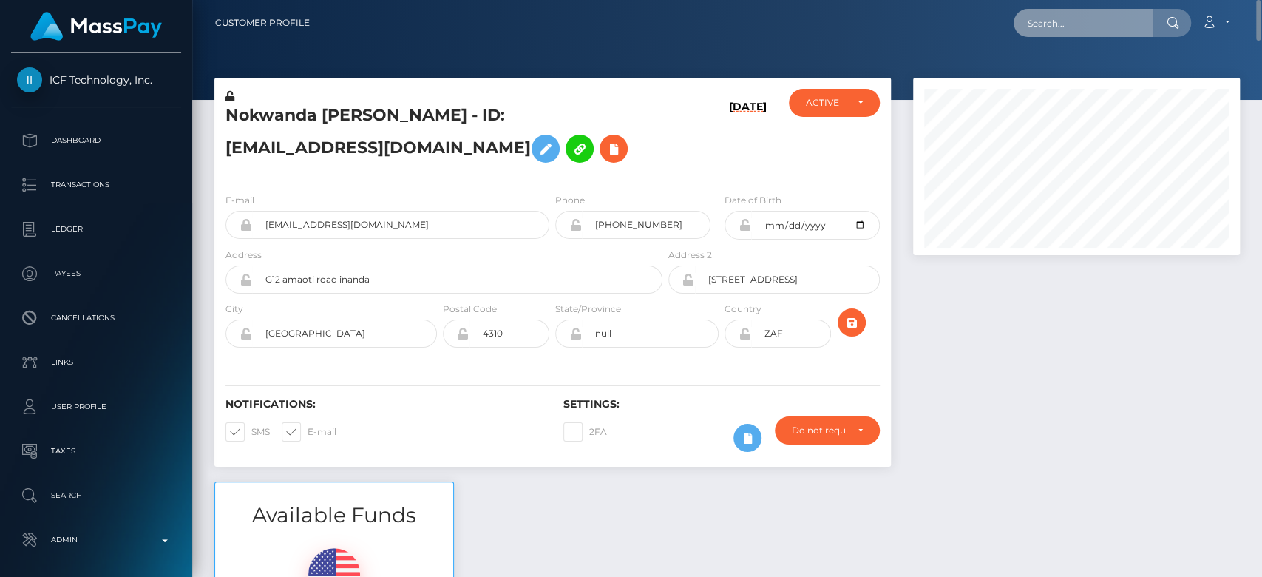
click at [1066, 21] on input "text" at bounding box center [1082, 23] width 139 height 28
paste input "dinomurrr457@gmail.com"
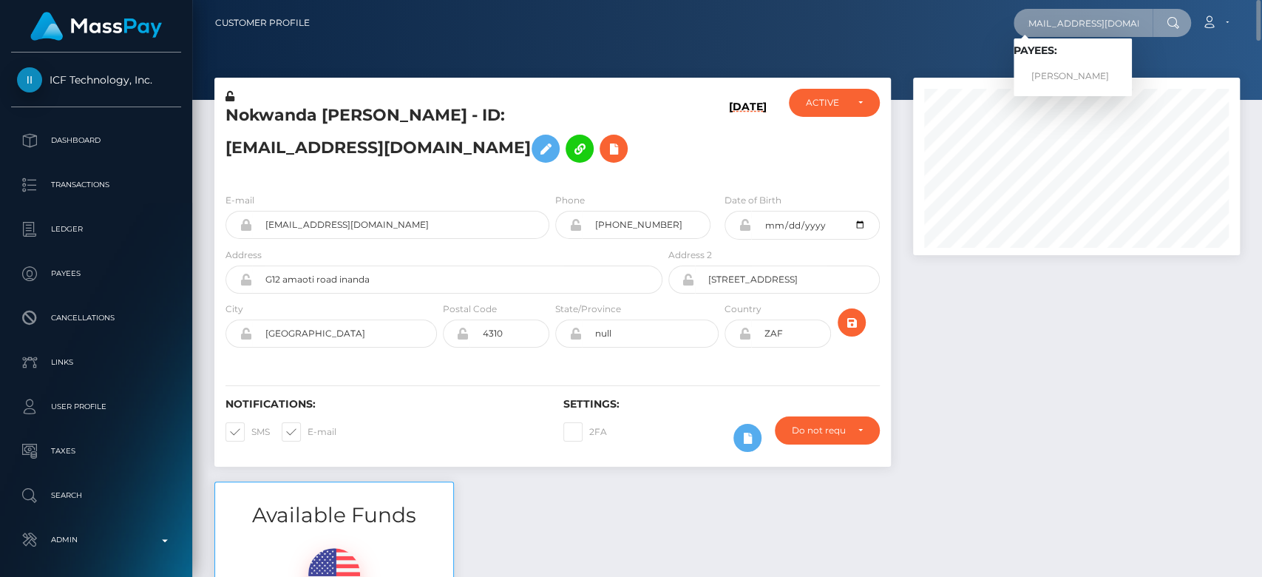
type input "dinomurrr457@gmail.com"
click at [1083, 73] on link "DIANA KONIEVA" at bounding box center [1072, 76] width 118 height 27
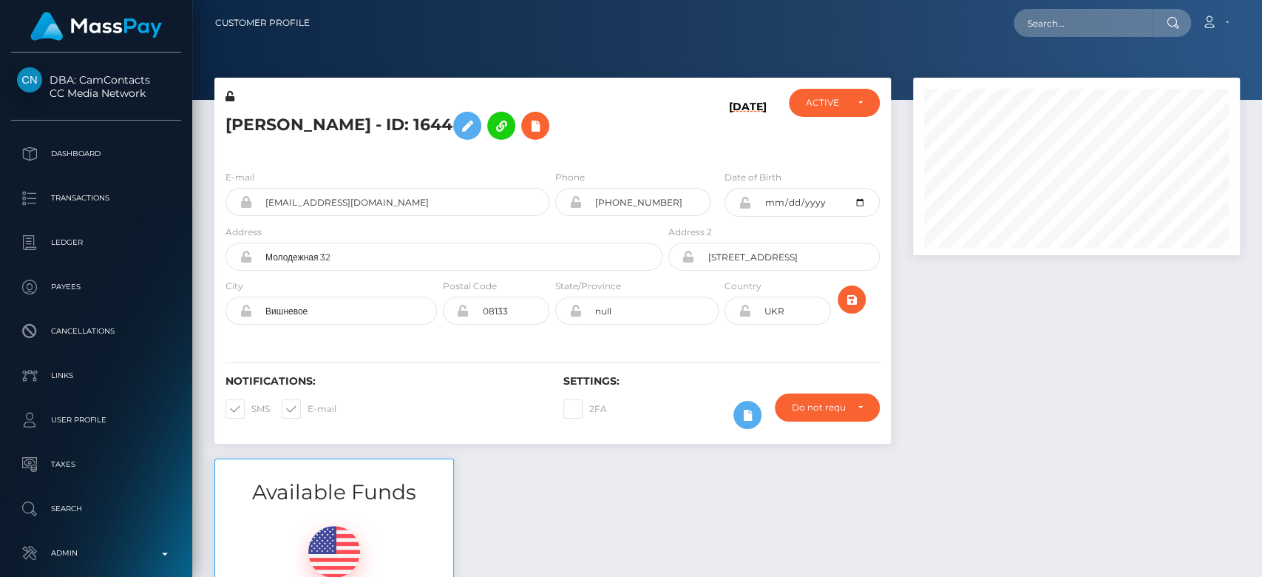
scroll to position [177, 327]
click at [1076, 33] on input "text" at bounding box center [1082, 23] width 139 height 28
paste input "[EMAIL_ADDRESS][DOMAIN_NAME]"
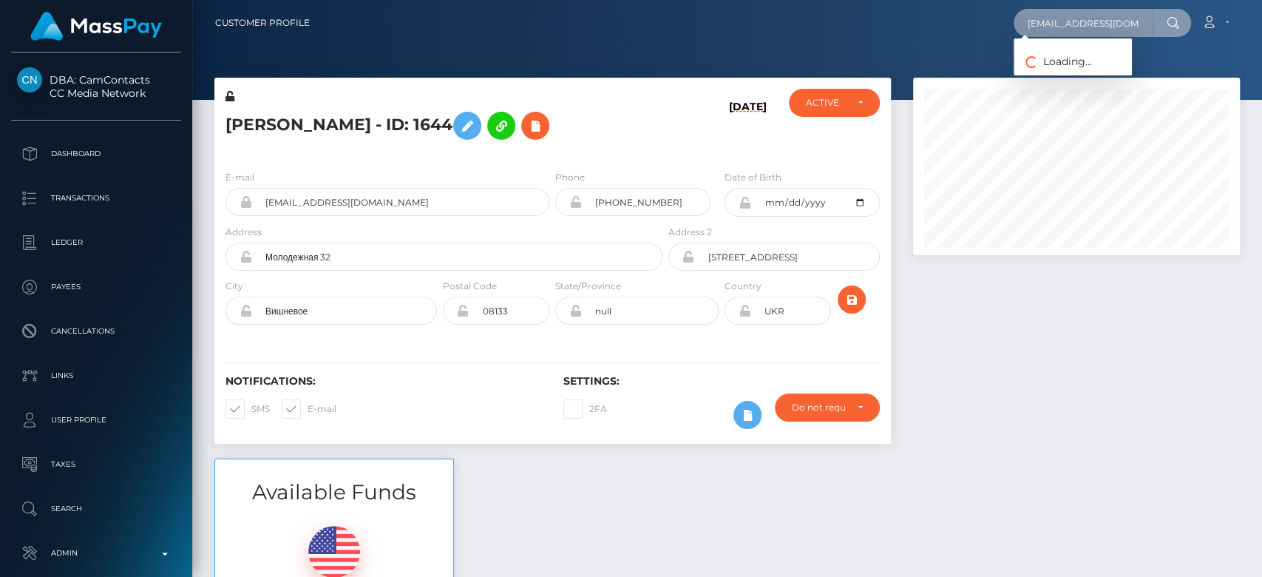
scroll to position [0, 8]
type input "[EMAIL_ADDRESS][DOMAIN_NAME]"
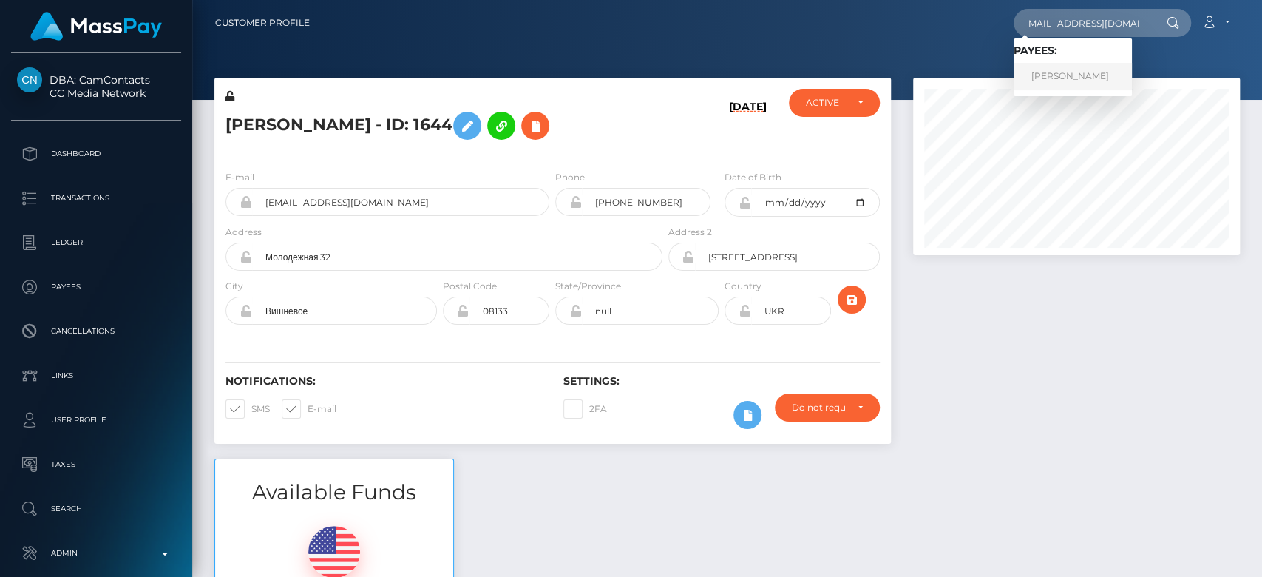
click at [1100, 69] on link "DIANA KONIEVA" at bounding box center [1072, 76] width 118 height 27
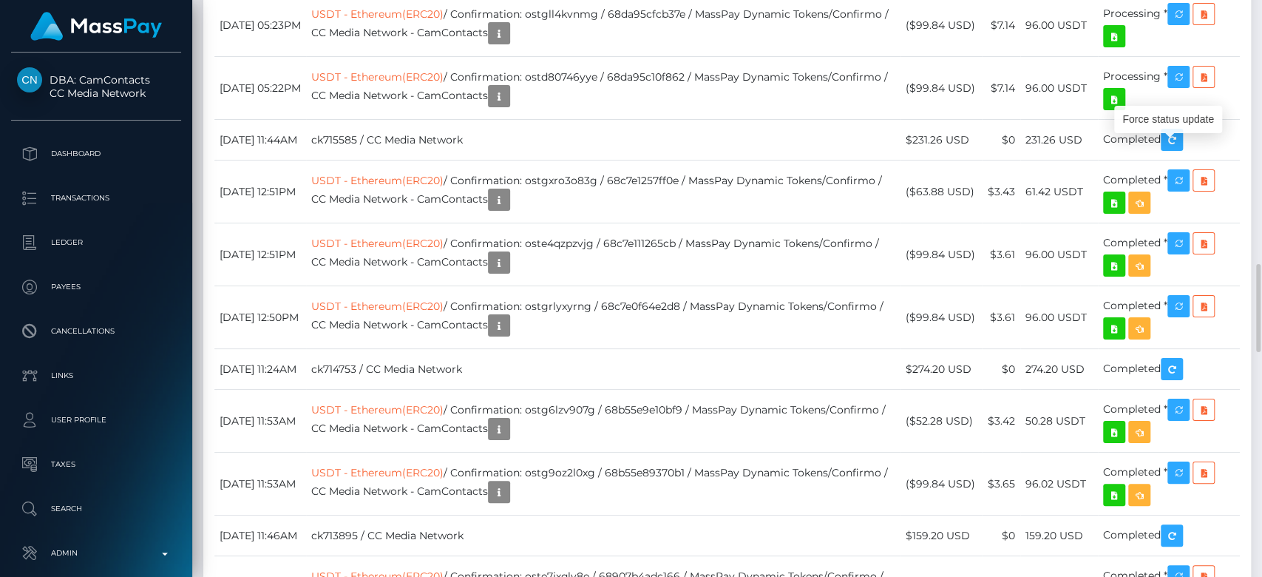
scroll to position [177, 327]
click at [1184, 24] on icon "button" at bounding box center [1178, 14] width 18 height 18
click at [1177, 86] on icon "button" at bounding box center [1178, 77] width 18 height 18
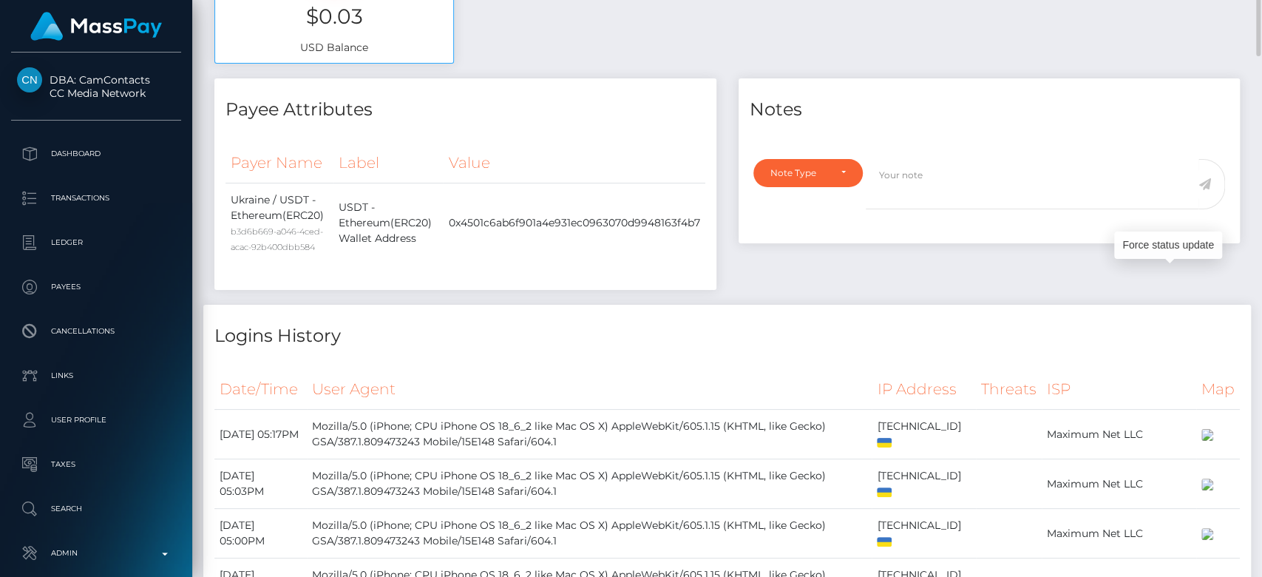
scroll to position [0, 0]
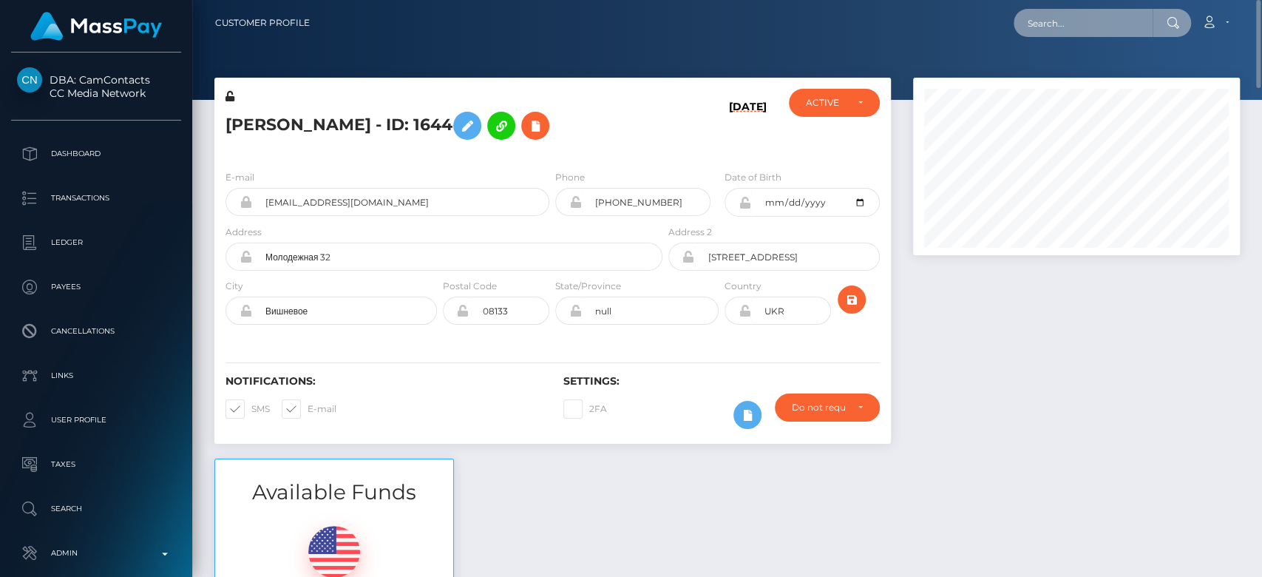
click at [1064, 27] on input "text" at bounding box center [1082, 23] width 139 height 28
paste input "circejewel@gmail.com"
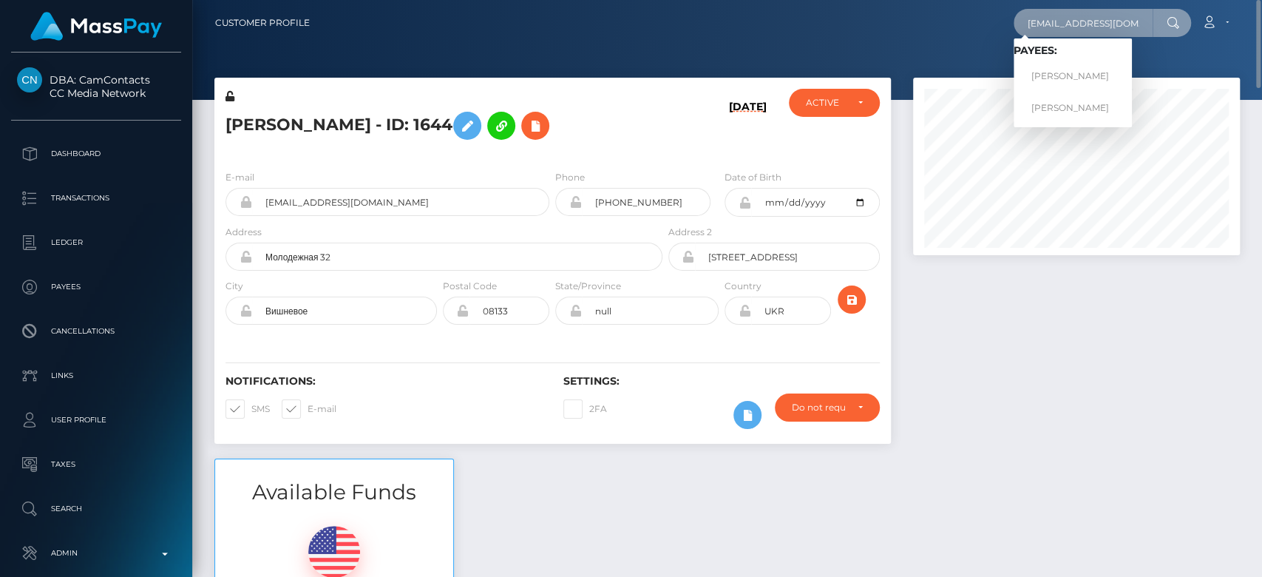
type input "circejewel@gmail.com"
click at [1083, 76] on link "TARA O'CONNELL METIER" at bounding box center [1072, 76] width 118 height 27
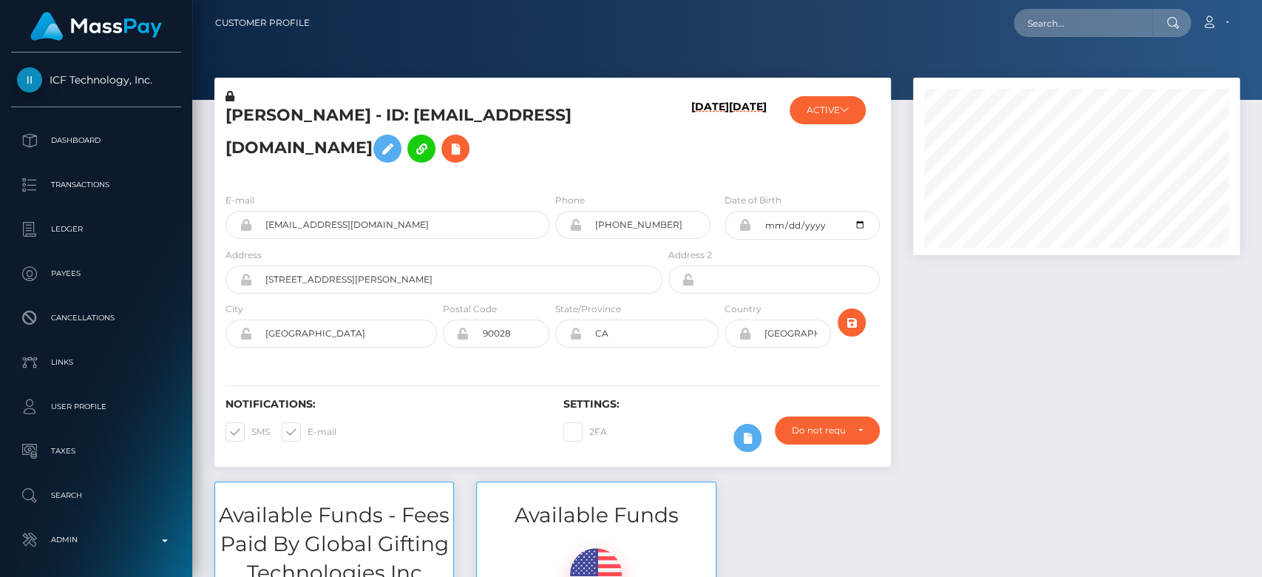
scroll to position [177, 327]
click at [1070, 328] on div at bounding box center [1076, 280] width 349 height 404
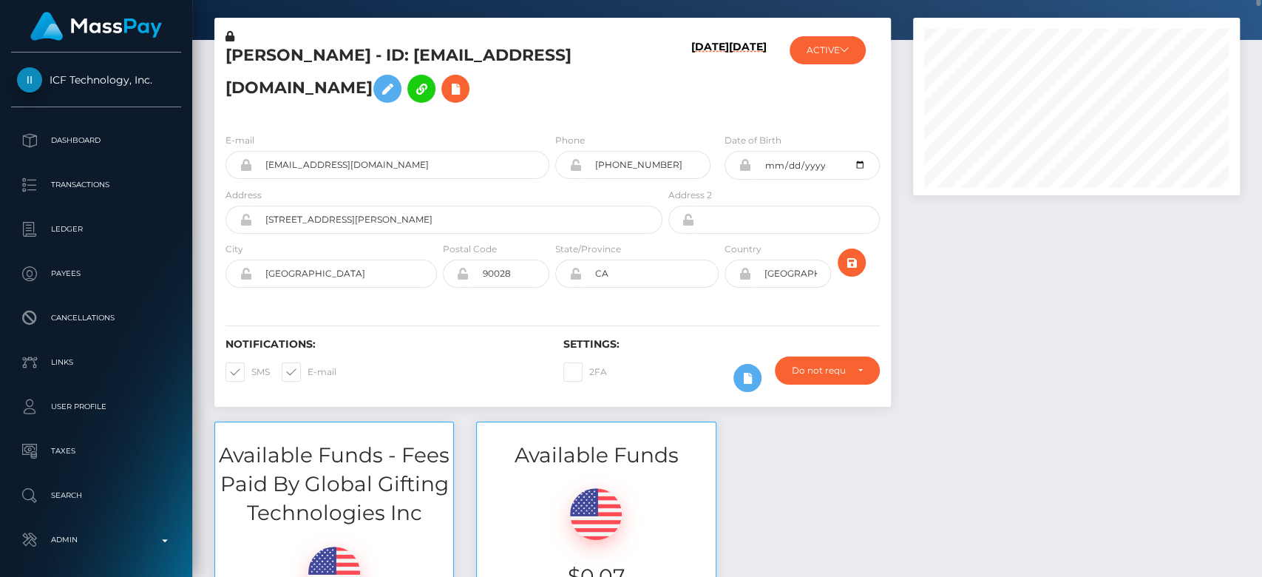
scroll to position [84, 0]
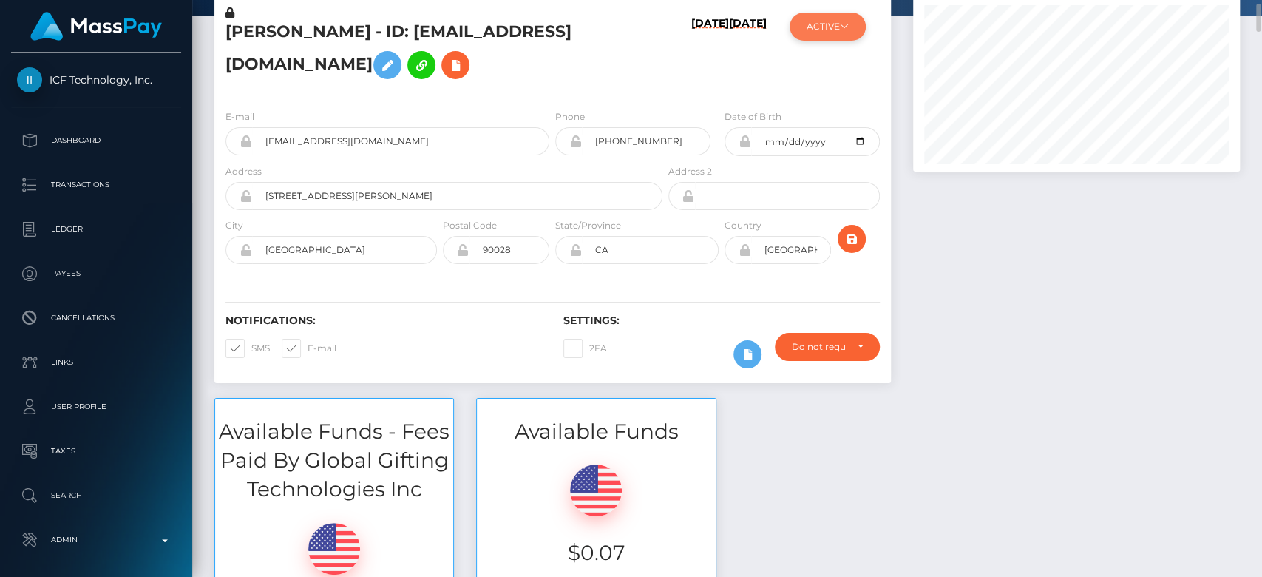
click at [814, 35] on button "ACTIVE" at bounding box center [827, 27] width 76 height 28
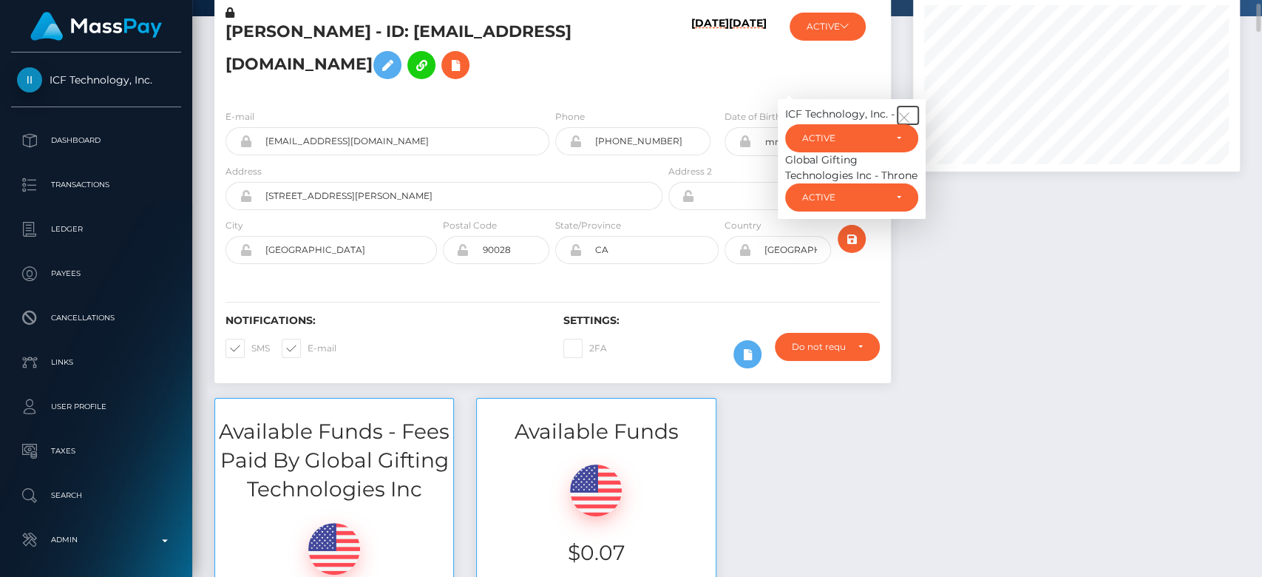
click at [908, 111] on icon "button" at bounding box center [903, 117] width 13 height 13
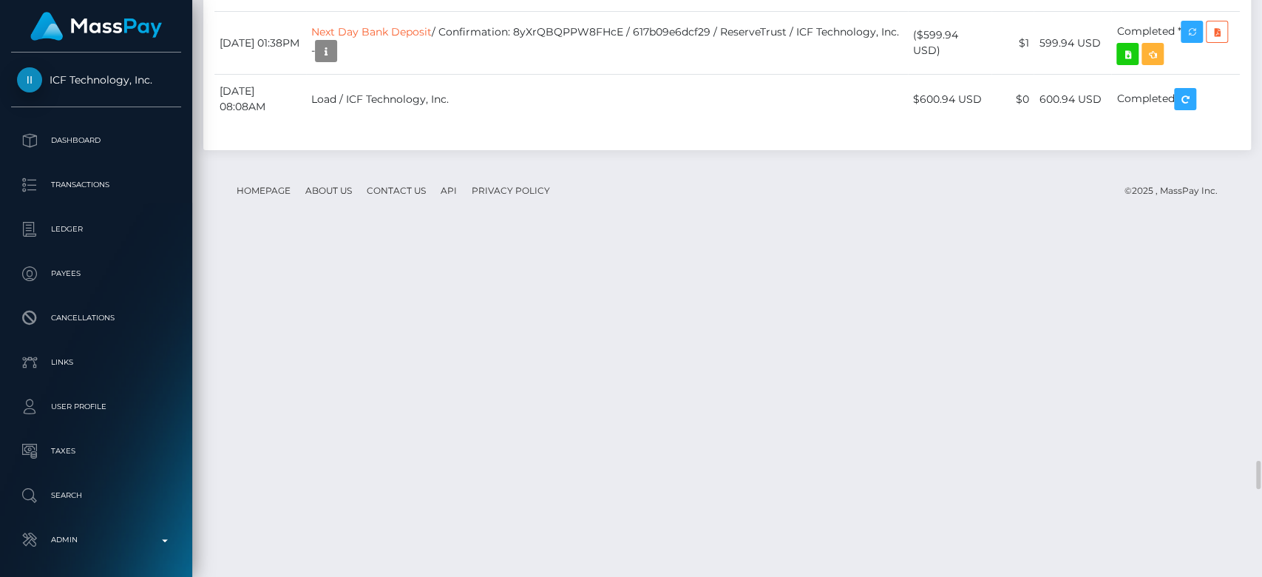
scroll to position [9395, 0]
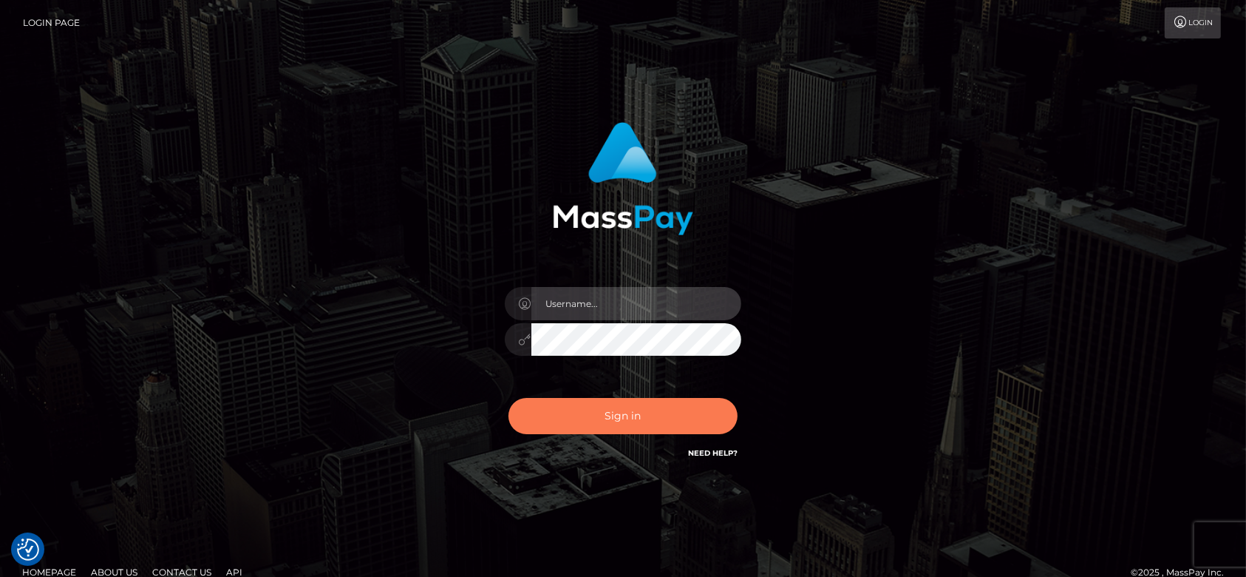
type input "[DOMAIN_NAME]"
click at [662, 404] on button "Sign in" at bounding box center [623, 416] width 229 height 36
type input "fr.es"
click at [647, 426] on button "Sign in" at bounding box center [623, 416] width 229 height 36
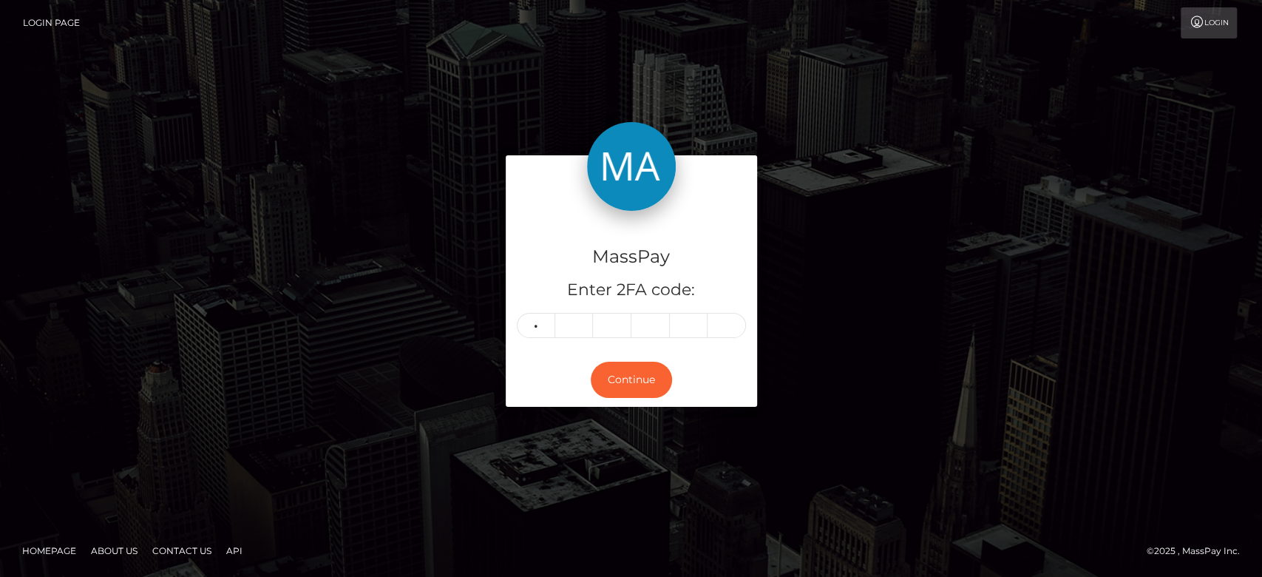
type input "5"
type input "8"
type input "1"
type input "4"
type input "9"
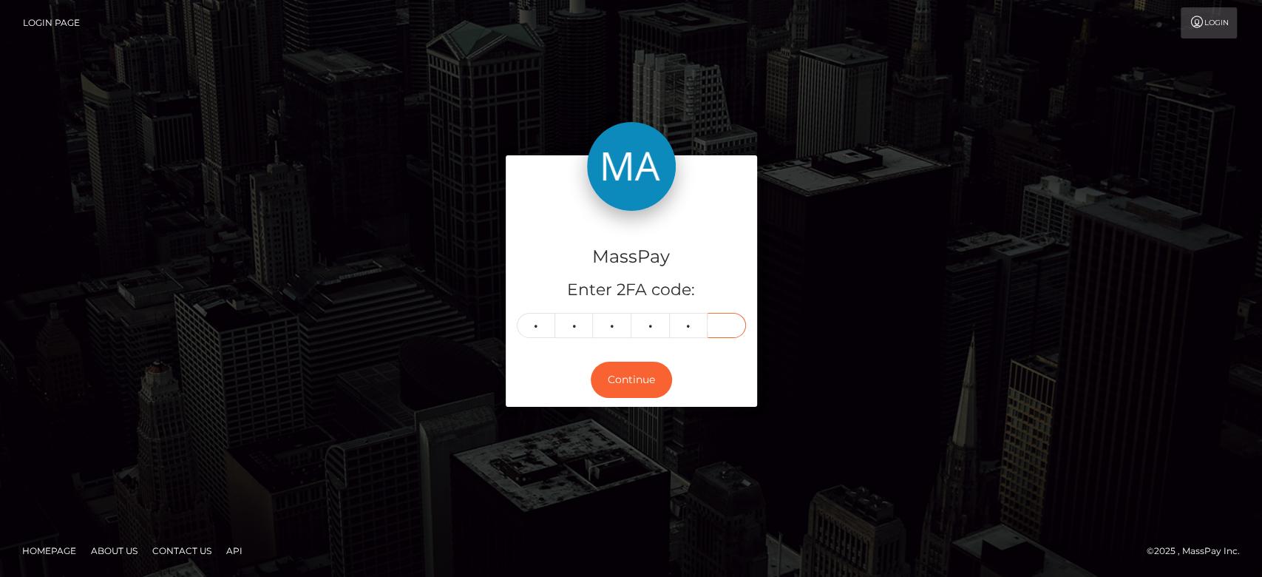
type input "6"
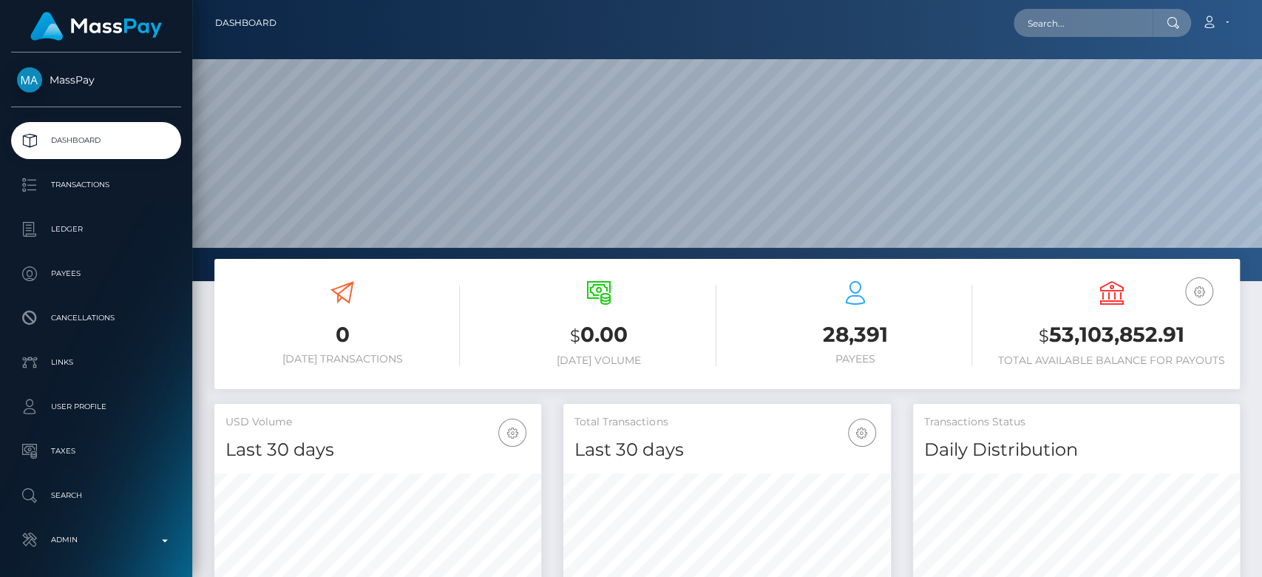
scroll to position [261, 327]
click at [1062, 30] on input "text" at bounding box center [1082, 23] width 139 height 28
paste input "[EMAIL_ADDRESS][DOMAIN_NAME]"
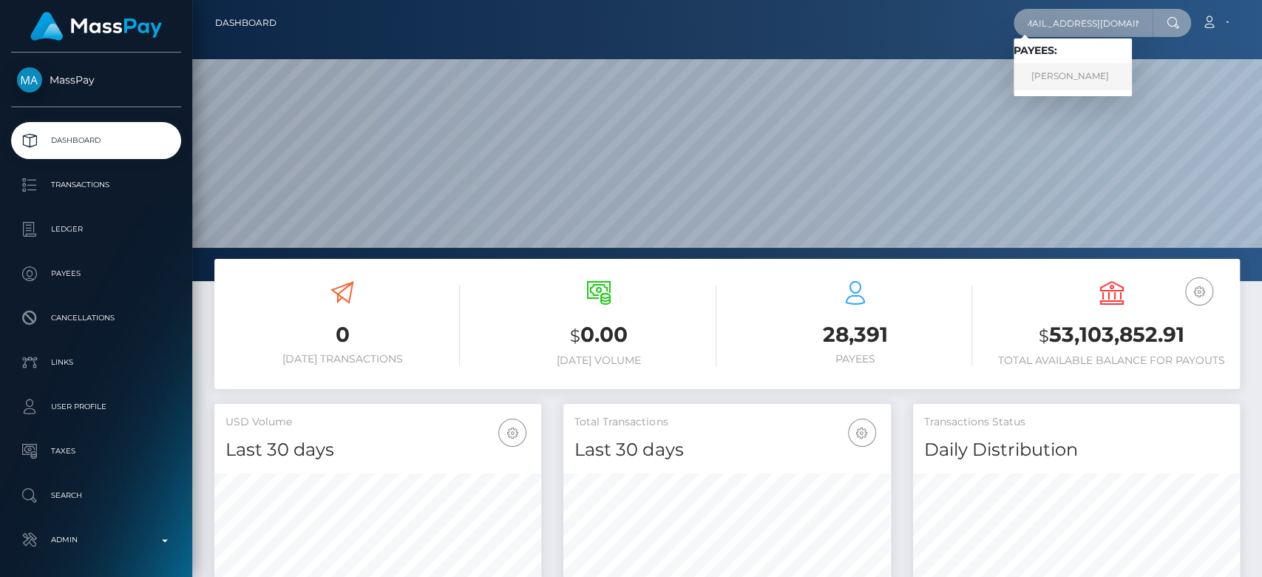
type input "[EMAIL_ADDRESS][DOMAIN_NAME]"
click at [1075, 69] on link "Ana Radu" at bounding box center [1072, 76] width 118 height 27
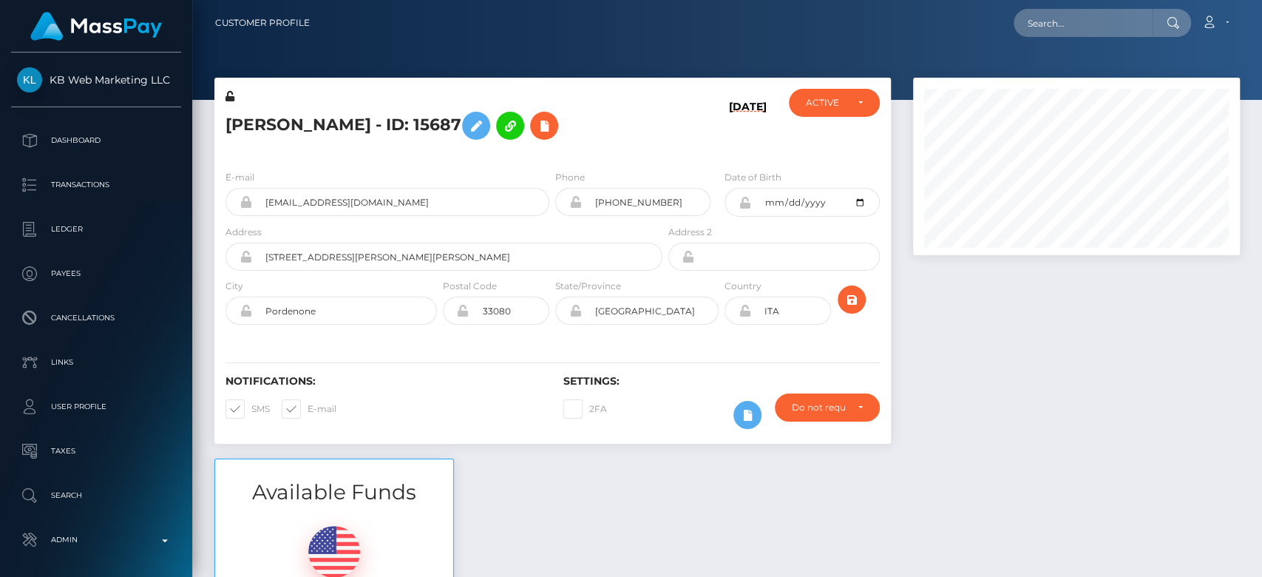
scroll to position [177, 327]
click at [992, 315] on div at bounding box center [1076, 268] width 349 height 381
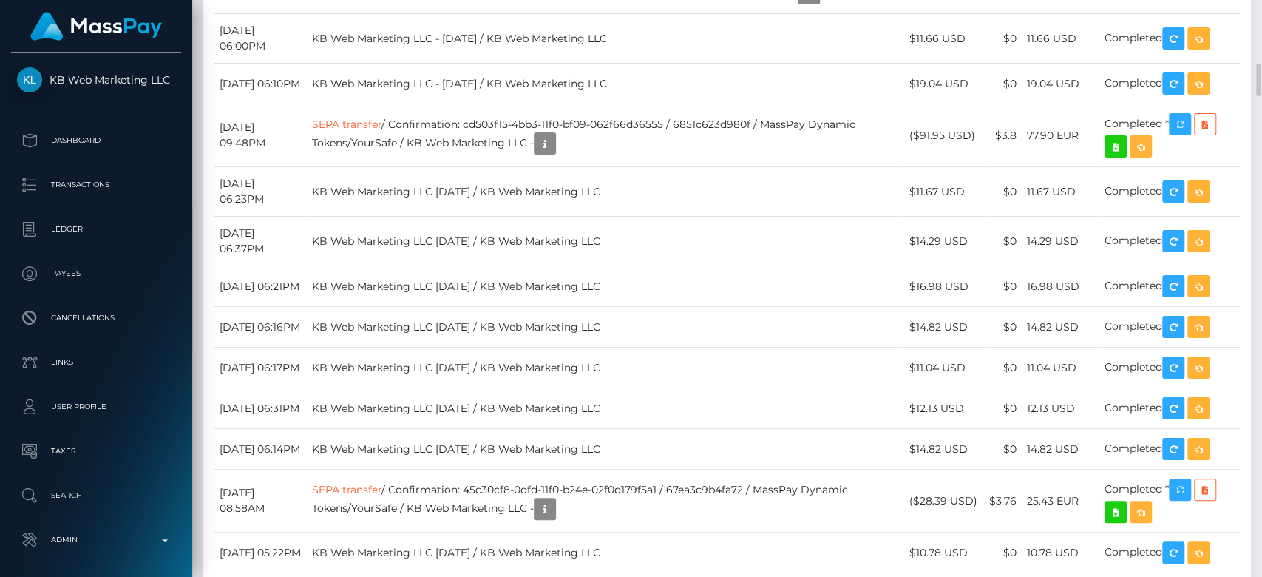
scroll to position [1979, 0]
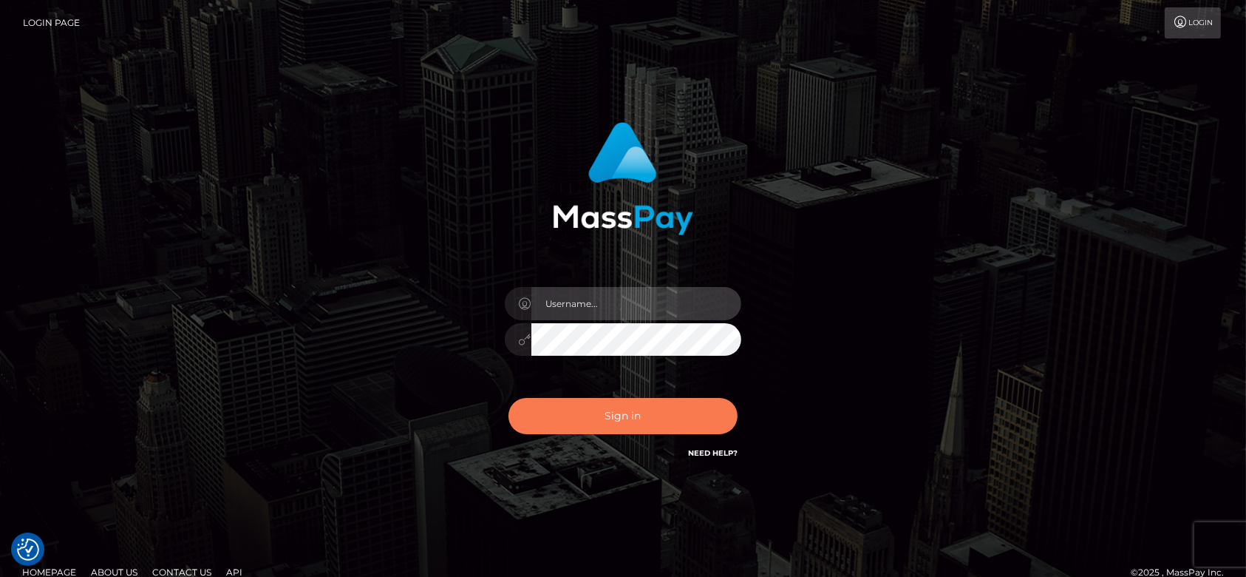
type input "[DOMAIN_NAME]"
click at [605, 422] on button "Sign in" at bounding box center [623, 416] width 229 height 36
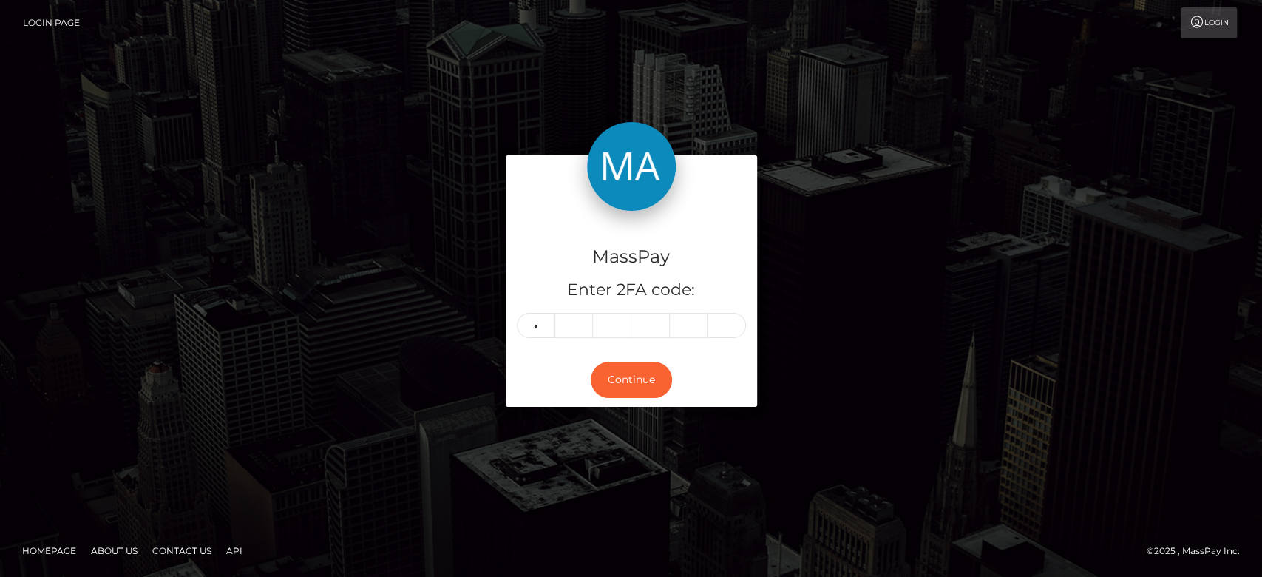
type input "2"
type input "7"
type input "9"
type input "2"
type input "7"
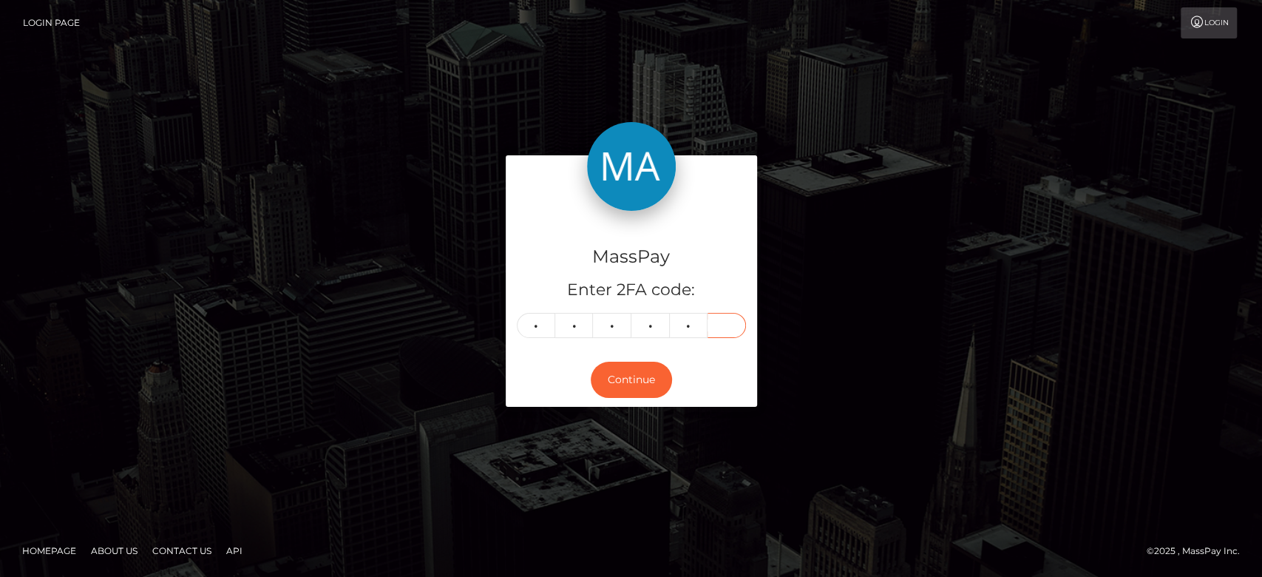
type input "1"
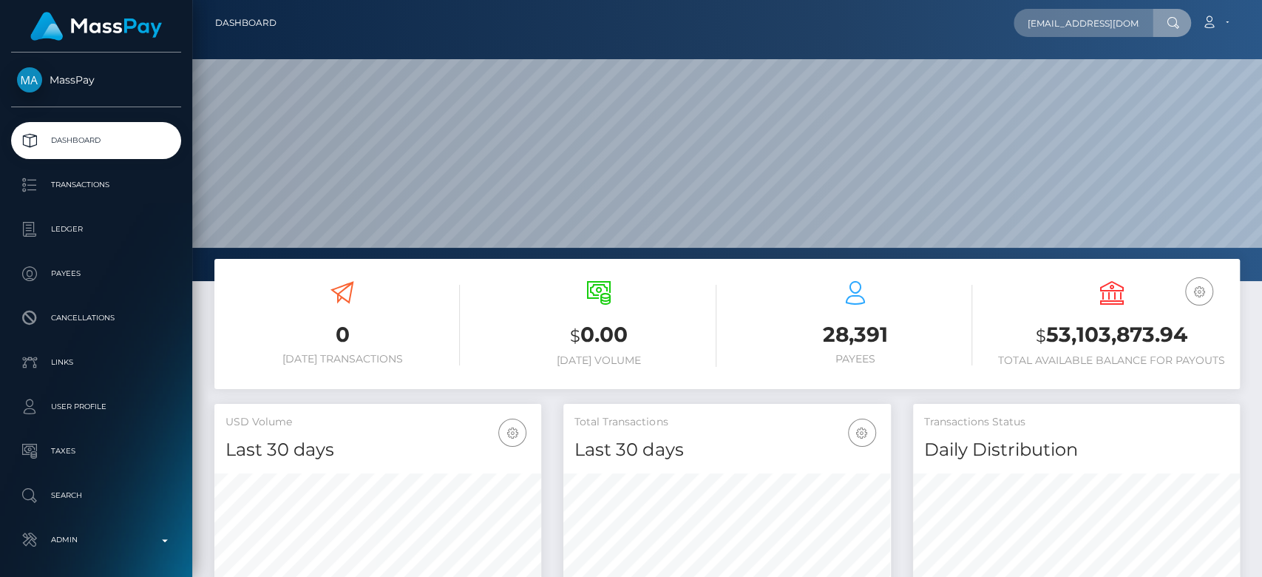
scroll to position [0, 19]
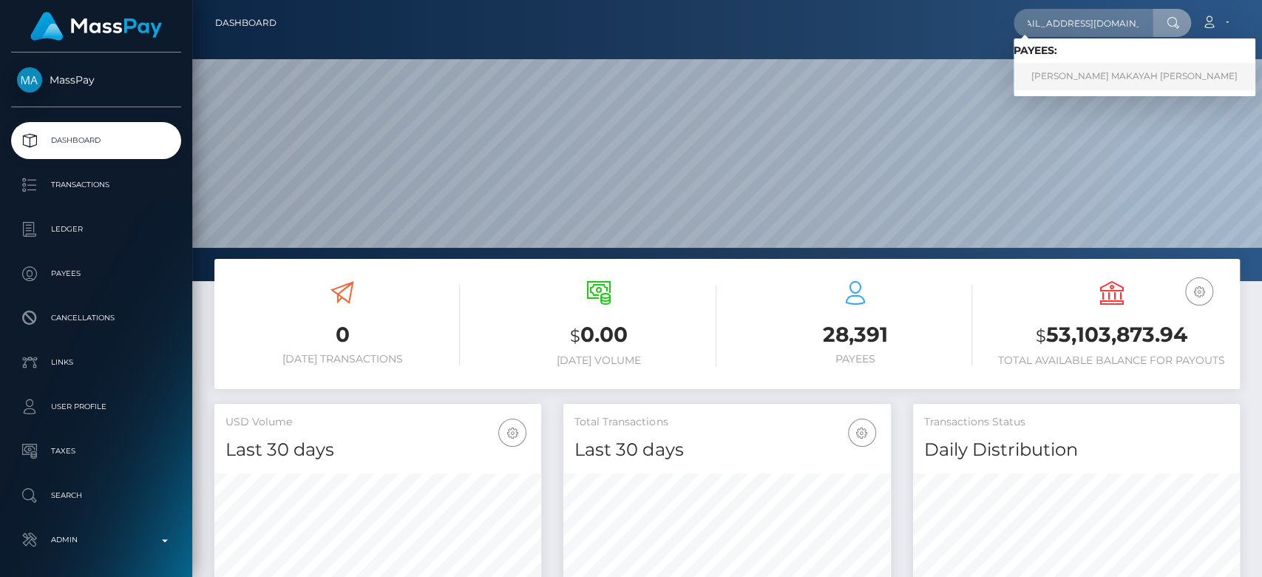
type input "kerabenjamin38@gmail.com"
click at [1091, 73] on link "KERA MAKAYAH BENJAMIN" at bounding box center [1134, 76] width 242 height 27
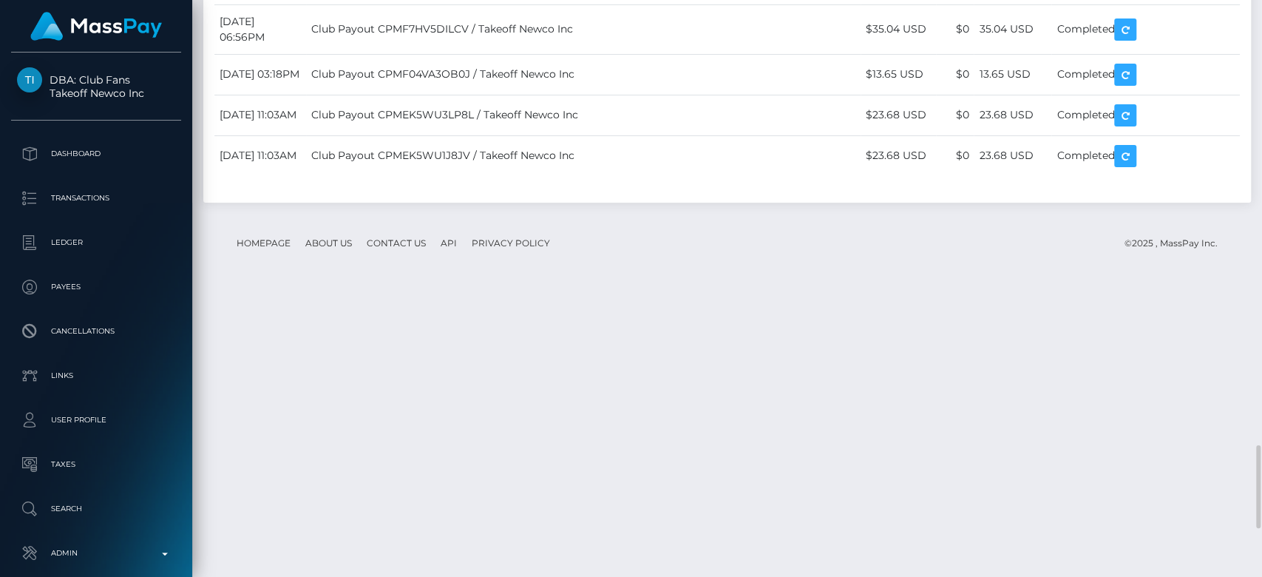
scroll to position [177, 327]
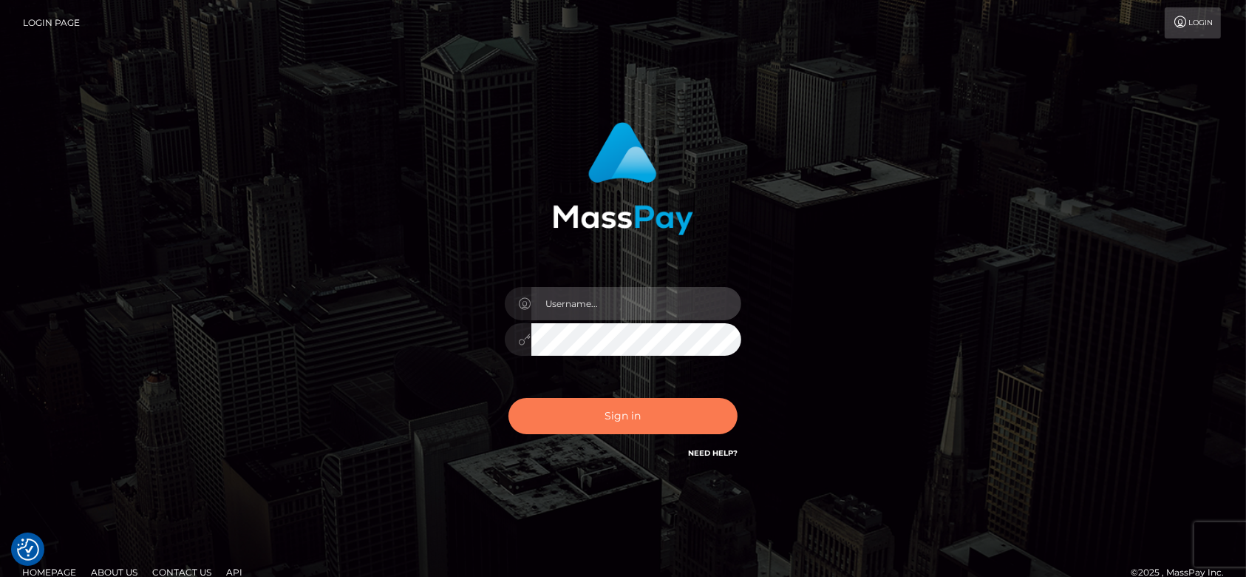
type input "[DOMAIN_NAME]"
click at [598, 408] on button "Sign in" at bounding box center [623, 416] width 229 height 36
type input "[DOMAIN_NAME]"
click at [609, 411] on button "Sign in" at bounding box center [623, 416] width 229 height 36
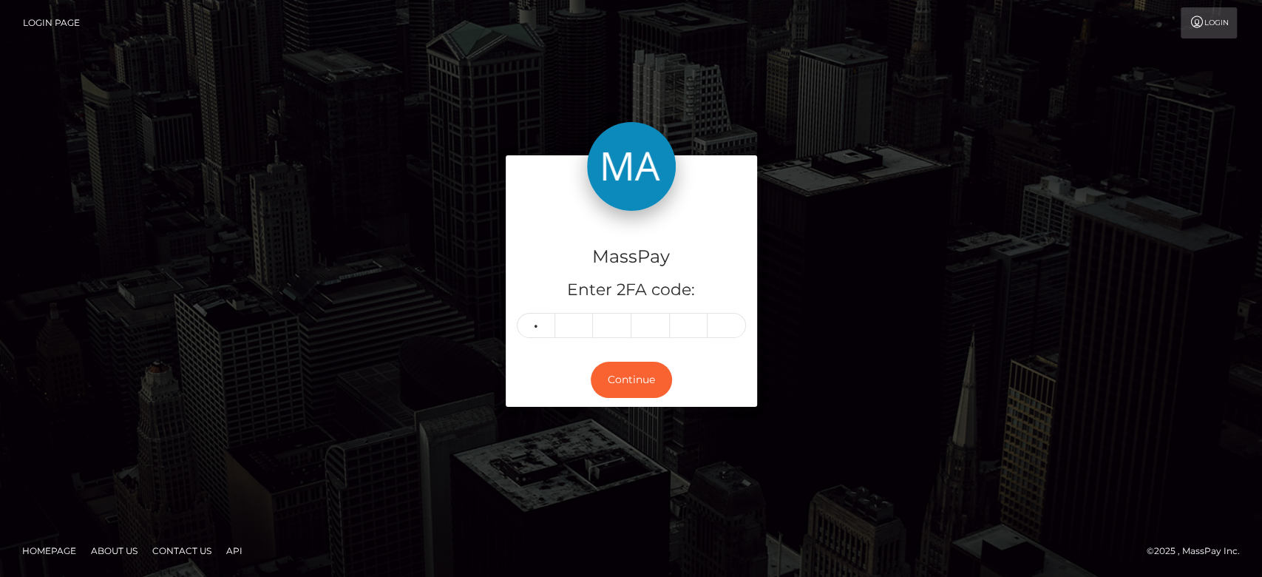
type input "7"
type input "4"
type input "7"
type input "1"
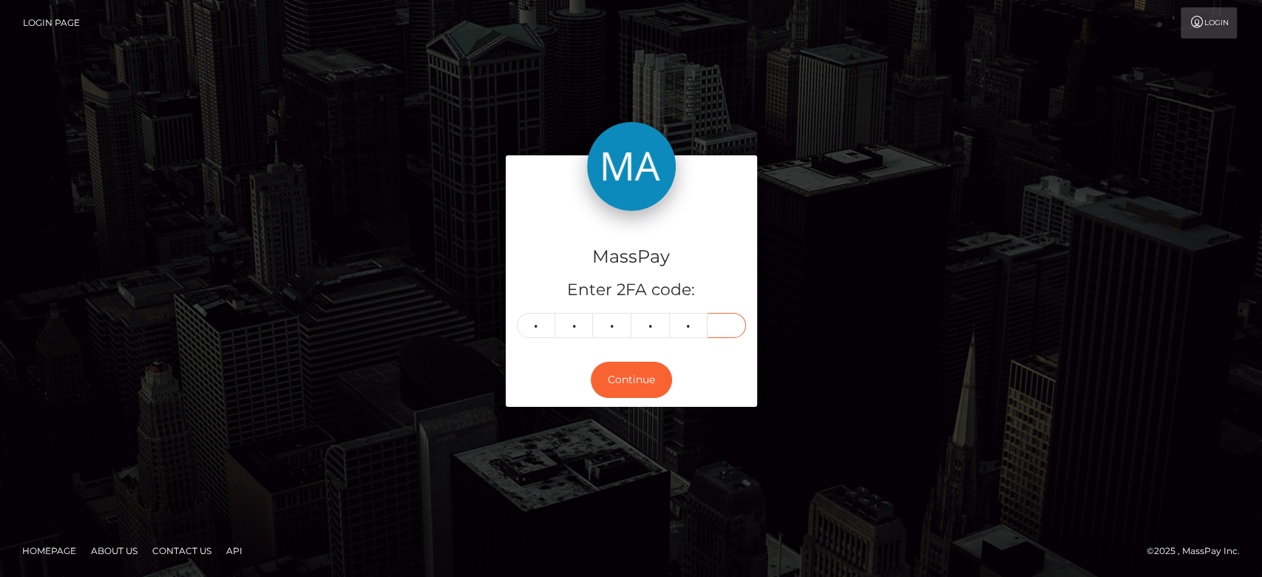
type input "2"
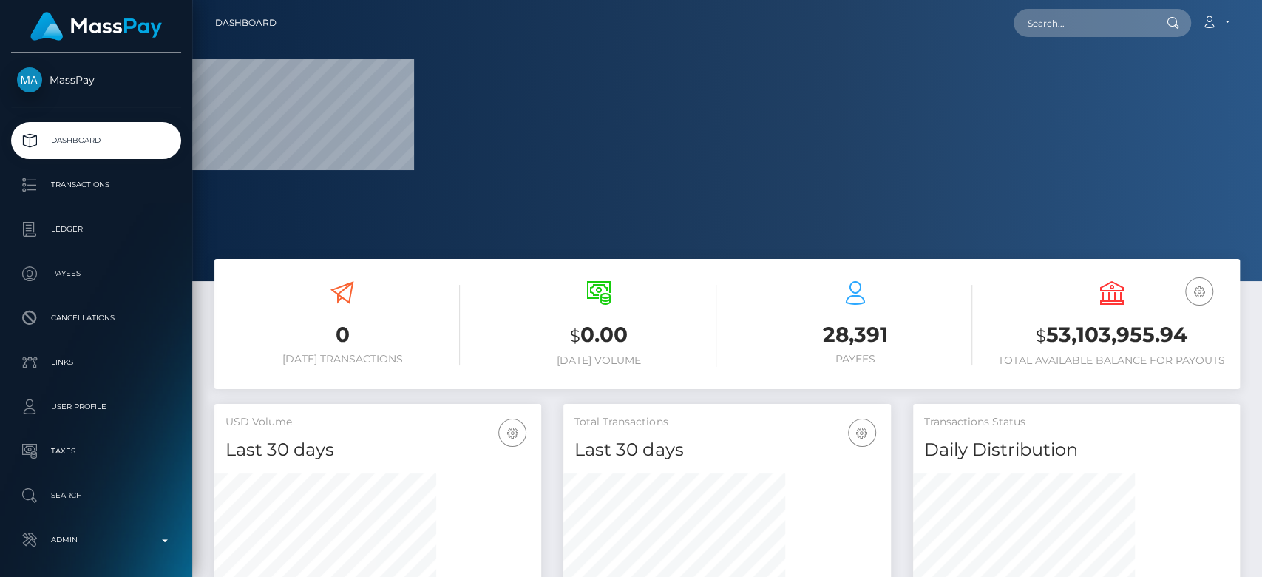
scroll to position [261, 327]
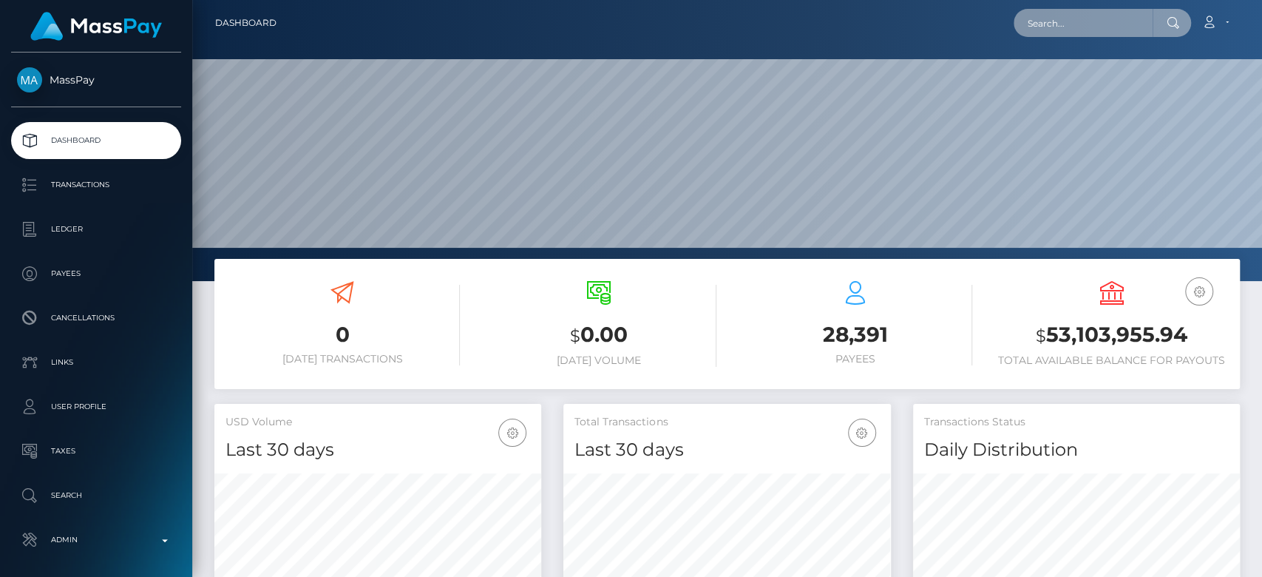
click at [1081, 33] on input "text" at bounding box center [1082, 23] width 139 height 28
paste input "[EMAIL_ADDRESS][DOMAIN_NAME]"
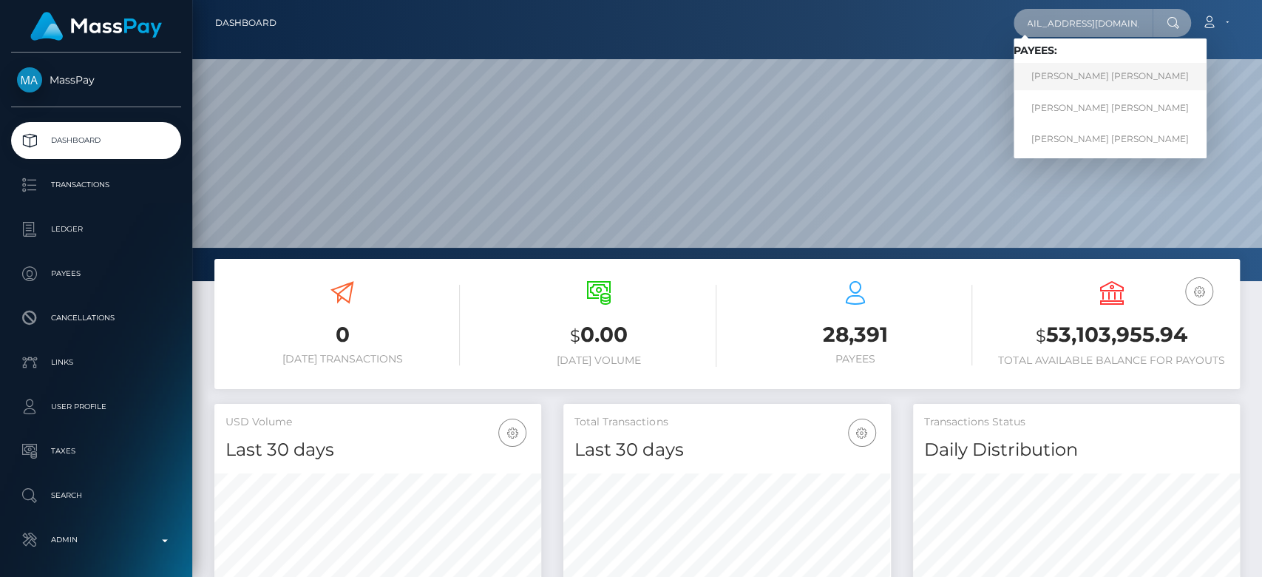
type input "[EMAIL_ADDRESS][DOMAIN_NAME]"
click at [1075, 72] on link "TYLER DAVID JOHNSON" at bounding box center [1109, 76] width 193 height 27
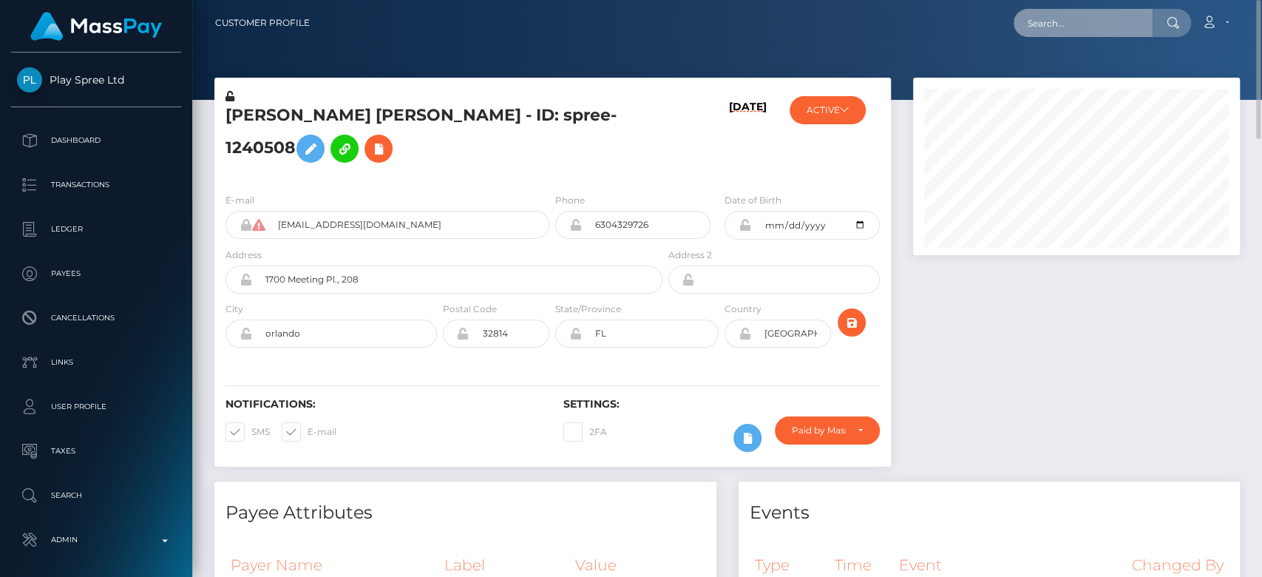
click at [1050, 33] on input "text" at bounding box center [1082, 23] width 139 height 28
paste input "[EMAIL_ADDRESS][DOMAIN_NAME]"
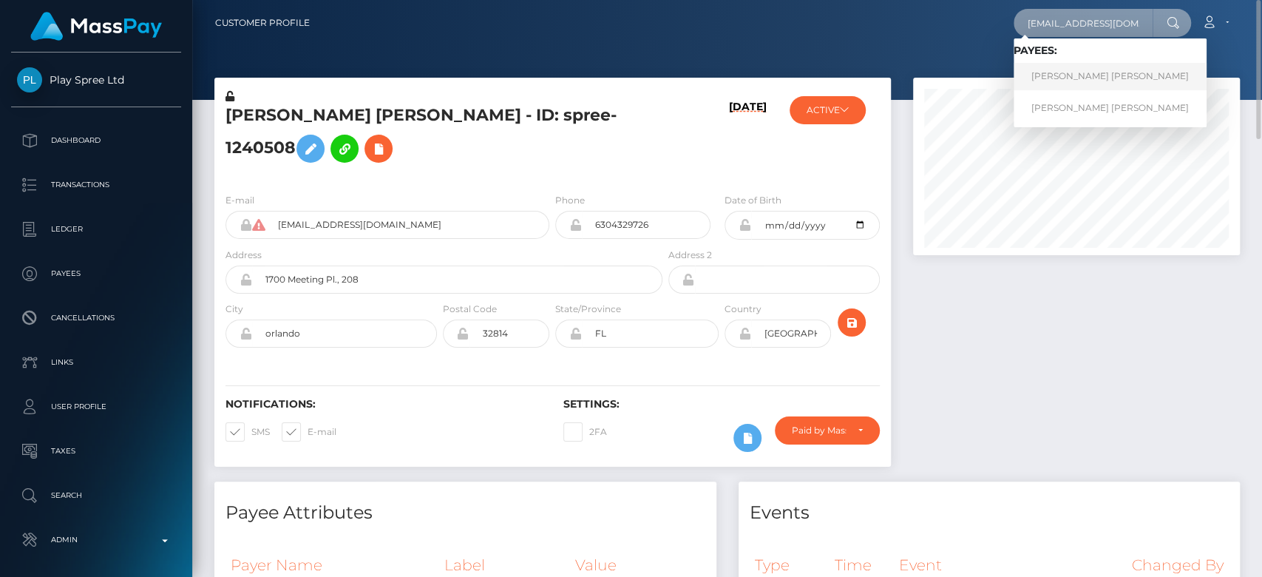
type input "[EMAIL_ADDRESS][DOMAIN_NAME]"
click at [1048, 71] on link "[PERSON_NAME] [PERSON_NAME]" at bounding box center [1109, 76] width 193 height 27
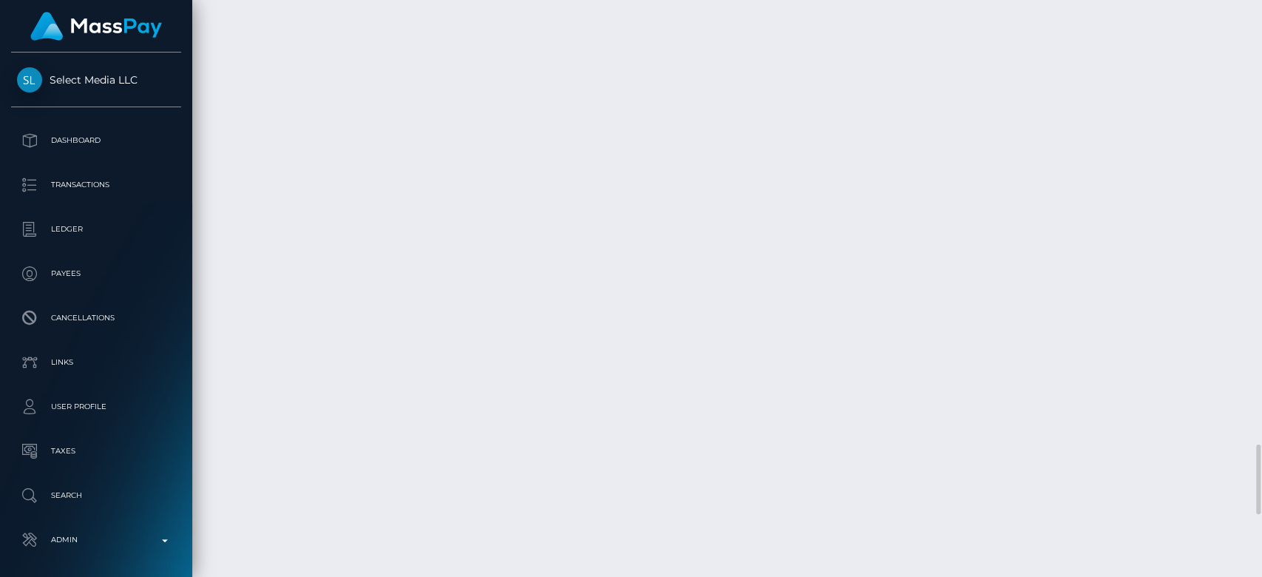
scroll to position [4214, 0]
drag, startPoint x: 1087, startPoint y: 272, endPoint x: 596, endPoint y: 370, distance: 499.8
copy td "336c5bd05ee845fc88a1aa3aff8b8cb2"
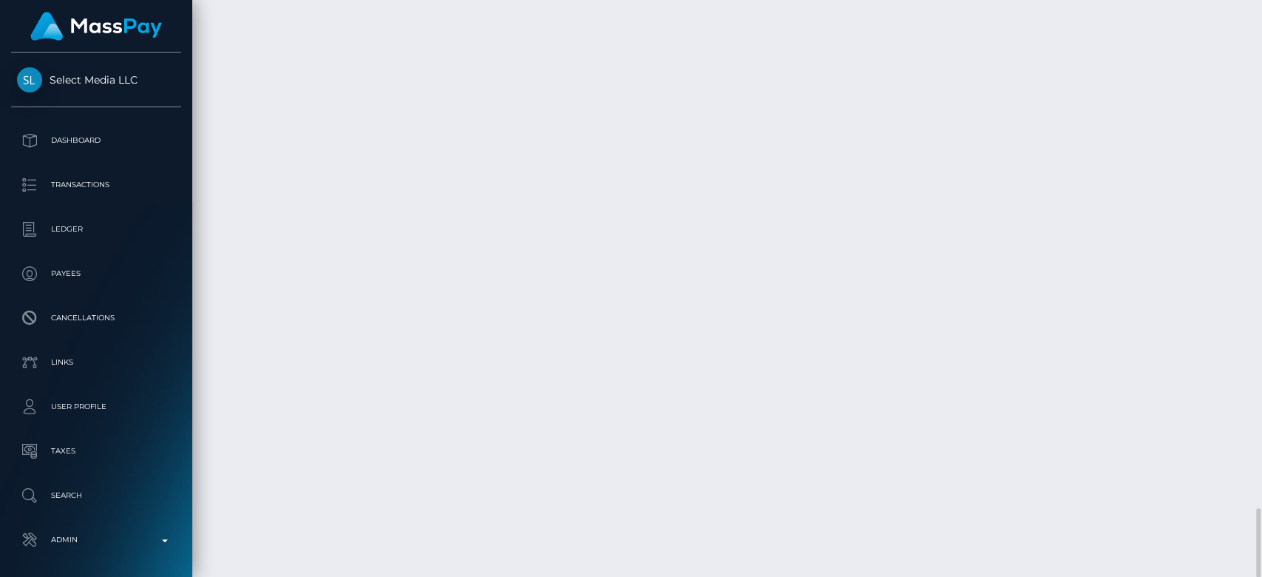
copy td "336c5bd05ee845fc88a1aa3aff8b8cb2"
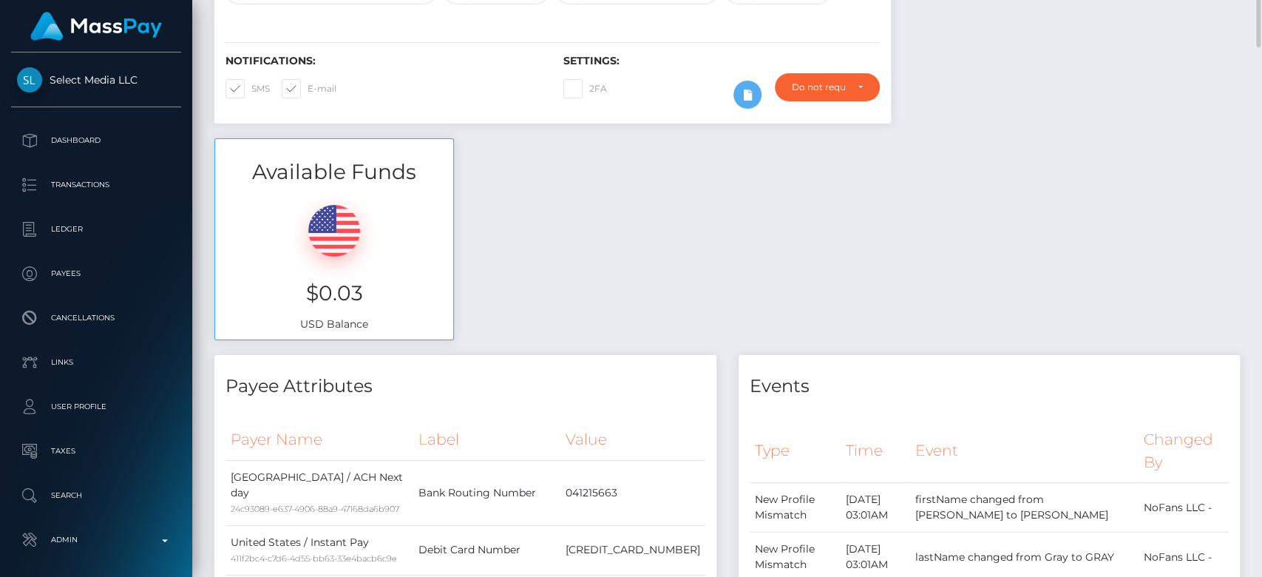
scroll to position [0, 0]
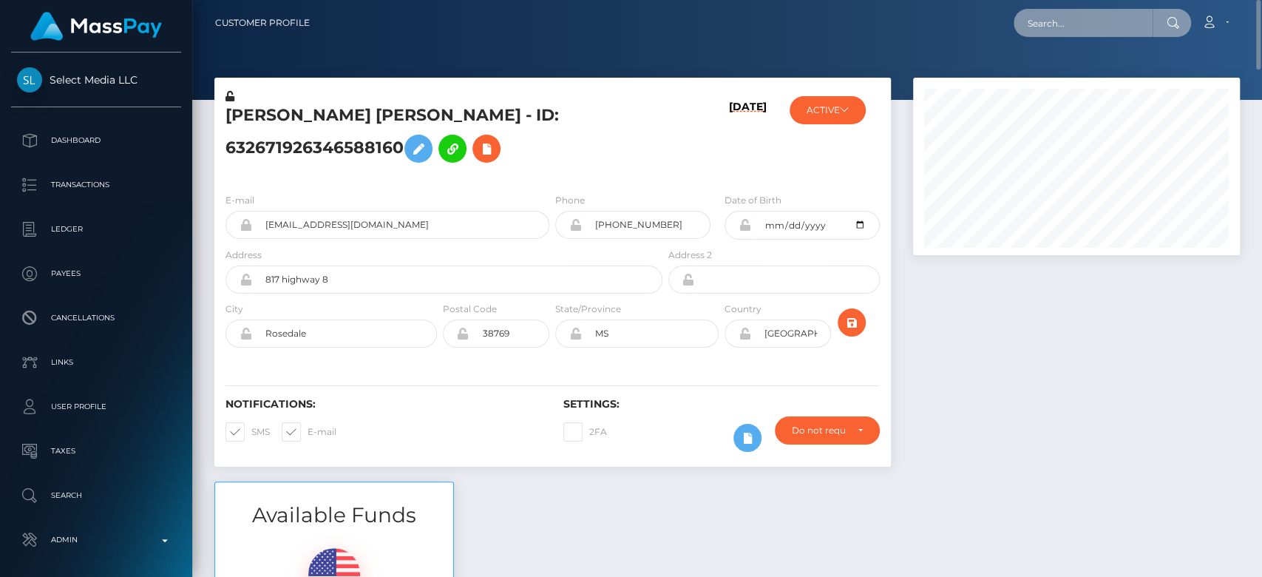
click at [1072, 26] on input "text" at bounding box center [1082, 23] width 139 height 28
paste input "victory2023sheva@gmail.com"
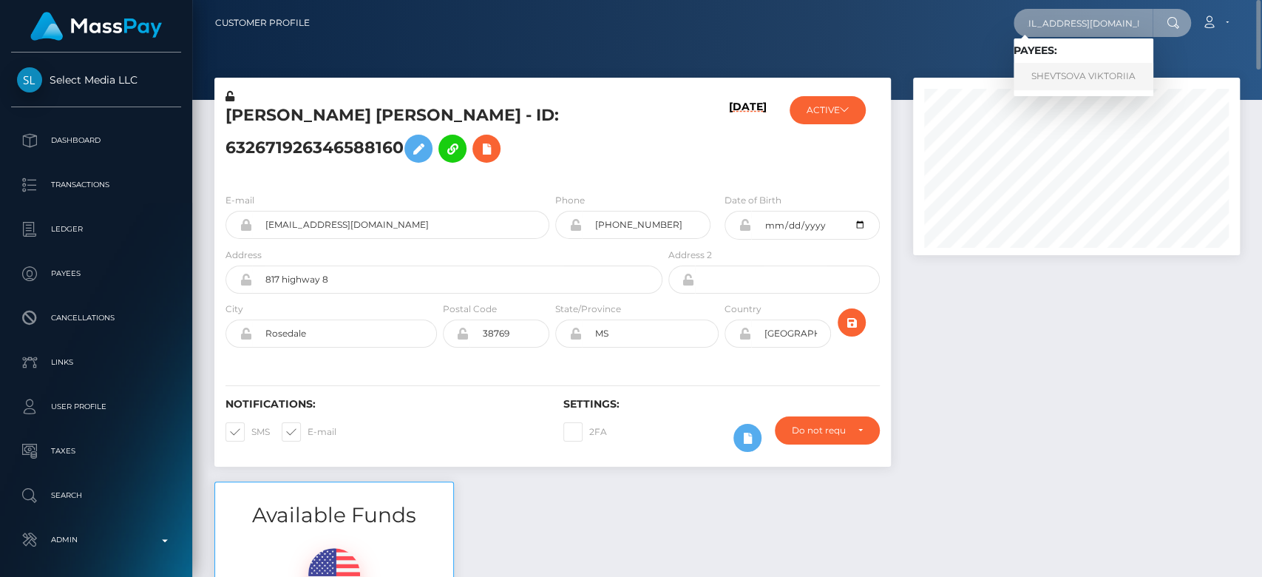
type input "victory2023sheva@gmail.com"
click at [1091, 69] on link "SHEVTSOVA VIKTORIIA" at bounding box center [1083, 76] width 140 height 27
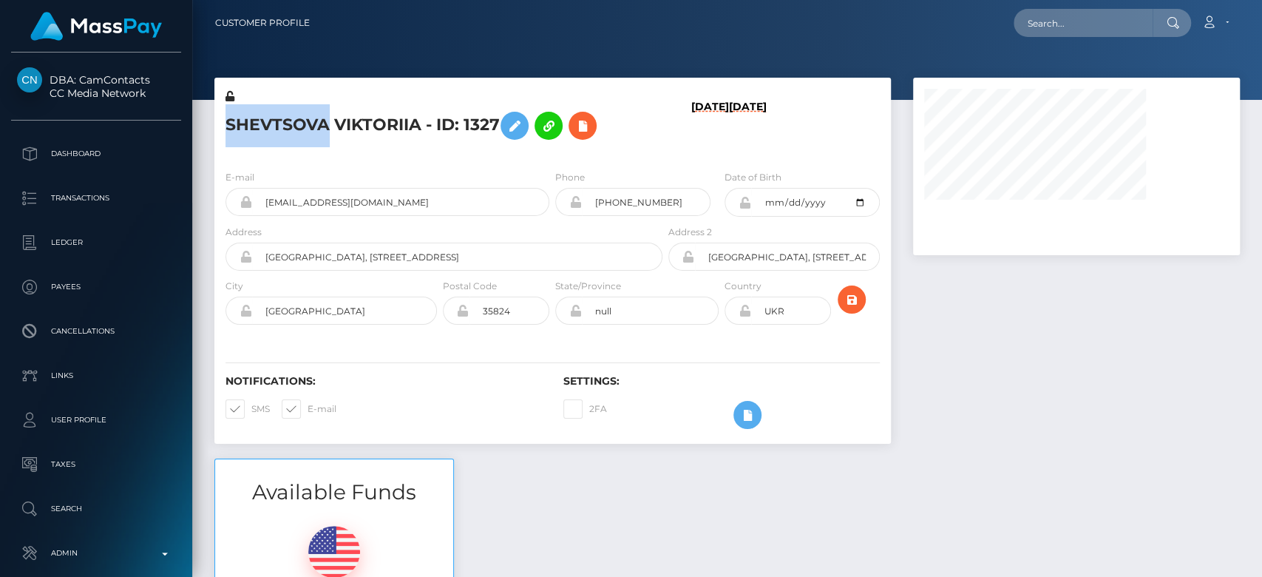
click at [228, 132] on h5 "SHEVTSOVA VIKTORIIA - ID: 1327" at bounding box center [439, 125] width 429 height 43
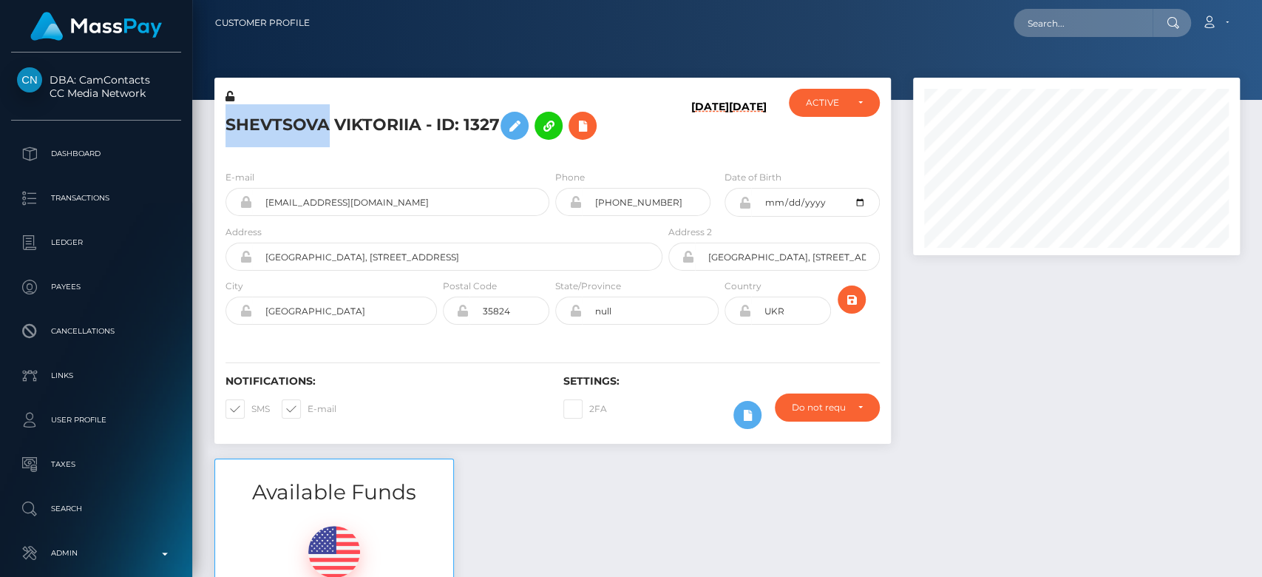
scroll to position [177, 327]
click at [1041, 352] on div at bounding box center [1076, 268] width 349 height 381
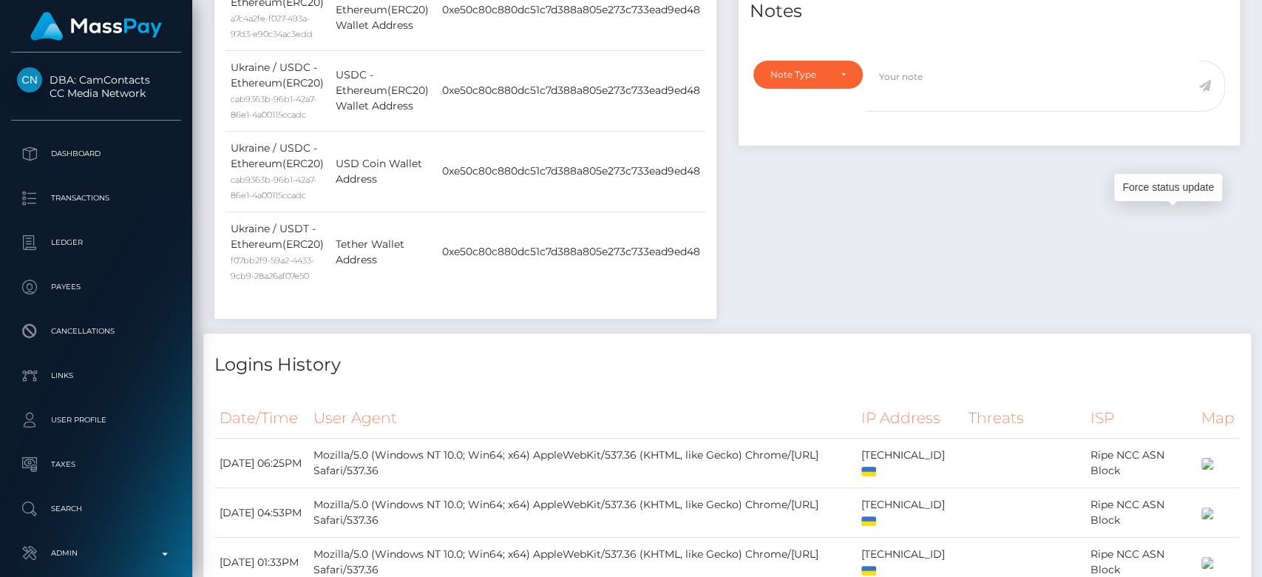
scroll to position [0, 0]
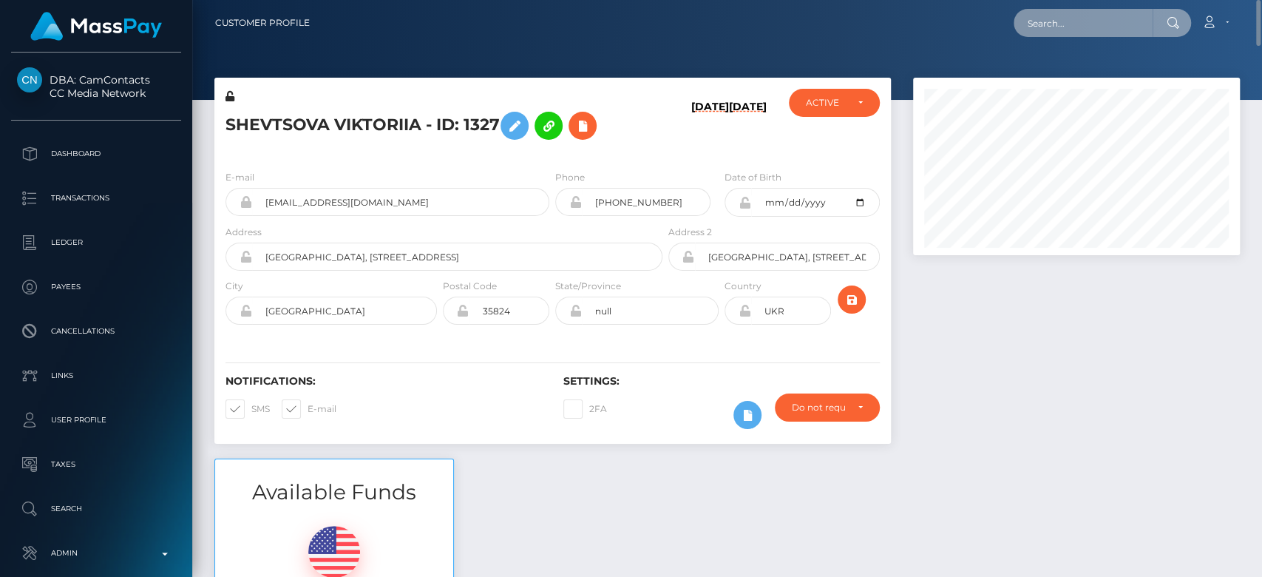
click at [1058, 21] on input "text" at bounding box center [1082, 23] width 139 height 28
paste input "molianistore85@gmail.com"
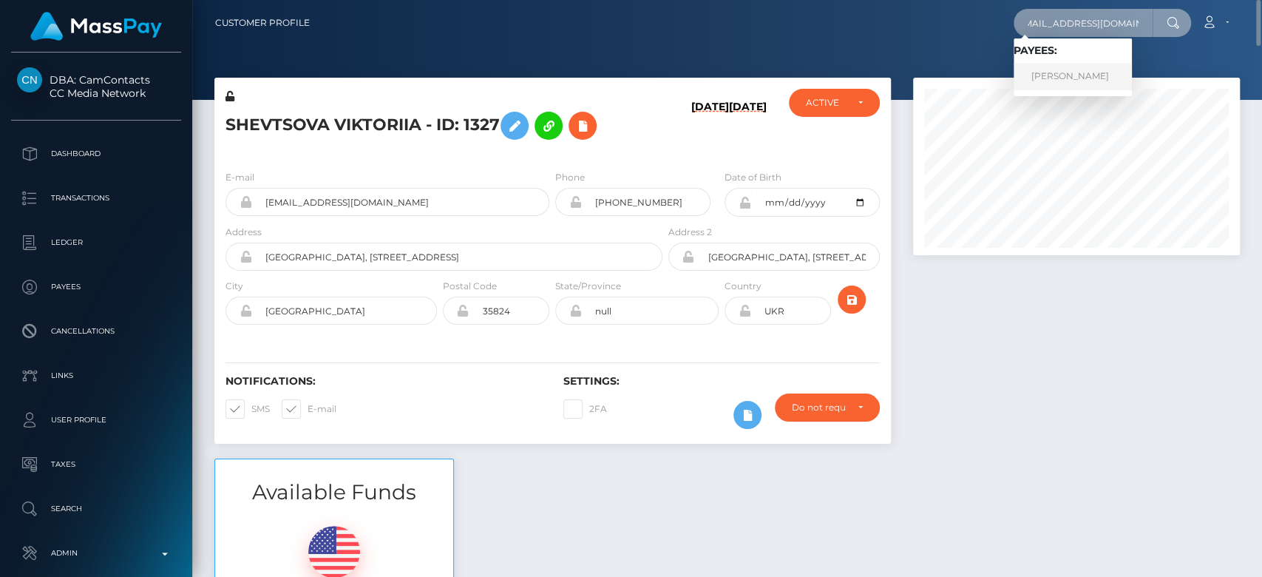
type input "molianistore85@gmail.com"
click at [1076, 75] on link "Ana Radu" at bounding box center [1072, 76] width 118 height 27
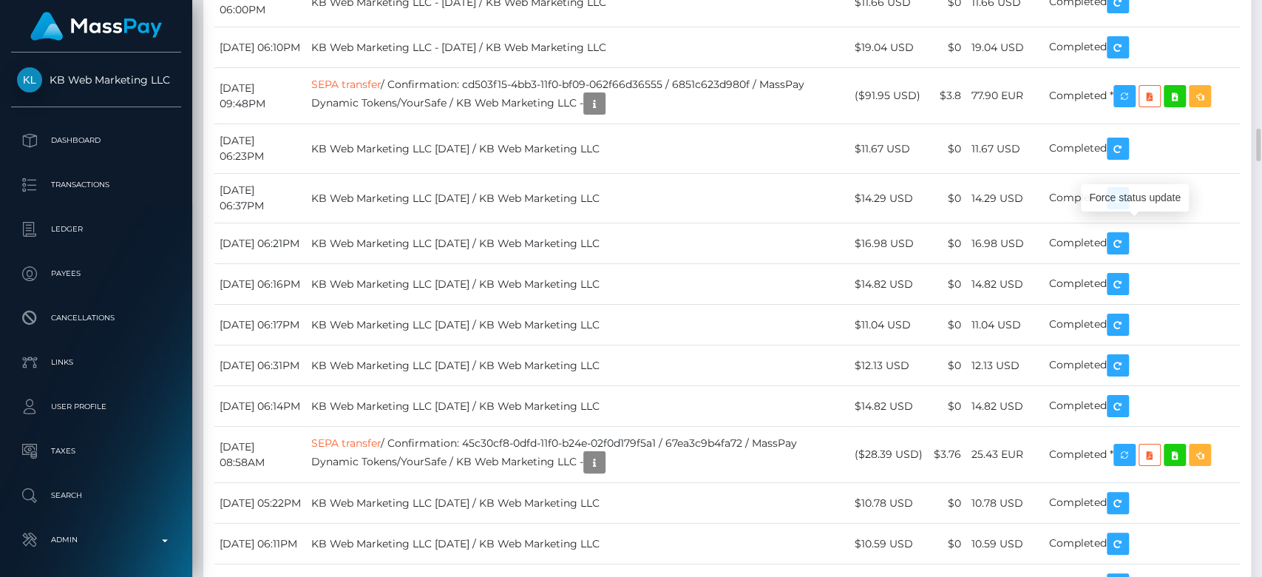
scroll to position [177, 327]
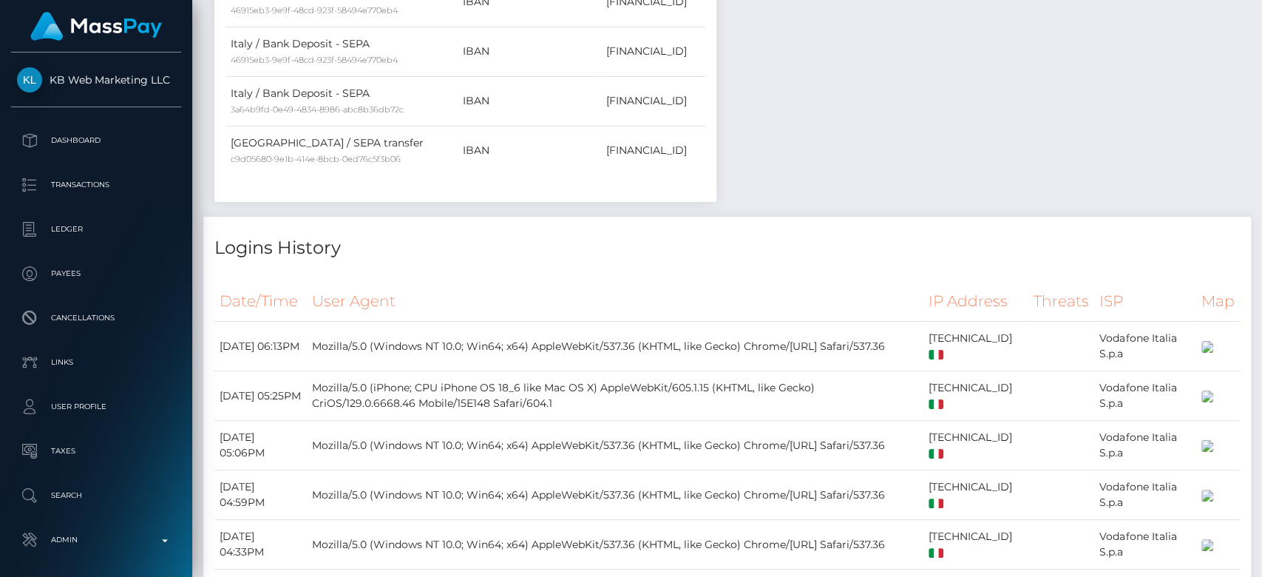
scroll to position [0, 0]
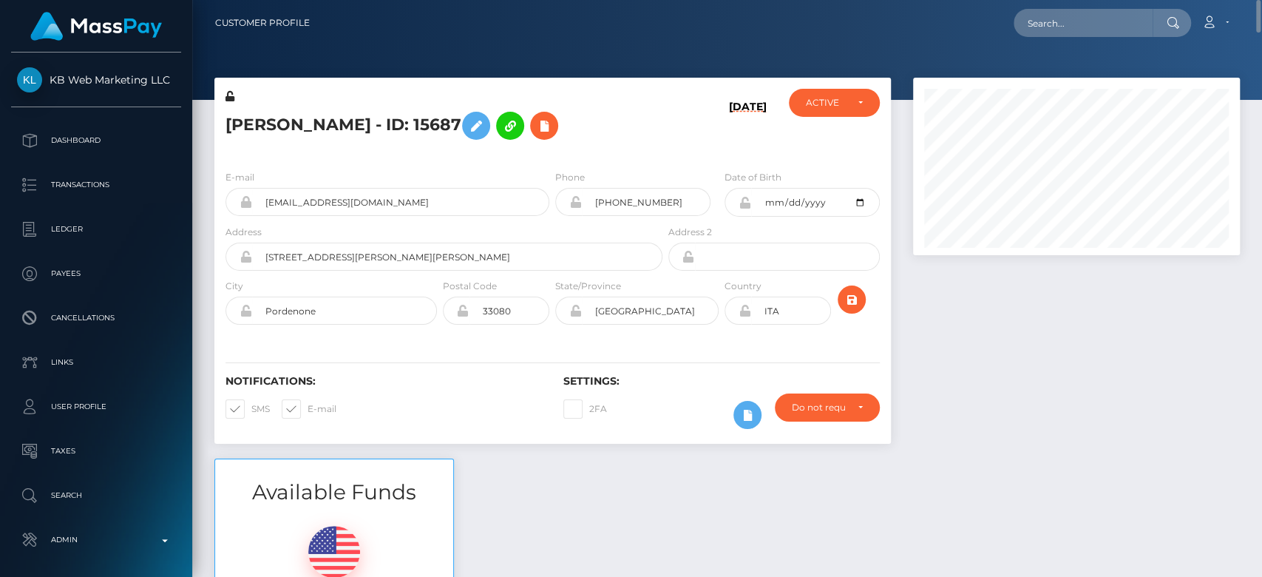
click at [1055, 8] on div "Loading... Loading... Account Edit Profile Logout" at bounding box center [780, 22] width 917 height 31
paste input "nikkigray674@gmail.com"
click at [1053, 16] on input "nikkigray674@gmail.com" at bounding box center [1082, 23] width 139 height 28
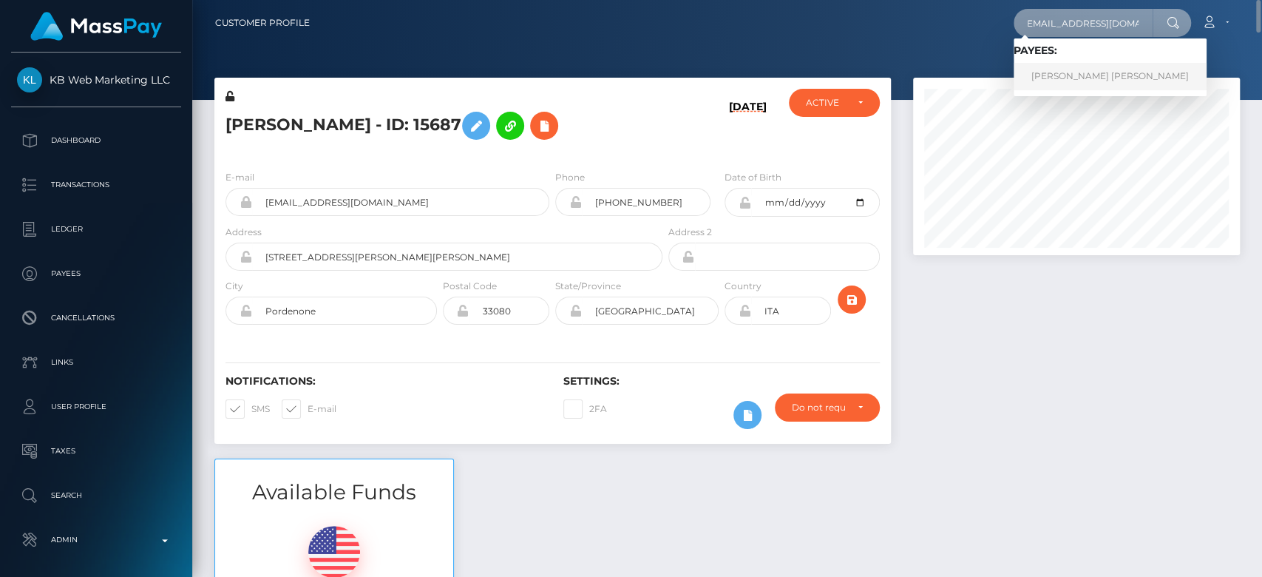
type input "nikkigray674@gmail.com"
click at [1098, 70] on link "Abdou Yande Ndoye" at bounding box center [1109, 76] width 193 height 27
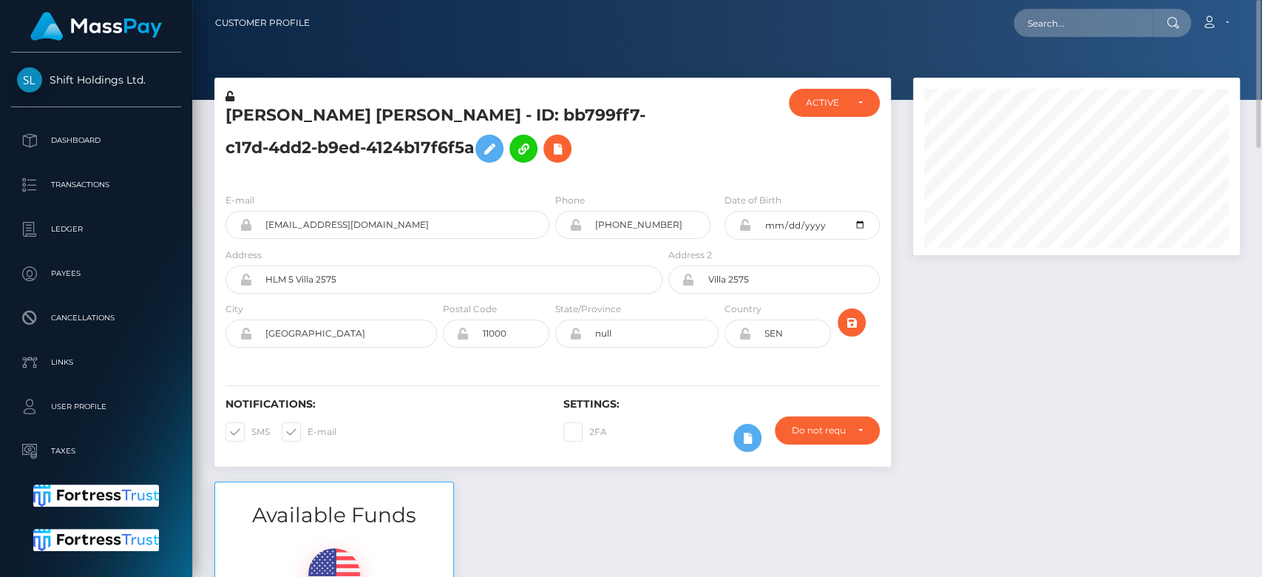
click at [1063, 41] on nav "Customer Profile Loading... Loading... Account" at bounding box center [727, 23] width 1070 height 46
click at [1075, 30] on input "text" at bounding box center [1082, 23] width 139 height 28
paste input "[EMAIL_ADDRESS][DOMAIN_NAME]"
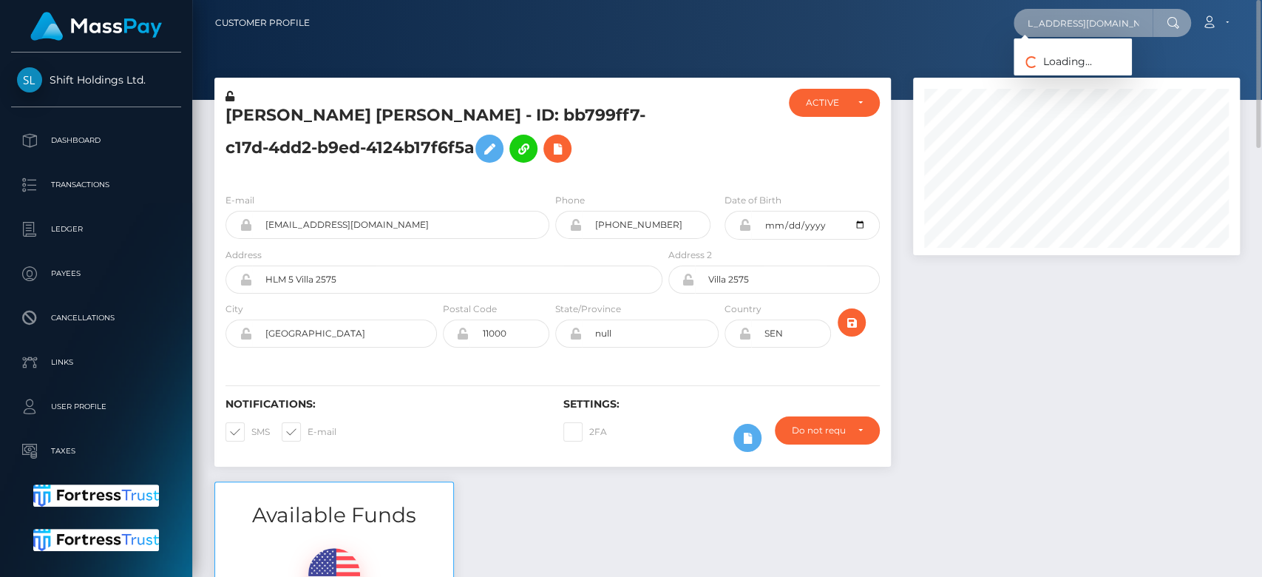
type input "[EMAIL_ADDRESS][DOMAIN_NAME]"
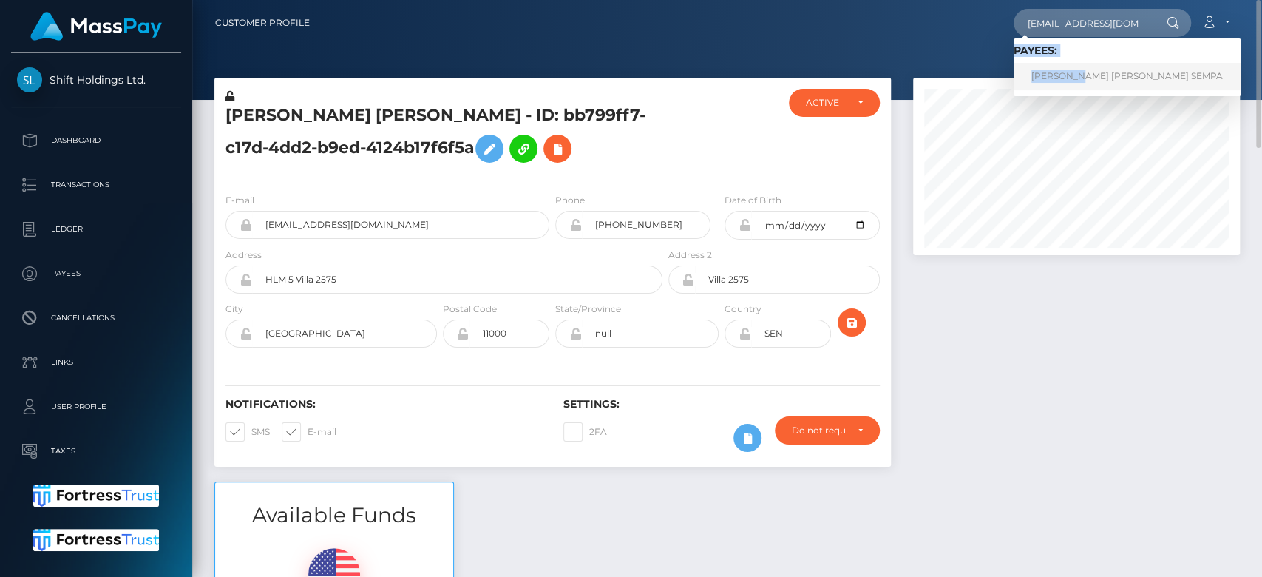
click at [1083, 69] on div "Loading... Loading... Payees: [PERSON_NAME] [PERSON_NAME] SEMPA" at bounding box center [1126, 67] width 227 height 58
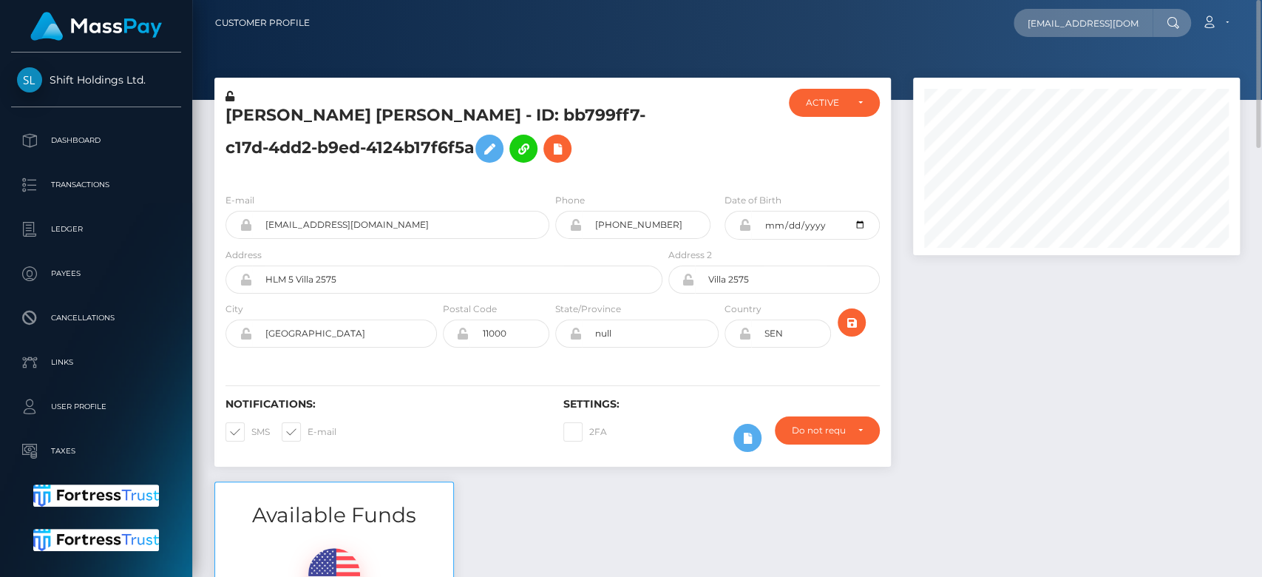
click at [1083, 69] on div at bounding box center [727, 50] width 1070 height 100
click at [1090, 20] on input "[EMAIL_ADDRESS][DOMAIN_NAME]" at bounding box center [1082, 23] width 139 height 28
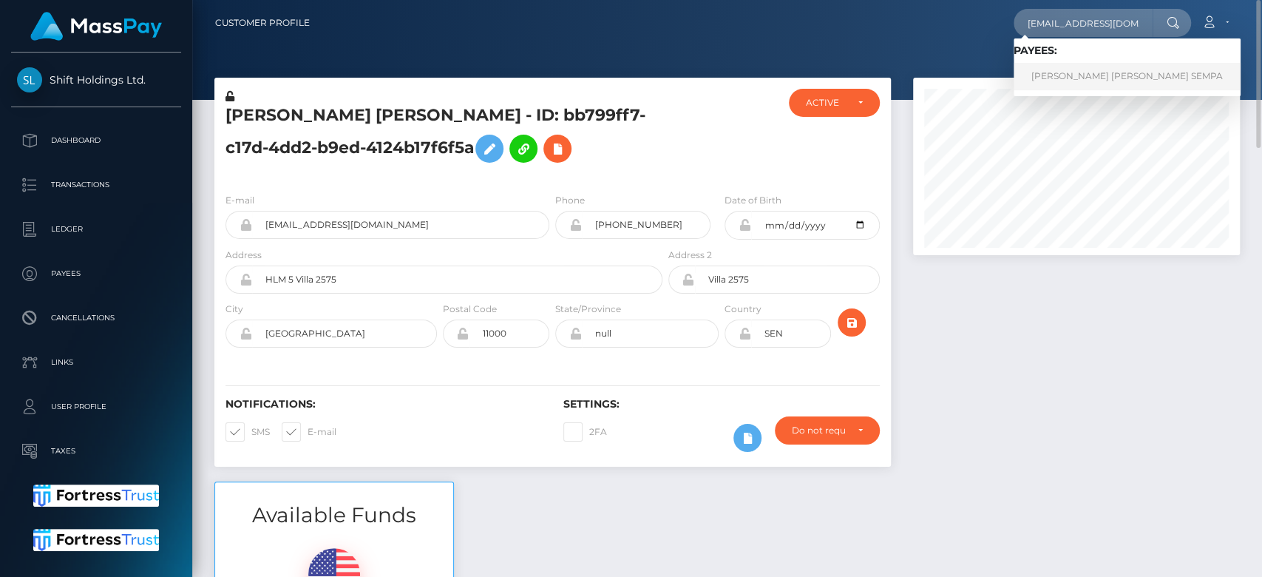
click at [1083, 89] on link "[PERSON_NAME] [PERSON_NAME] SEMPA" at bounding box center [1126, 76] width 227 height 27
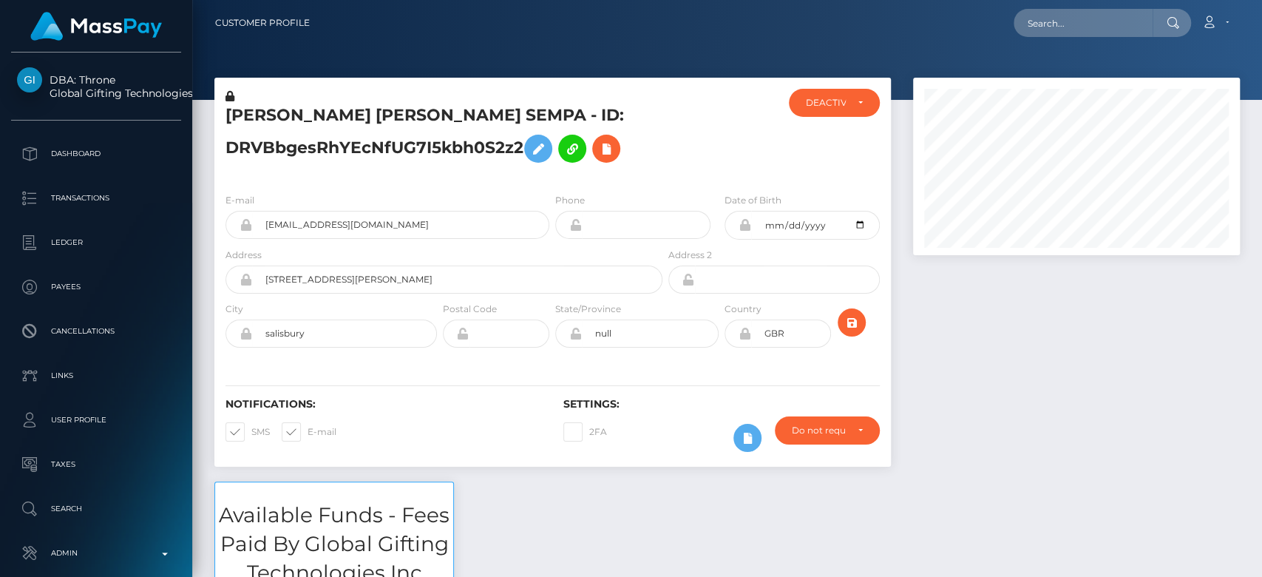
scroll to position [177, 327]
click at [1073, 28] on input "text" at bounding box center [1082, 23] width 139 height 28
paste input "gkinni@yahoo.com"
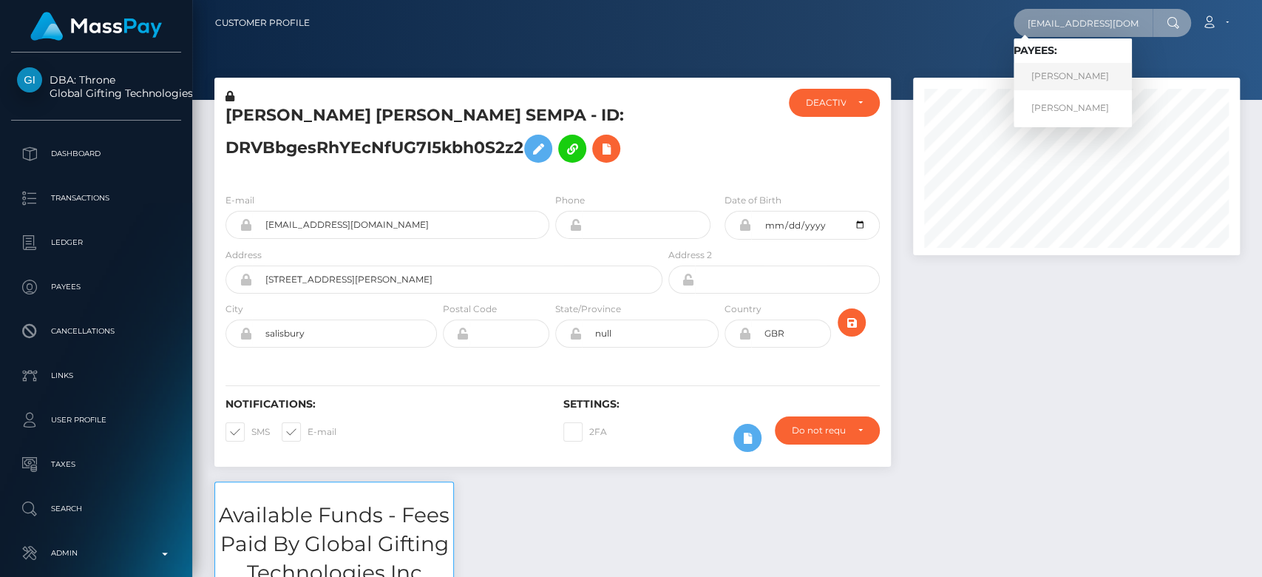
type input "gkinni@yahoo.com"
click at [1038, 68] on link "Zelda Kinniburgh" at bounding box center [1072, 76] width 118 height 27
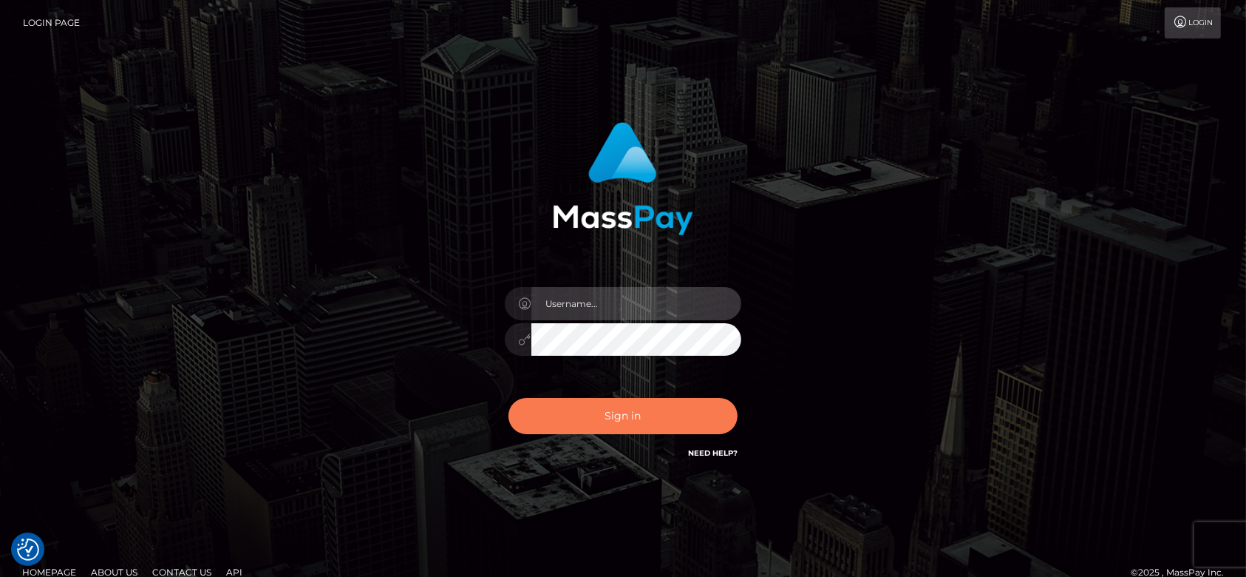
type input "[DOMAIN_NAME]"
click at [624, 417] on button "Sign in" at bounding box center [623, 416] width 229 height 36
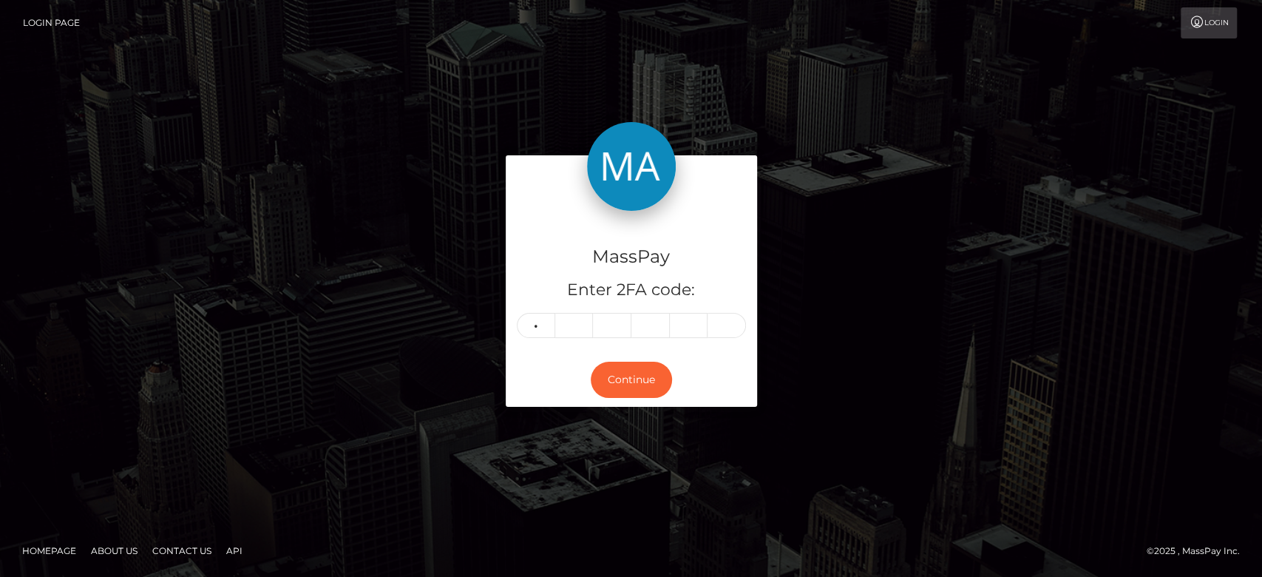
type input "1"
type input "8"
type input "3"
type input "4"
type input "3"
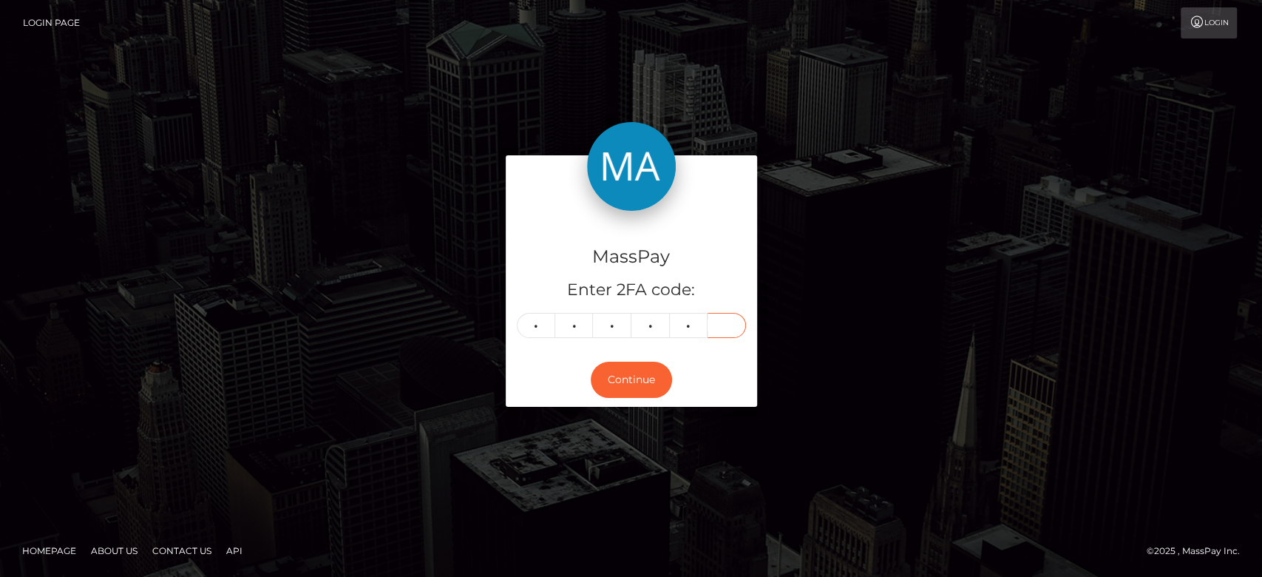
type input "5"
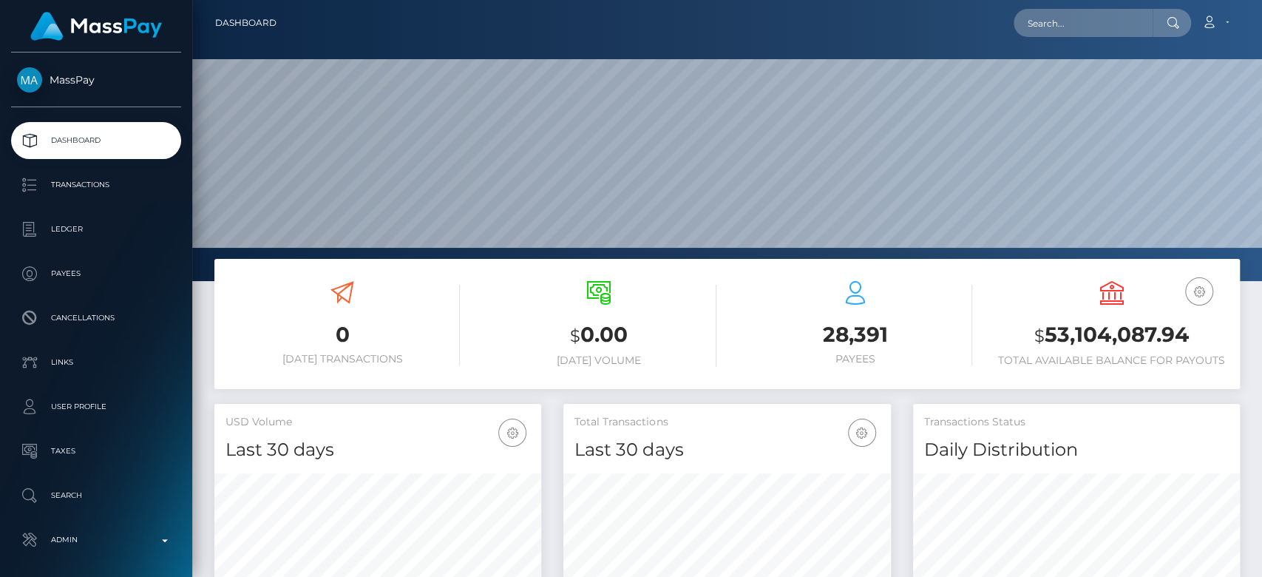
scroll to position [261, 327]
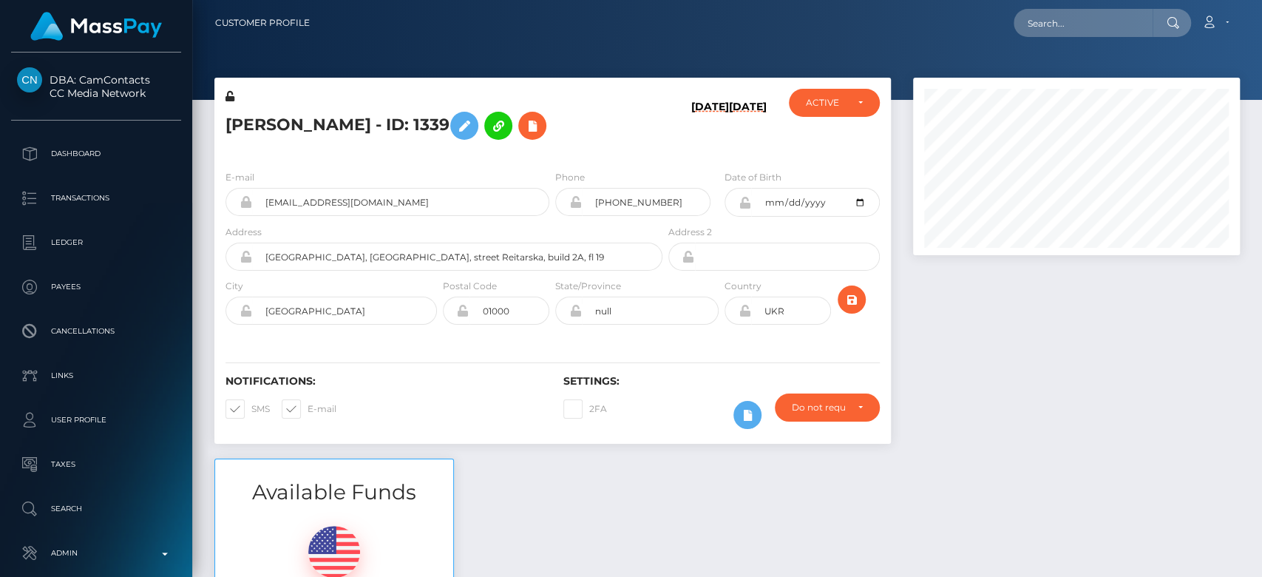
scroll to position [177, 327]
drag, startPoint x: 290, startPoint y: 119, endPoint x: 222, endPoint y: 119, distance: 68.0
click at [222, 119] on div "Kozlova Maryna - ID: 1339" at bounding box center [439, 123] width 451 height 69
copy h5 "Kozlova"
